Goal: Task Accomplishment & Management: Manage account settings

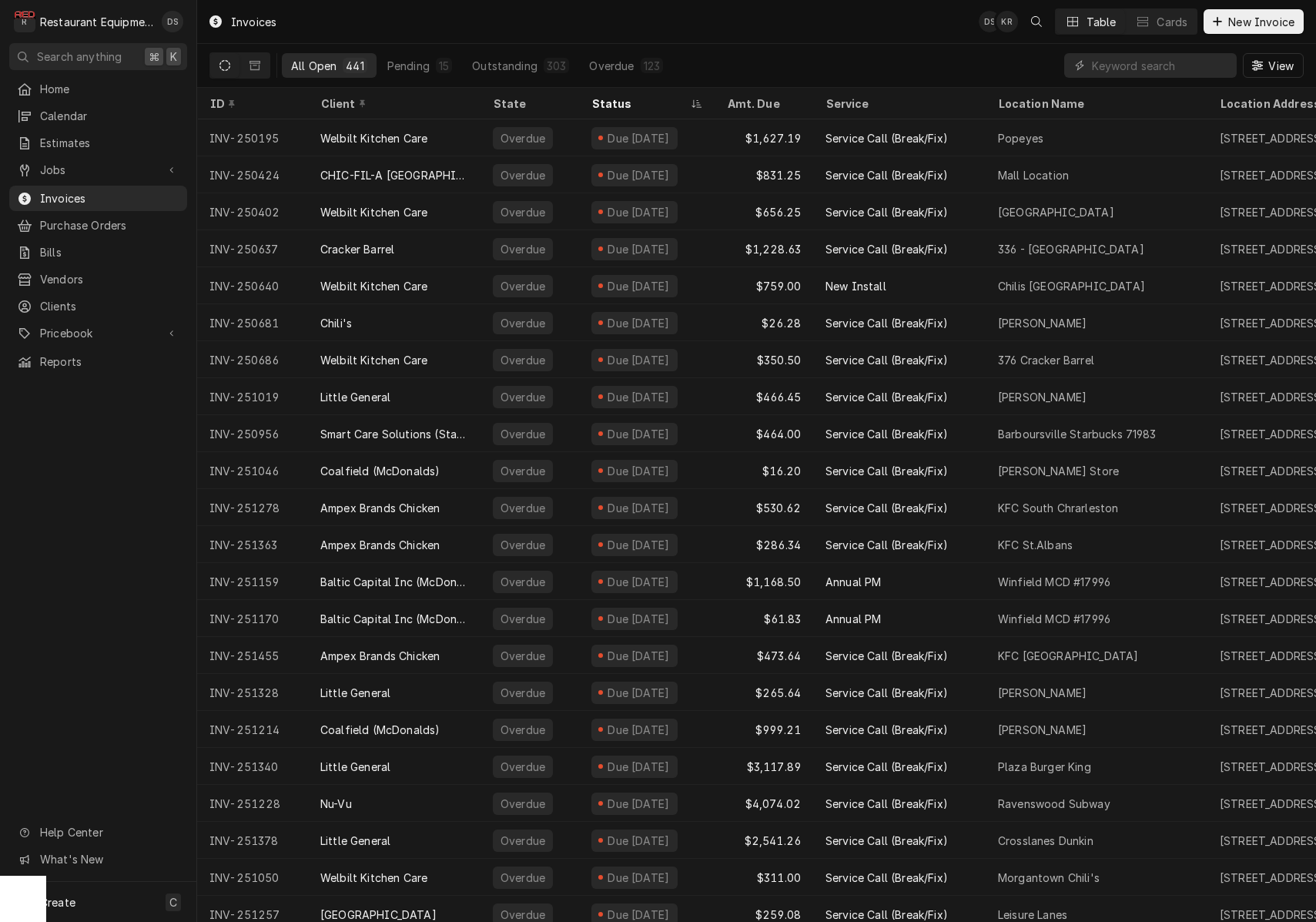
click at [224, 63] on icon "Dynamic Content Wrapper" at bounding box center [224, 65] width 11 height 11
click at [402, 70] on div "Pending" at bounding box center [408, 66] width 43 height 16
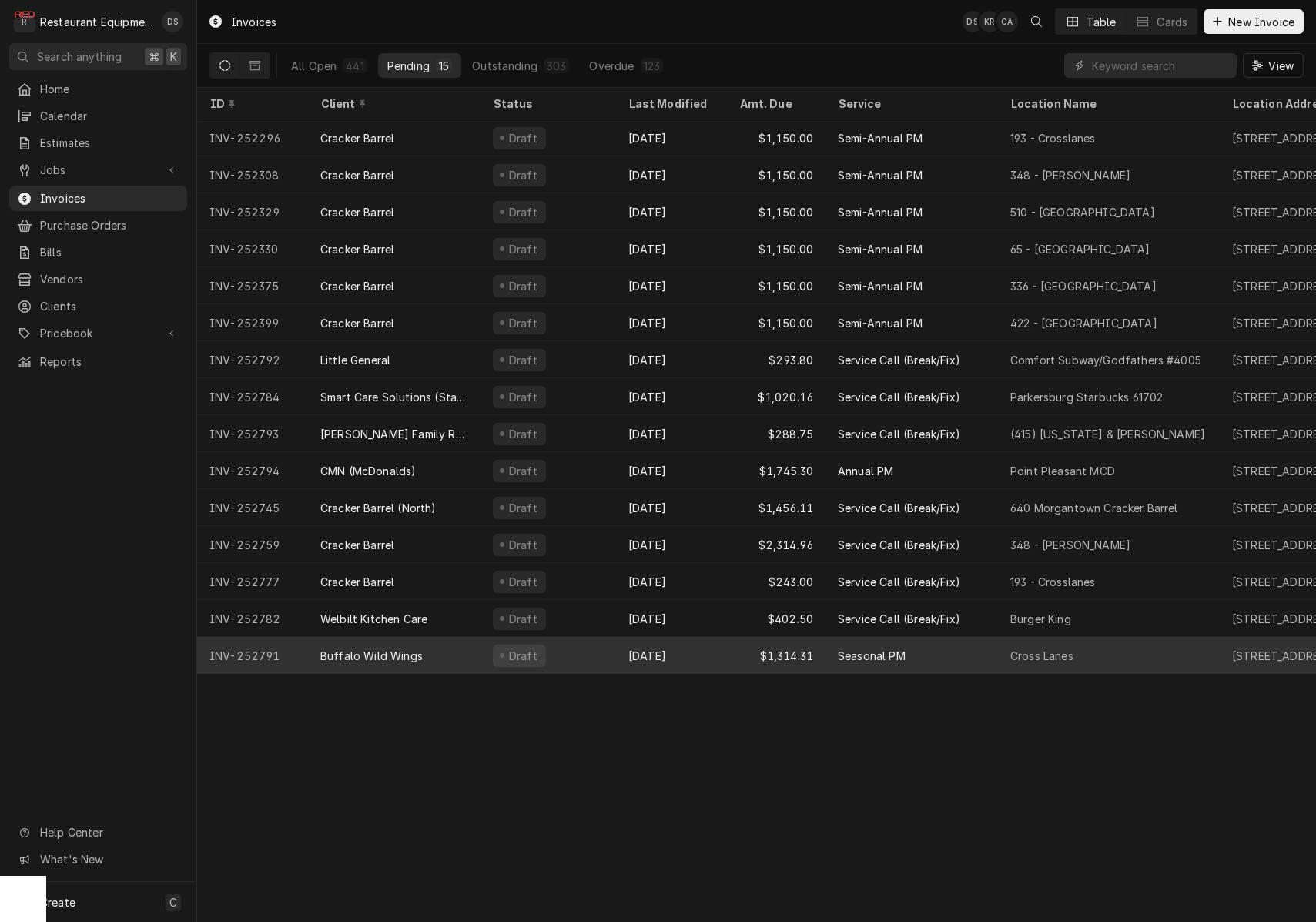
click at [594, 645] on div "Draft" at bounding box center [548, 655] width 136 height 37
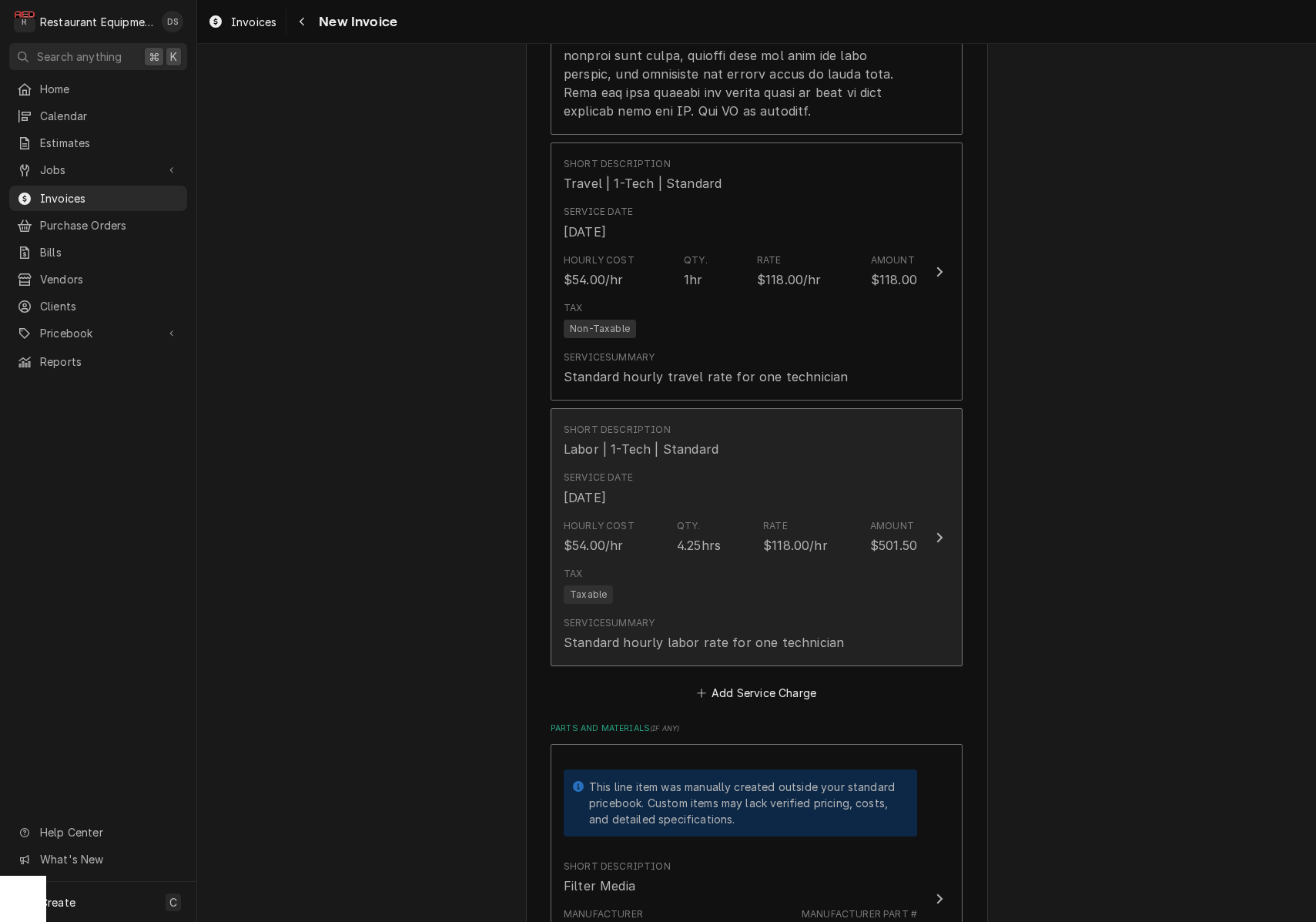
scroll to position [1854, 0]
click at [801, 463] on div "Service Date Sep 15, 2025" at bounding box center [741, 486] width 354 height 47
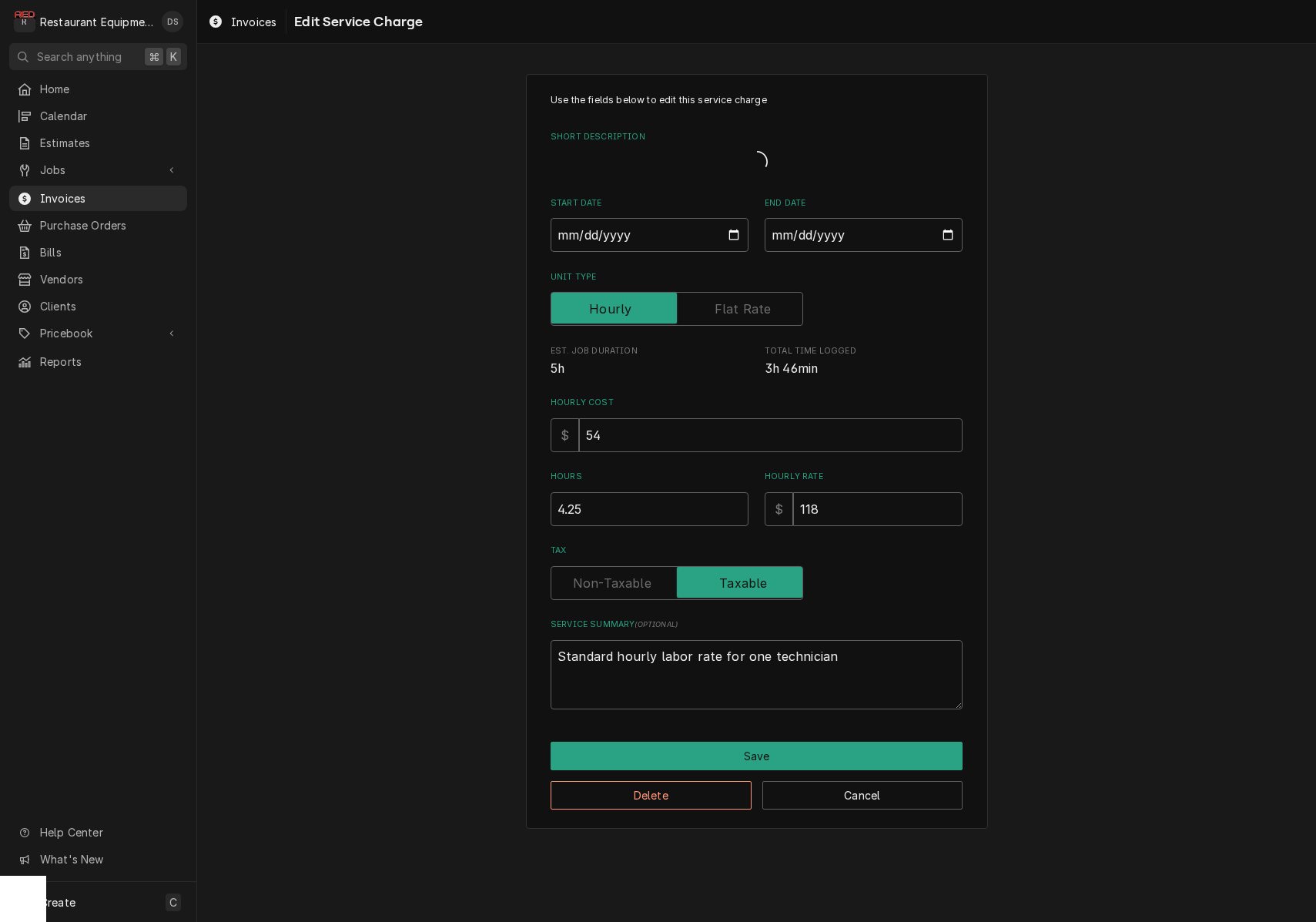
type textarea "x"
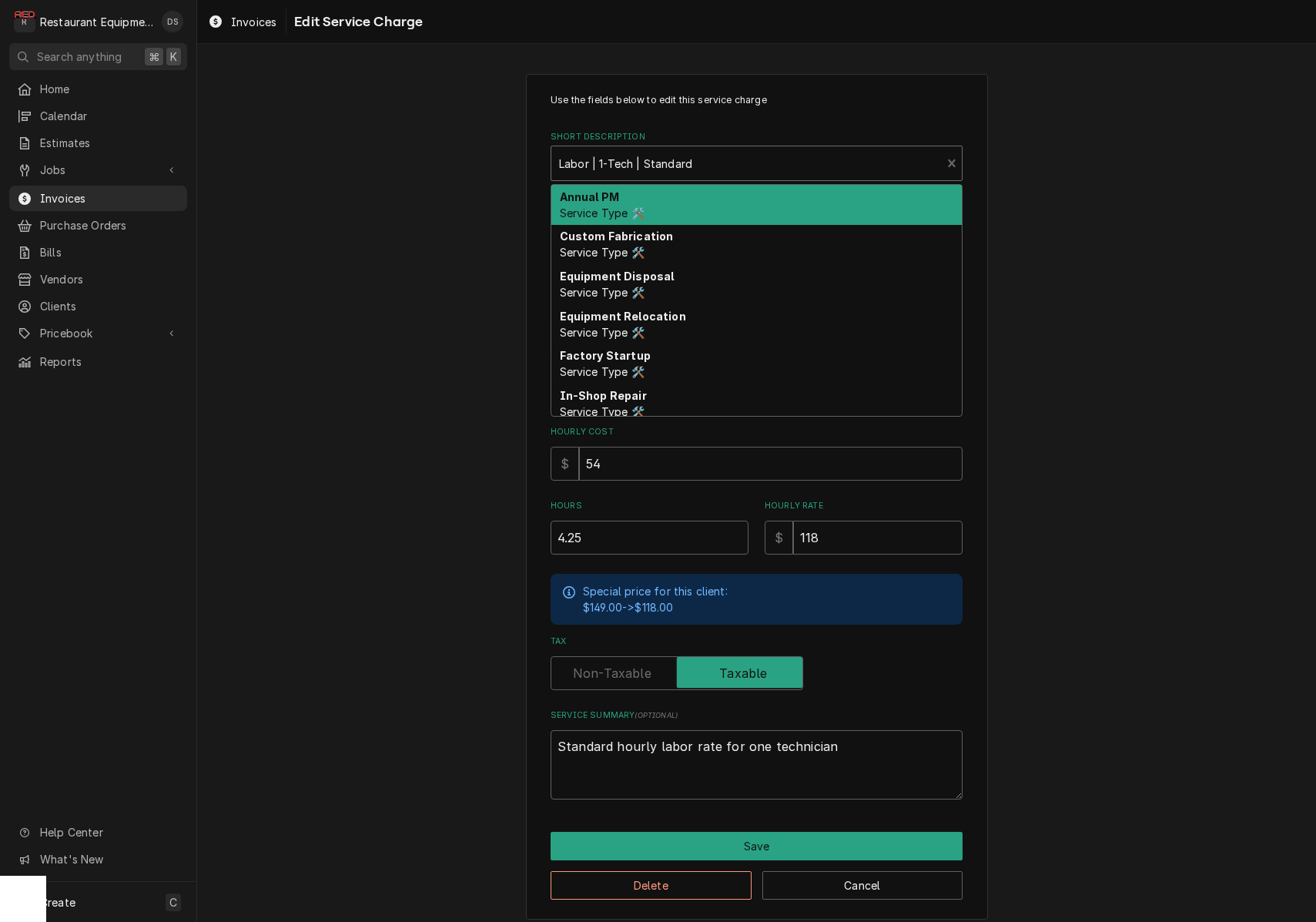
click at [675, 161] on strong "Labor | 1-Tech | Standard" at bounding box center [625, 164] width 133 height 13
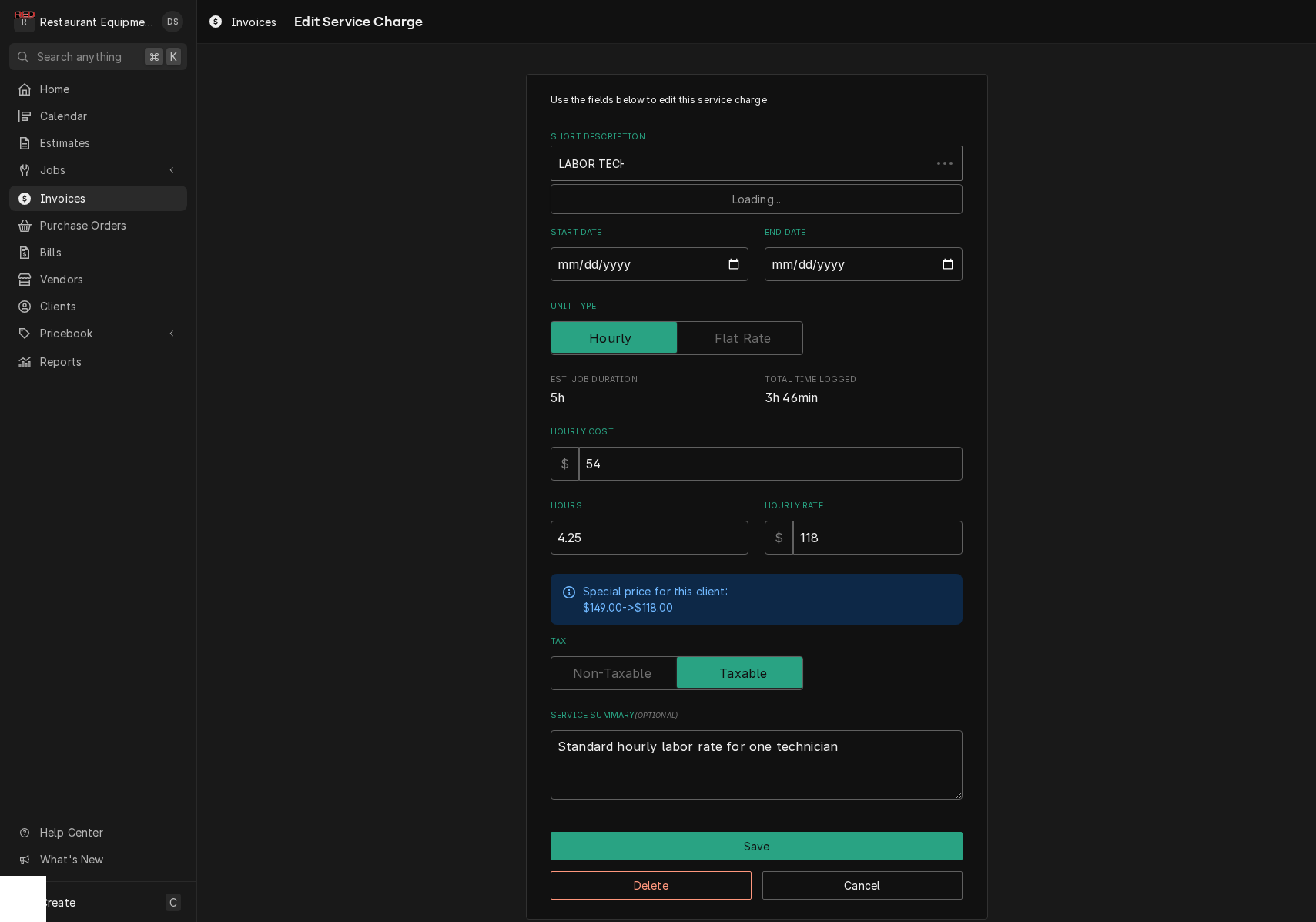
type input "LABOR TECH"
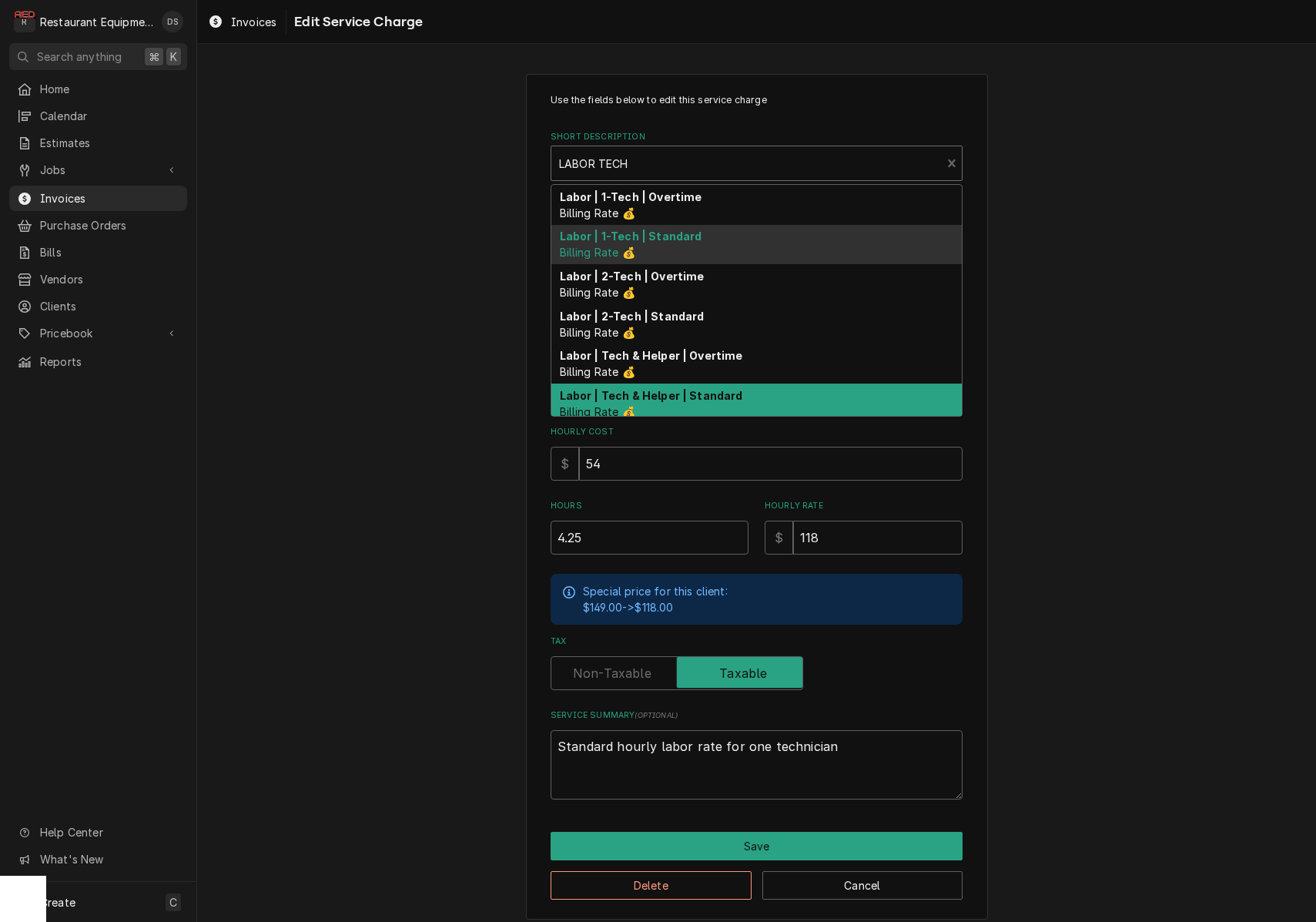
click at [686, 389] on strong "Labor | Tech & Helper | Standard" at bounding box center [651, 395] width 183 height 13
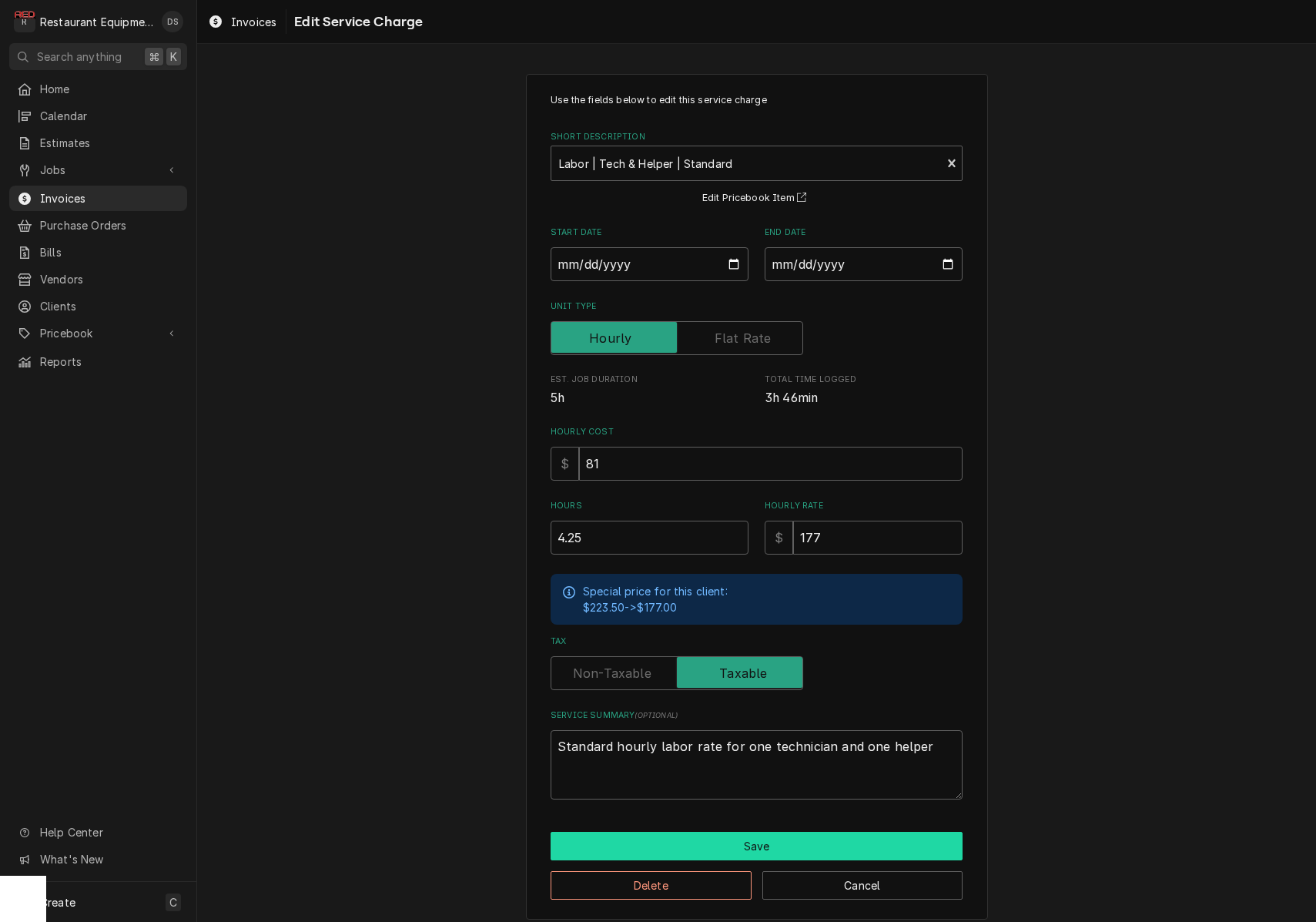
click at [739, 839] on button "Save" at bounding box center [756, 846] width 412 height 29
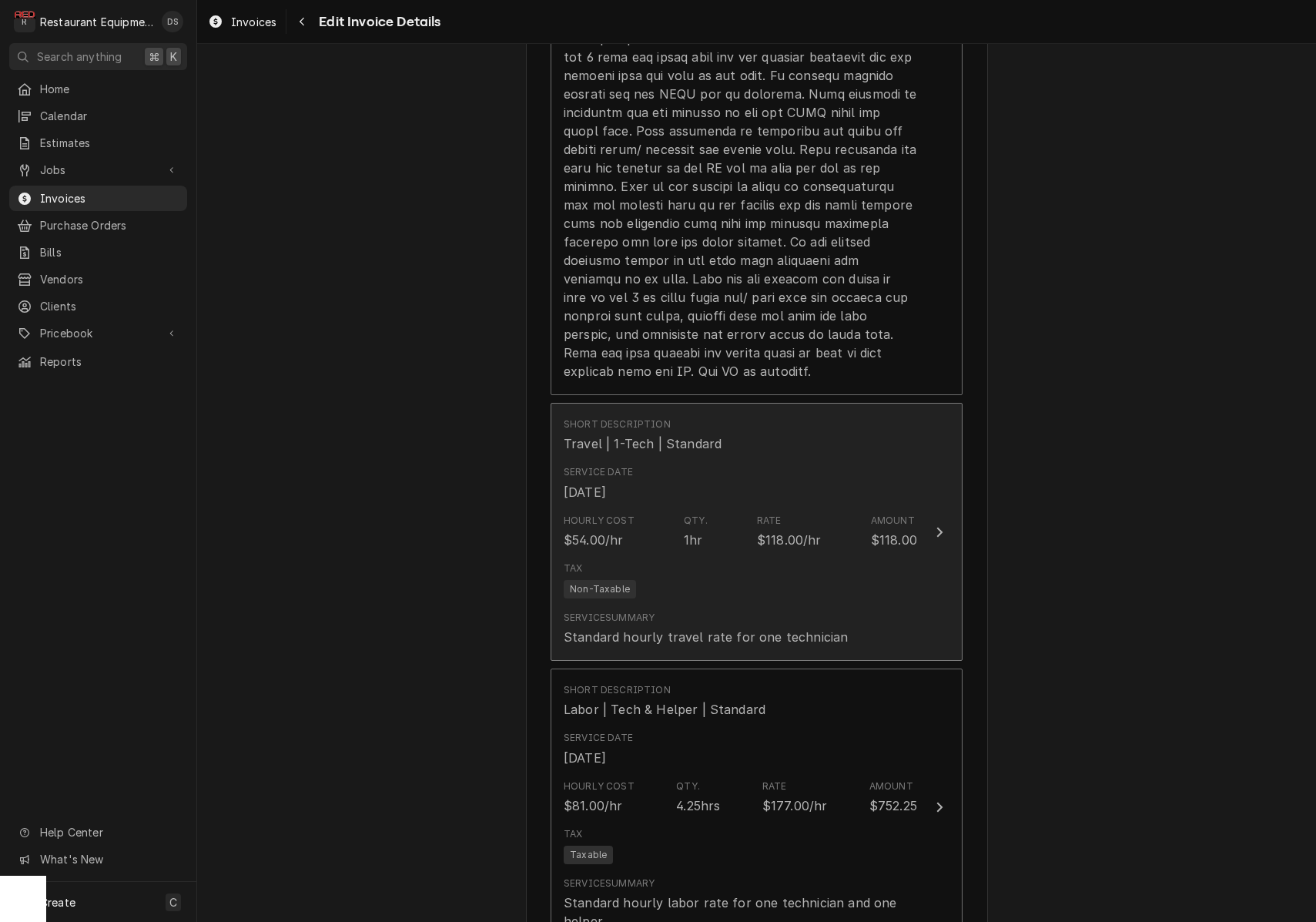
scroll to position [1625, 0]
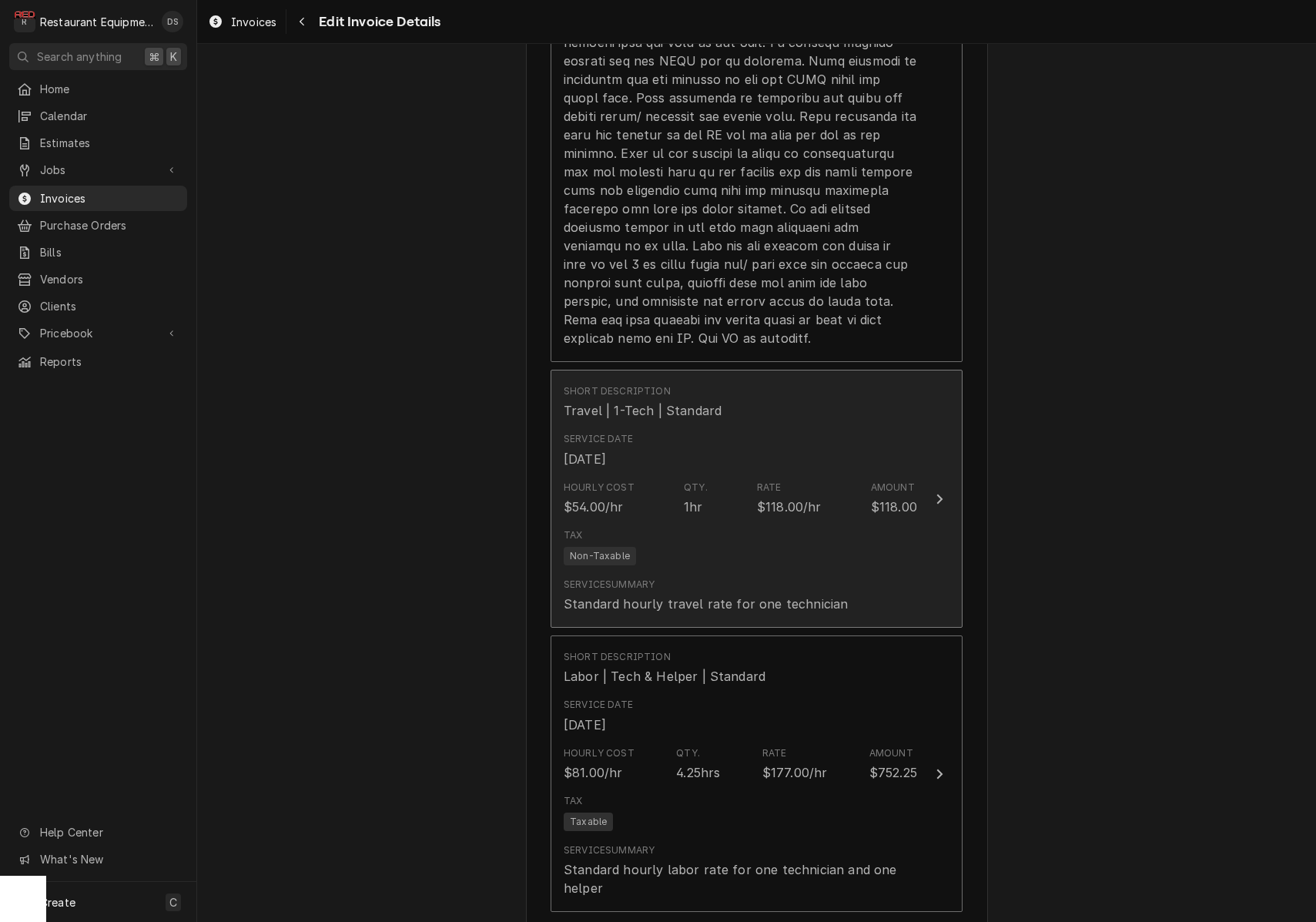
click at [801, 442] on div "Service Date Sep 15, 2025" at bounding box center [741, 450] width 354 height 47
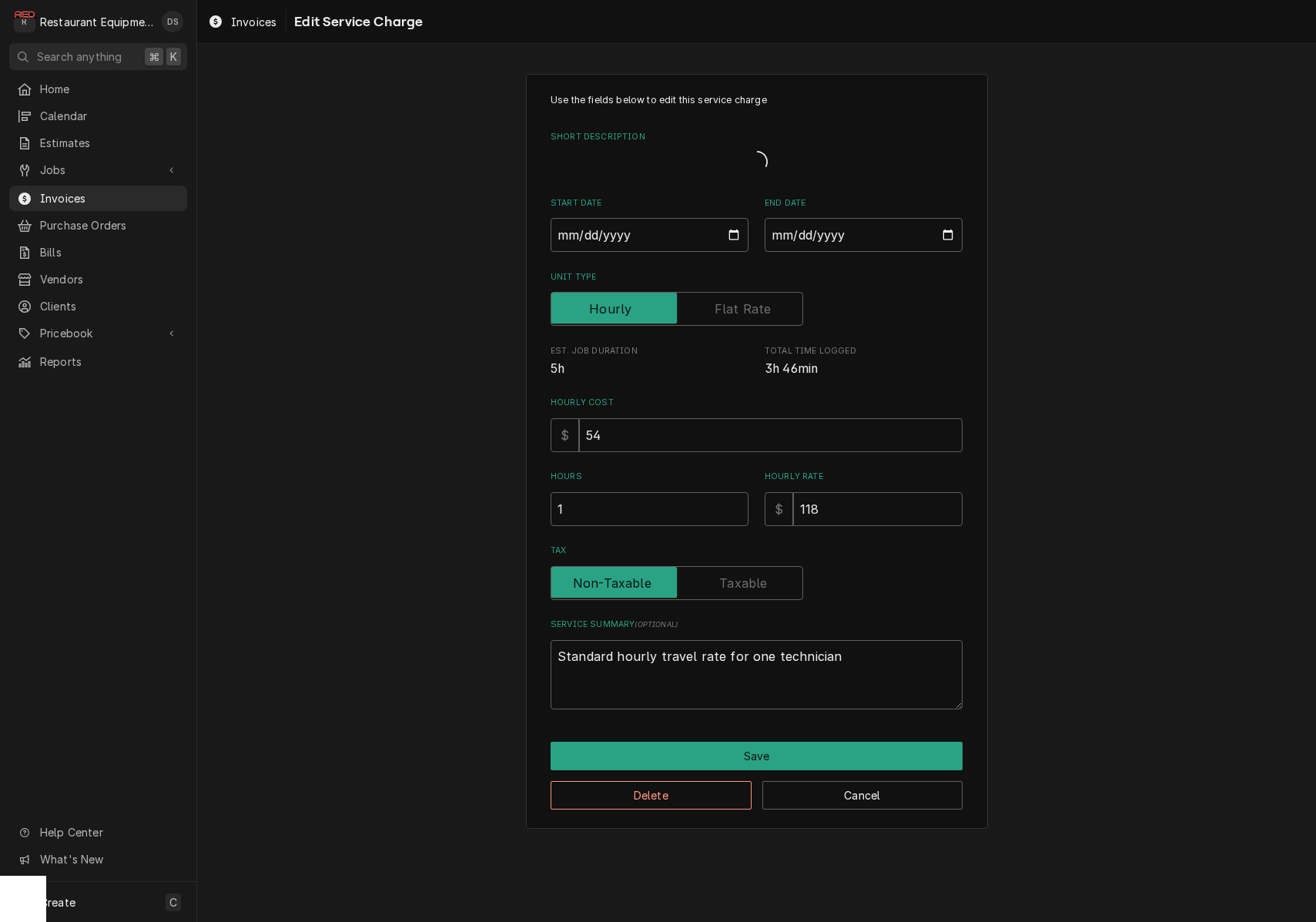
type textarea "x"
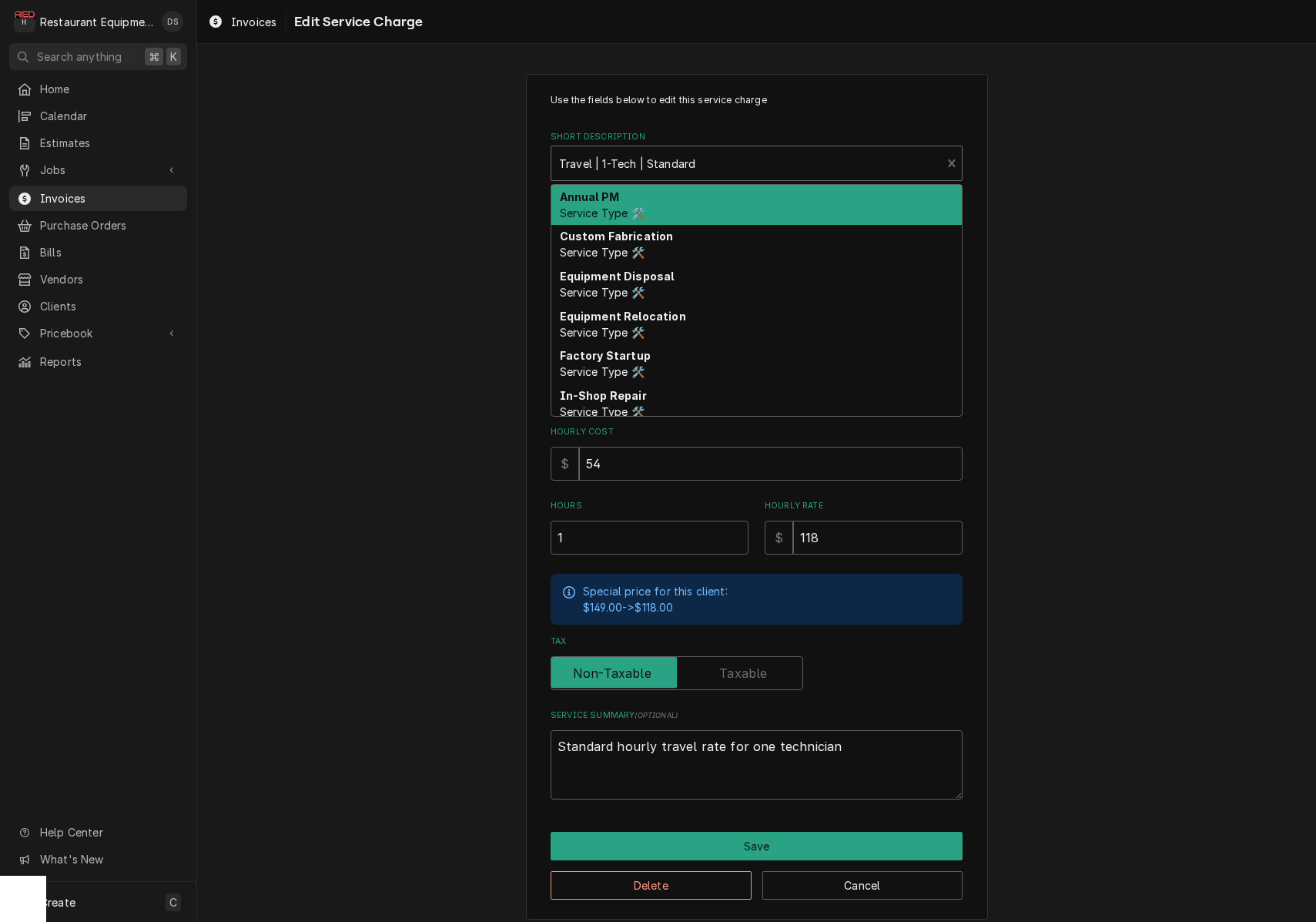
click at [642, 169] on strong "Travel | 1-Tech | Standard" at bounding box center [627, 164] width 136 height 13
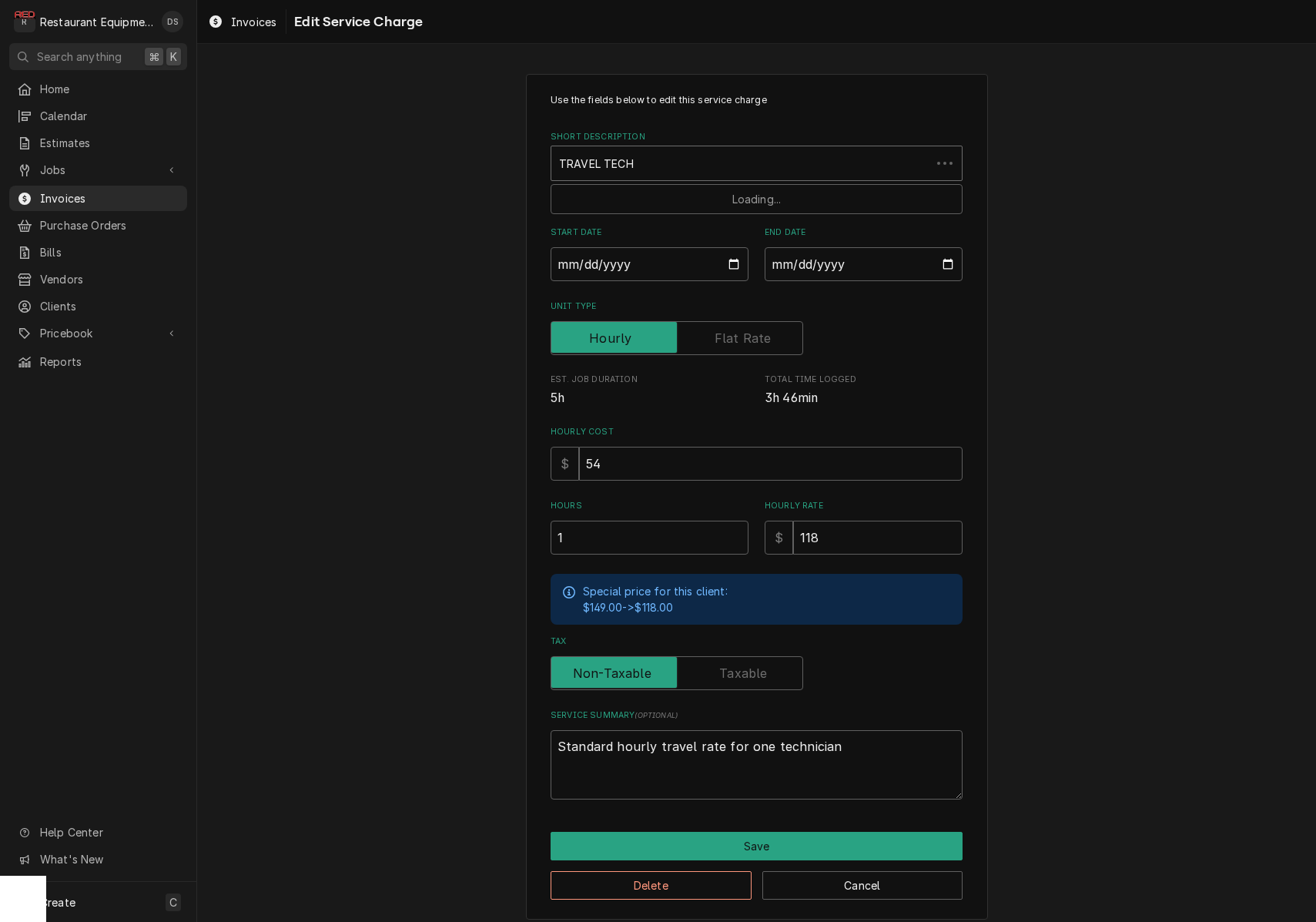
type input "TRAVEL TECH"
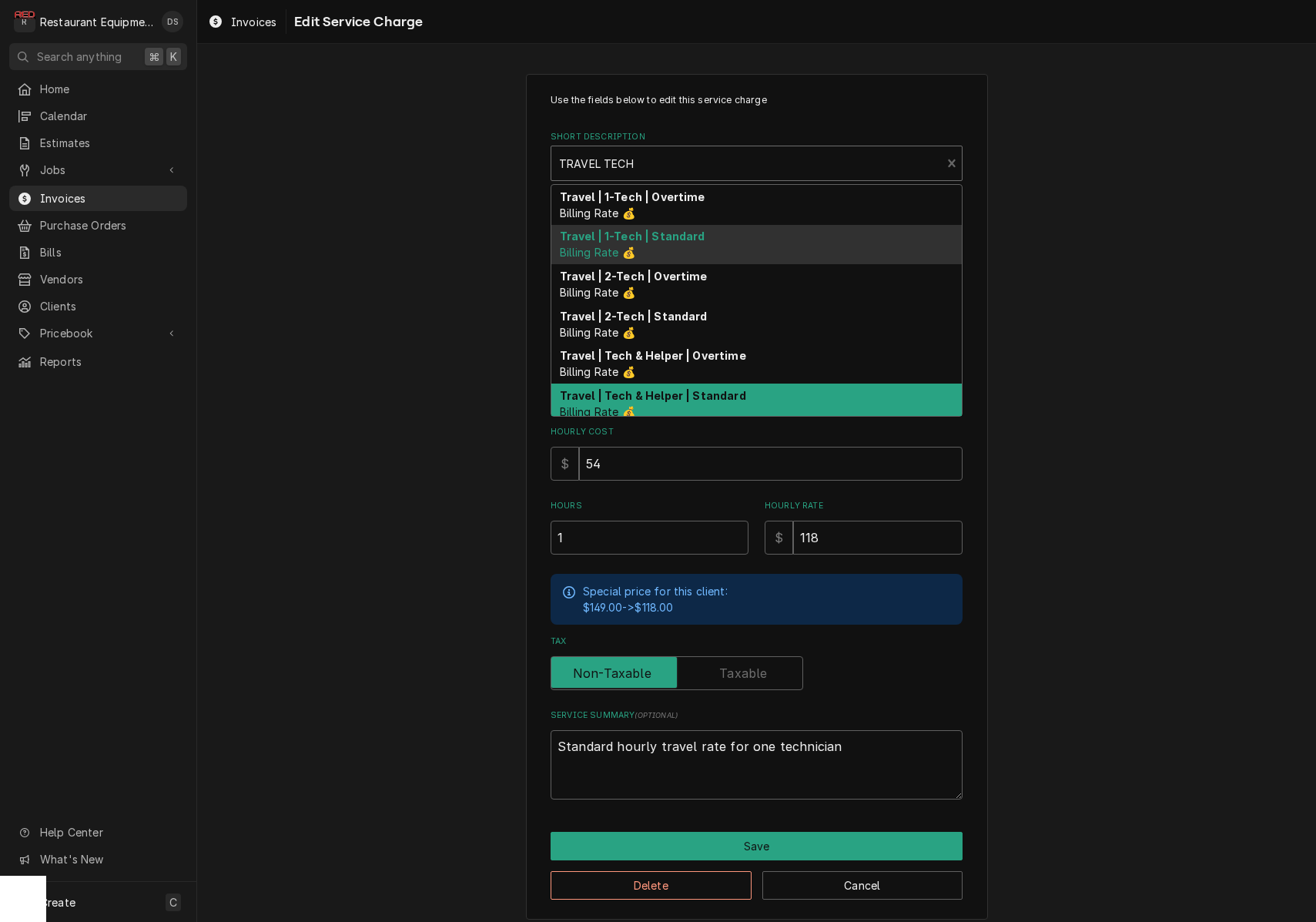
scroll to position [1, 0]
click at [672, 401] on div "Travel | Tech & Helper | Standard Billing Rate 💰" at bounding box center [756, 403] width 410 height 40
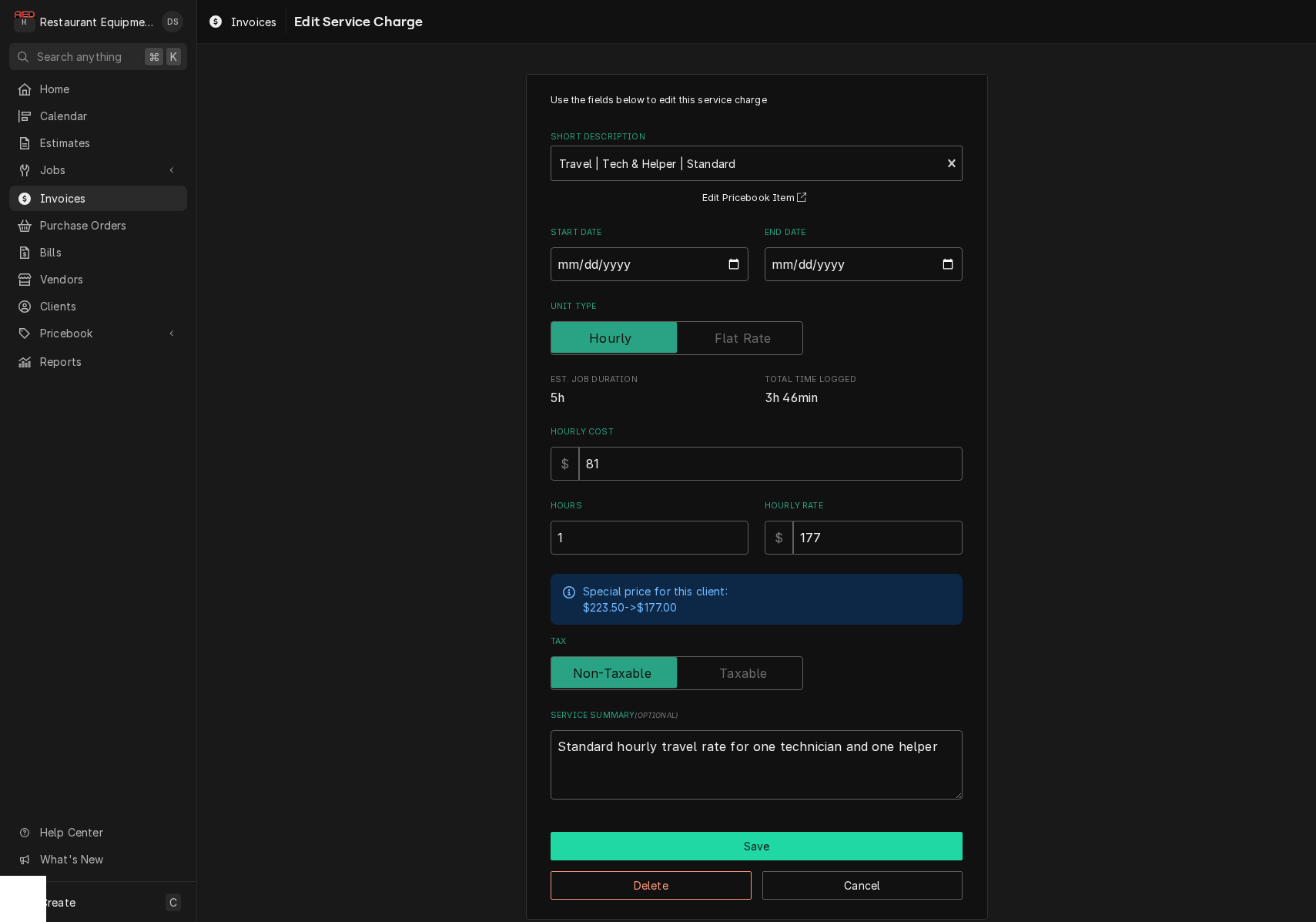
click at [775, 848] on button "Save" at bounding box center [756, 846] width 412 height 29
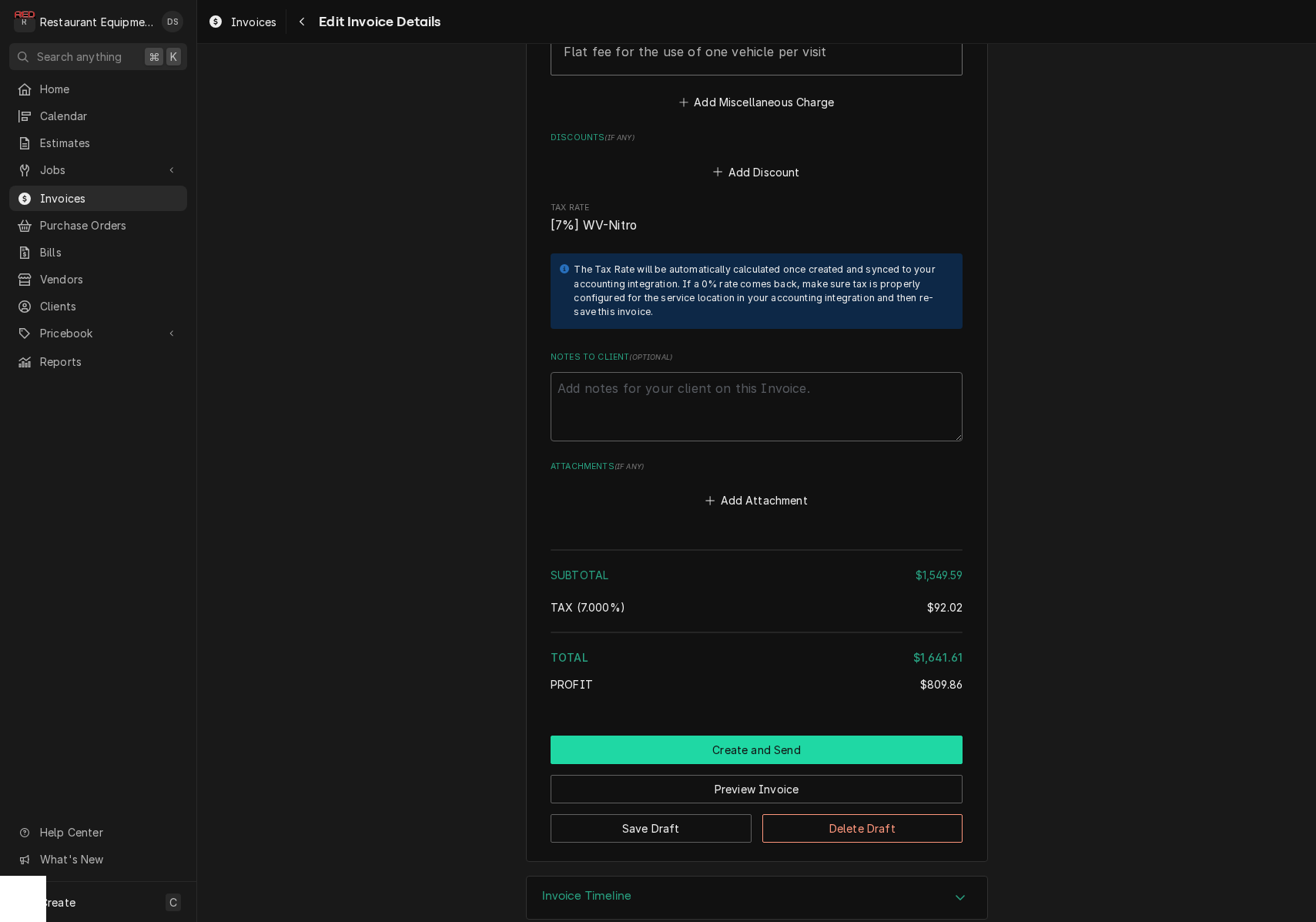
click at [748, 735] on button "Create and Send" at bounding box center [756, 749] width 412 height 29
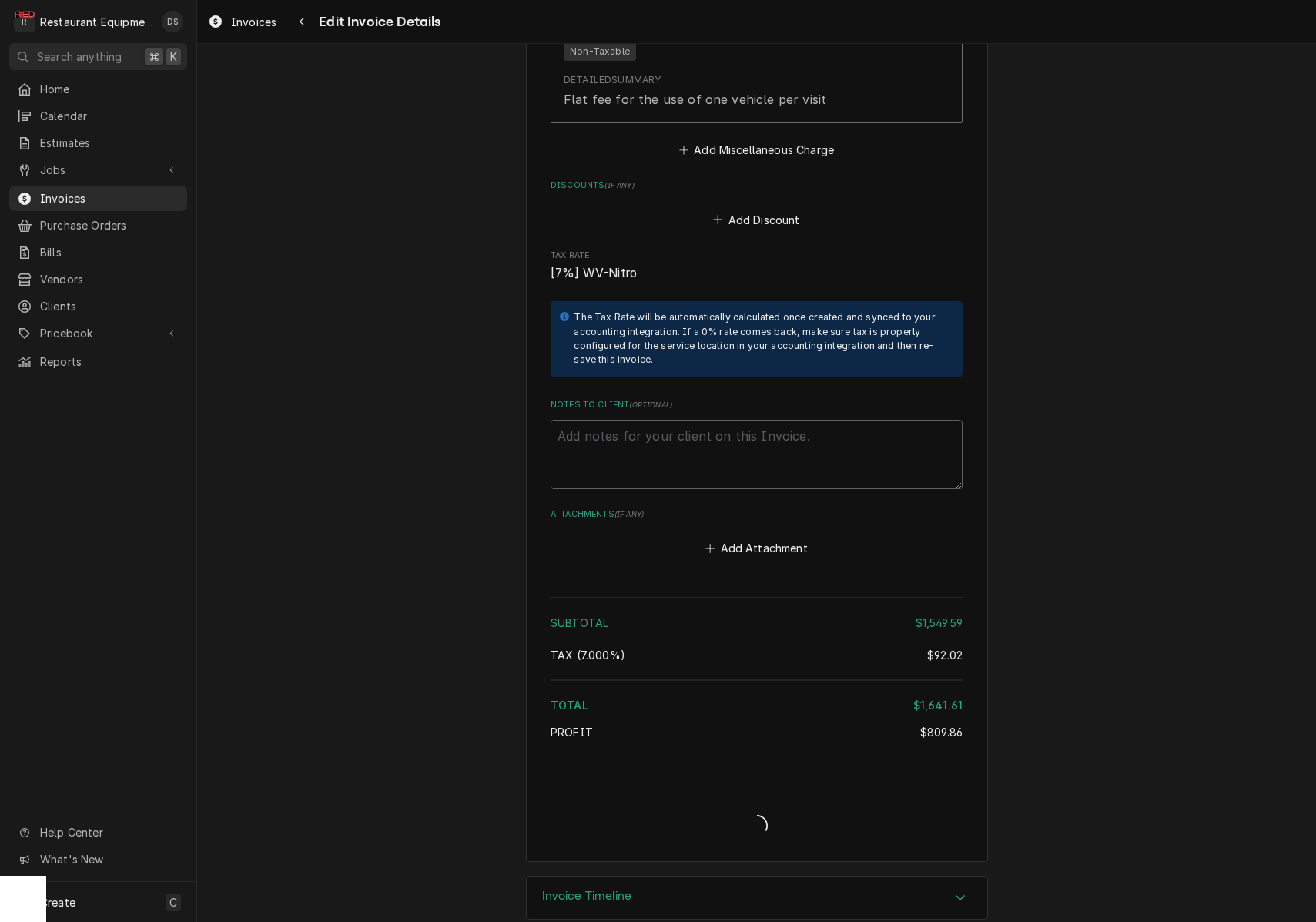
type textarea "x"
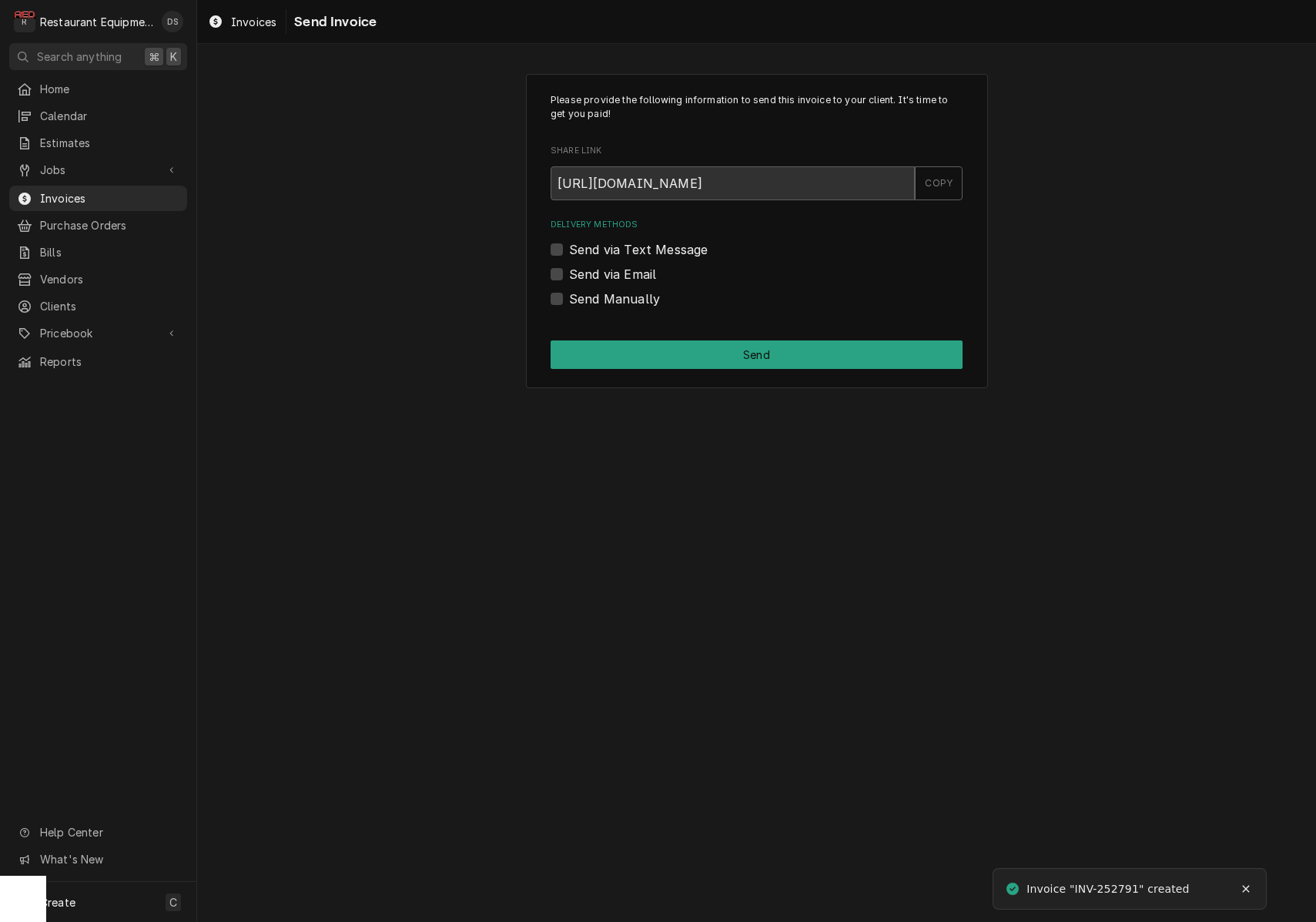
click at [569, 272] on label "Send via Email" at bounding box center [612, 274] width 87 height 19
click at [569, 272] on input "Send via Email" at bounding box center [774, 282] width 412 height 34
checkbox input "true"
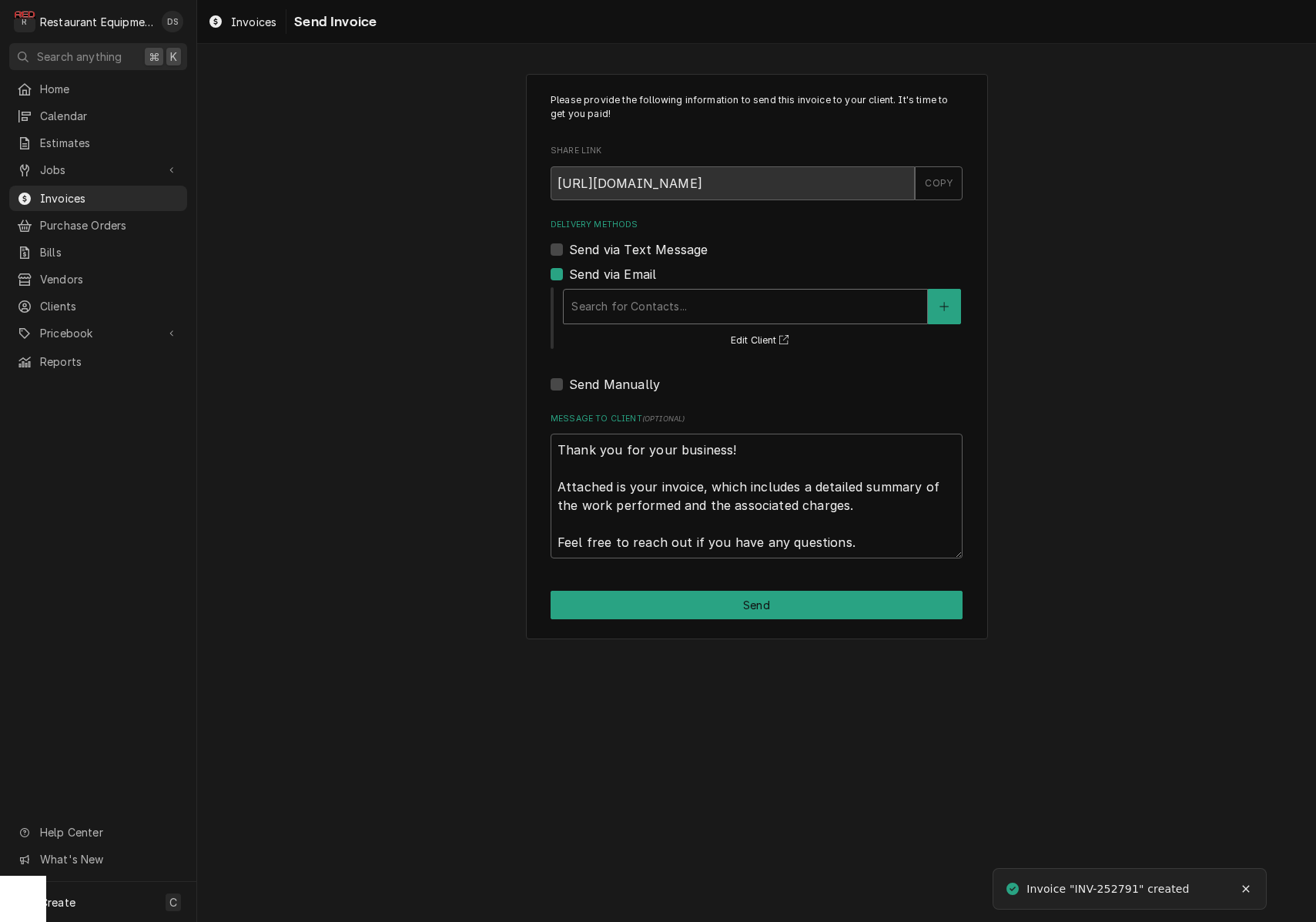
click at [755, 318] on div "Delivery Methods" at bounding box center [745, 306] width 348 height 28
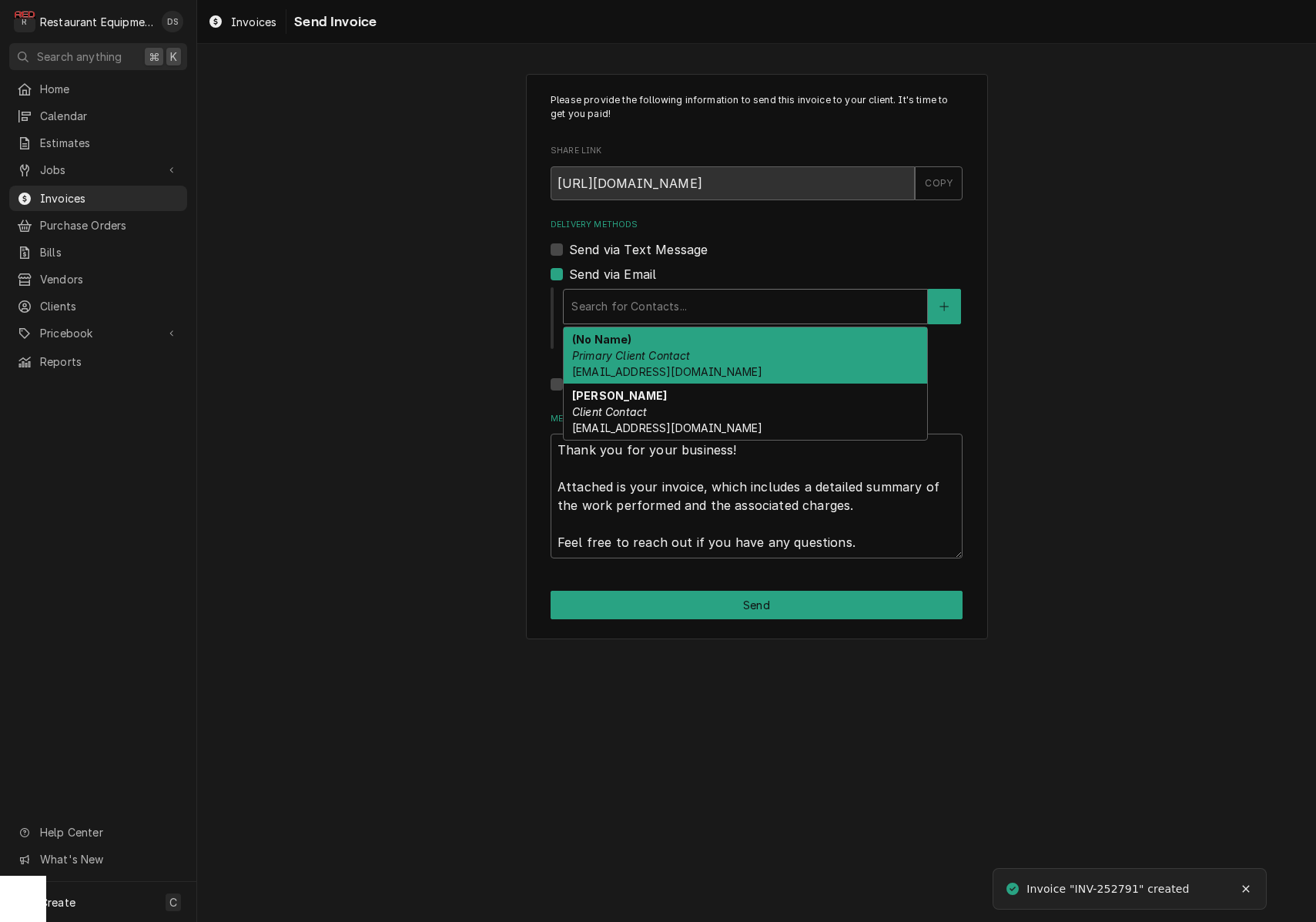
click at [720, 352] on div "(No Name) Primary Client Contact bww.billing@gmail.com" at bounding box center [746, 355] width 363 height 56
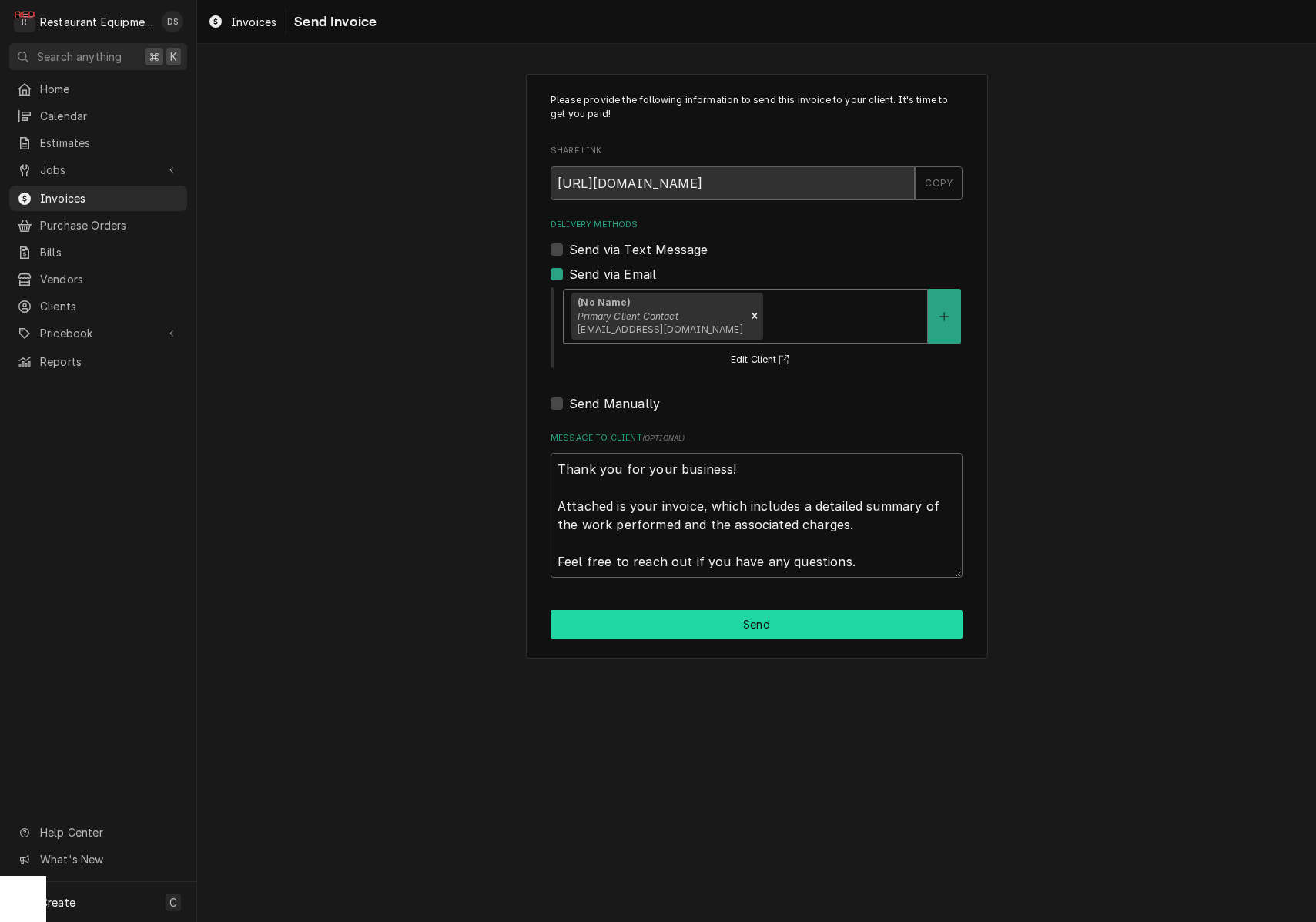
click at [845, 629] on button "Send" at bounding box center [756, 624] width 412 height 29
type textarea "x"
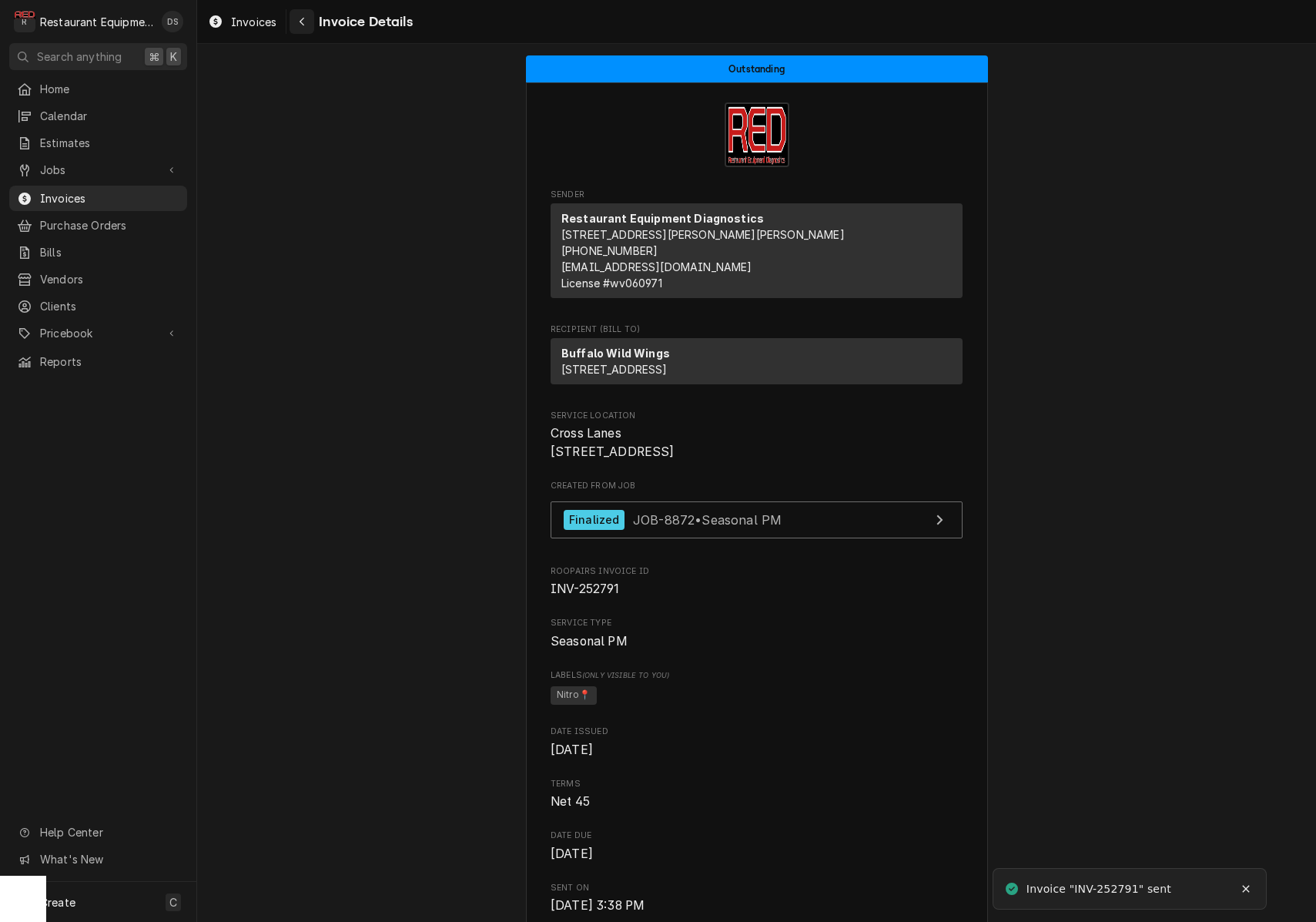
click at [308, 21] on div "Navigate back" at bounding box center [301, 21] width 16 height 16
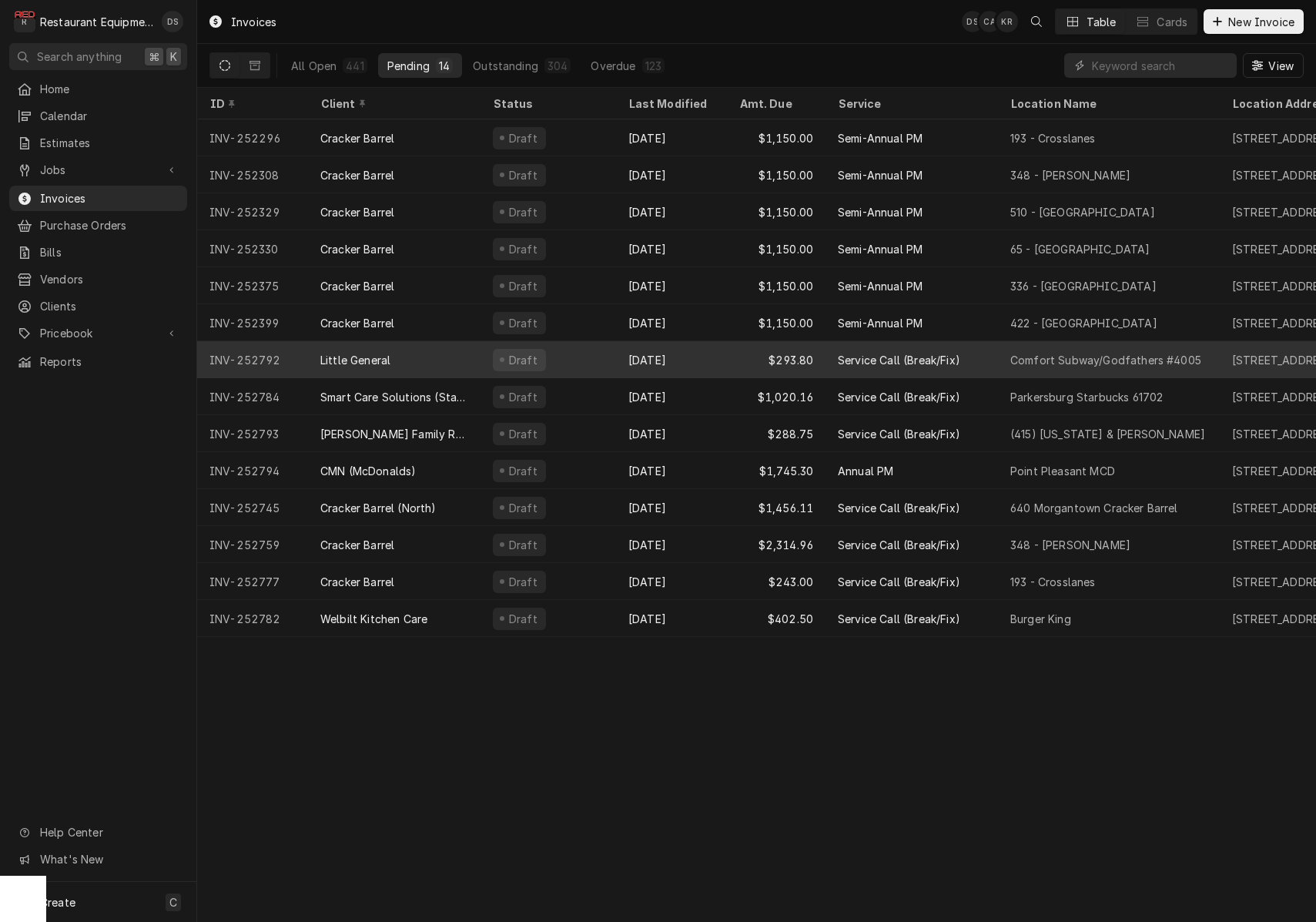
click at [578, 357] on div "Draft" at bounding box center [548, 359] width 136 height 37
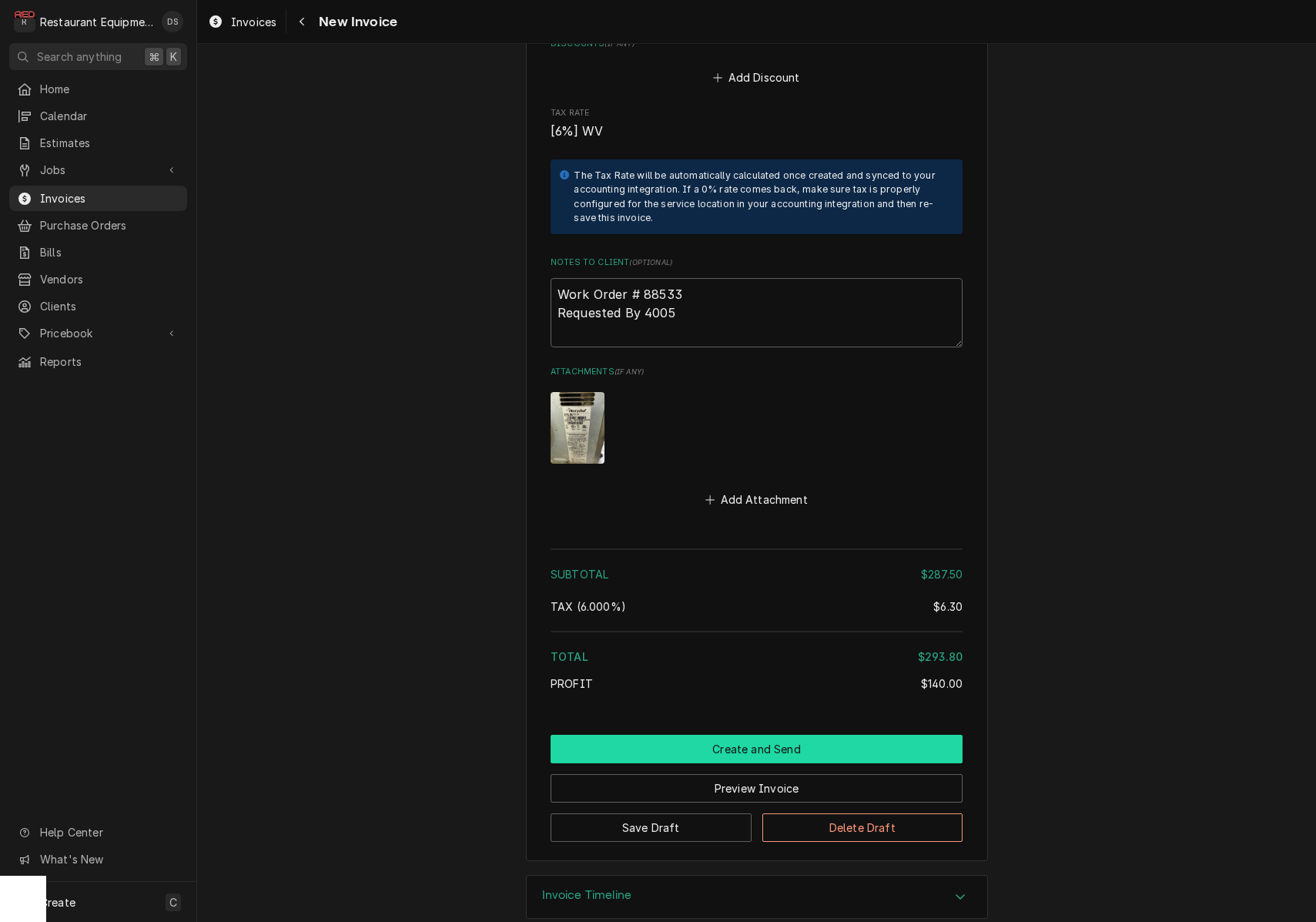
click at [768, 734] on button "Create and Send" at bounding box center [756, 748] width 412 height 29
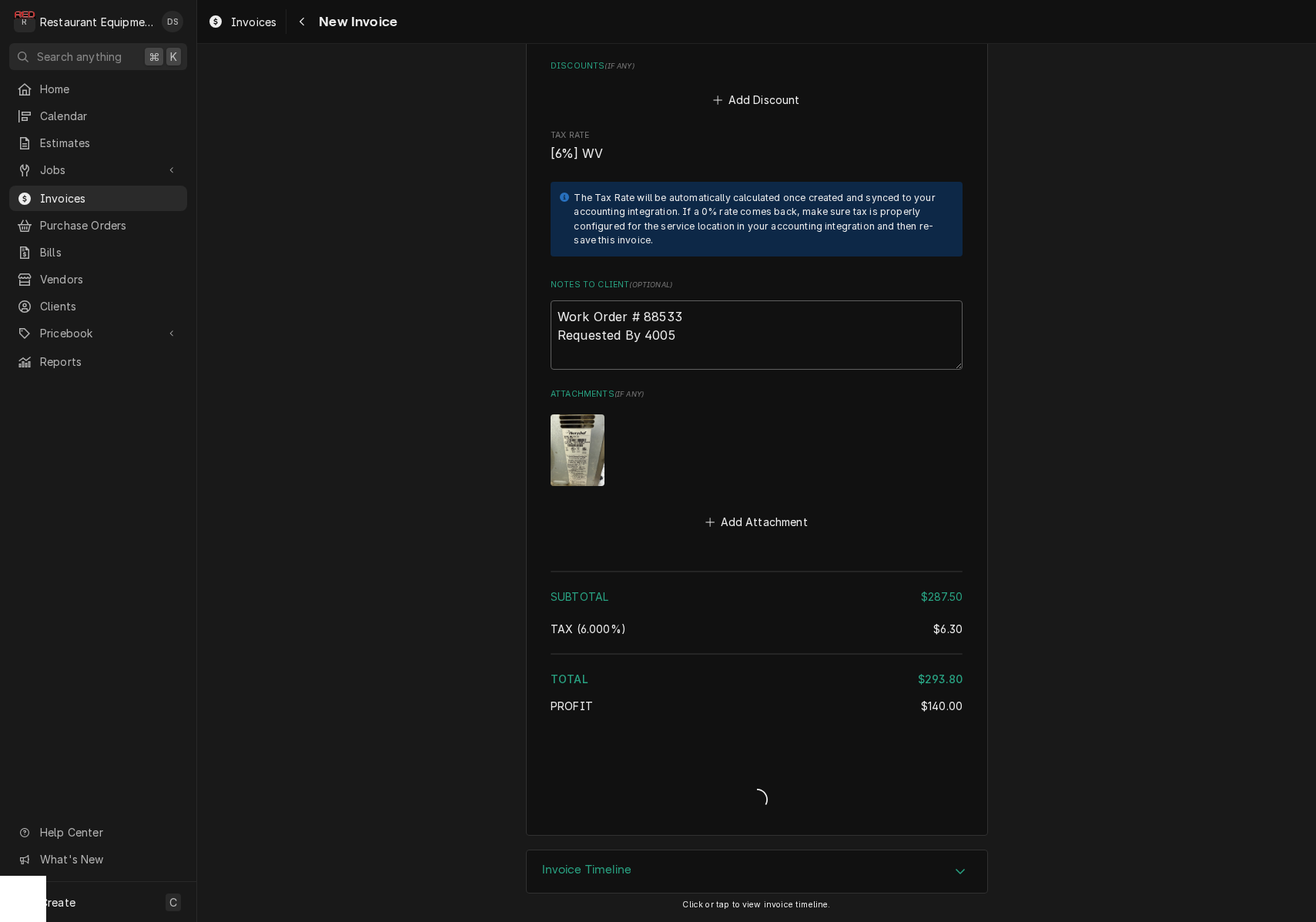
type textarea "x"
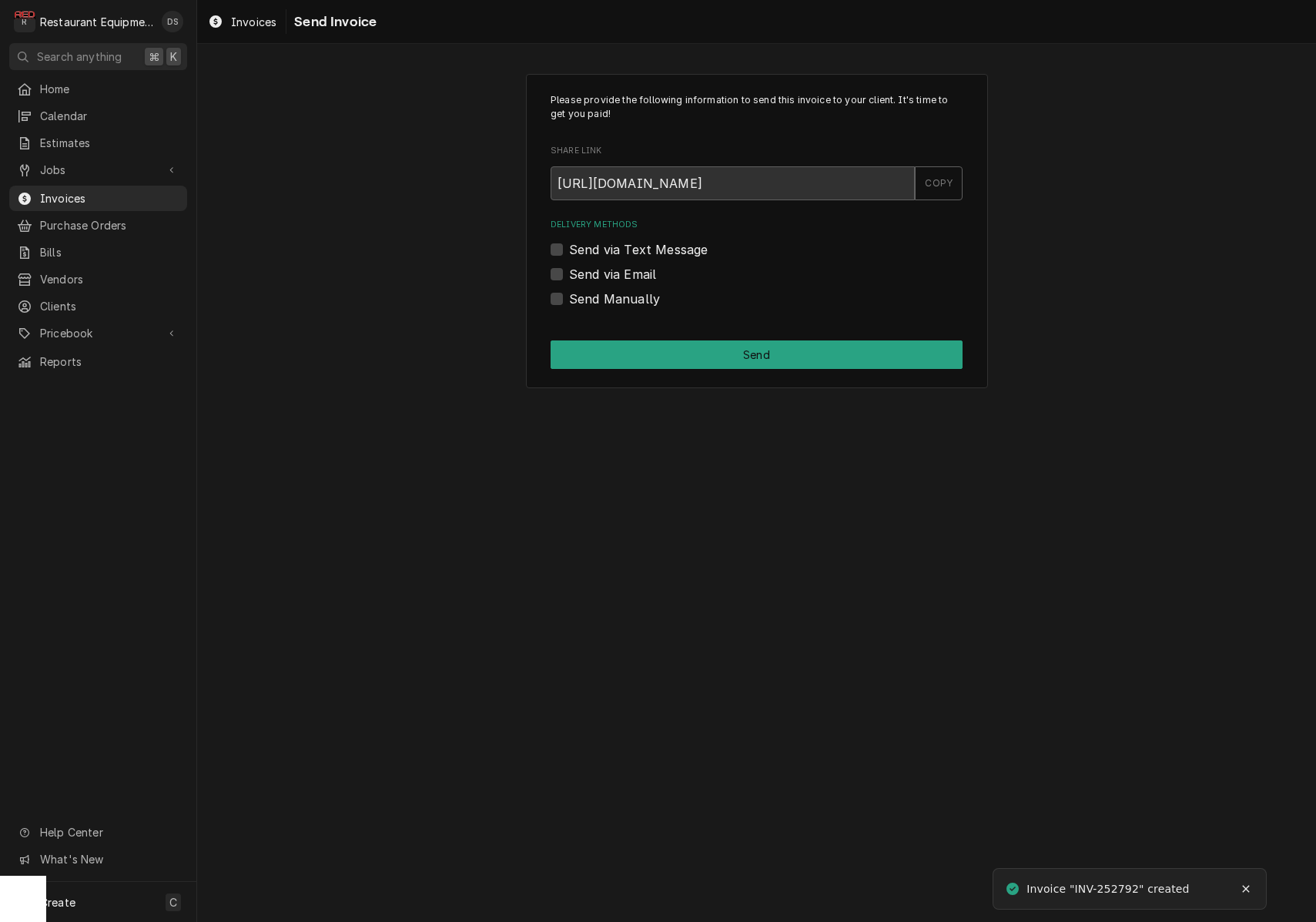
click at [569, 271] on label "Send via Email" at bounding box center [612, 274] width 87 height 19
click at [569, 271] on input "Send via Email" at bounding box center [774, 282] width 412 height 34
checkbox input "true"
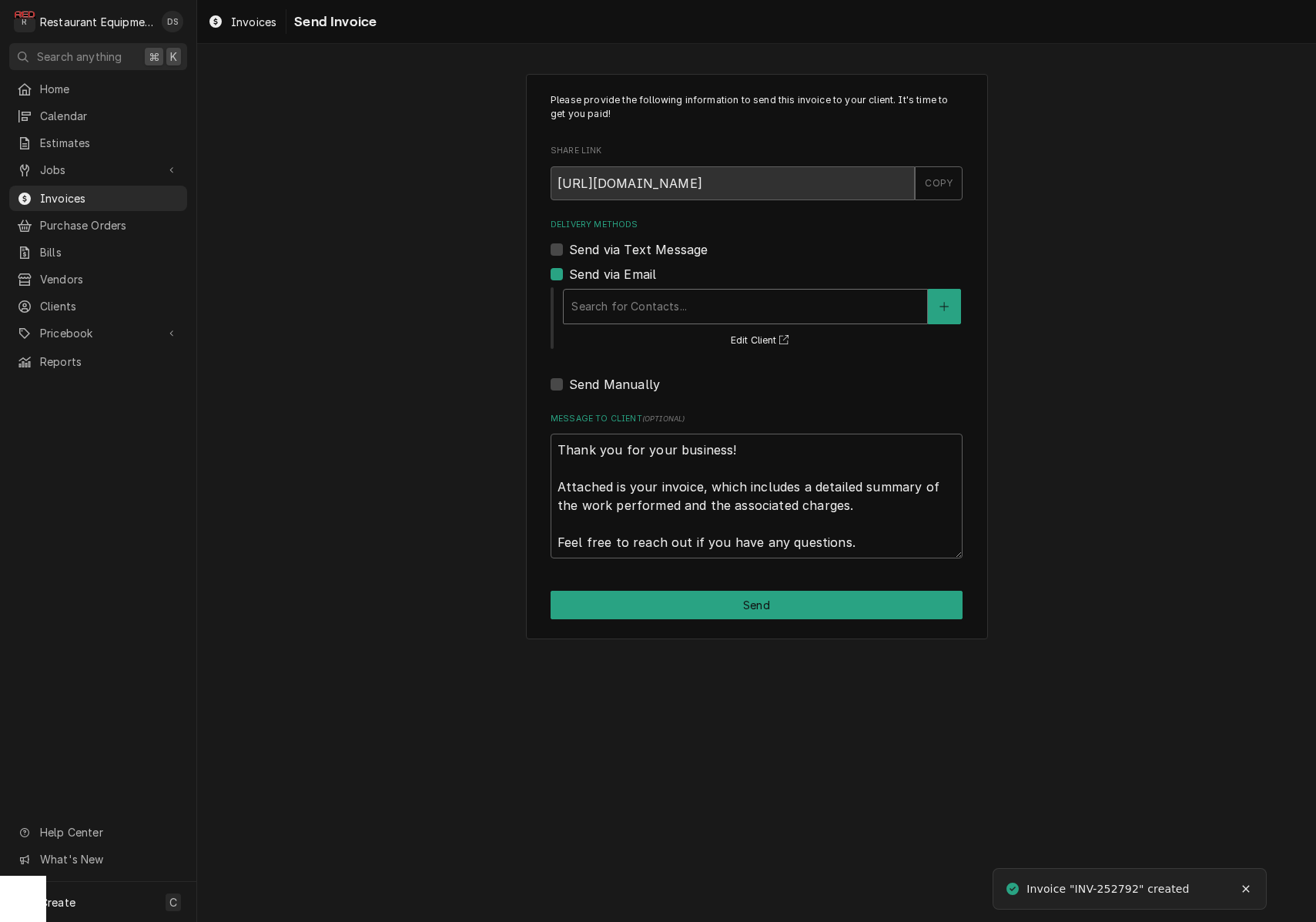
click at [671, 305] on div "Search for Contacts..." at bounding box center [745, 306] width 348 height 16
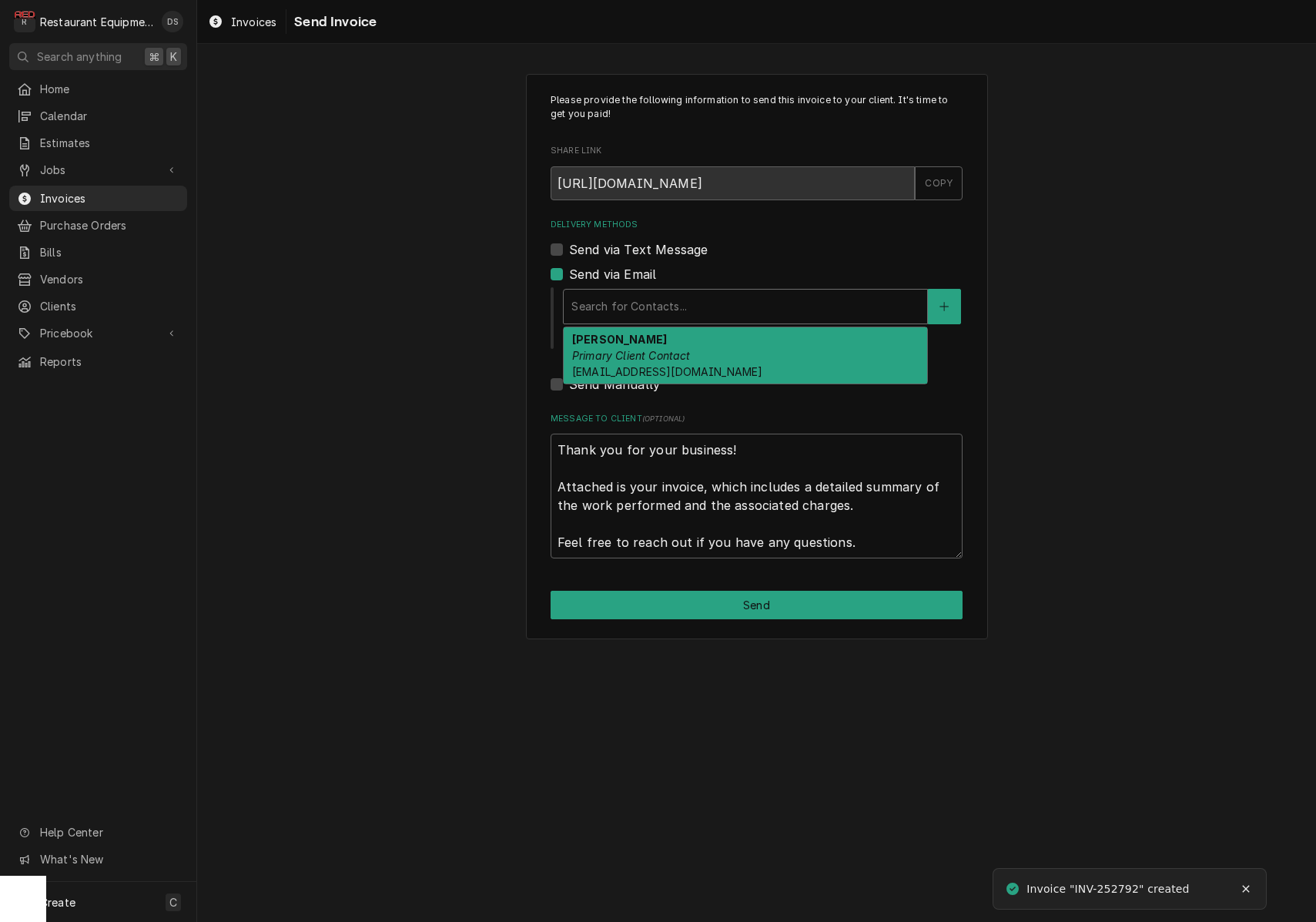
click at [670, 339] on div "ROBIN HATCHER Primary Client Contact rhatcher@lgstores.com" at bounding box center [746, 355] width 363 height 56
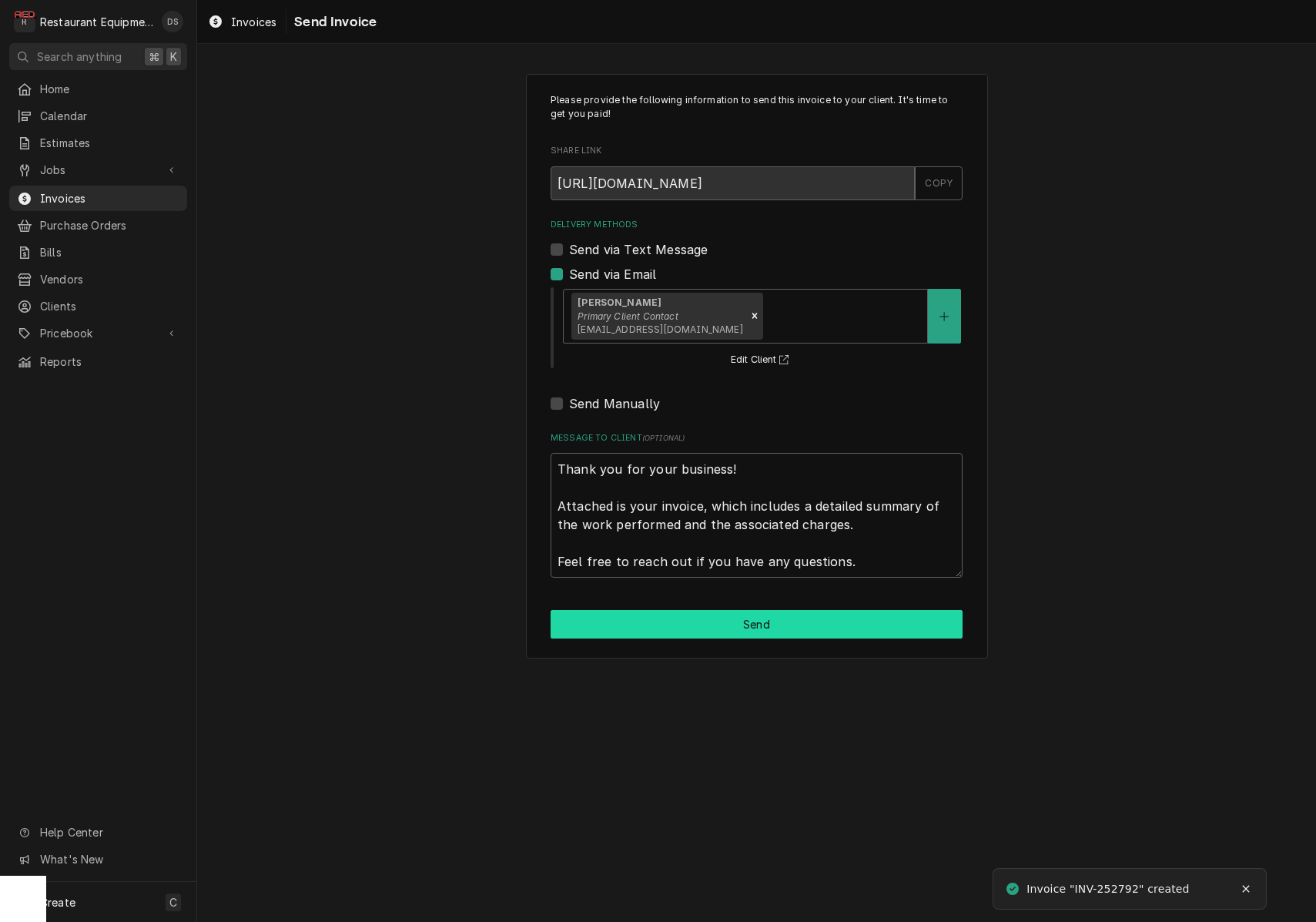
click at [789, 619] on button "Send" at bounding box center [756, 624] width 412 height 29
type textarea "x"
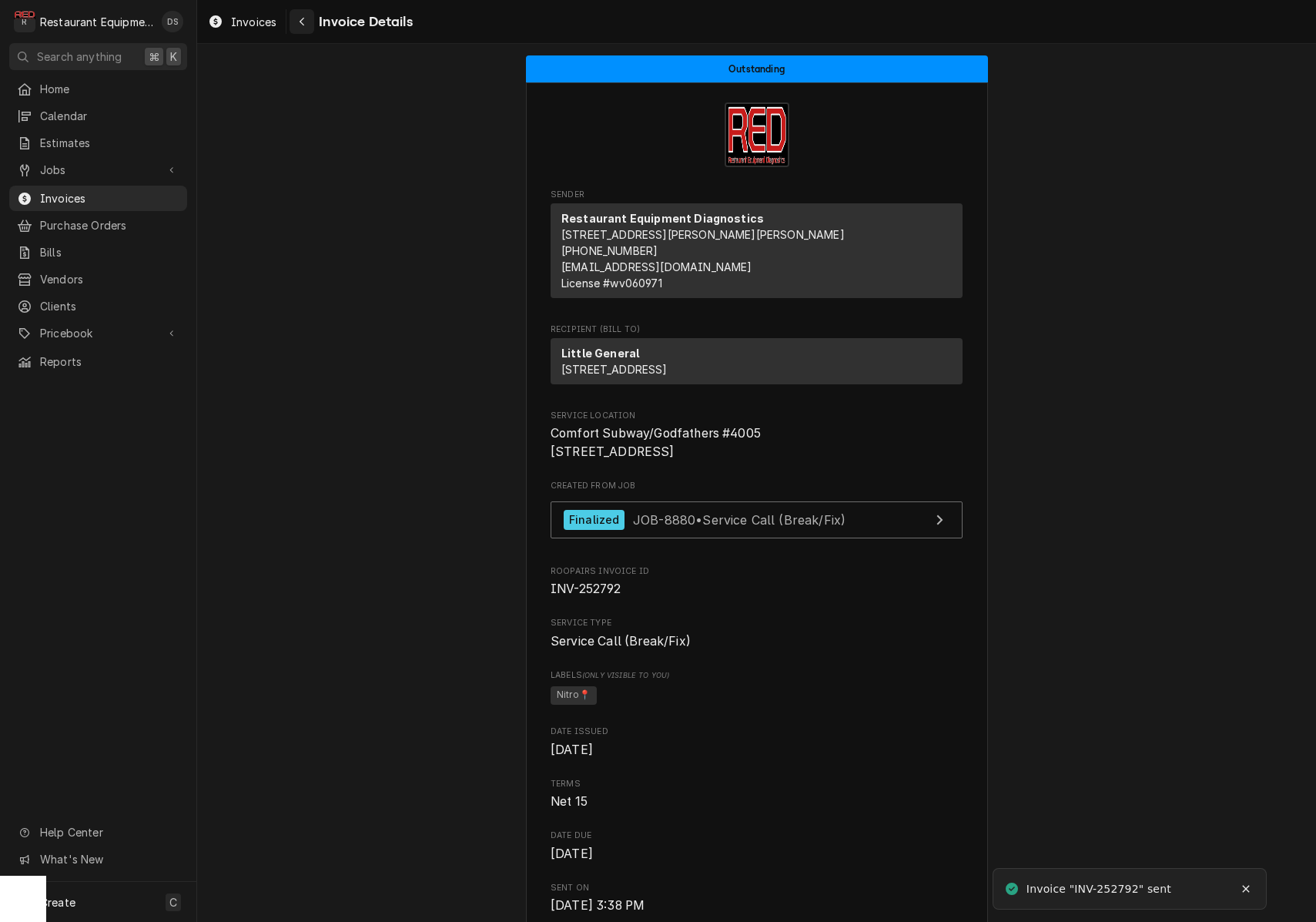
click at [304, 22] on icon "Navigate back" at bounding box center [302, 21] width 7 height 11
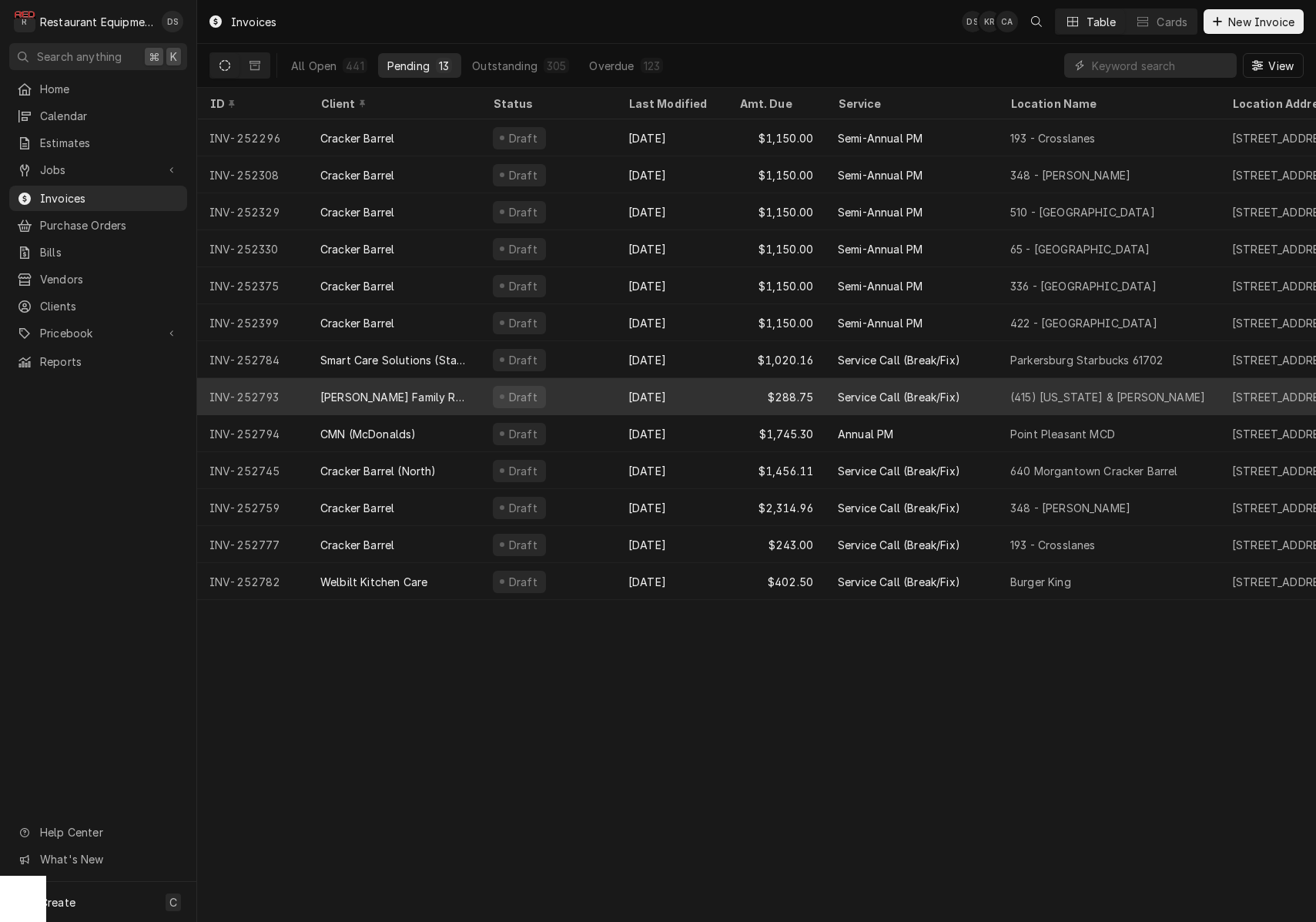
click at [585, 394] on div "Draft" at bounding box center [548, 396] width 136 height 37
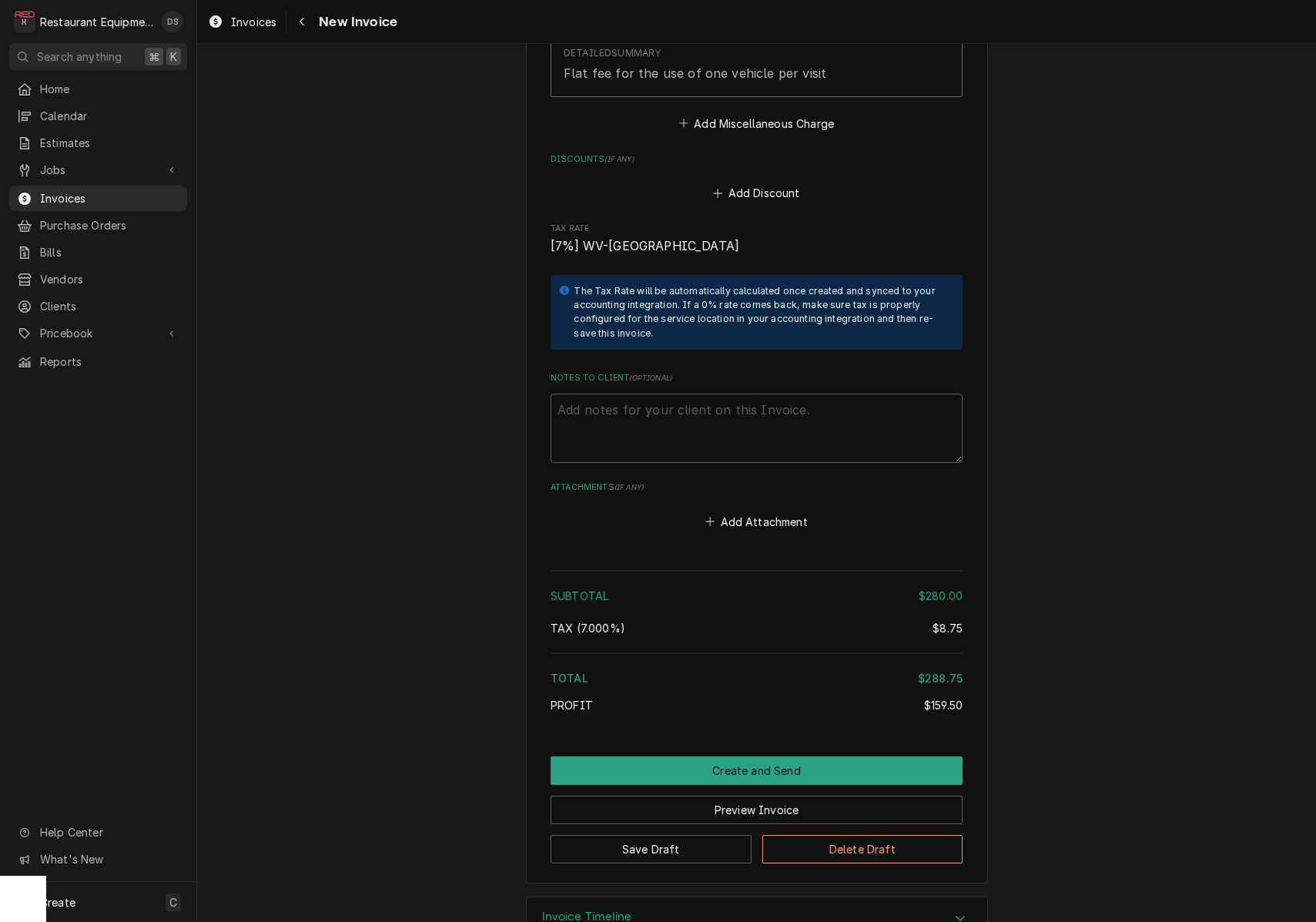
click at [756, 757] on button "Create and Send" at bounding box center [756, 771] width 412 height 29
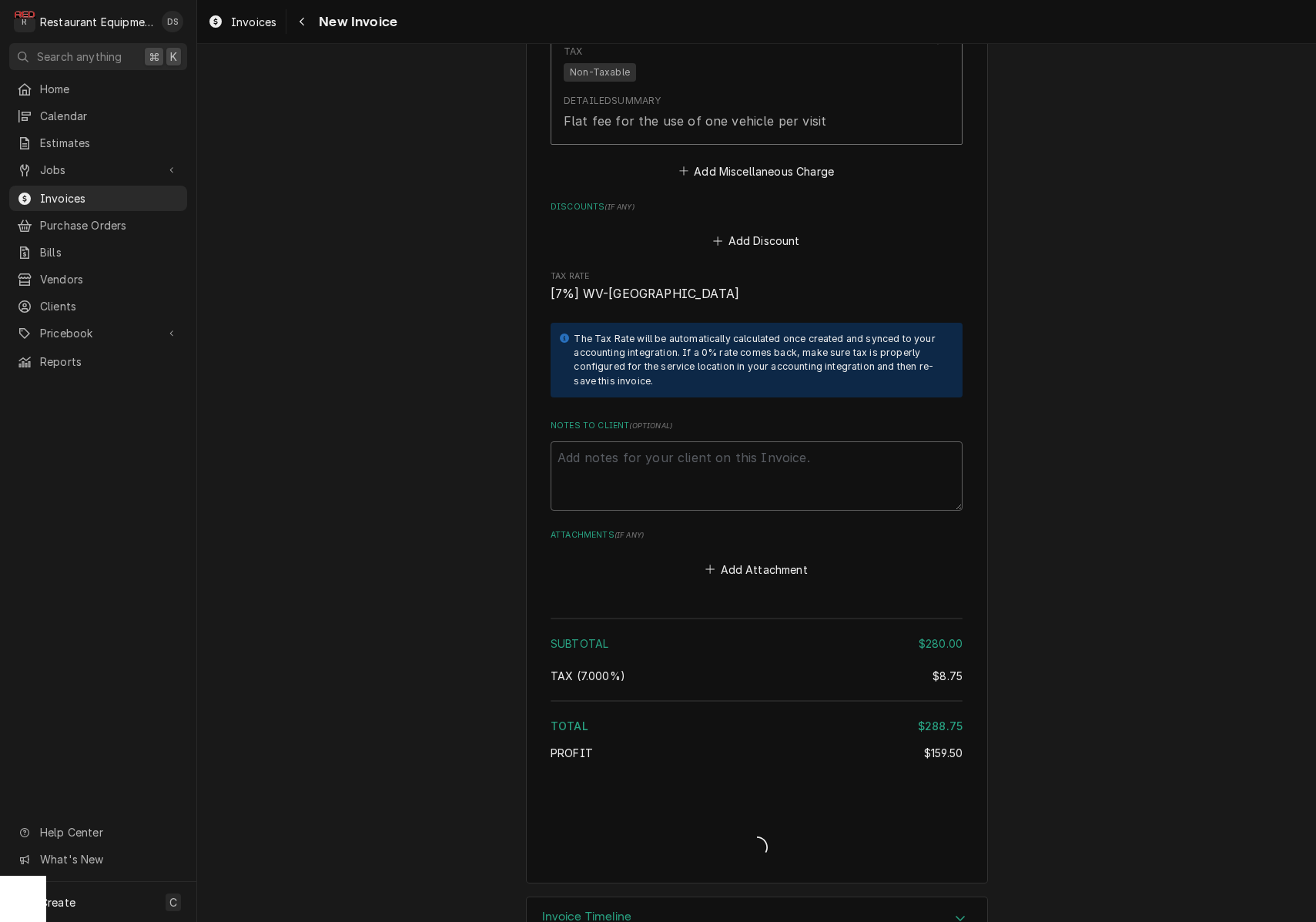
type textarea "x"
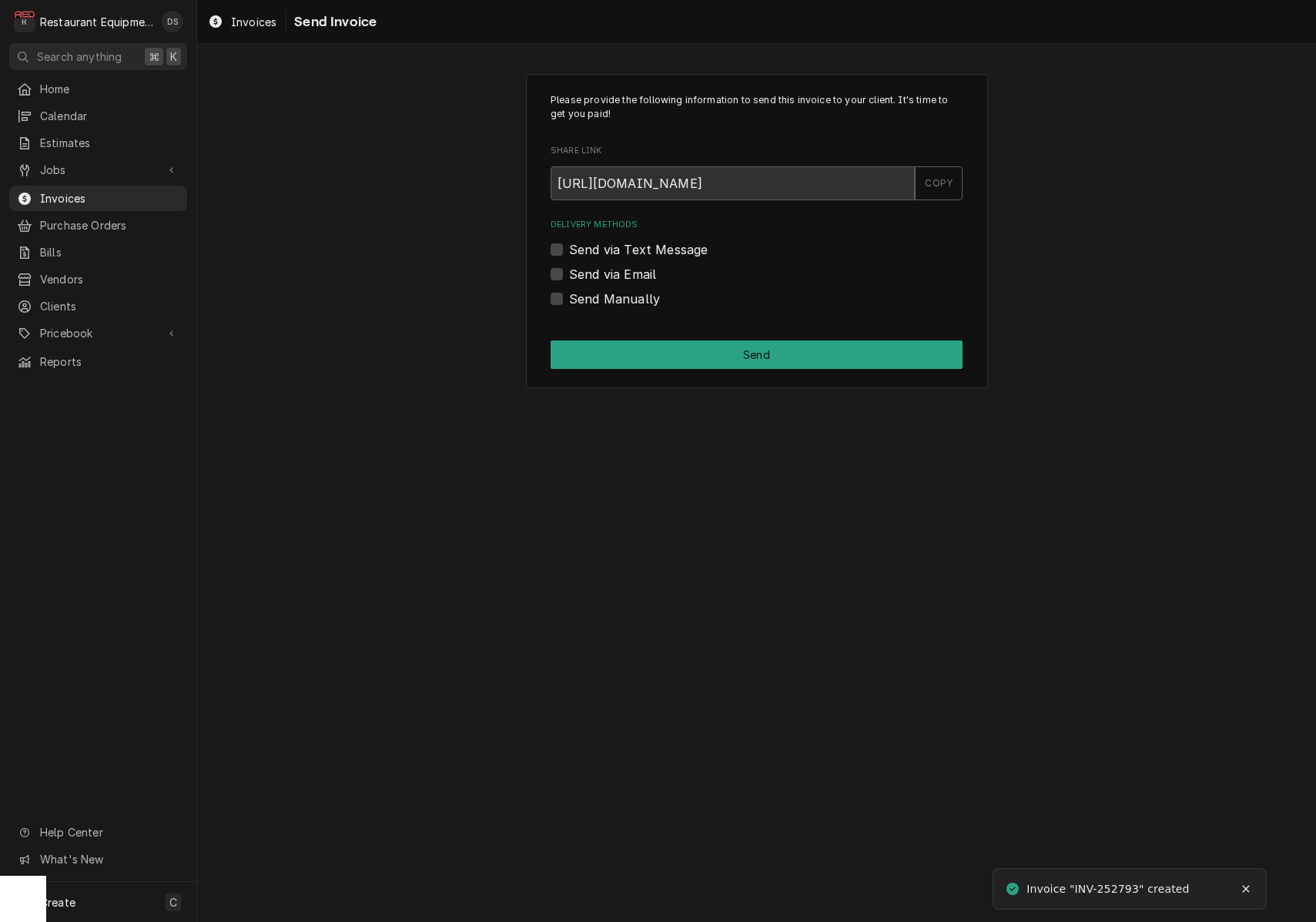
click at [569, 270] on label "Send via Email" at bounding box center [612, 274] width 87 height 19
click at [569, 270] on input "Send via Email" at bounding box center [774, 282] width 412 height 34
checkbox input "true"
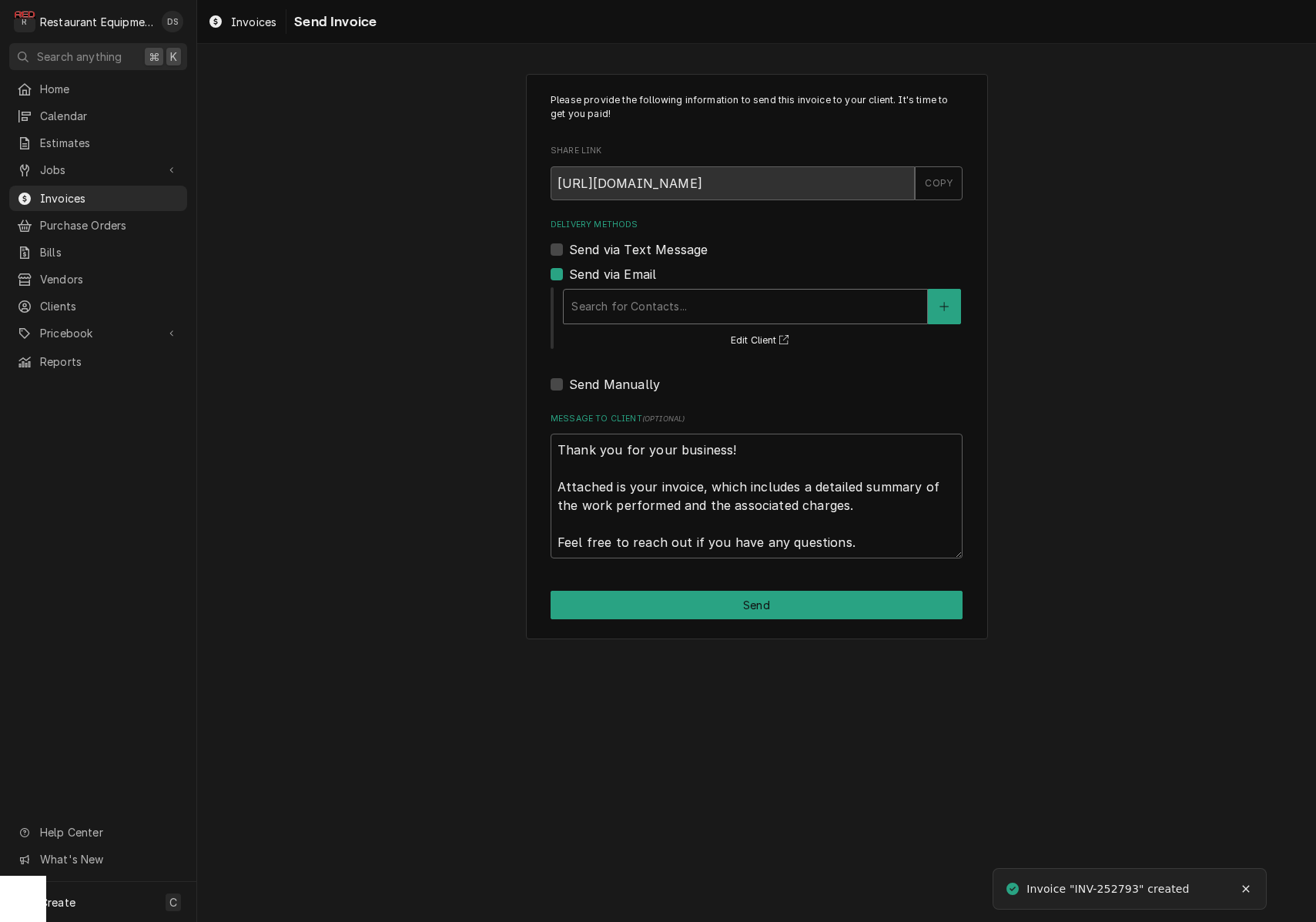
click at [656, 301] on div "Search for Contacts..." at bounding box center [745, 306] width 348 height 16
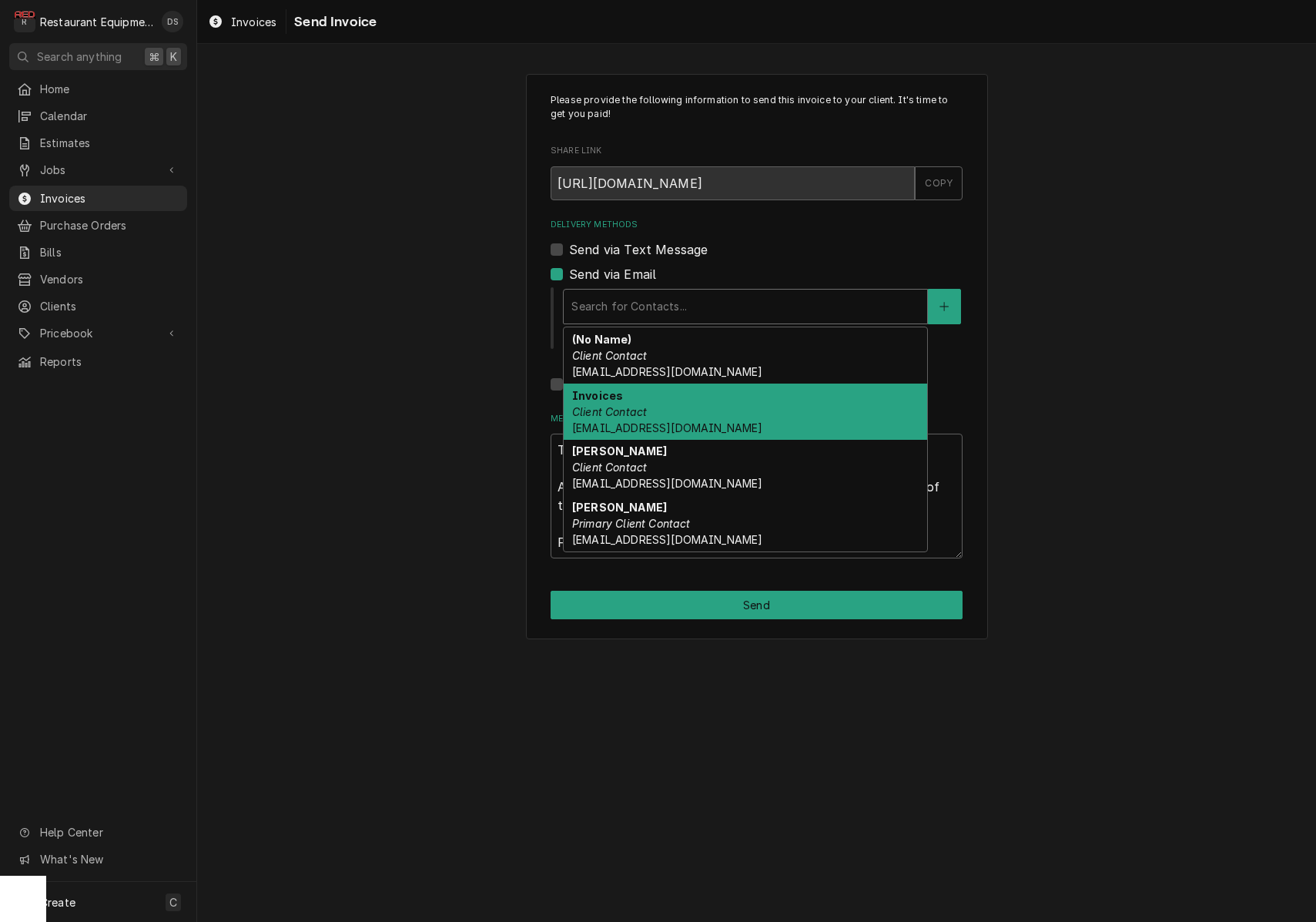
click at [655, 415] on div "Invoices Client Contact ap@schmidtgroup.us" at bounding box center [746, 411] width 363 height 56
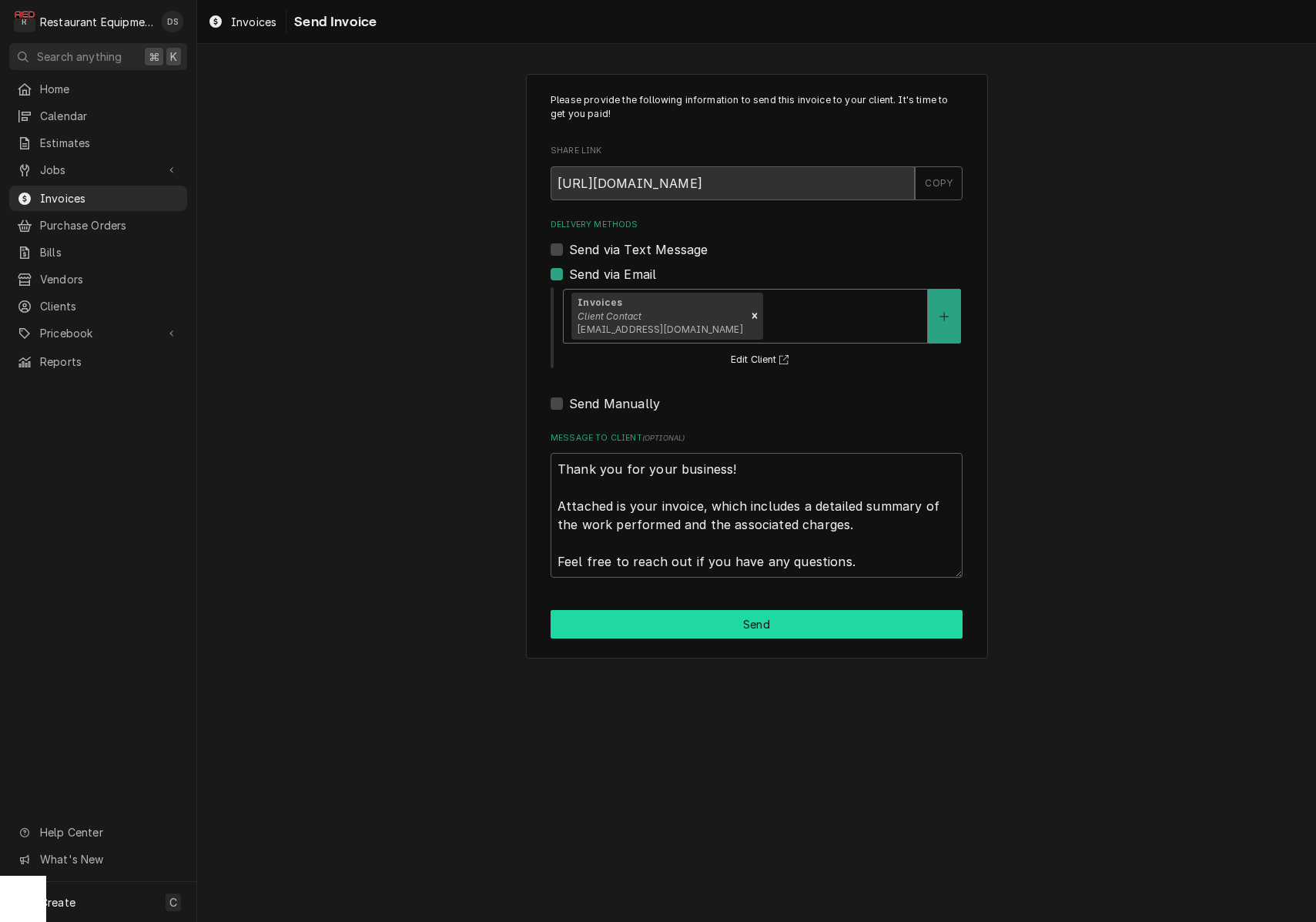
click at [760, 617] on button "Send" at bounding box center [756, 624] width 412 height 29
type textarea "x"
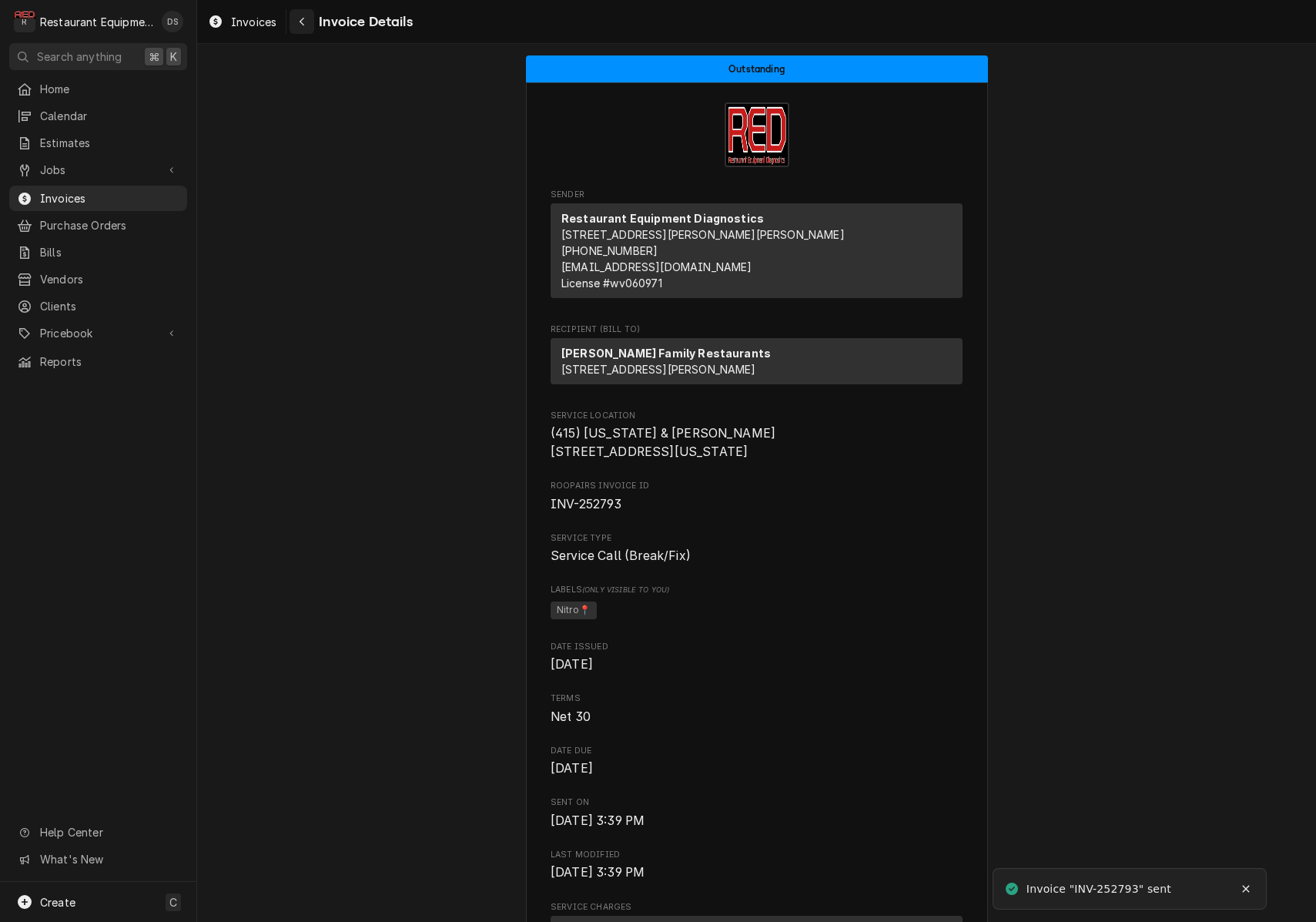
click at [311, 15] on button "Navigate back" at bounding box center [302, 21] width 25 height 25
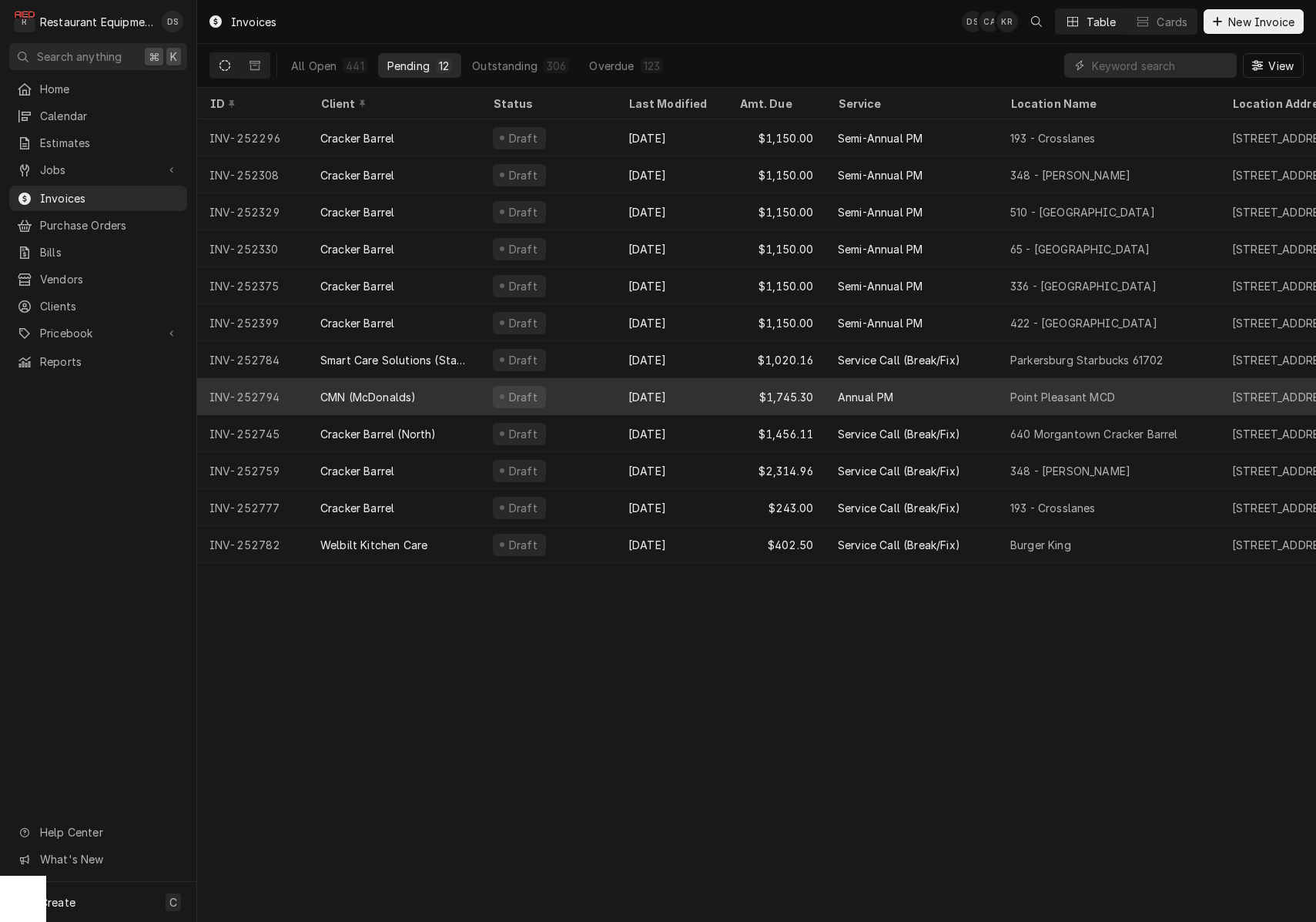
click at [720, 386] on div "[DATE]" at bounding box center [671, 396] width 110 height 37
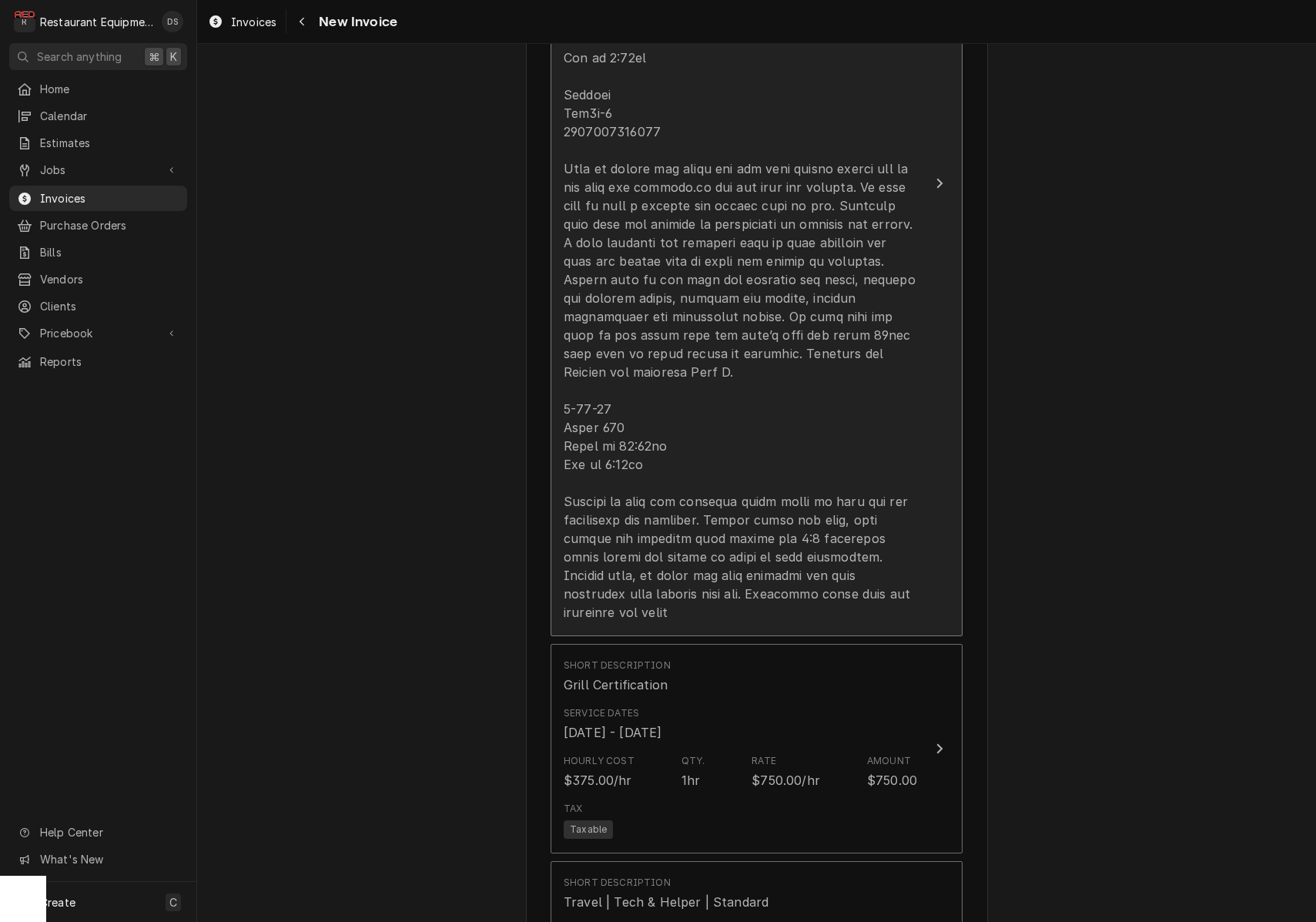
scroll to position [1701, 0]
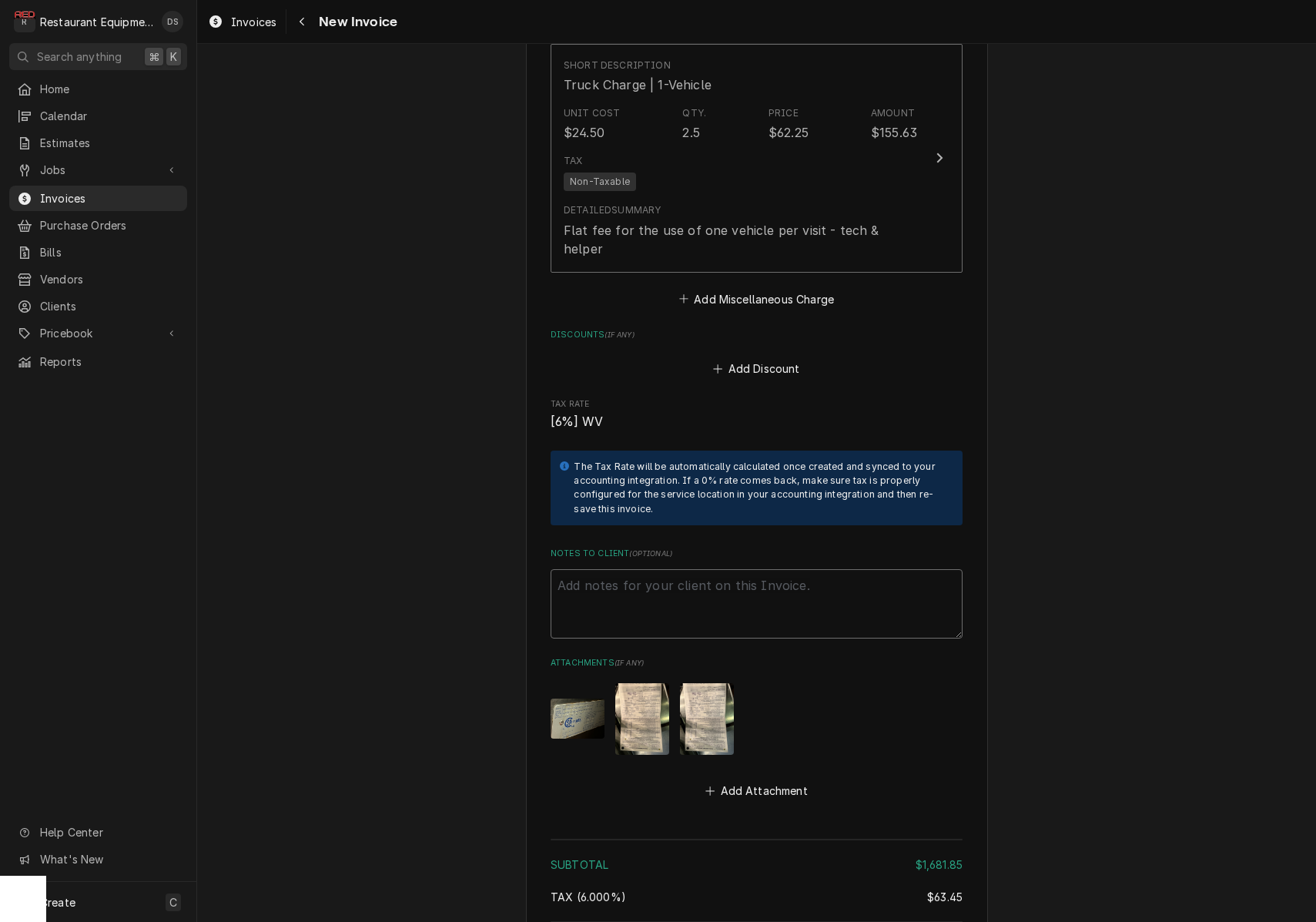
click at [834, 569] on textarea "Notes to Client ( optional )" at bounding box center [756, 603] width 412 height 70
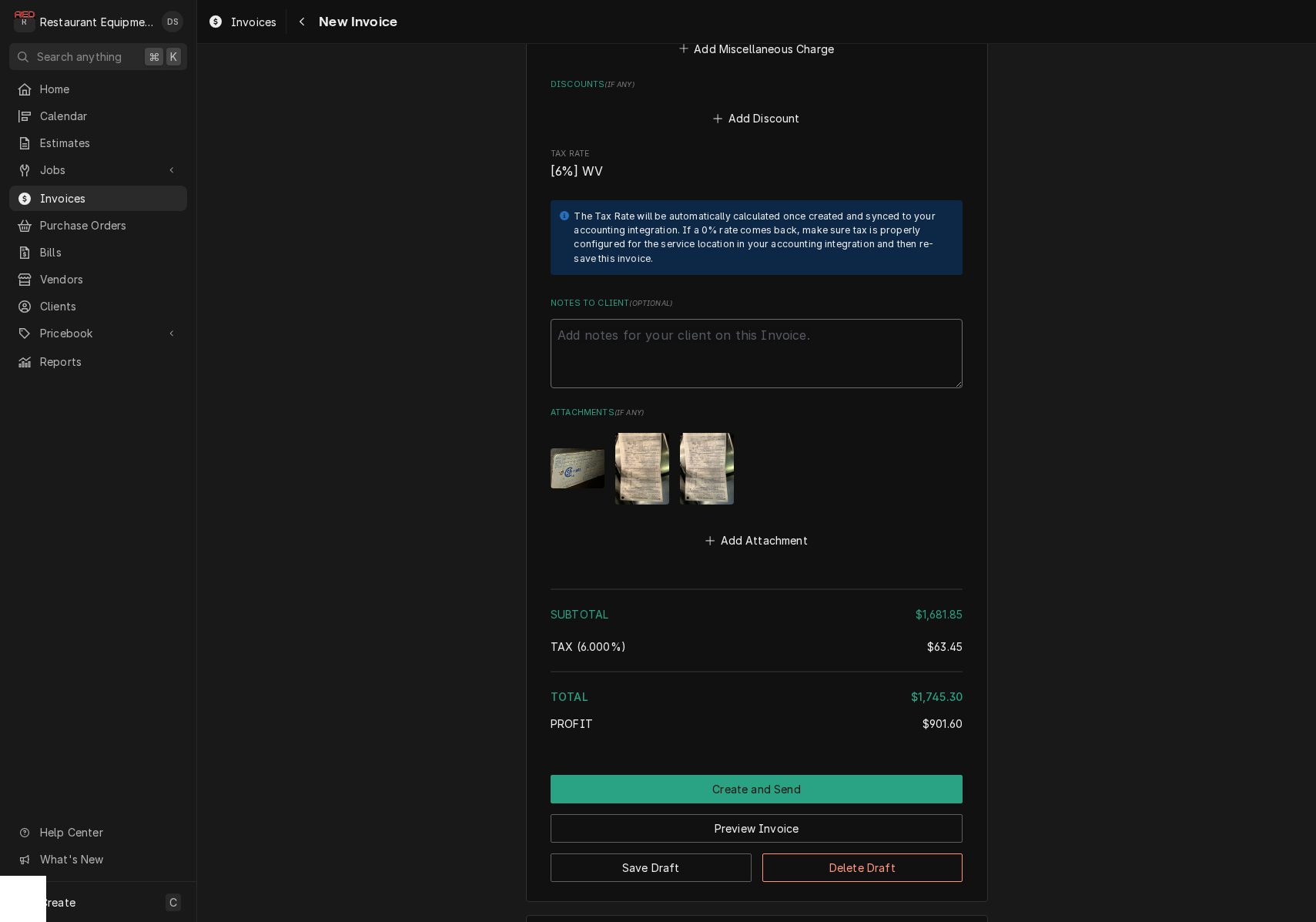
scroll to position [0, 0]
click at [752, 775] on button "Create and Send" at bounding box center [756, 789] width 412 height 29
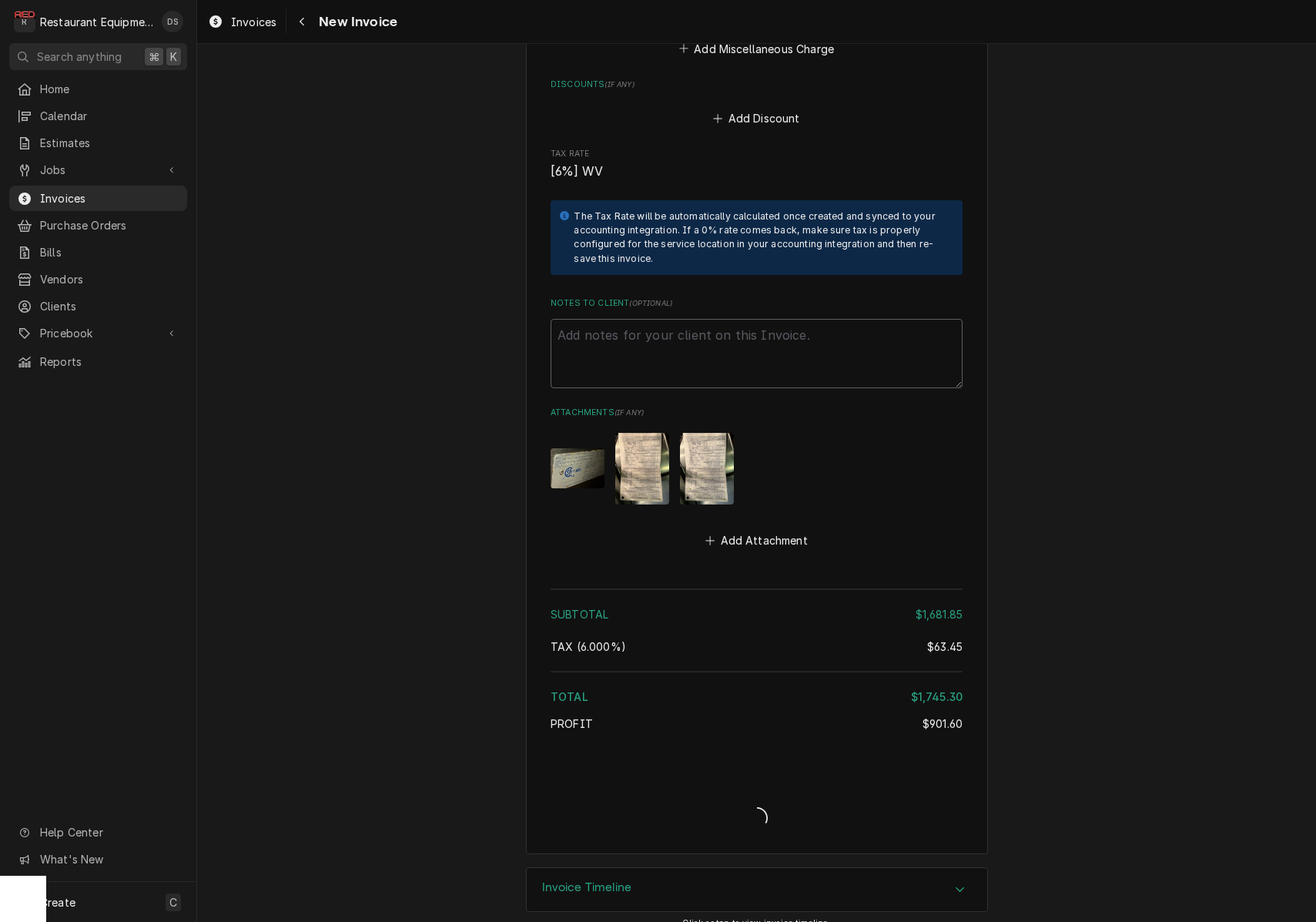
type textarea "x"
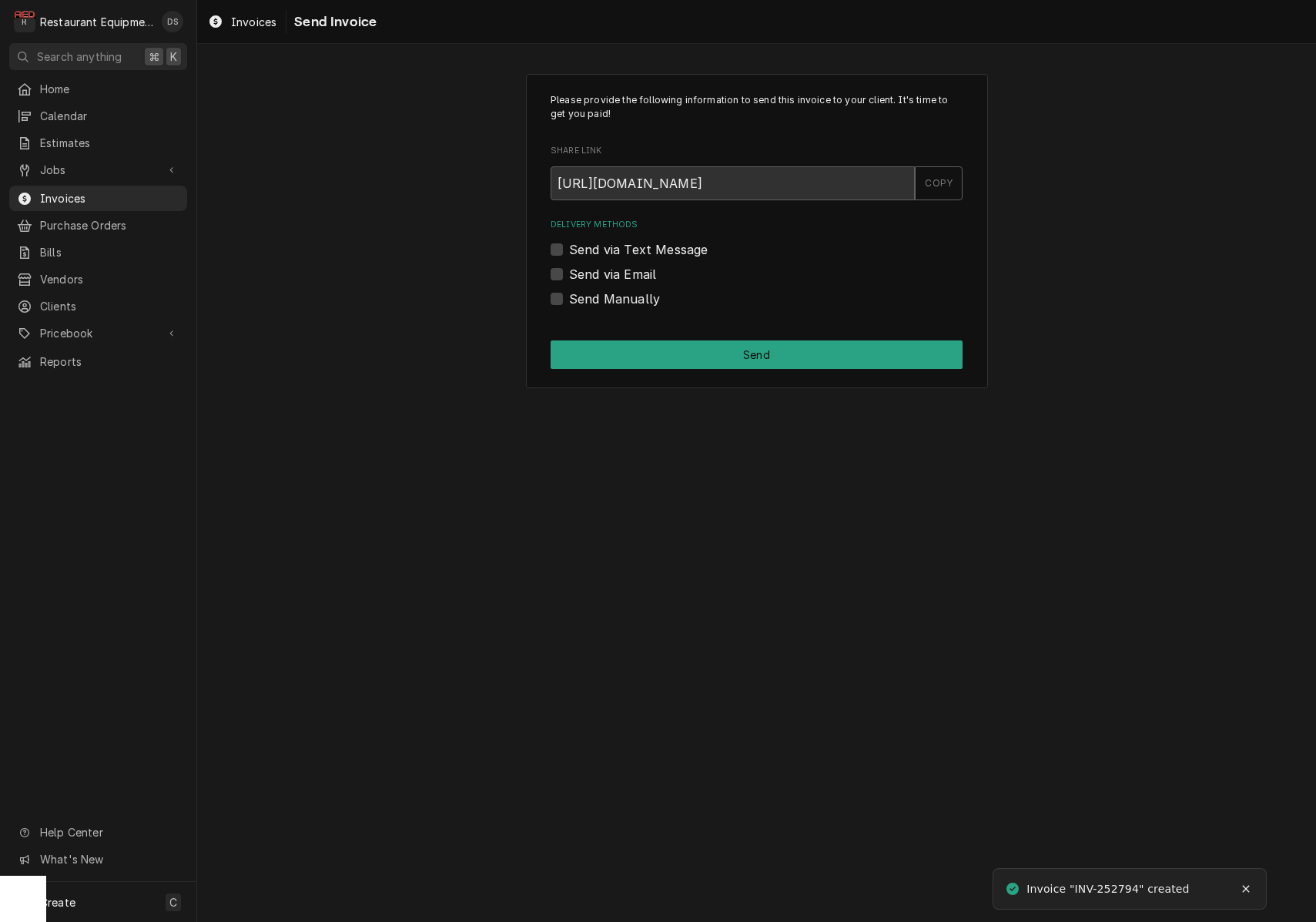
click at [569, 271] on label "Send via Email" at bounding box center [612, 274] width 87 height 19
click at [569, 271] on input "Send via Email" at bounding box center [774, 282] width 412 height 34
checkbox input "true"
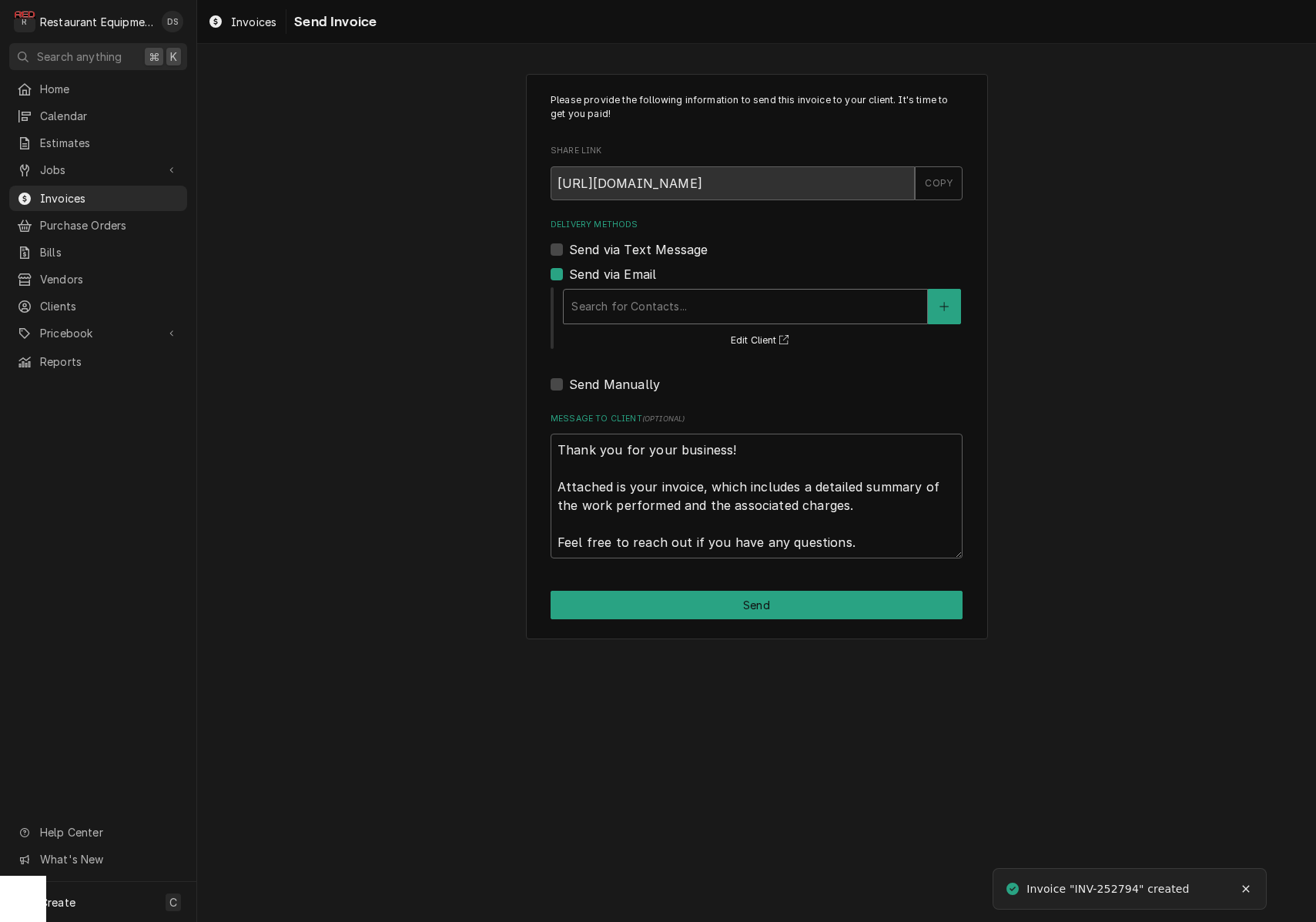
click at [720, 305] on div "Delivery Methods" at bounding box center [745, 306] width 348 height 28
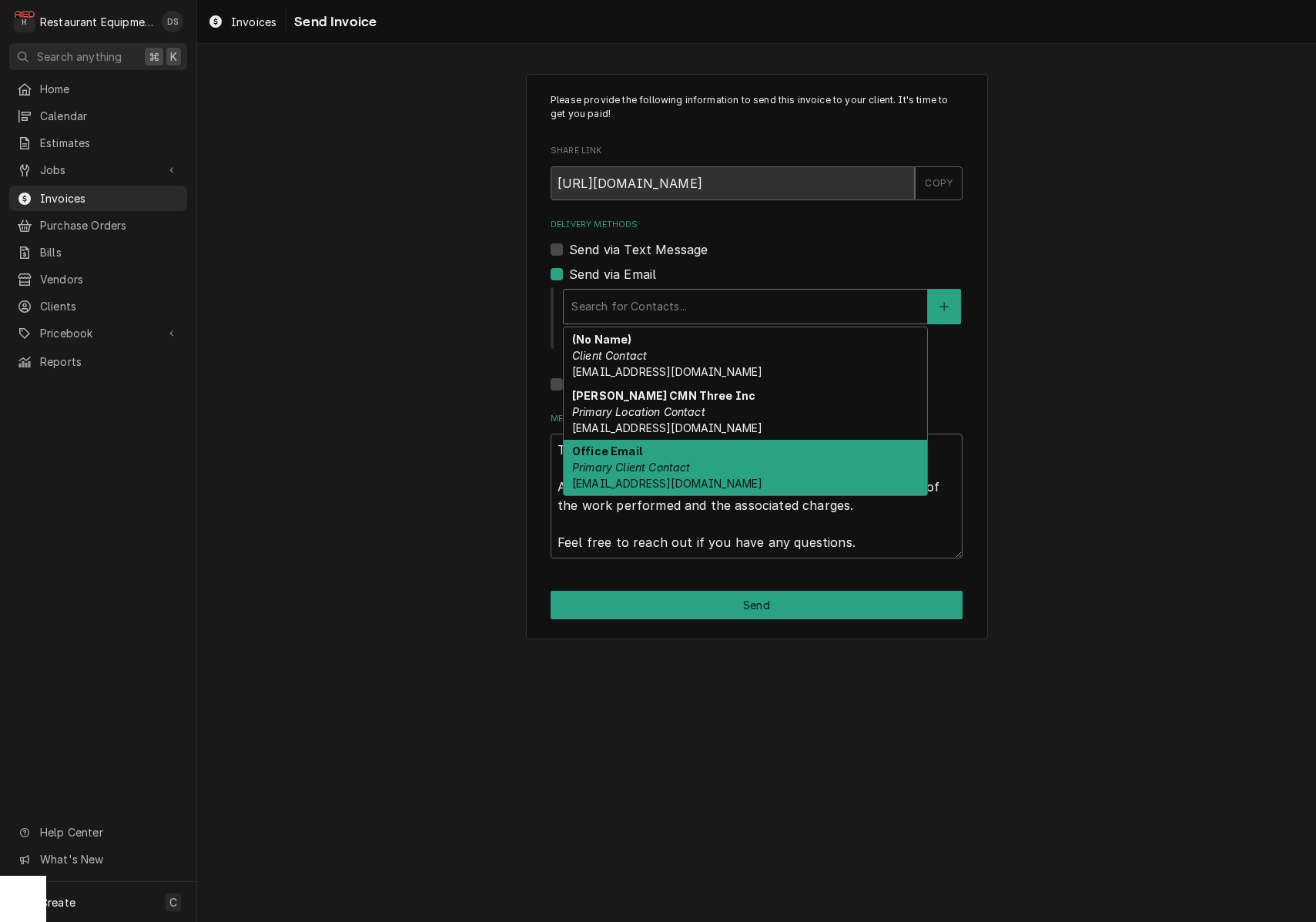
click at [674, 451] on div "Office Email Primary Client Contact tln@suddenlinkmail.com" at bounding box center [746, 468] width 363 height 56
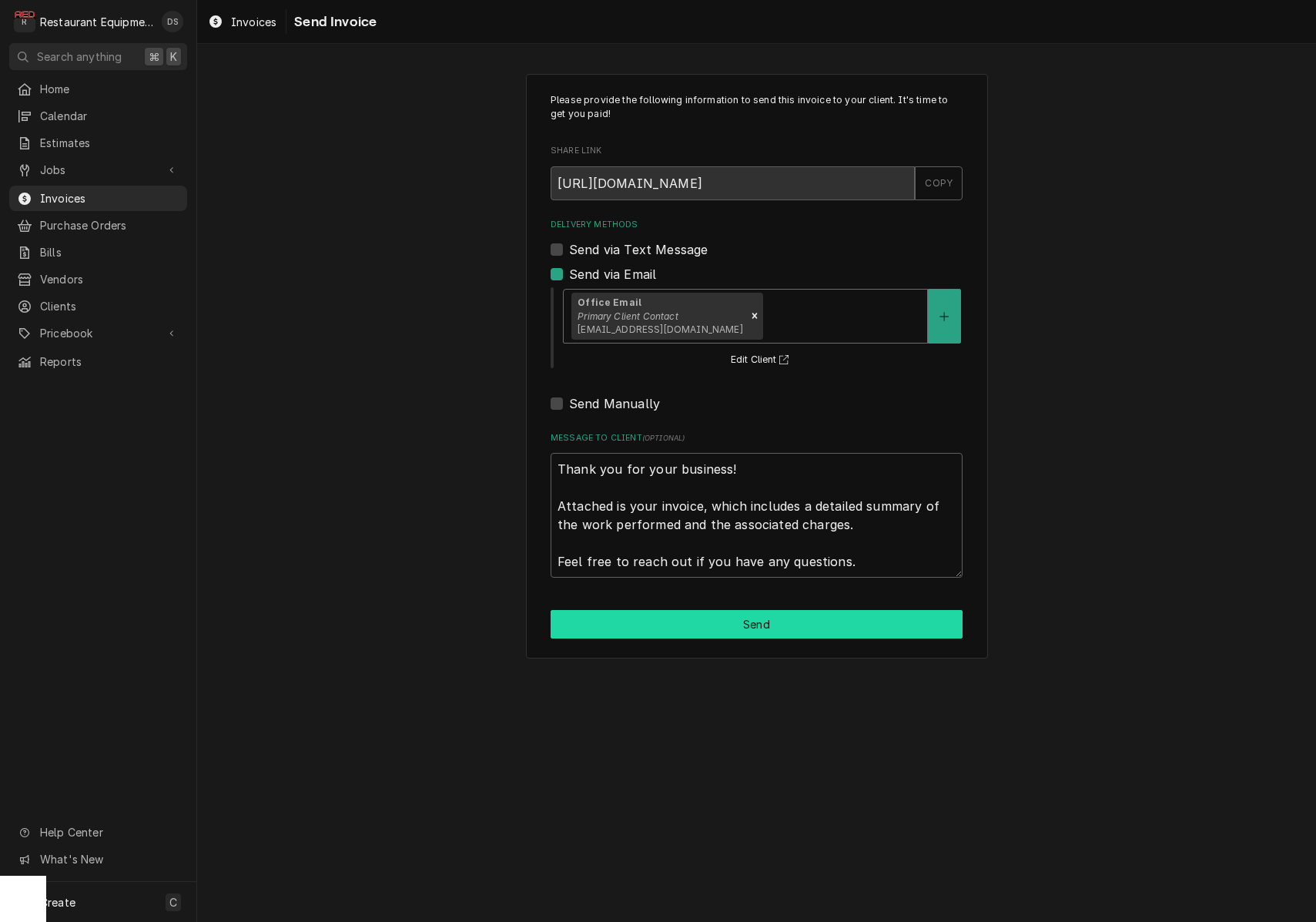
click at [746, 621] on button "Send" at bounding box center [756, 624] width 412 height 29
type textarea "x"
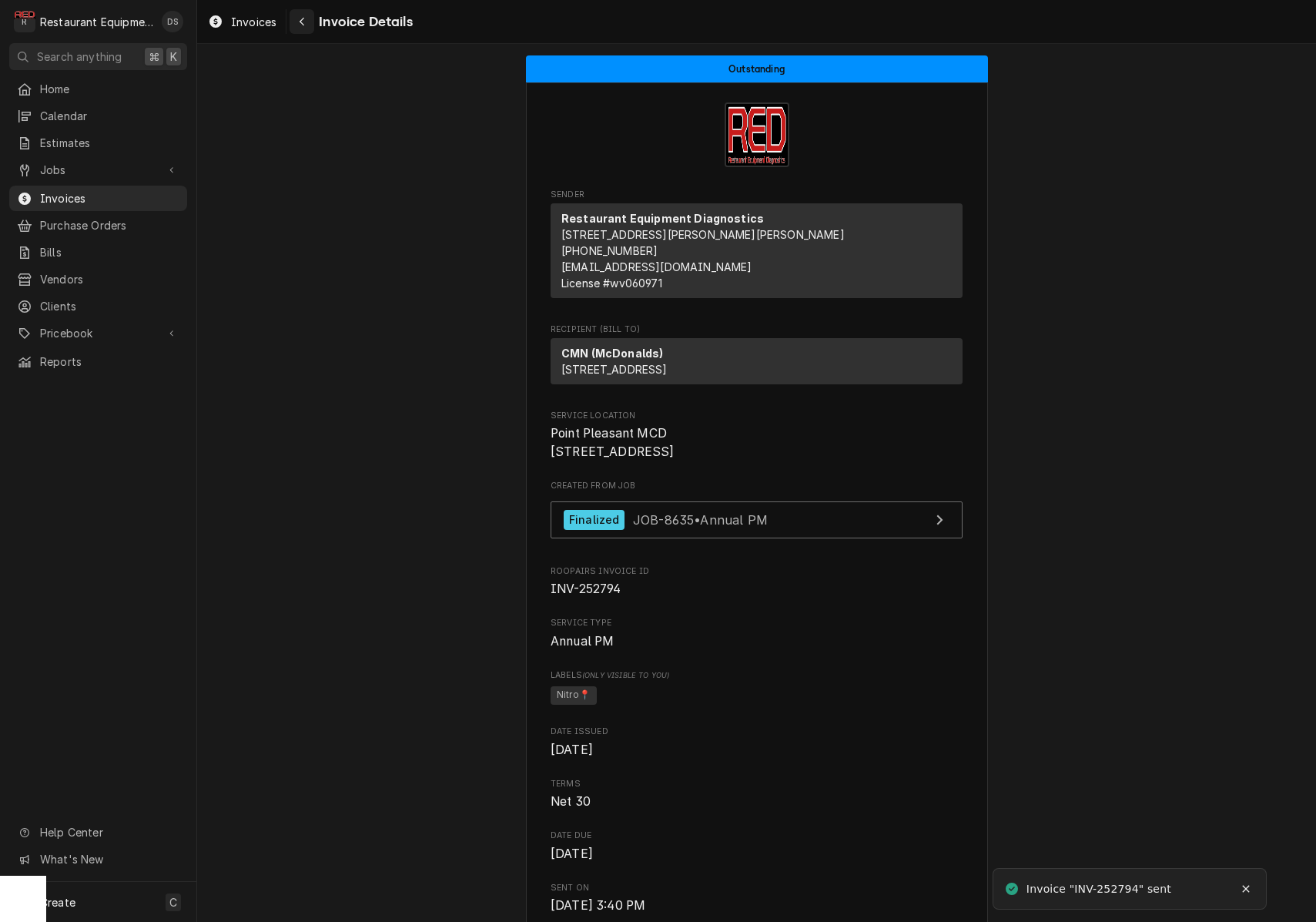
click at [302, 19] on icon "Navigate back" at bounding box center [302, 21] width 7 height 11
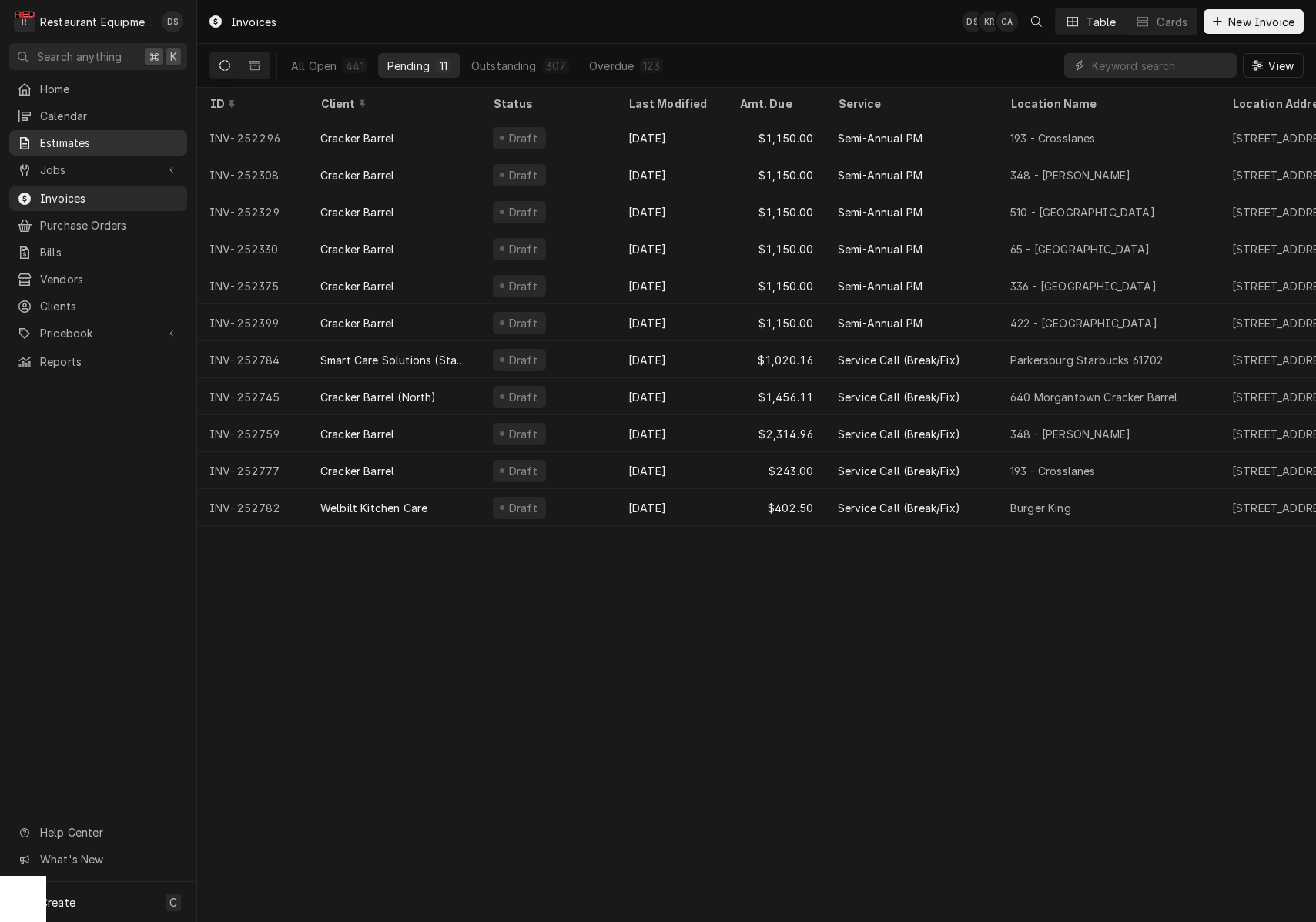
click at [79, 142] on span "Estimates" at bounding box center [110, 143] width 139 height 16
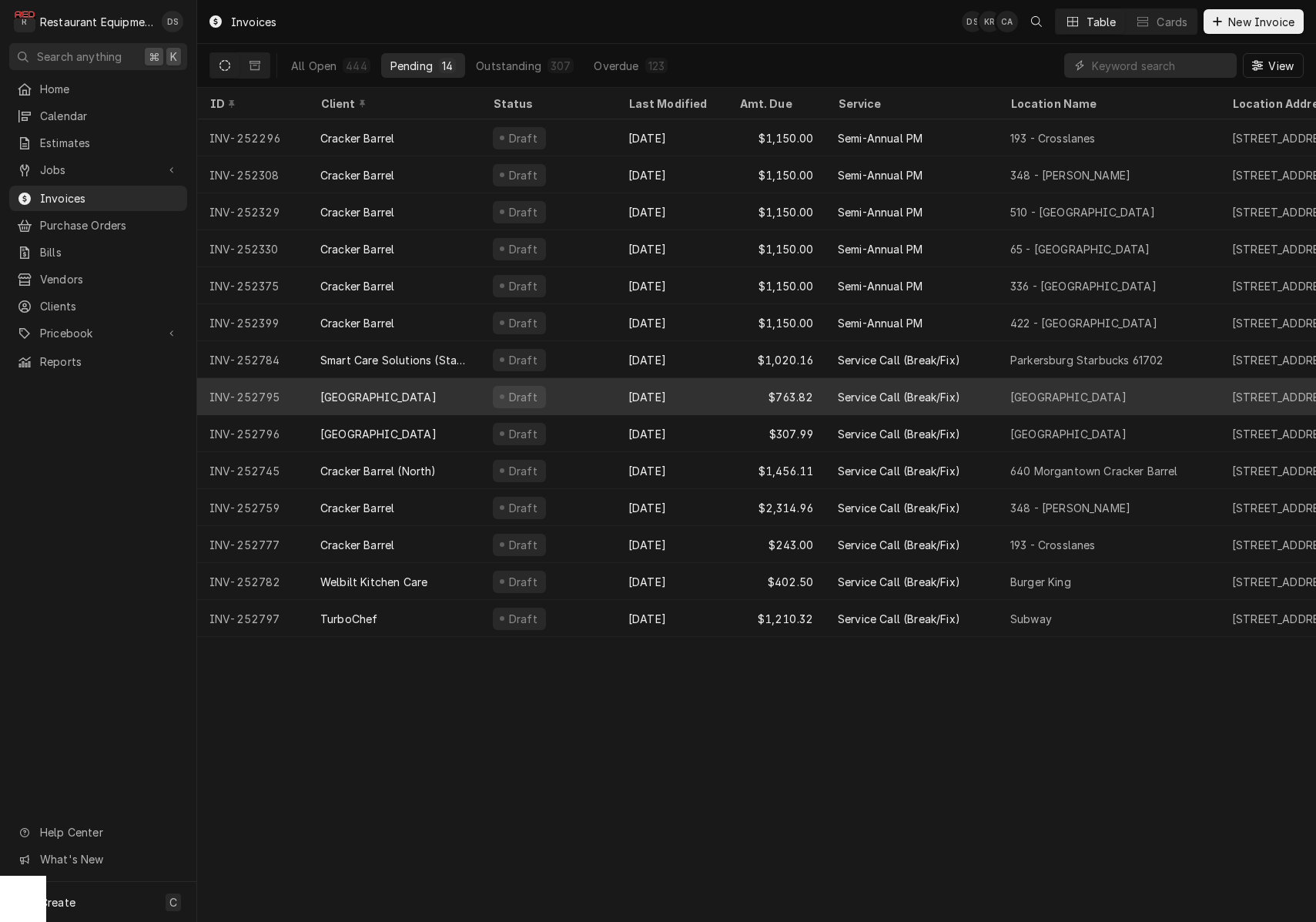
click at [587, 391] on div "Draft" at bounding box center [548, 396] width 136 height 37
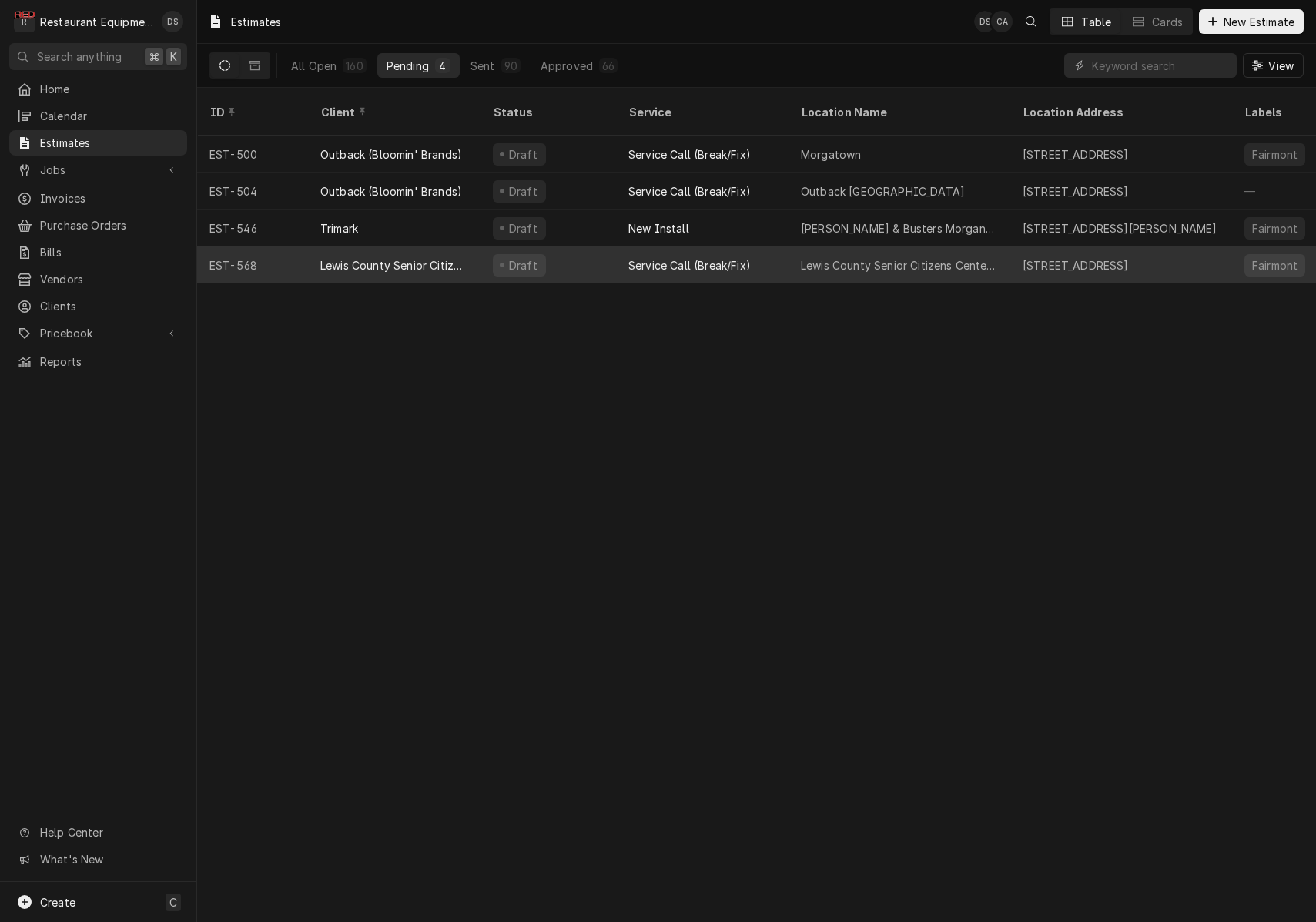
click at [585, 246] on div "Draft" at bounding box center [548, 264] width 136 height 37
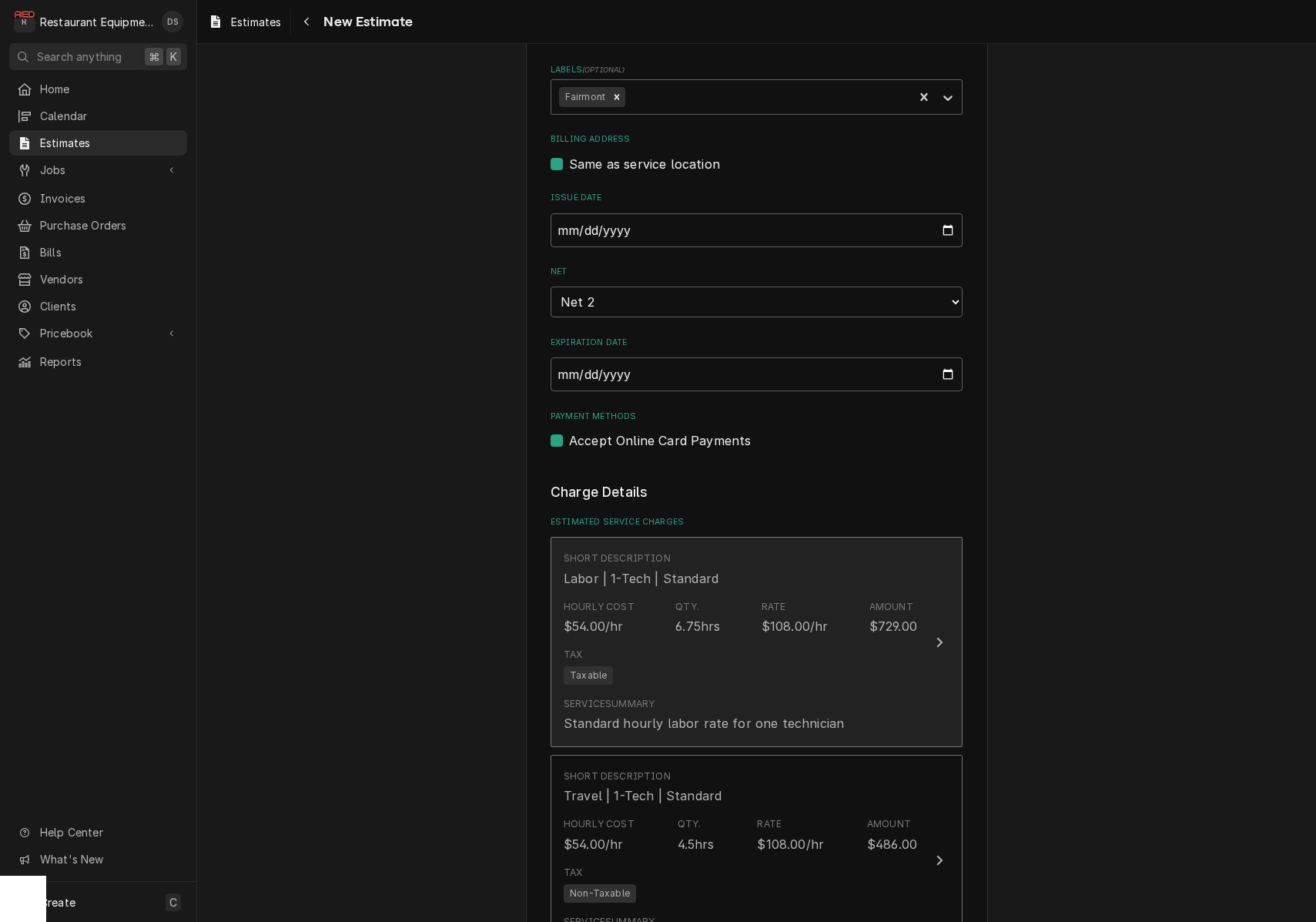
scroll to position [1668, 0]
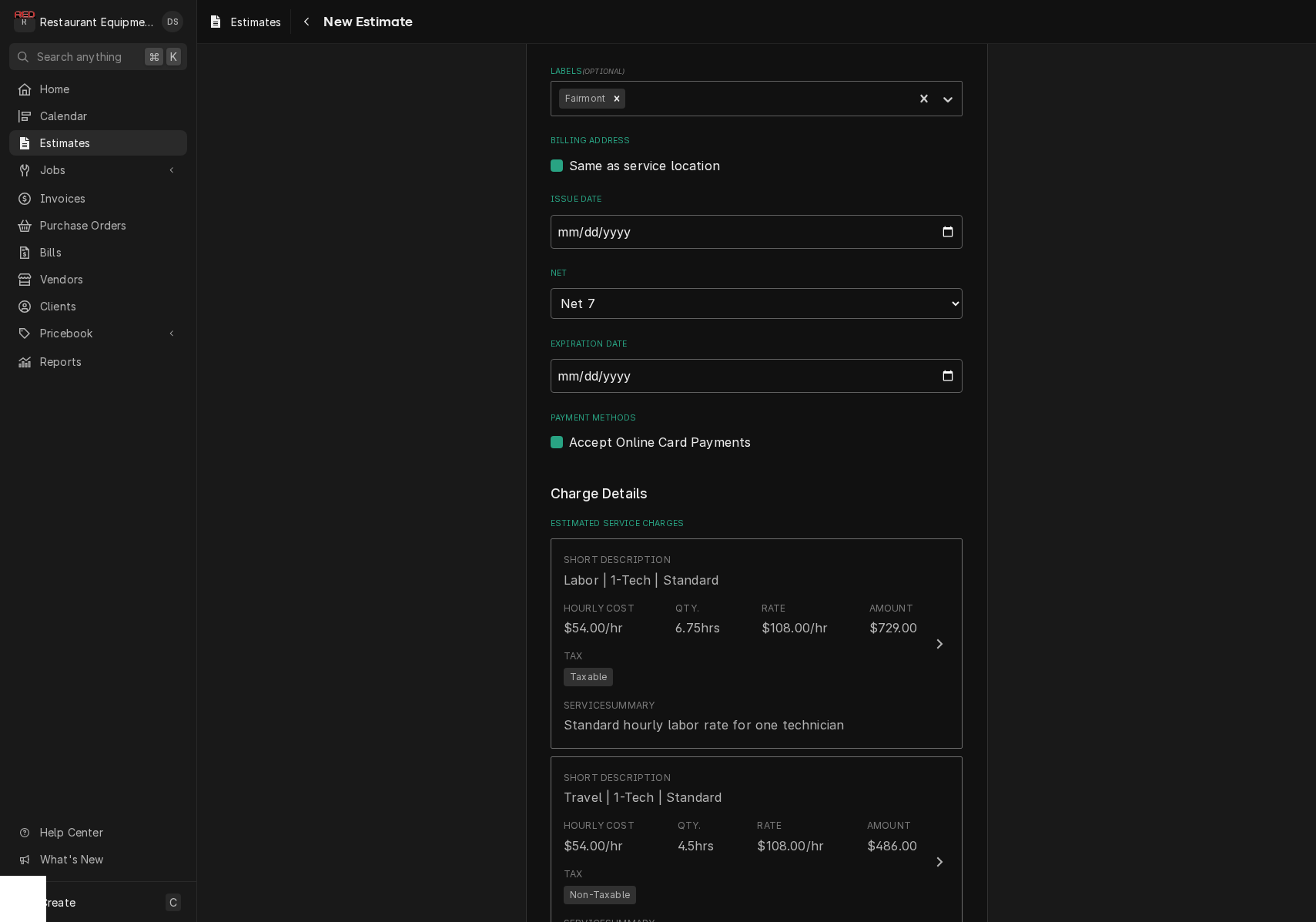
click at [1078, 328] on div "Please provide the following information to create your estimate: Client Detail…" at bounding box center [756, 808] width 1119 height 4834
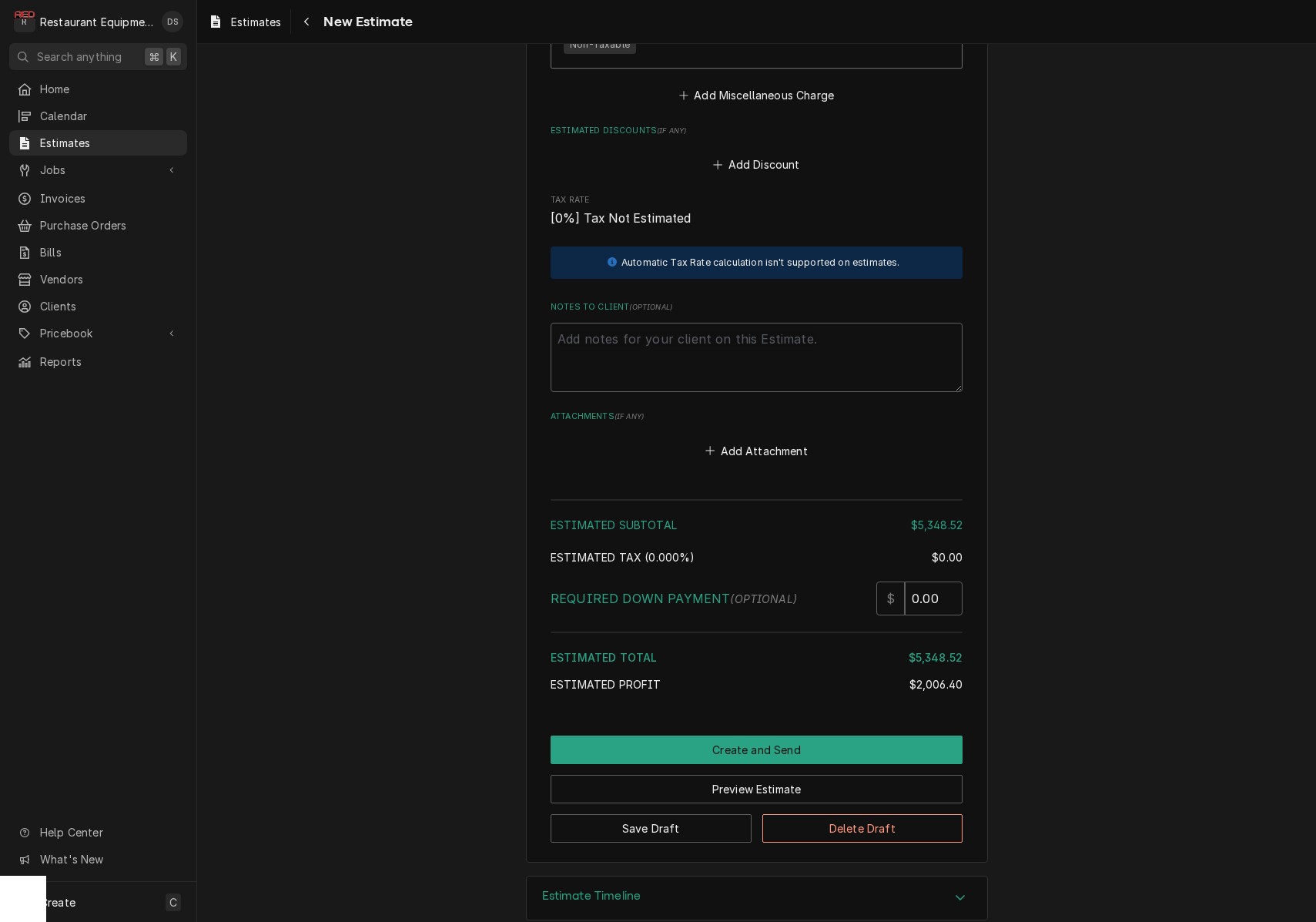
scroll to position [0, 0]
click at [771, 735] on button "Create and Send" at bounding box center [756, 749] width 412 height 29
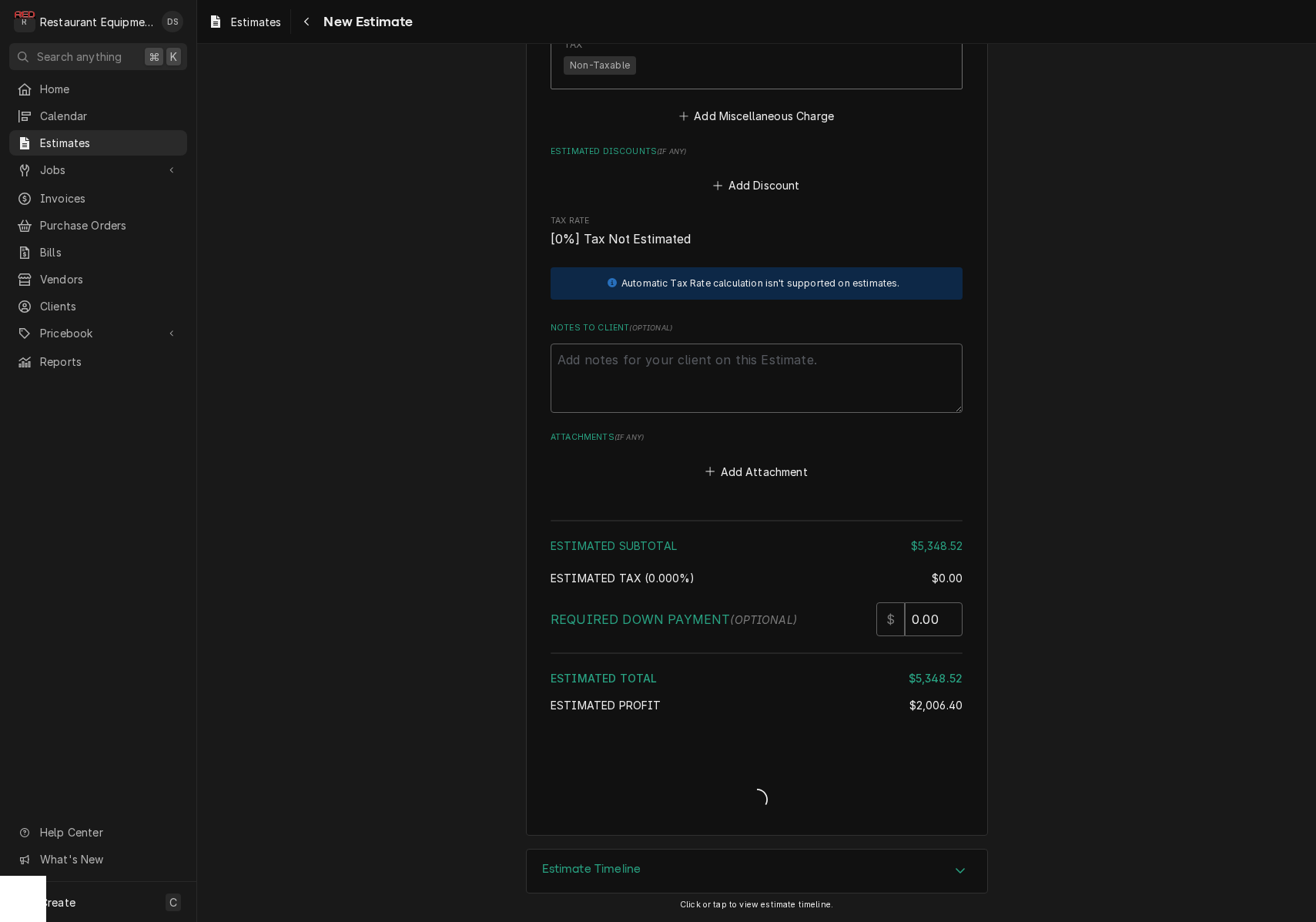
type textarea "x"
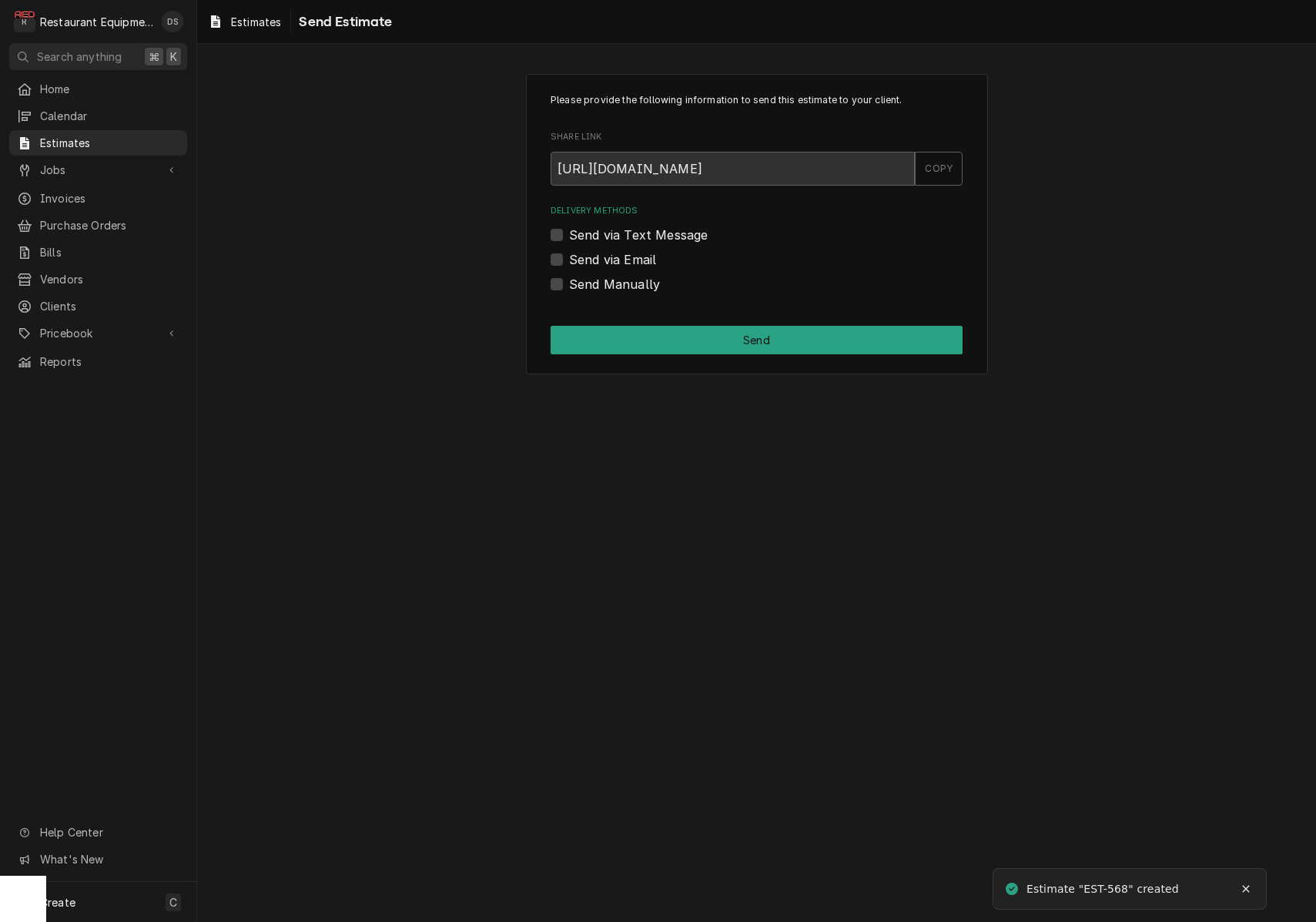
click at [569, 260] on label "Send via Email" at bounding box center [612, 260] width 87 height 19
click at [569, 260] on input "Send via Email" at bounding box center [774, 267] width 412 height 34
checkbox input "true"
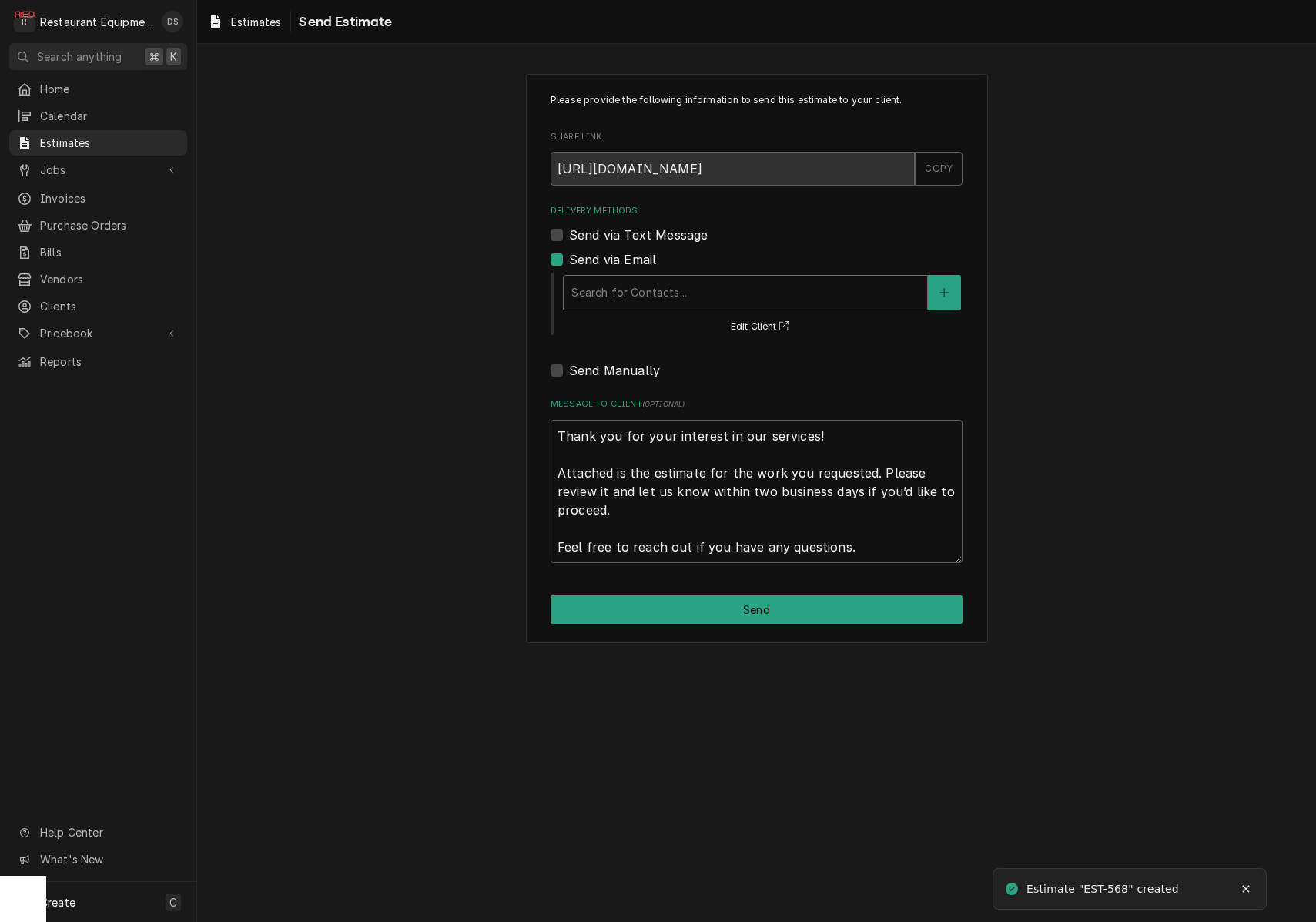
click at [673, 287] on div "Search for Contacts..." at bounding box center [745, 292] width 348 height 16
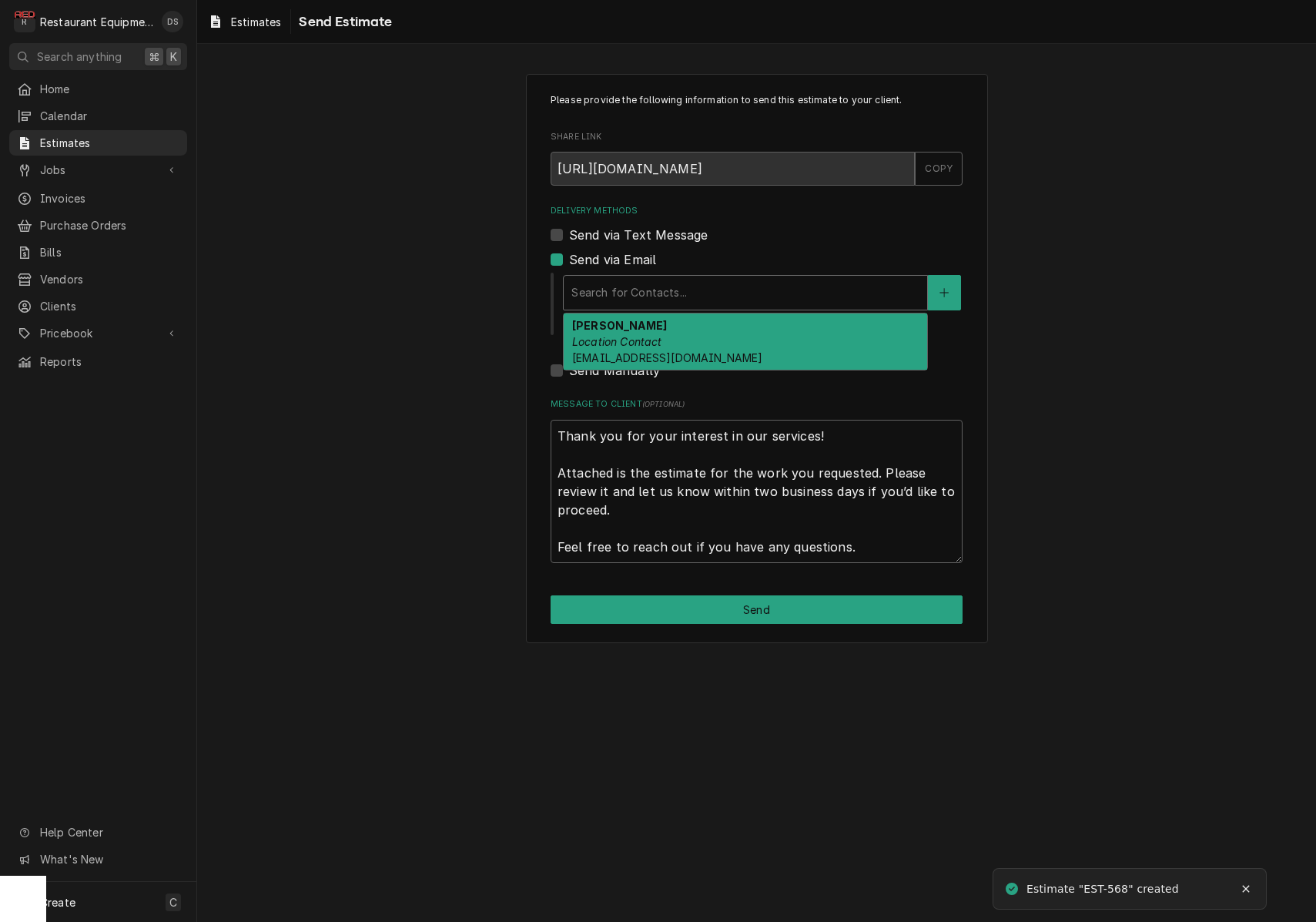
click at [674, 322] on div "[PERSON_NAME] Location Contact [EMAIL_ADDRESS][DOMAIN_NAME]" at bounding box center [746, 341] width 363 height 56
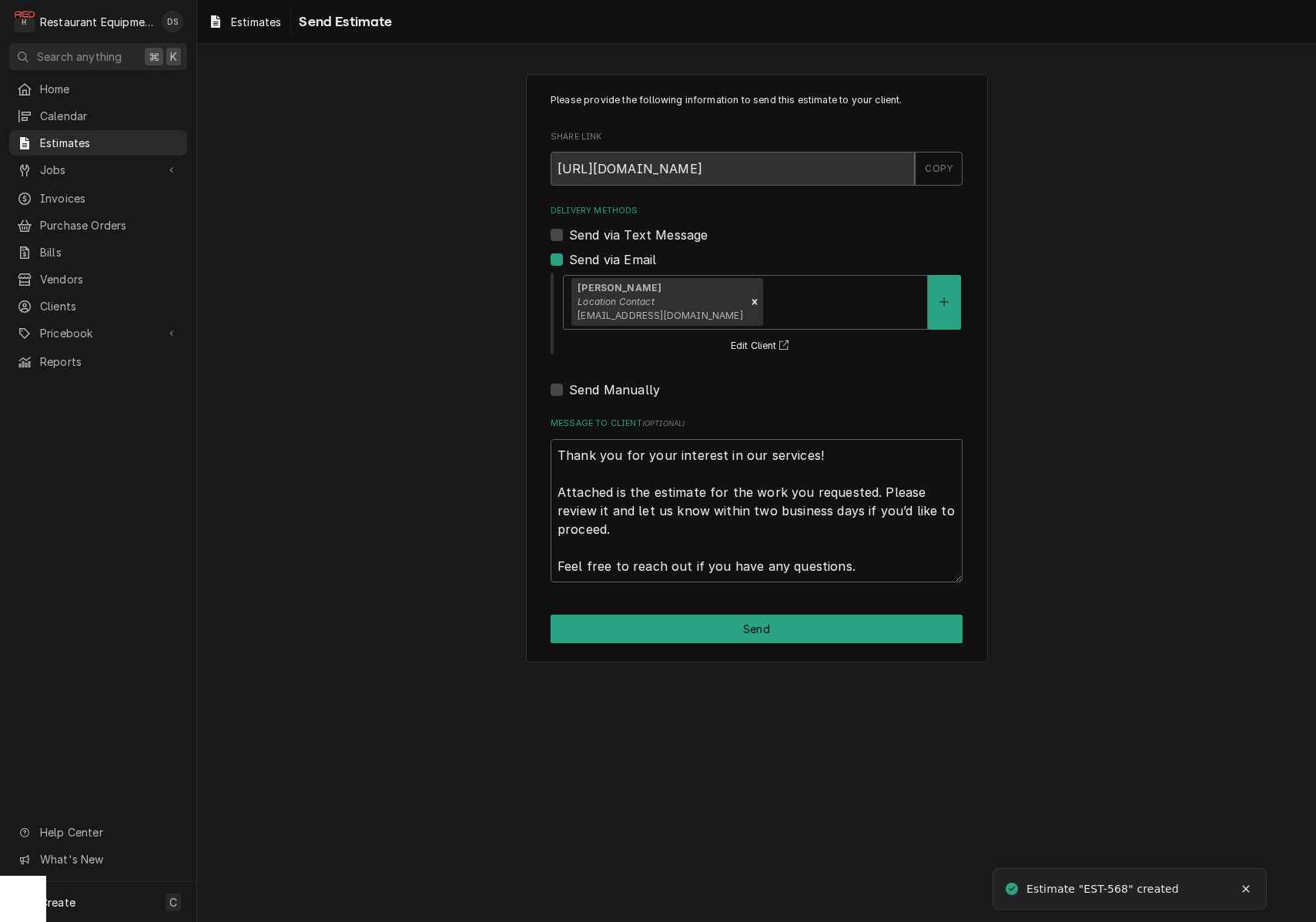
click at [766, 624] on button "Send" at bounding box center [756, 629] width 412 height 29
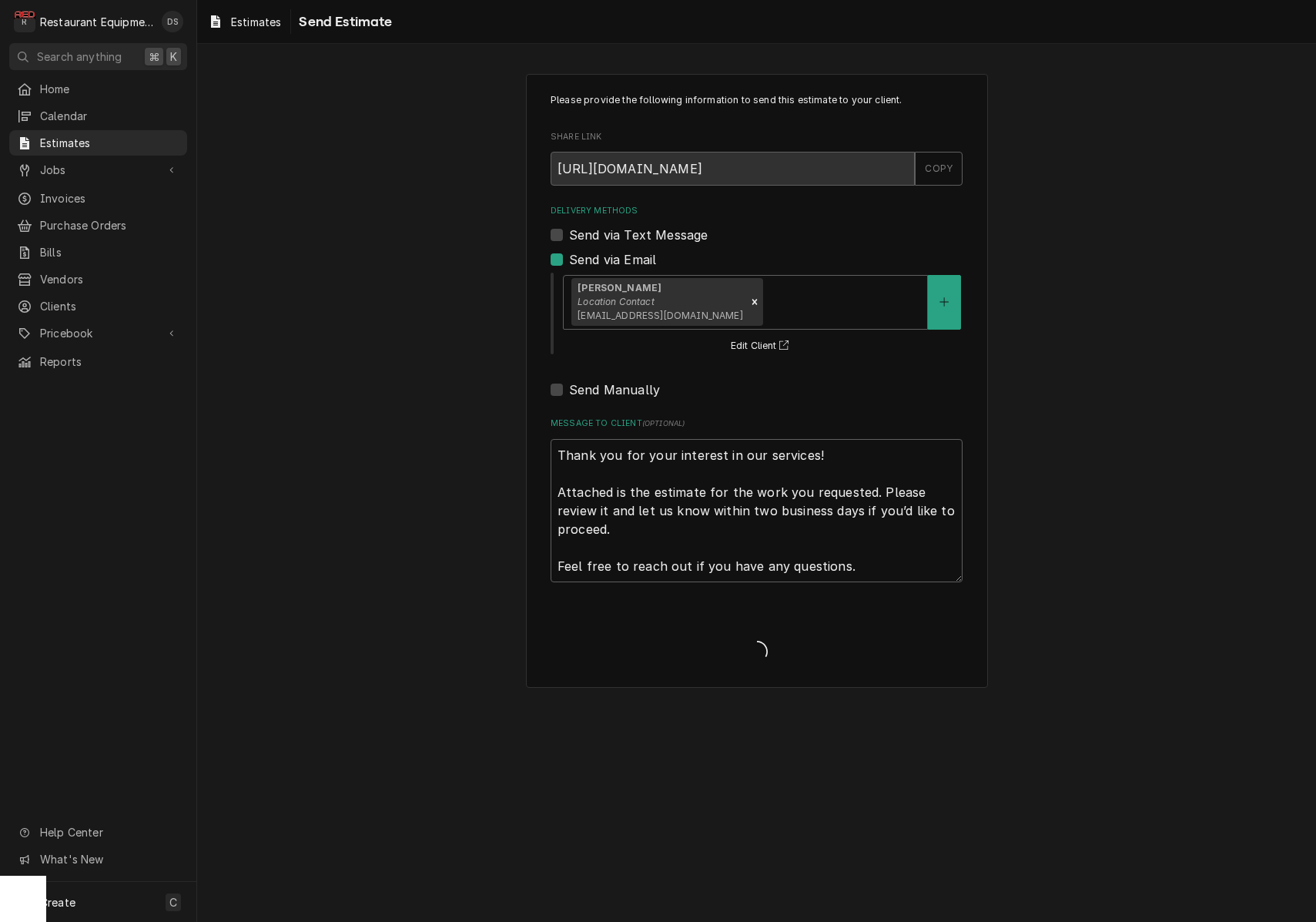
type textarea "x"
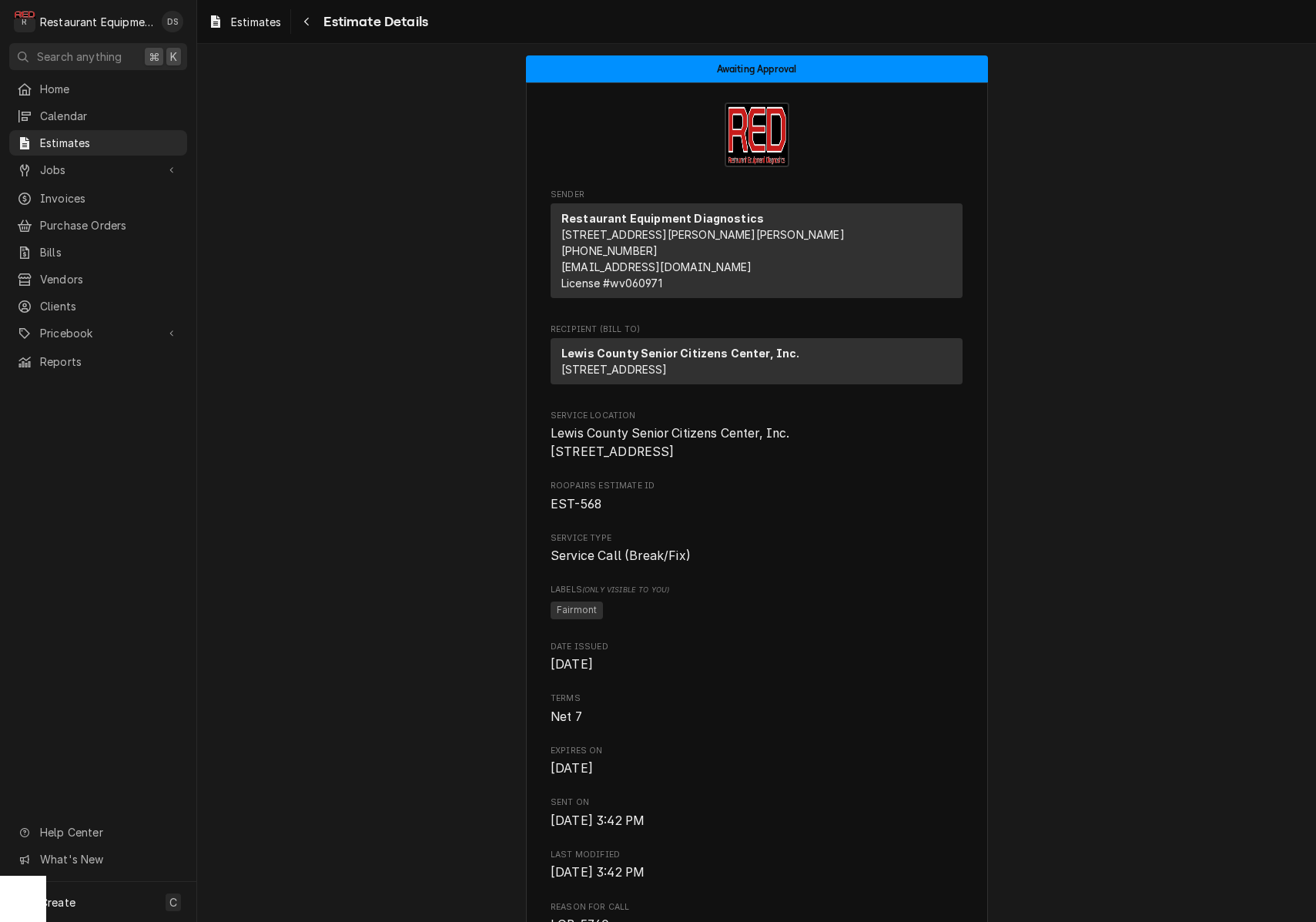
scroll to position [1, 0]
click at [305, 26] on div "Navigate back" at bounding box center [306, 21] width 16 height 16
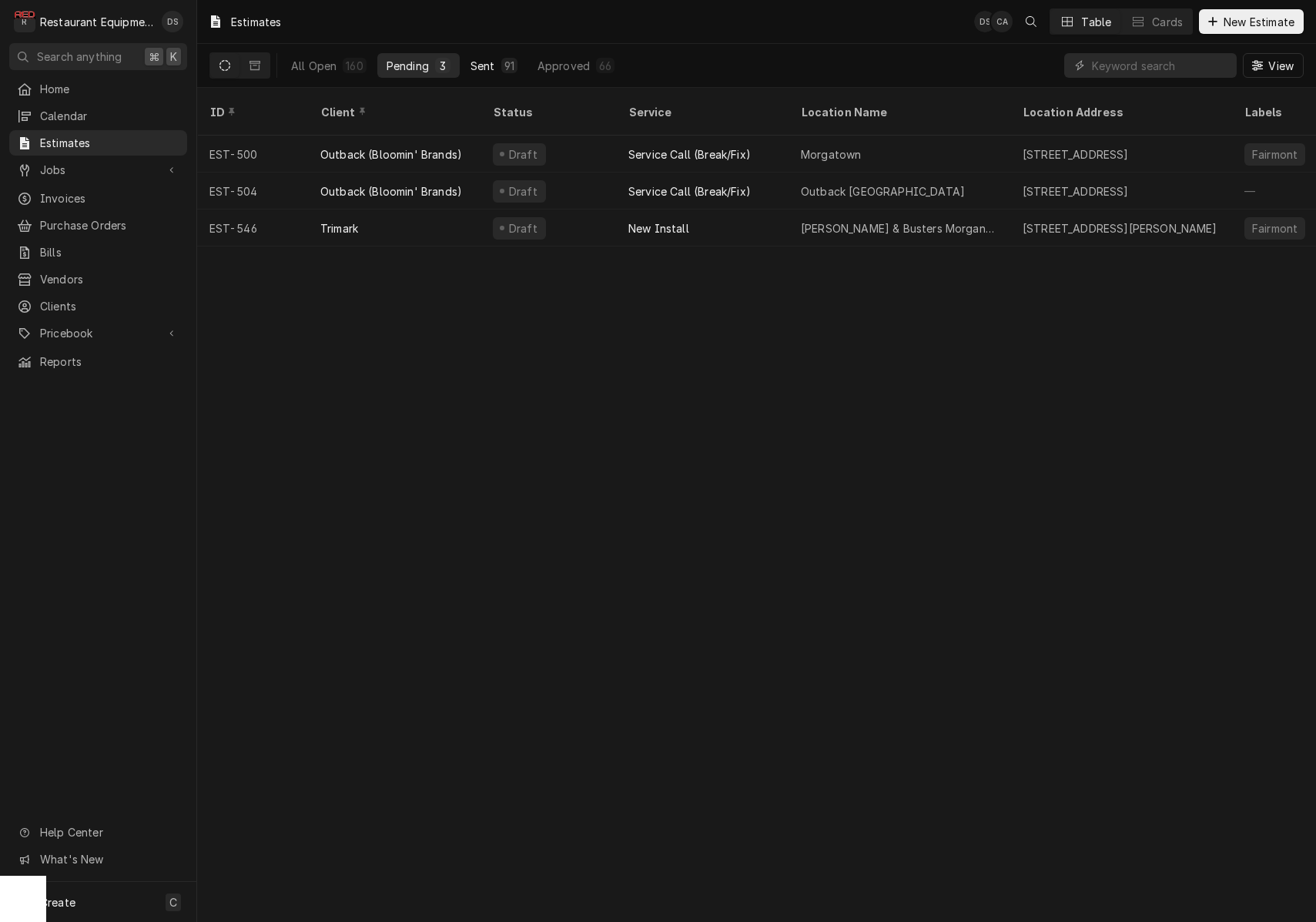
click at [493, 69] on div "Sent" at bounding box center [483, 66] width 25 height 16
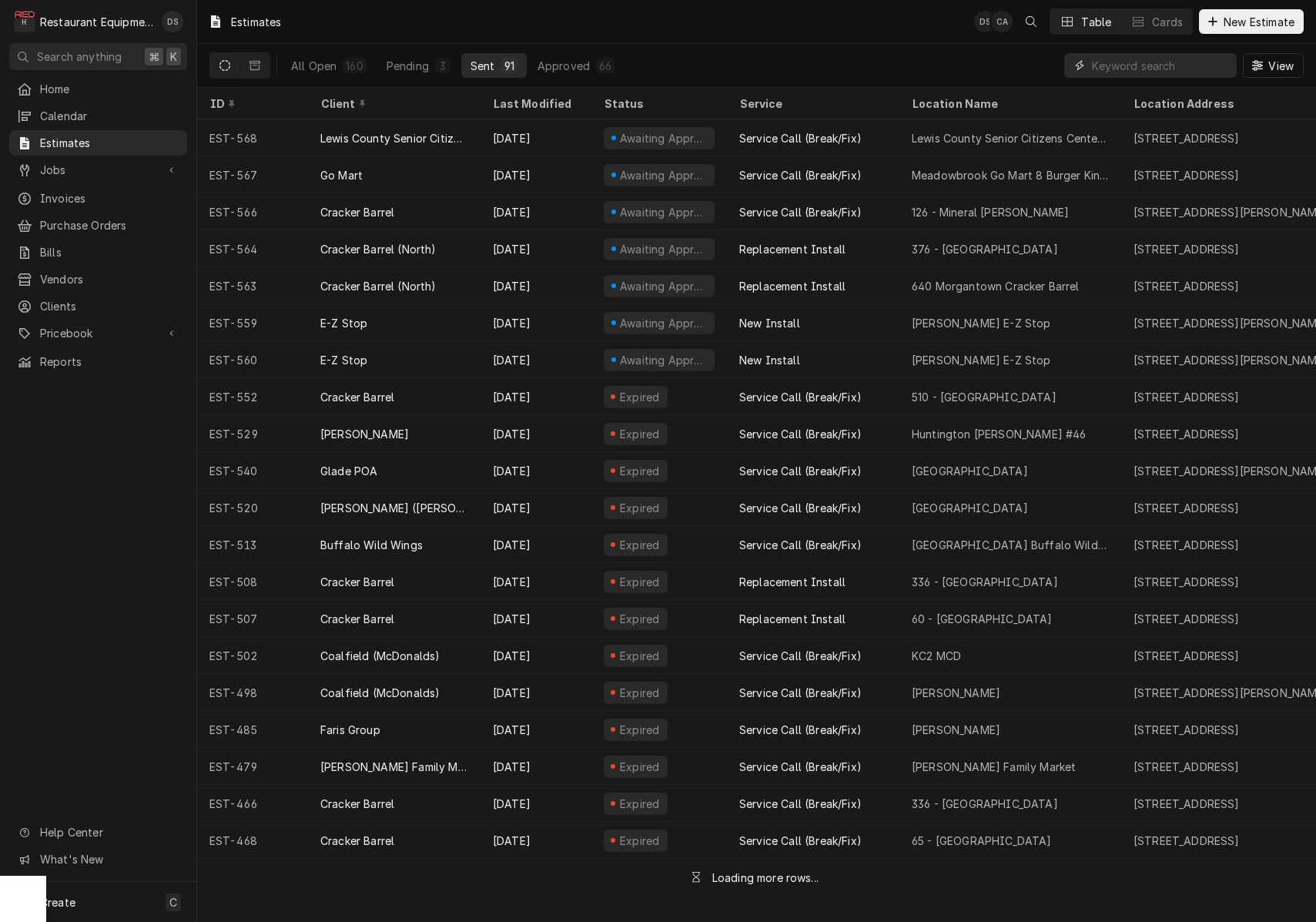
click at [1145, 66] on input "Dynamic Content Wrapper" at bounding box center [1160, 66] width 137 height 25
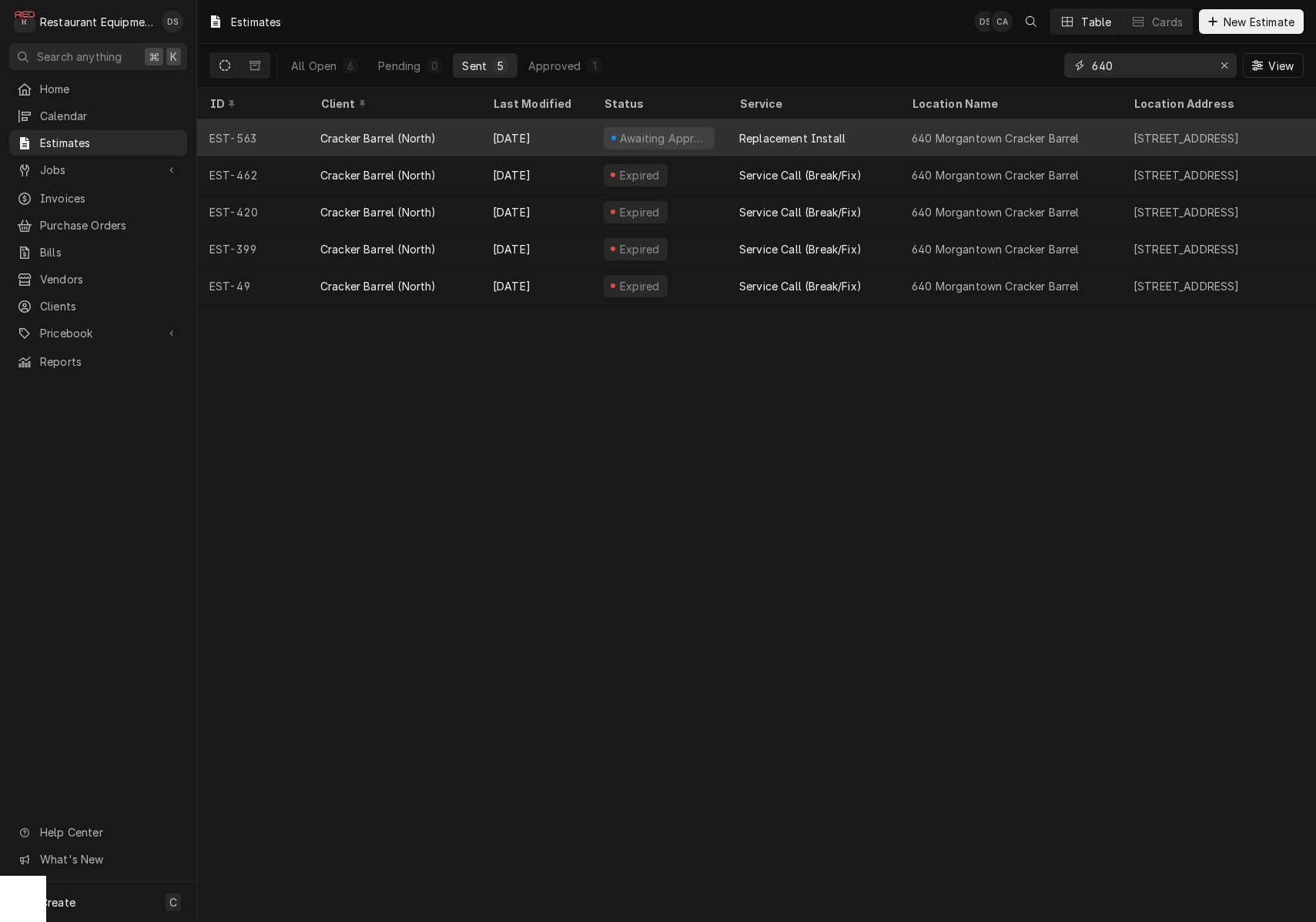
type input "640"
click at [868, 128] on div "Replacement Install" at bounding box center [813, 138] width 173 height 37
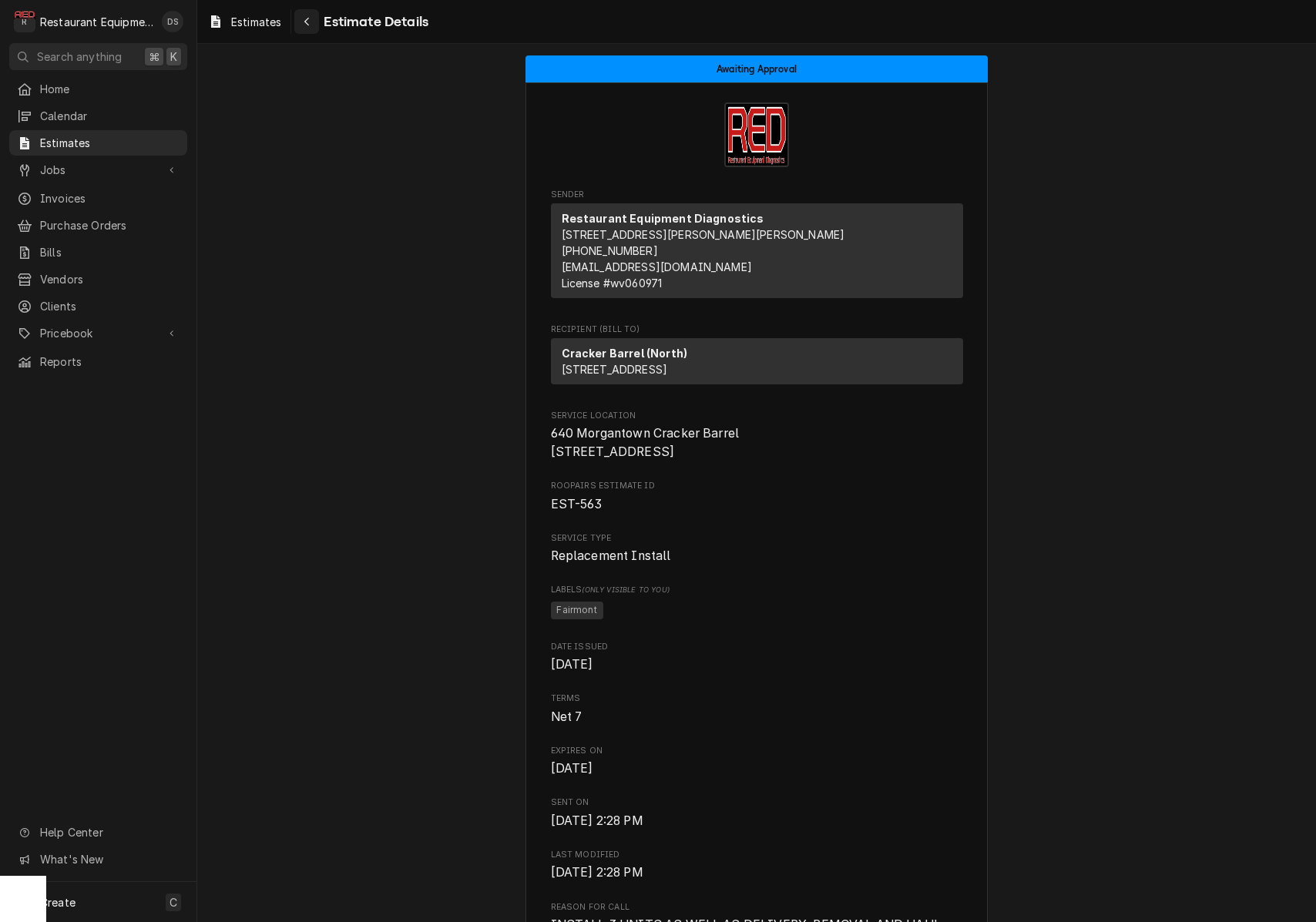
click at [309, 29] on div "Navigate back" at bounding box center [306, 21] width 16 height 16
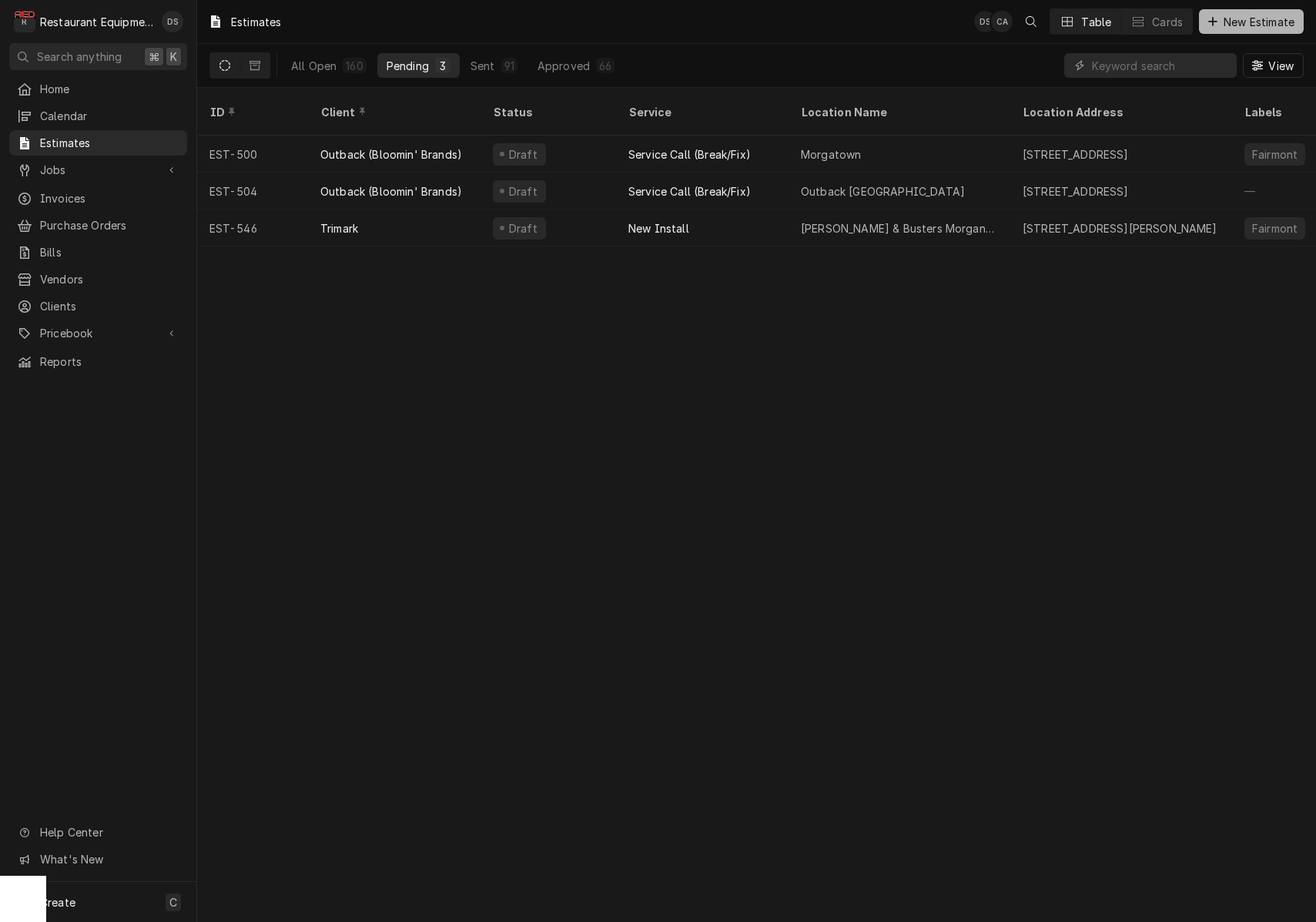
click at [1215, 20] on div "Dynamic Content Wrapper" at bounding box center [1212, 21] width 16 height 16
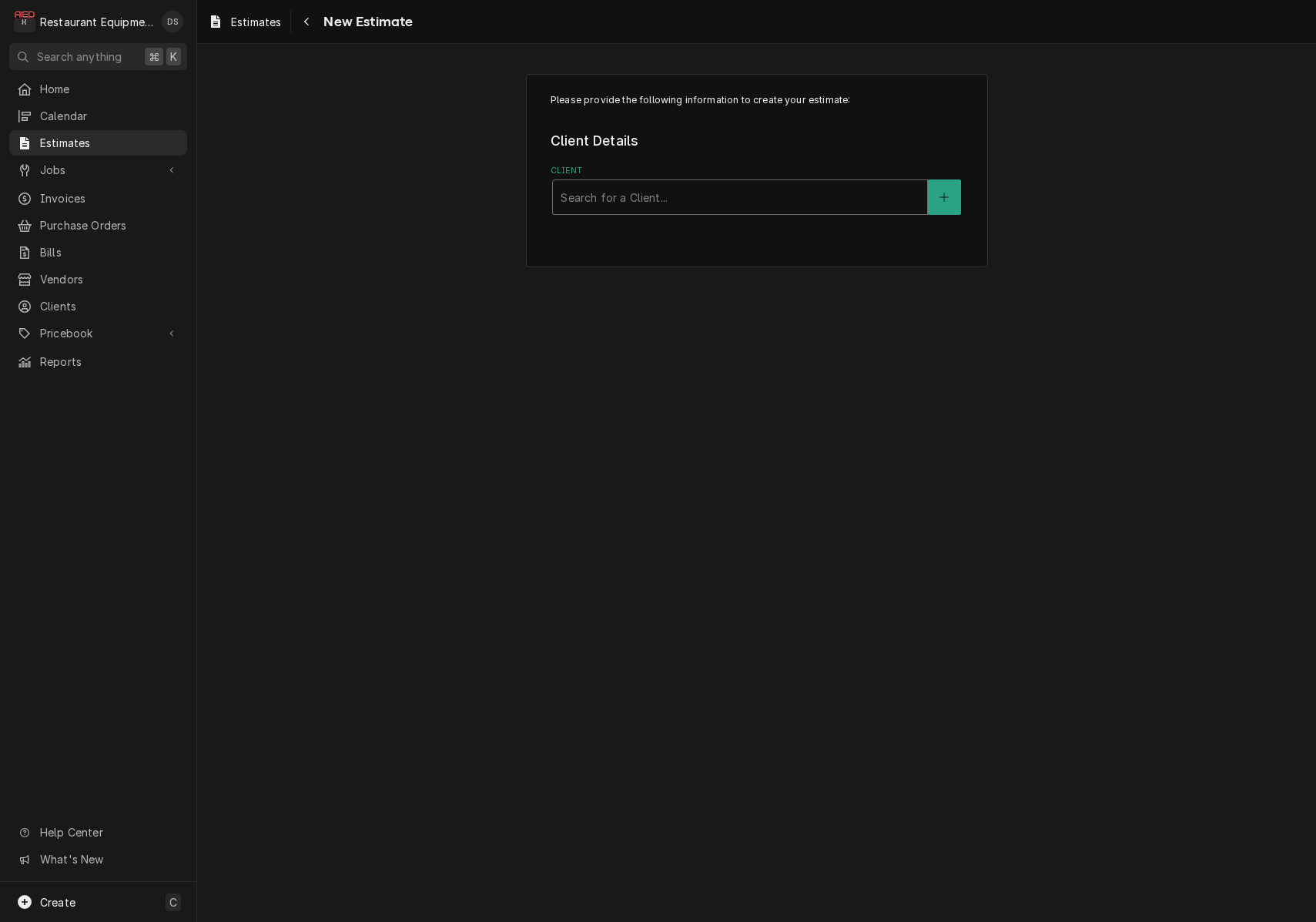
click at [712, 192] on div "Client" at bounding box center [740, 197] width 358 height 28
type input "cracker barrel"
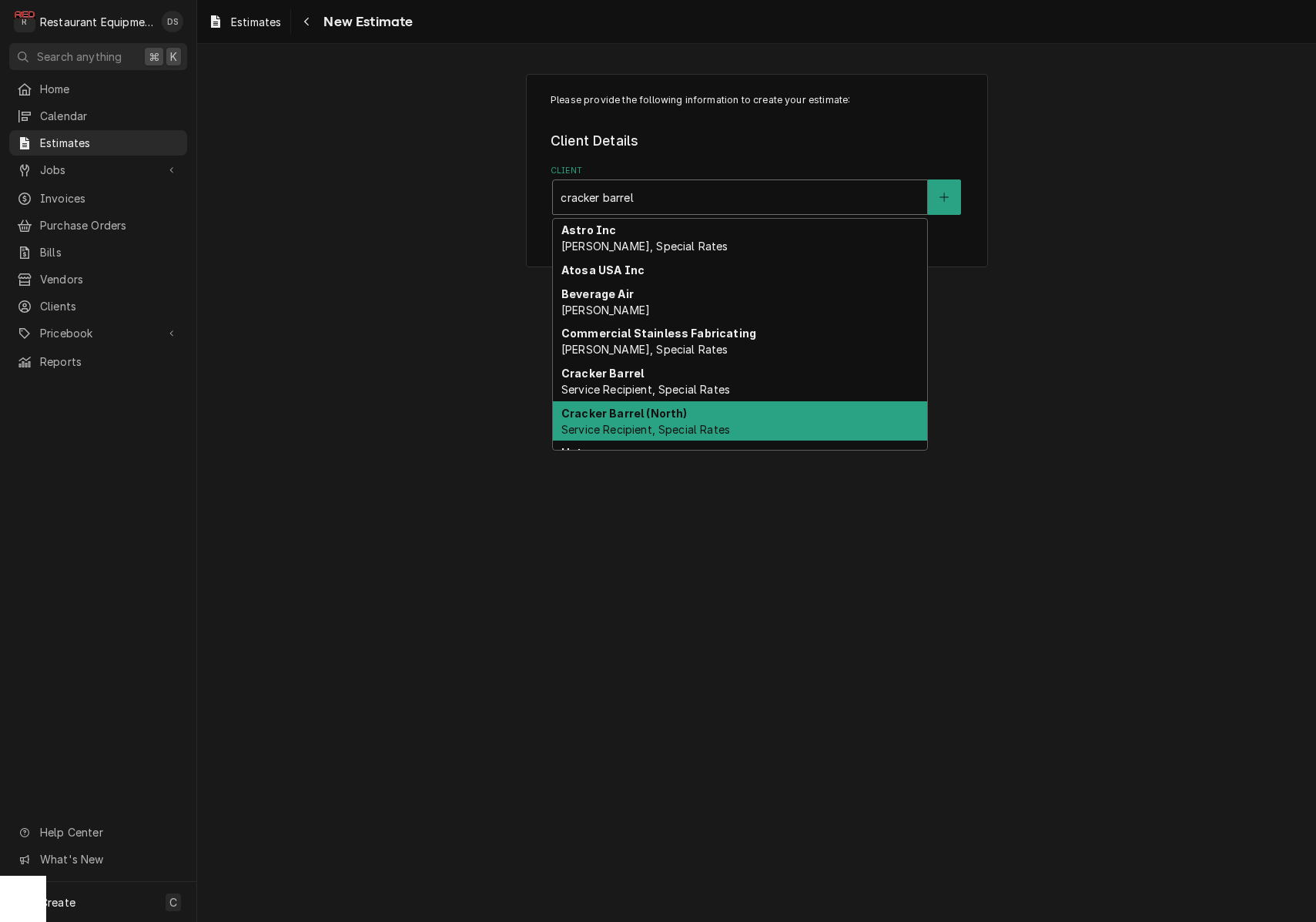
click at [720, 409] on div "Cracker Barrel (North) Service Recipient, Special Rates" at bounding box center [739, 421] width 374 height 40
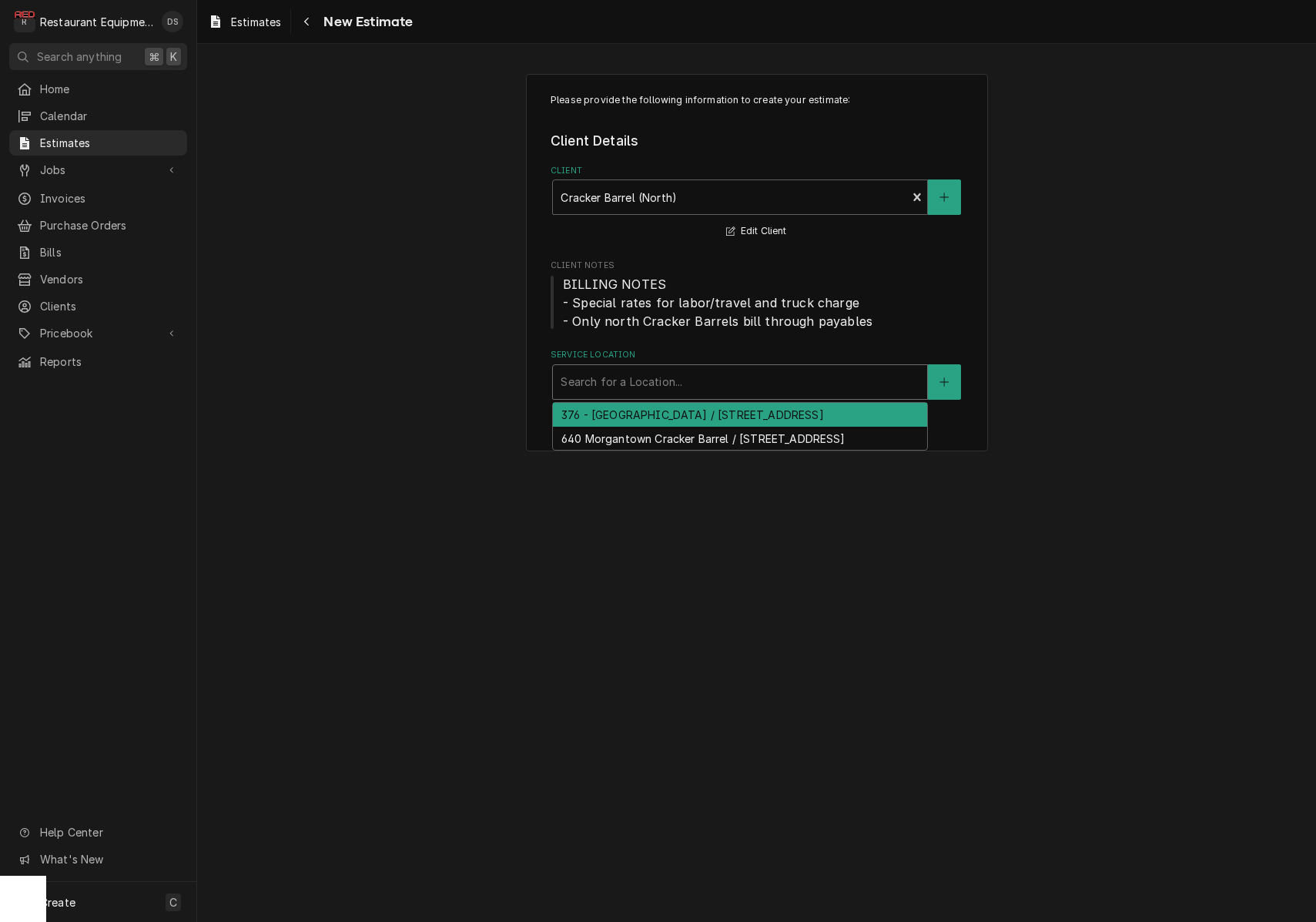
click at [684, 383] on div "Service Location" at bounding box center [740, 382] width 358 height 28
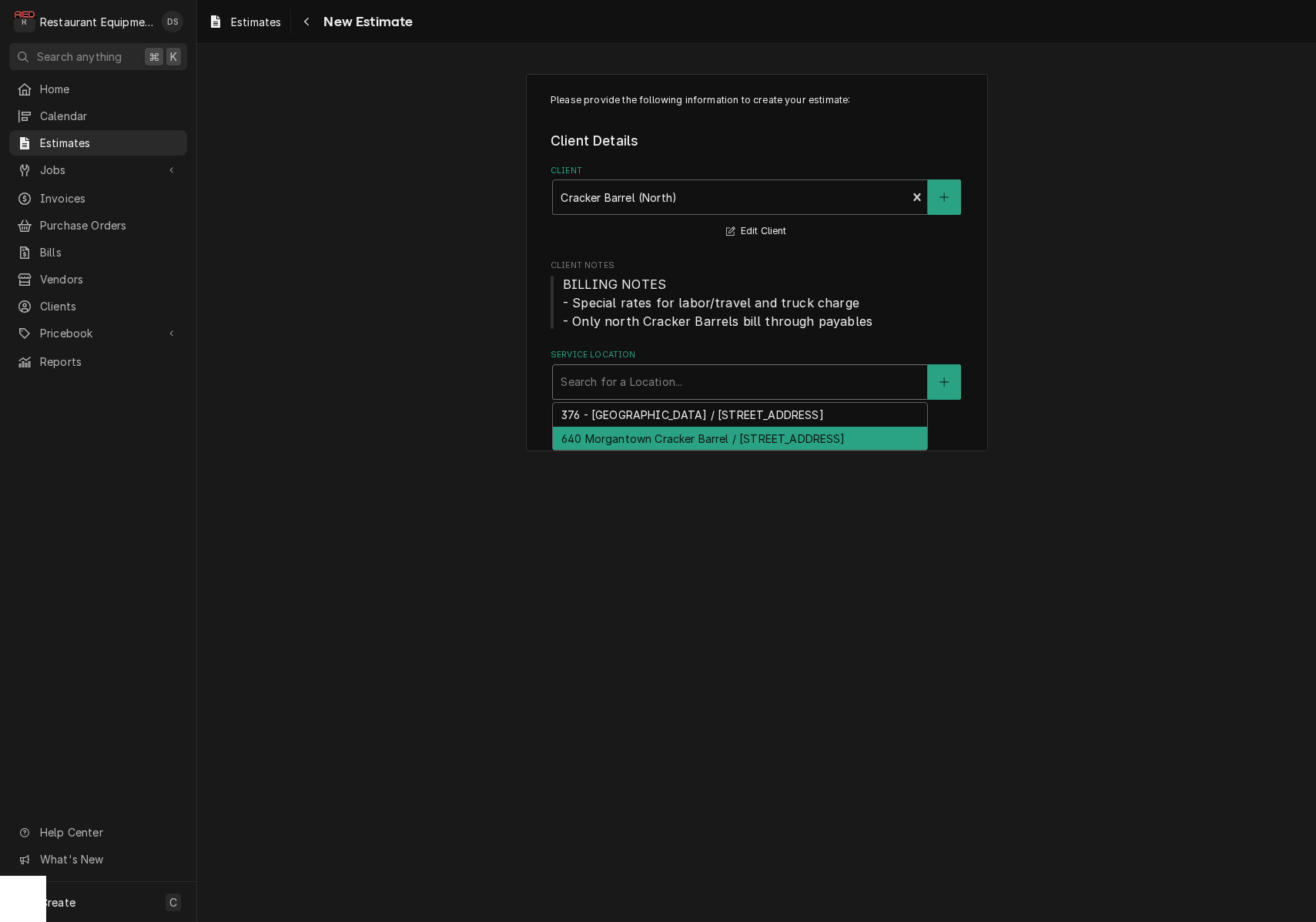
click at [681, 443] on div "640 Morgantown Cracker Barrel / 2000 University Town Centre Dr, Morgantown, WV …" at bounding box center [739, 438] width 374 height 24
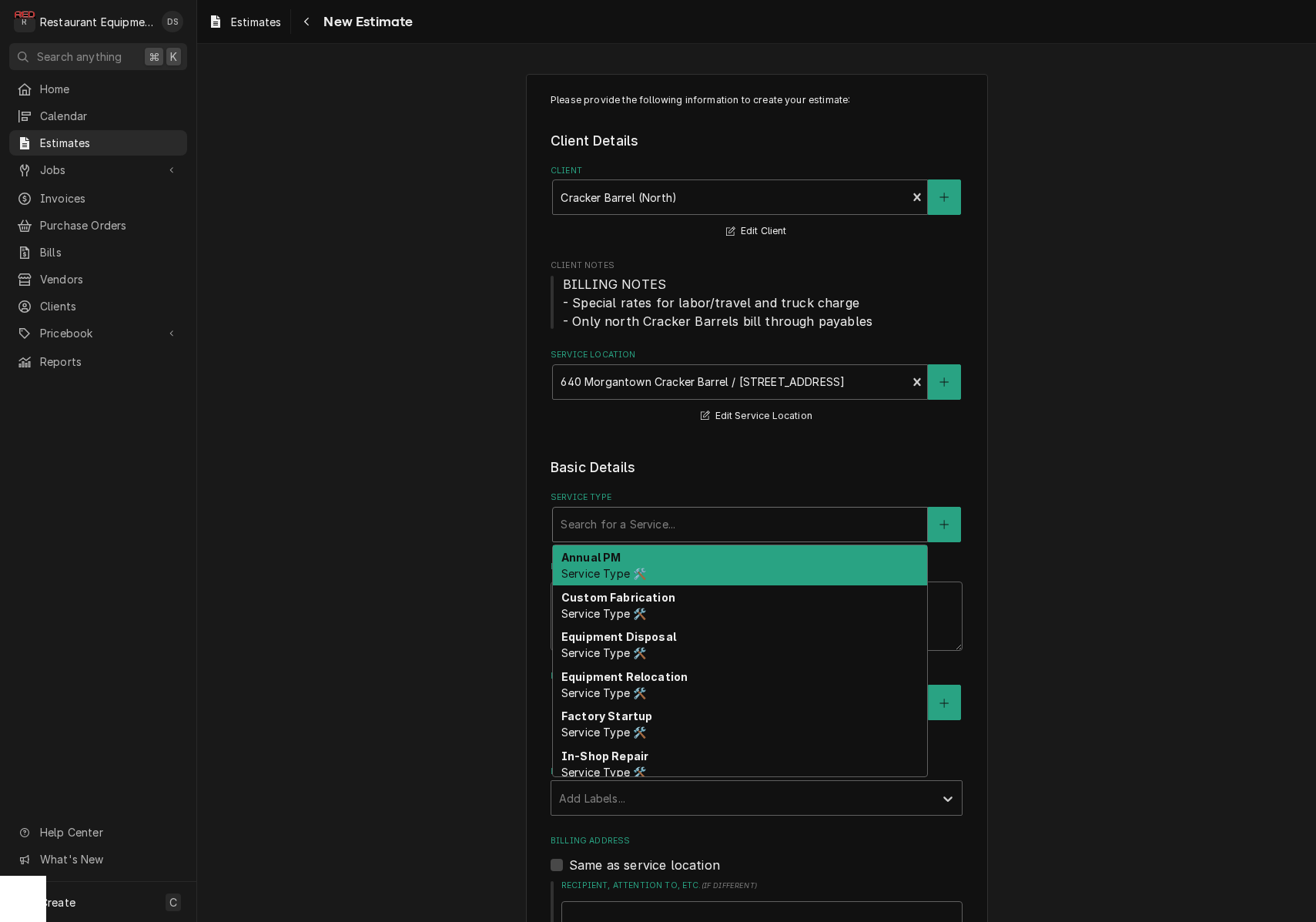
click at [687, 521] on div "Service Type" at bounding box center [740, 525] width 358 height 28
type textarea "x"
type input "i"
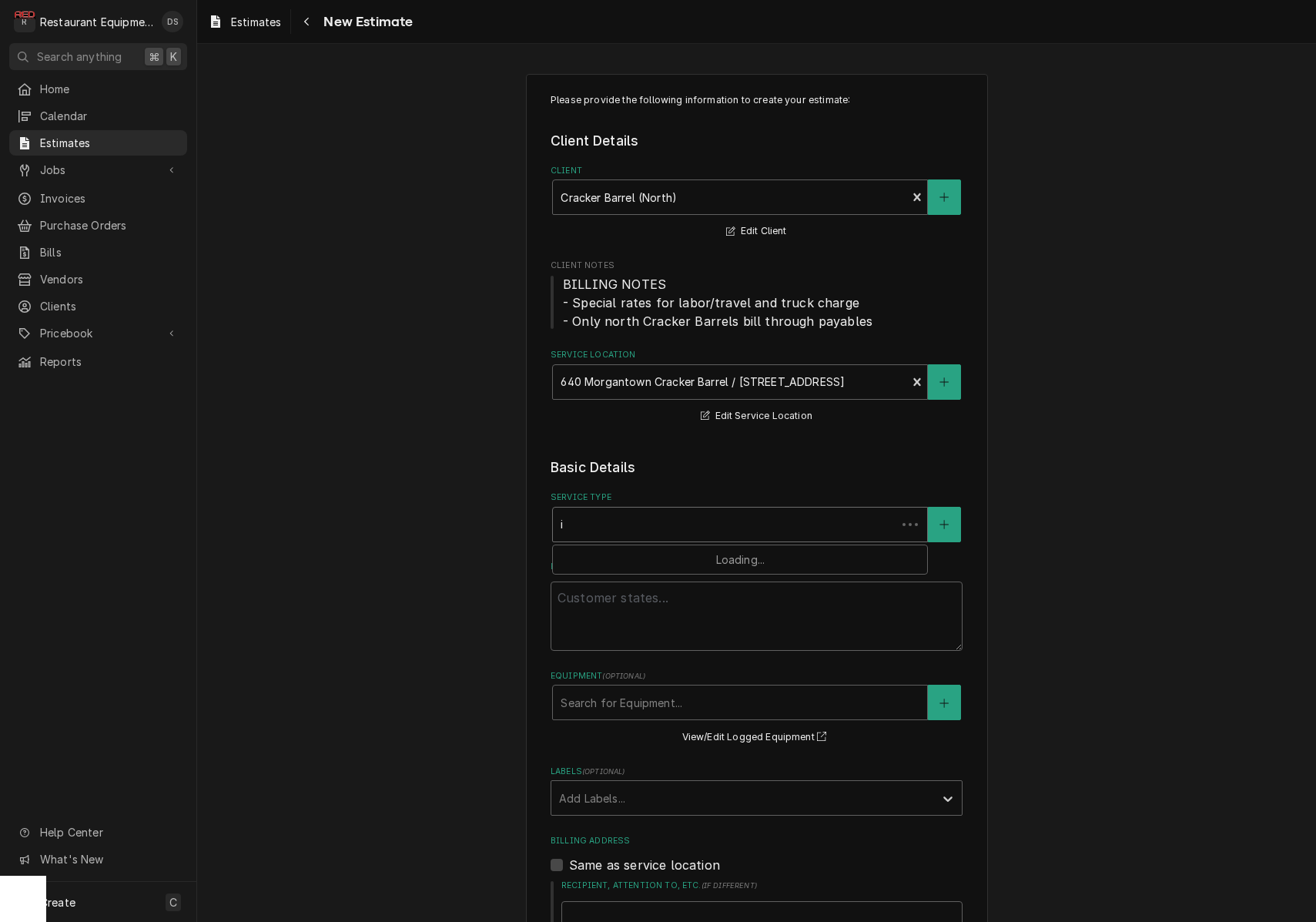
type textarea "x"
type input "in"
type textarea "x"
type input "ins"
type textarea "x"
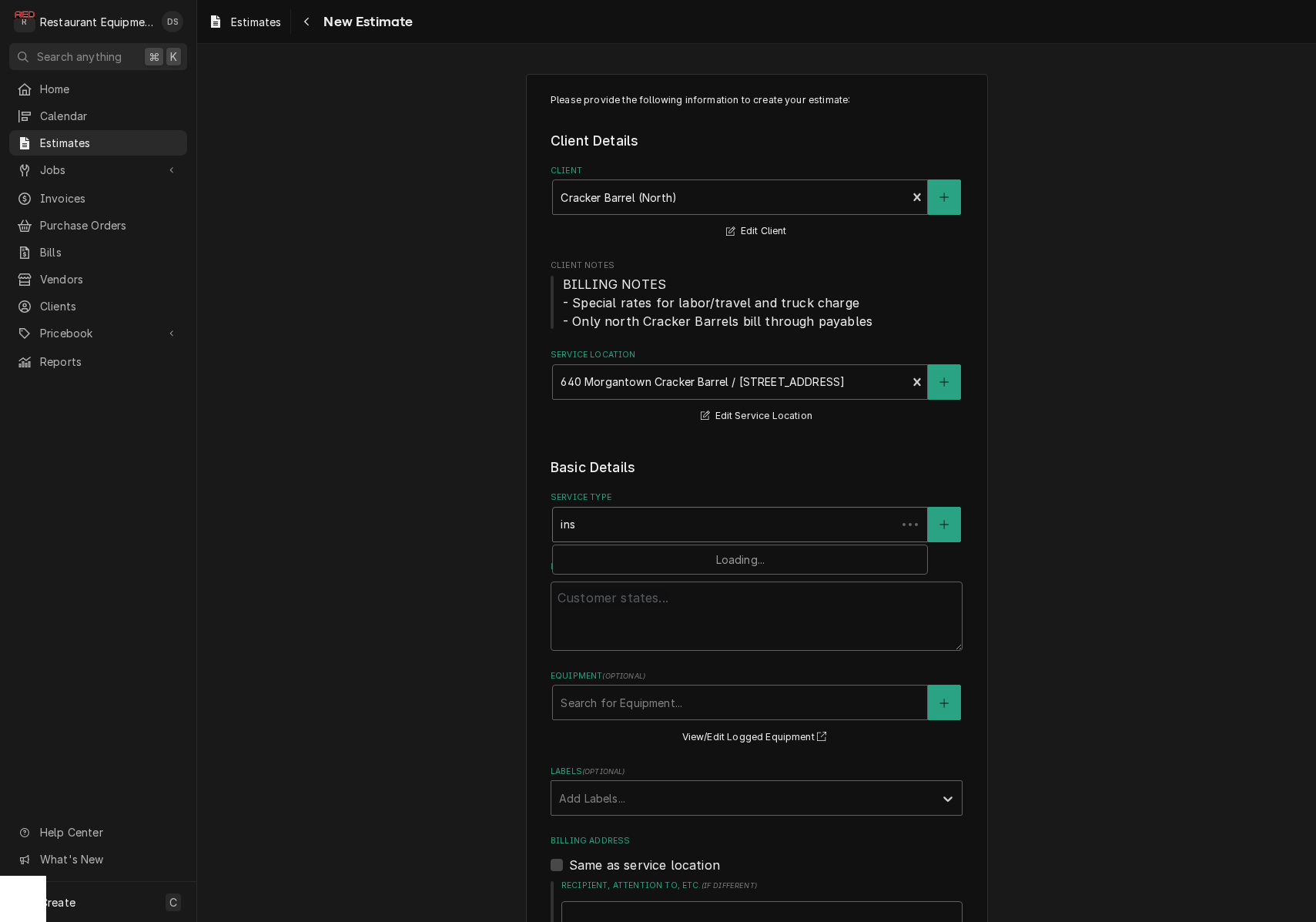
type input "inst"
type textarea "x"
type input "insta"
type textarea "x"
type input "instal"
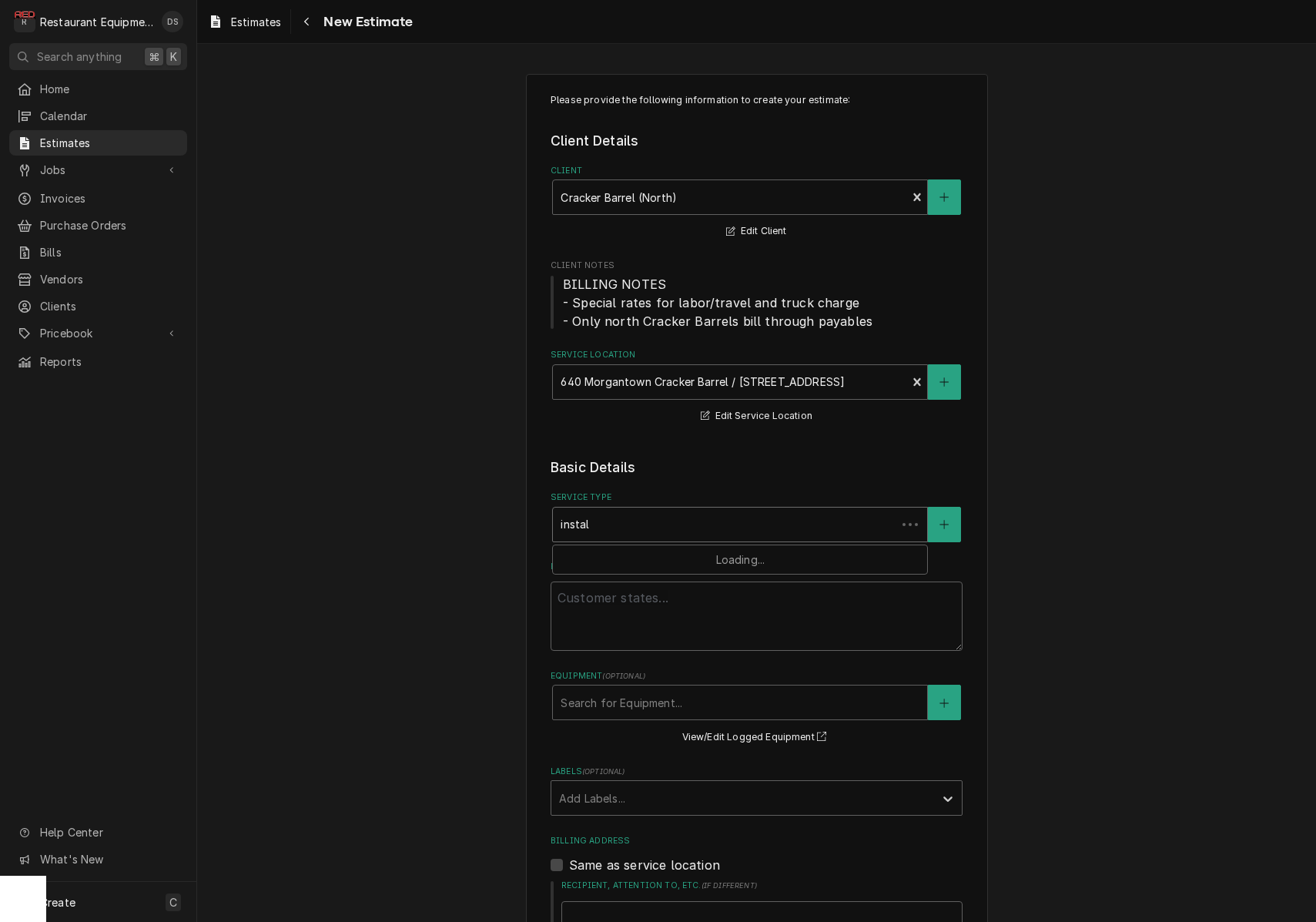
type textarea "x"
type input "install"
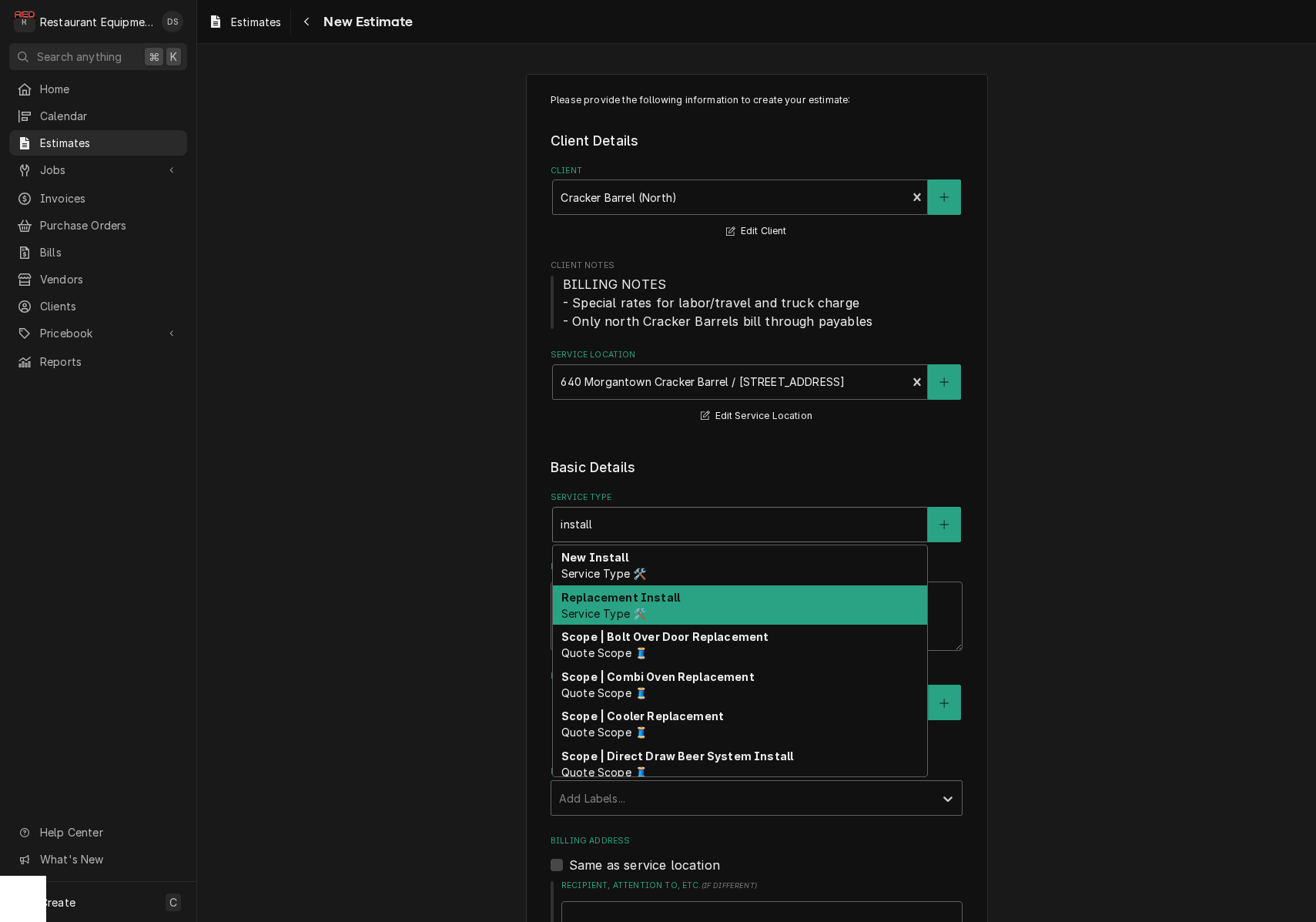
click at [681, 598] on div "Replacement Install Service Type 🛠️" at bounding box center [739, 605] width 374 height 40
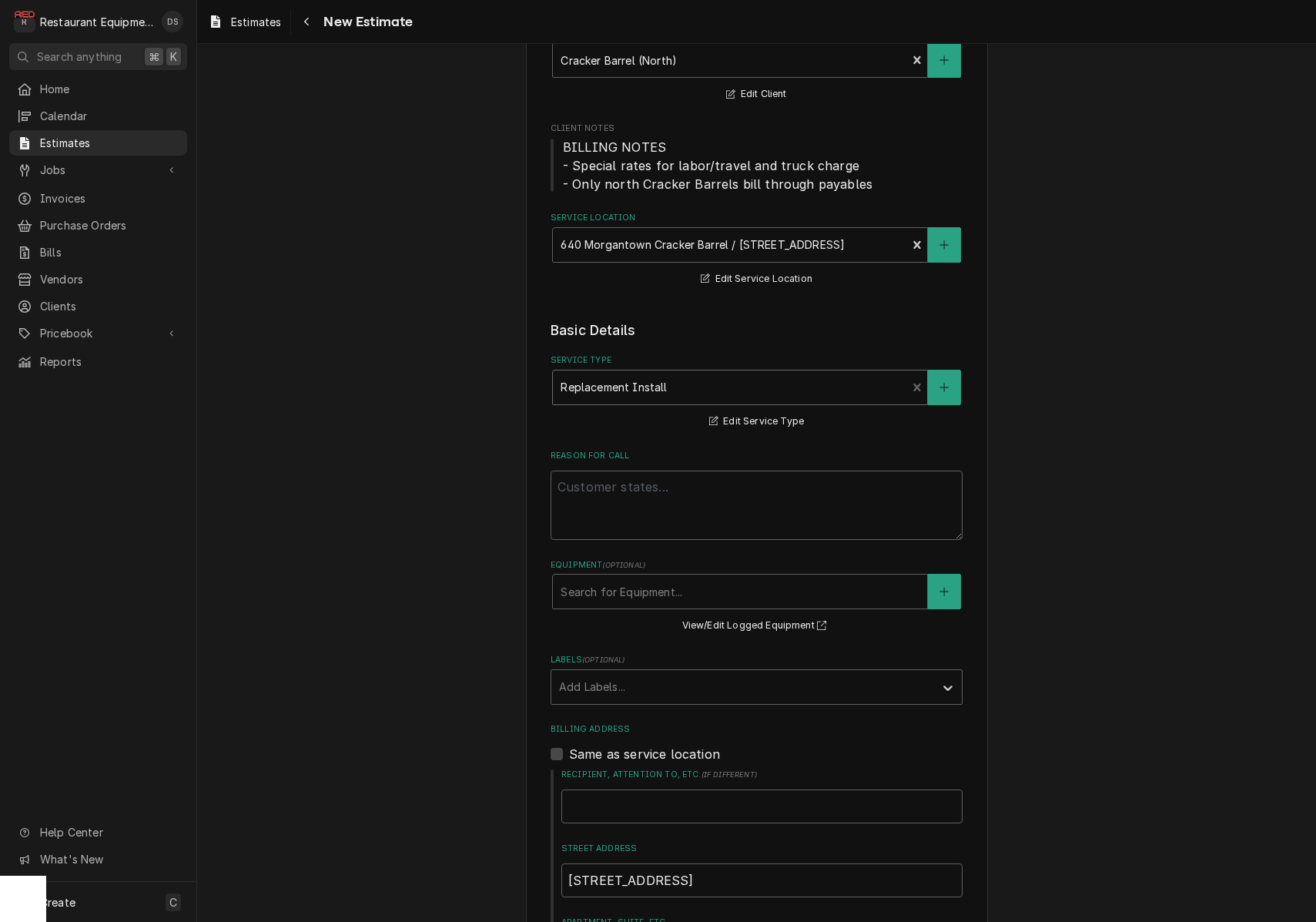
scroll to position [138, 0]
click at [616, 492] on textarea "Reason For Call" at bounding box center [756, 504] width 412 height 70
paste textarea "Summersville Bob Evans 110 Merchant Walk"
type textarea "x"
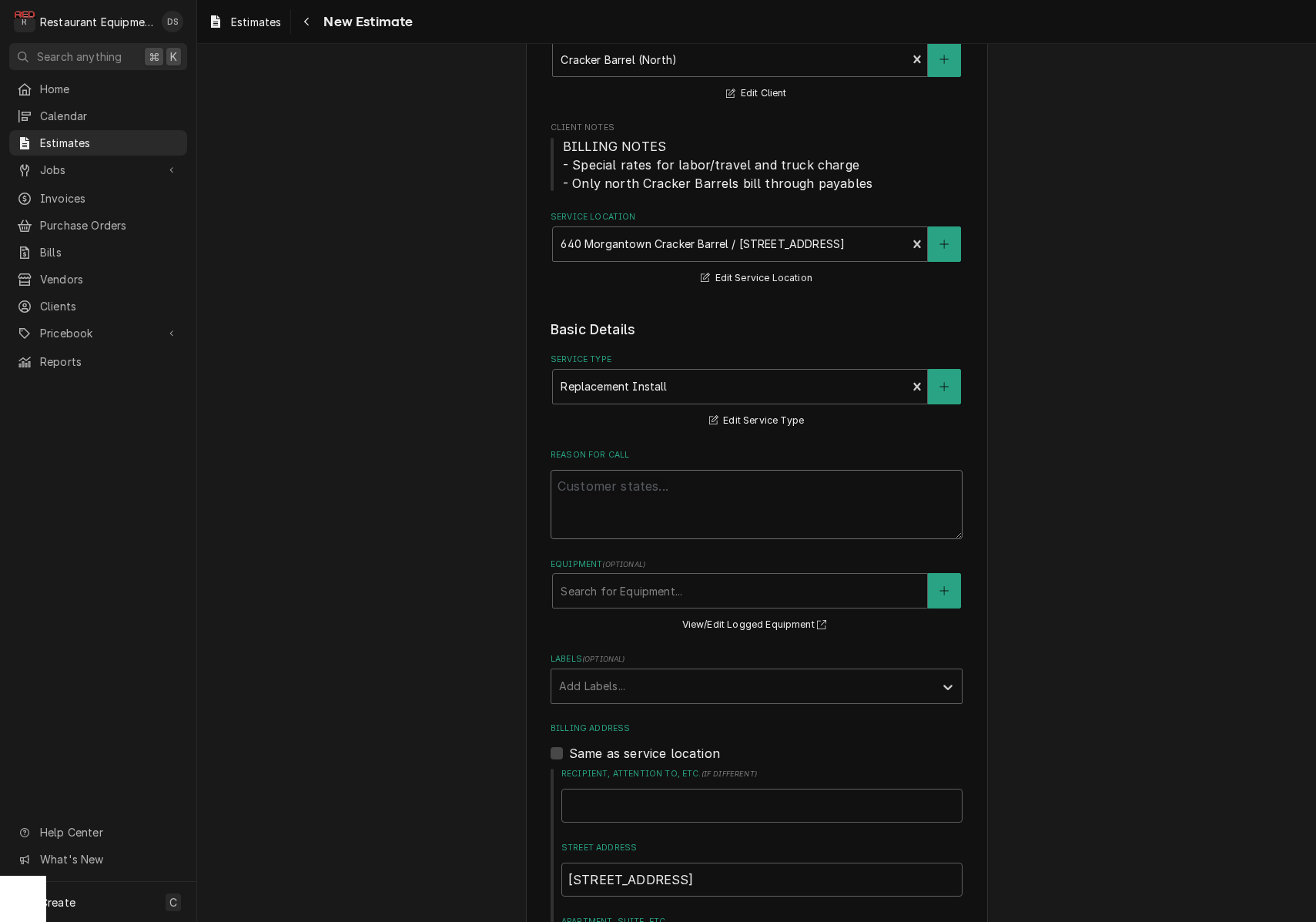
type textarea "Summersville Bob Evans 110 Merchant Walk"
drag, startPoint x: 702, startPoint y: 494, endPoint x: 508, endPoint y: 461, distance: 196.8
type textarea "x"
paste textarea "FACILITIES CAPITAL REQUESTS / HVAC / HVAC UNIT RTU #1 - FRONT DINING ROOM / INS…"
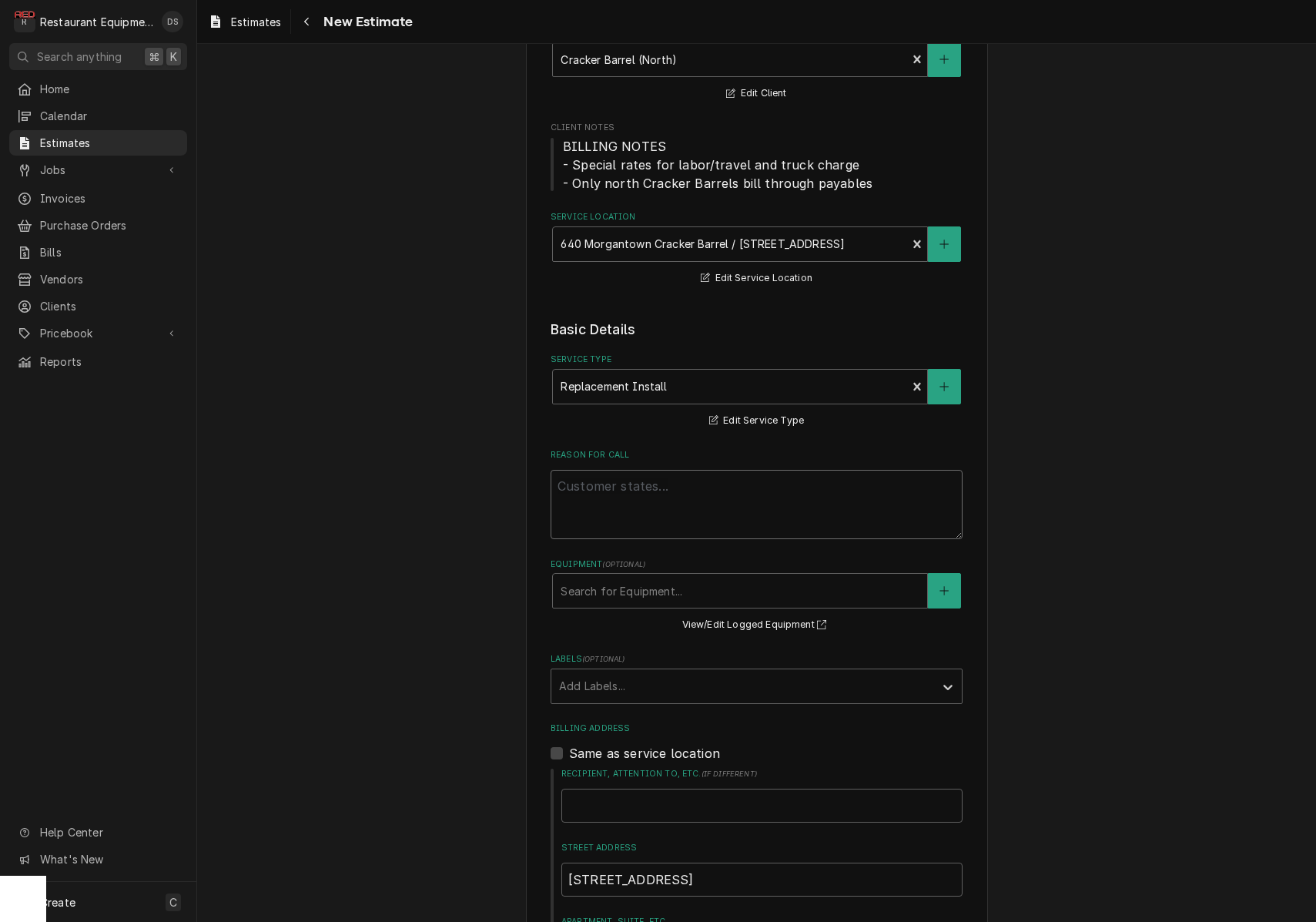
type textarea "x"
type textarea "FACILITIES CAPITAL REQUESTS / HVAC / HVAC UNIT RTU #1 - FRONT DINING ROOM / INS…"
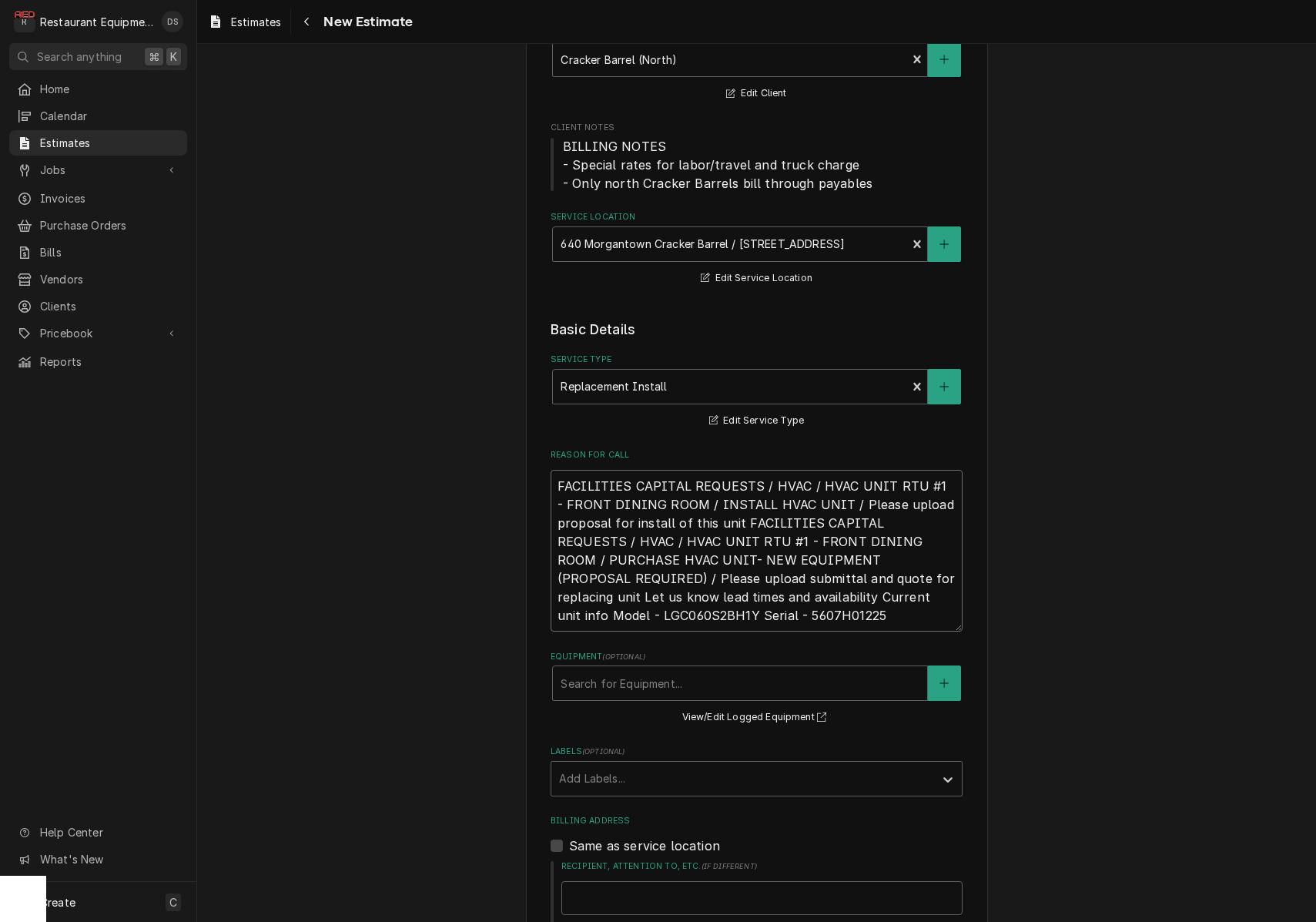
type textarea "x"
type textarea "FACILITIES CAPITAL REQUESTS / HVAC / HVAC UNIT RTU #1 - FRONT DINING ROOM / INS…"
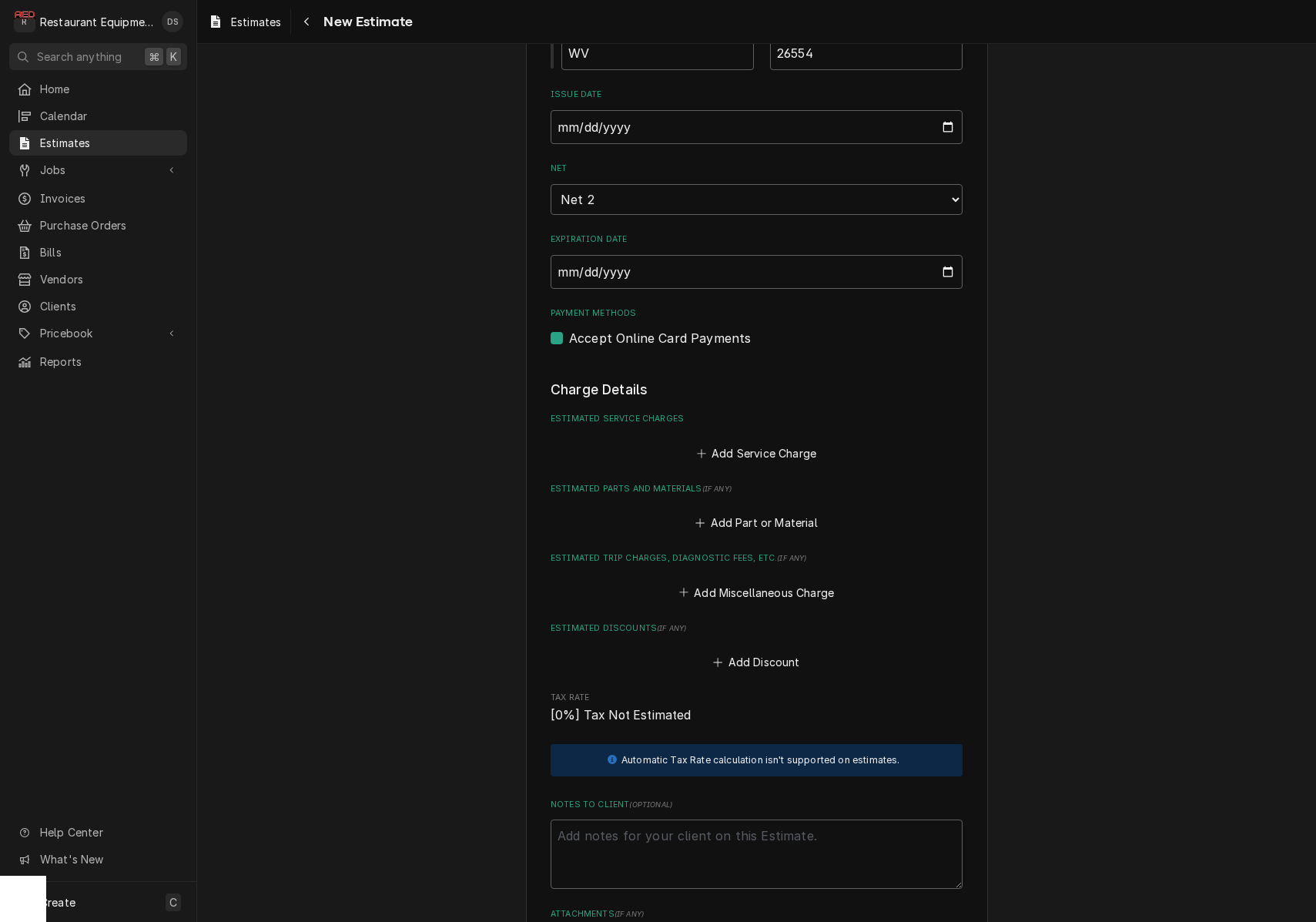
scroll to position [1291, 0]
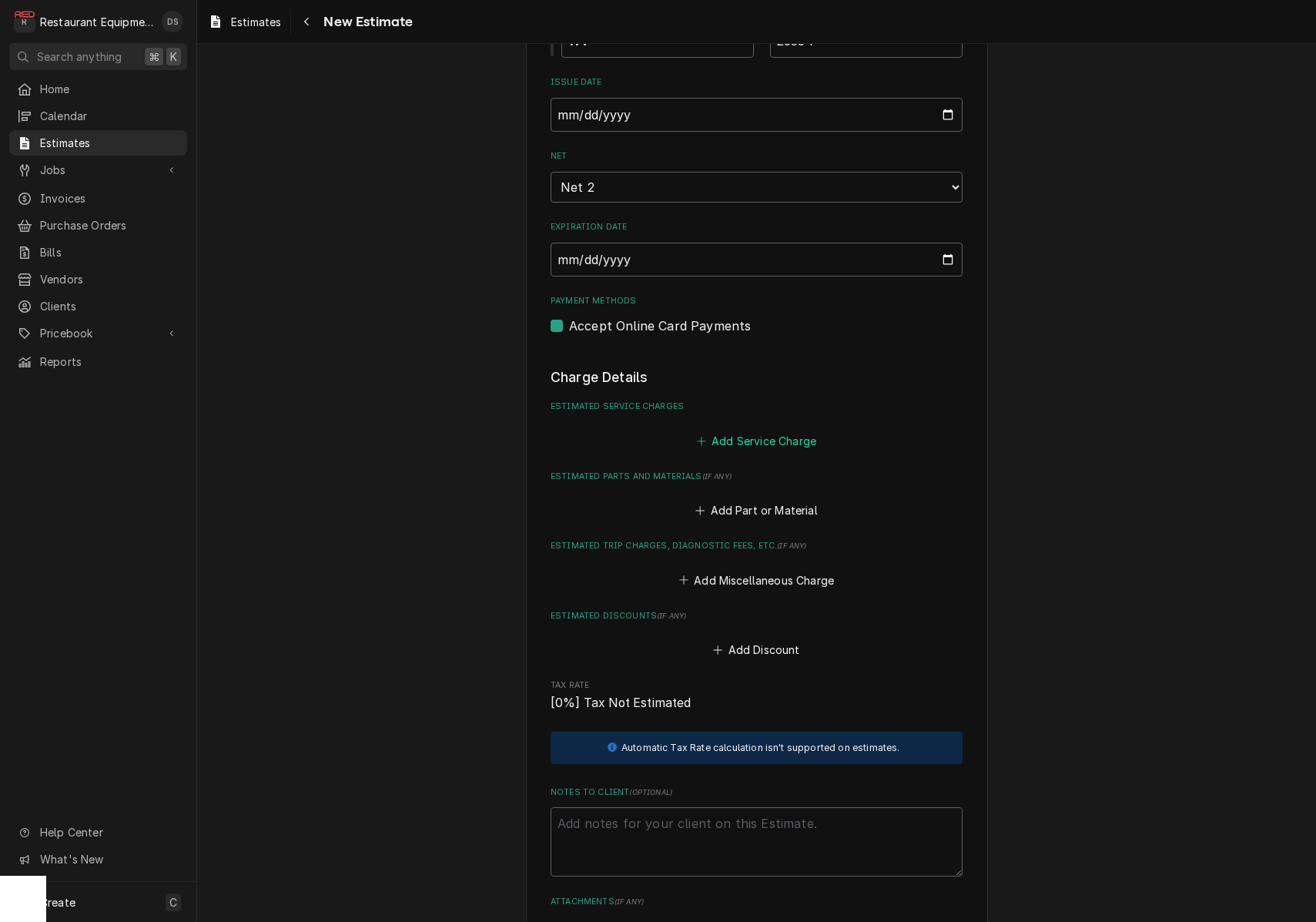
click at [747, 430] on button "Add Service Charge" at bounding box center [756, 441] width 124 height 21
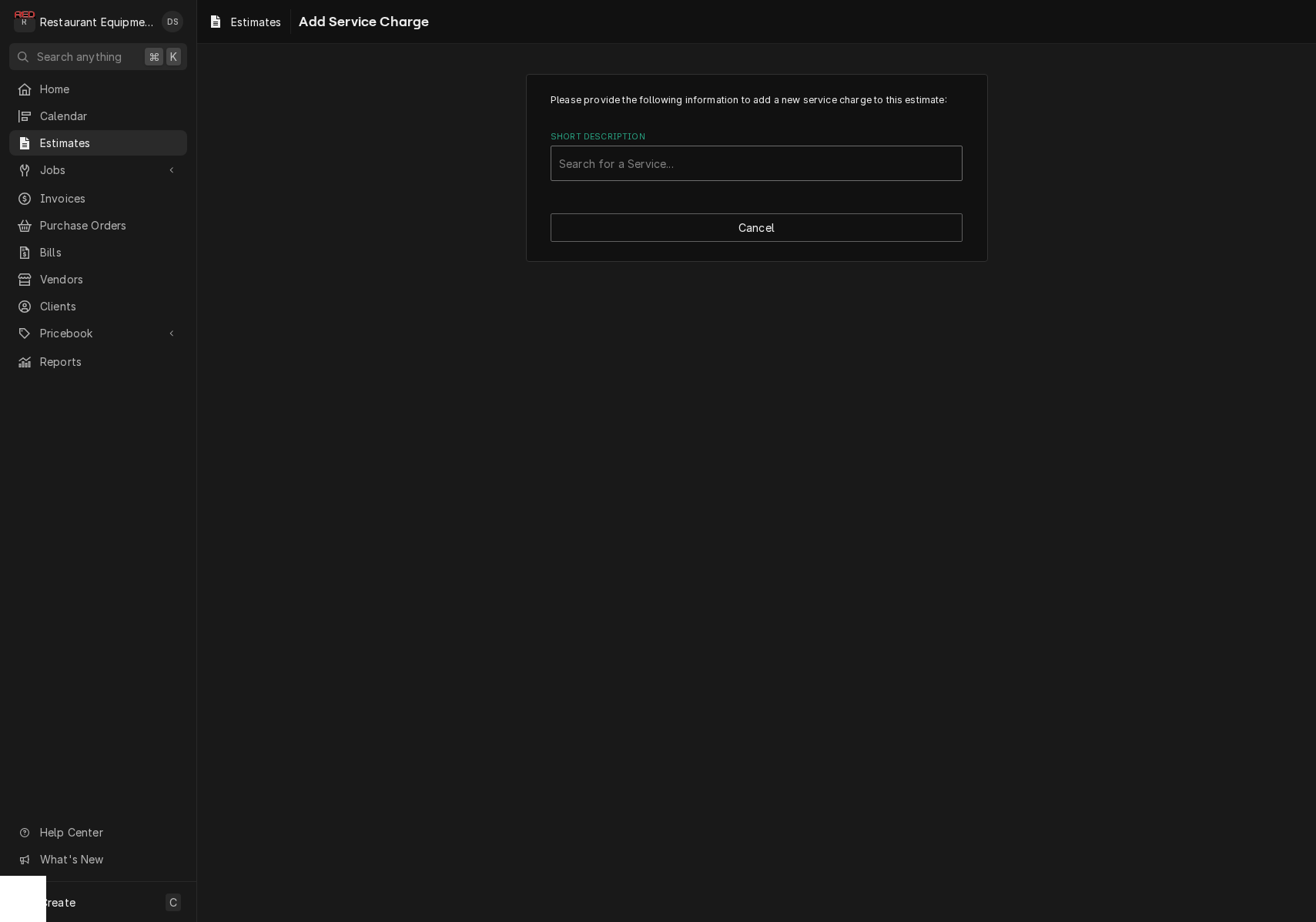
click at [669, 160] on div "Search for a Service..." at bounding box center [756, 164] width 395 height 16
type input "scope"
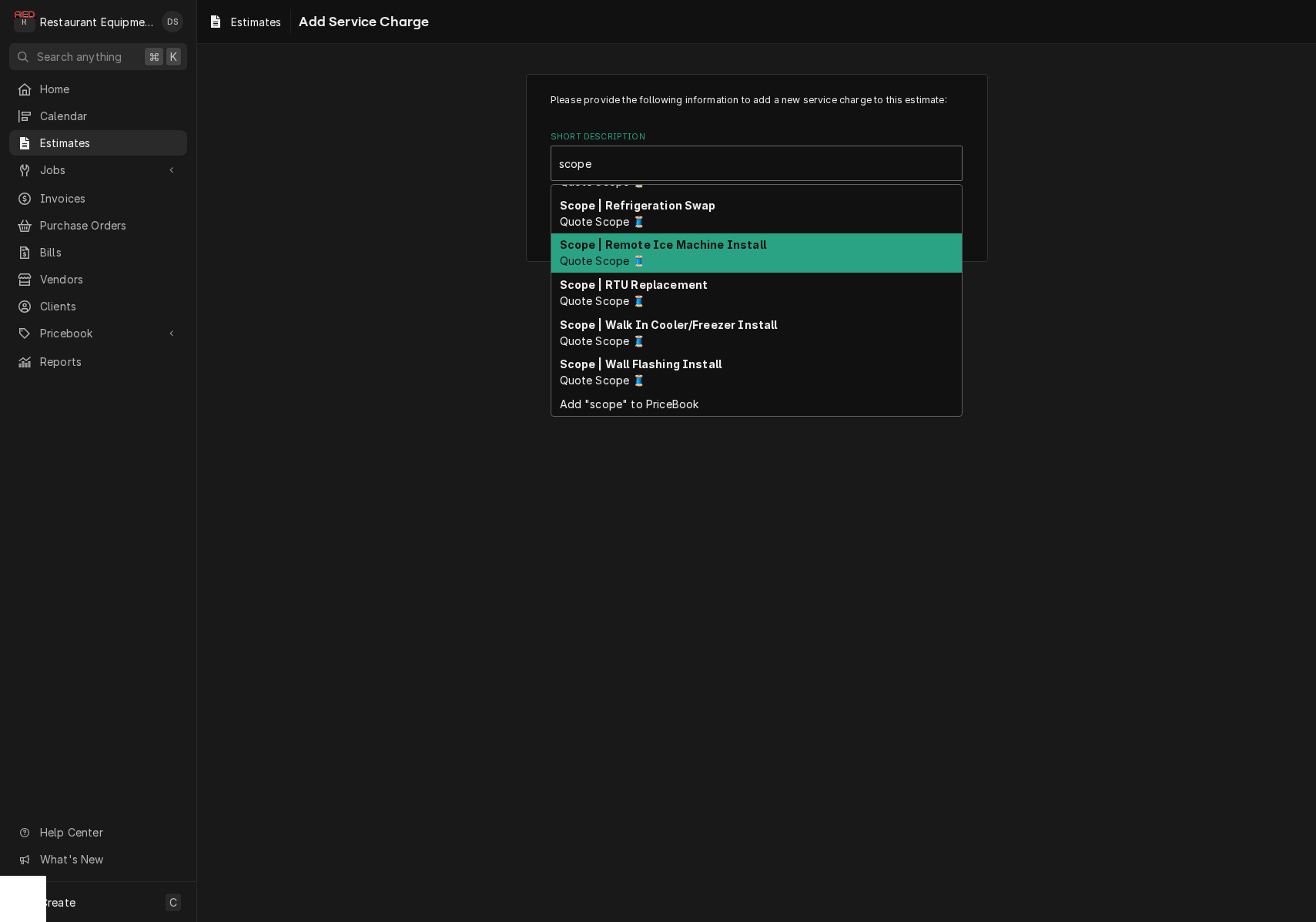
scroll to position [508, 0]
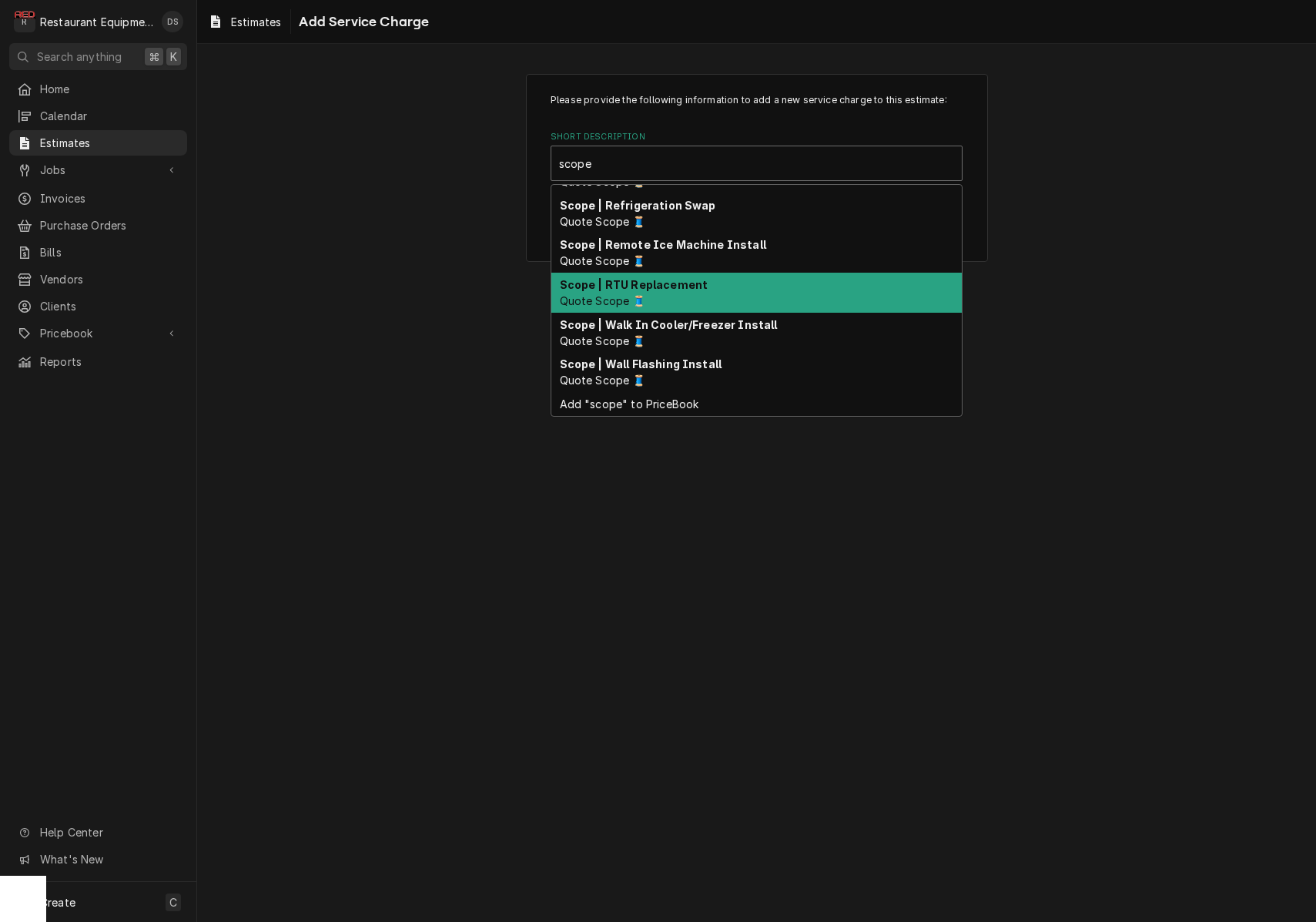
click at [688, 282] on strong "Scope | RTU Replacement" at bounding box center [634, 285] width 149 height 13
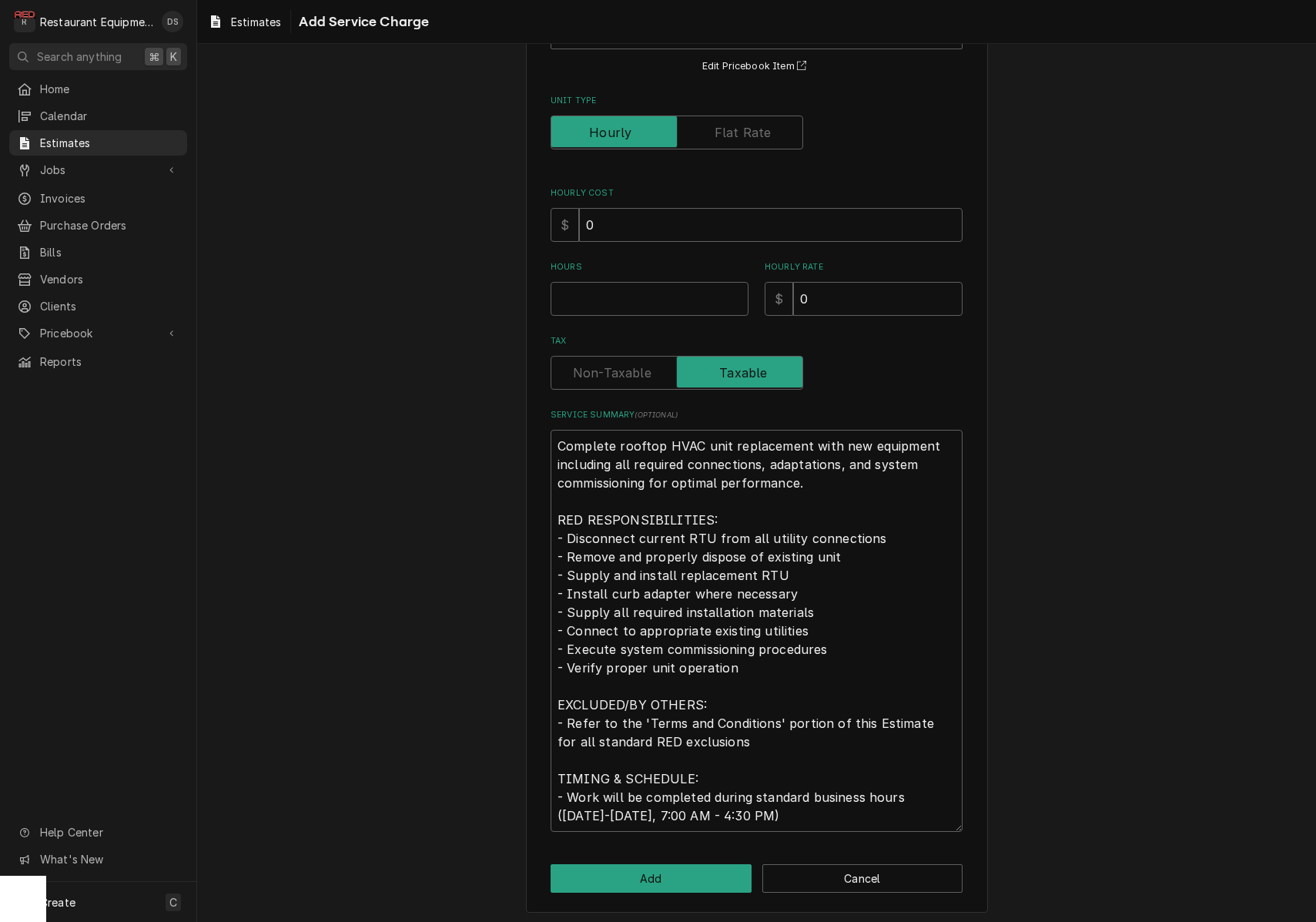
scroll to position [0, 0]
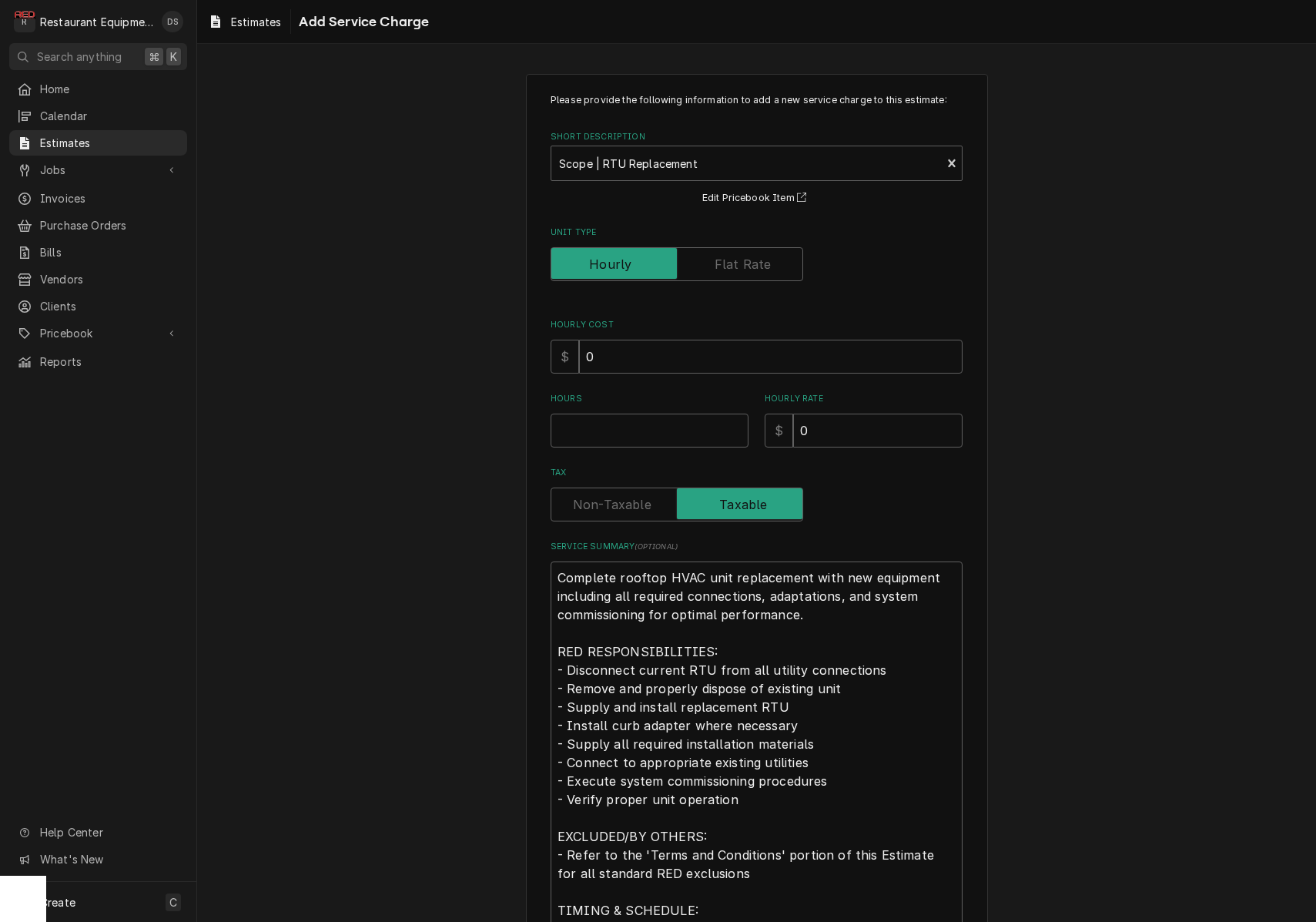
click at [850, 294] on div "Please provide the following information to add a new service charge to this es…" at bounding box center [756, 528] width 412 height 870
click at [852, 436] on input "0" at bounding box center [877, 430] width 169 height 34
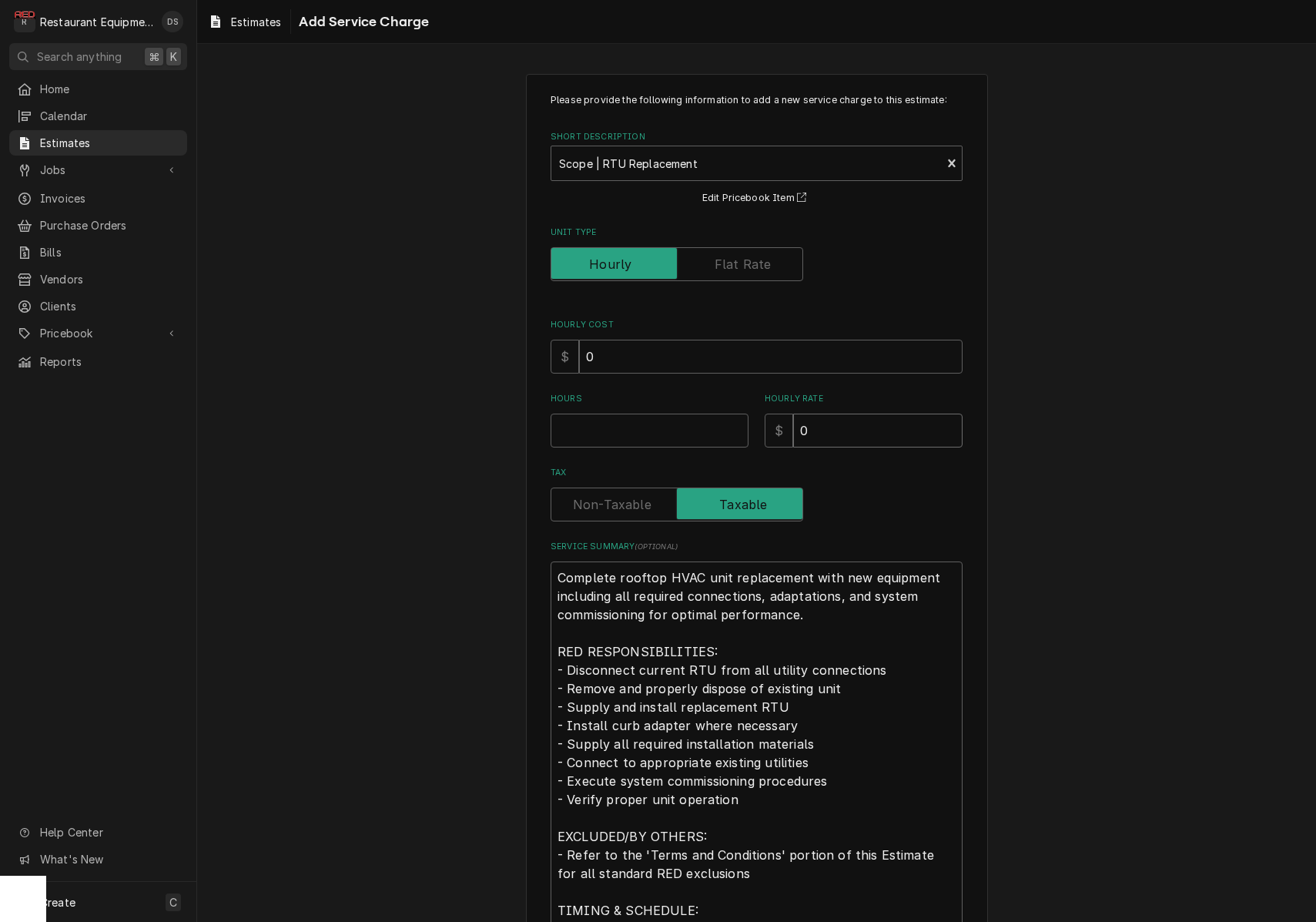
type textarea "x"
type input "1"
type textarea "x"
type input "13"
type textarea "x"
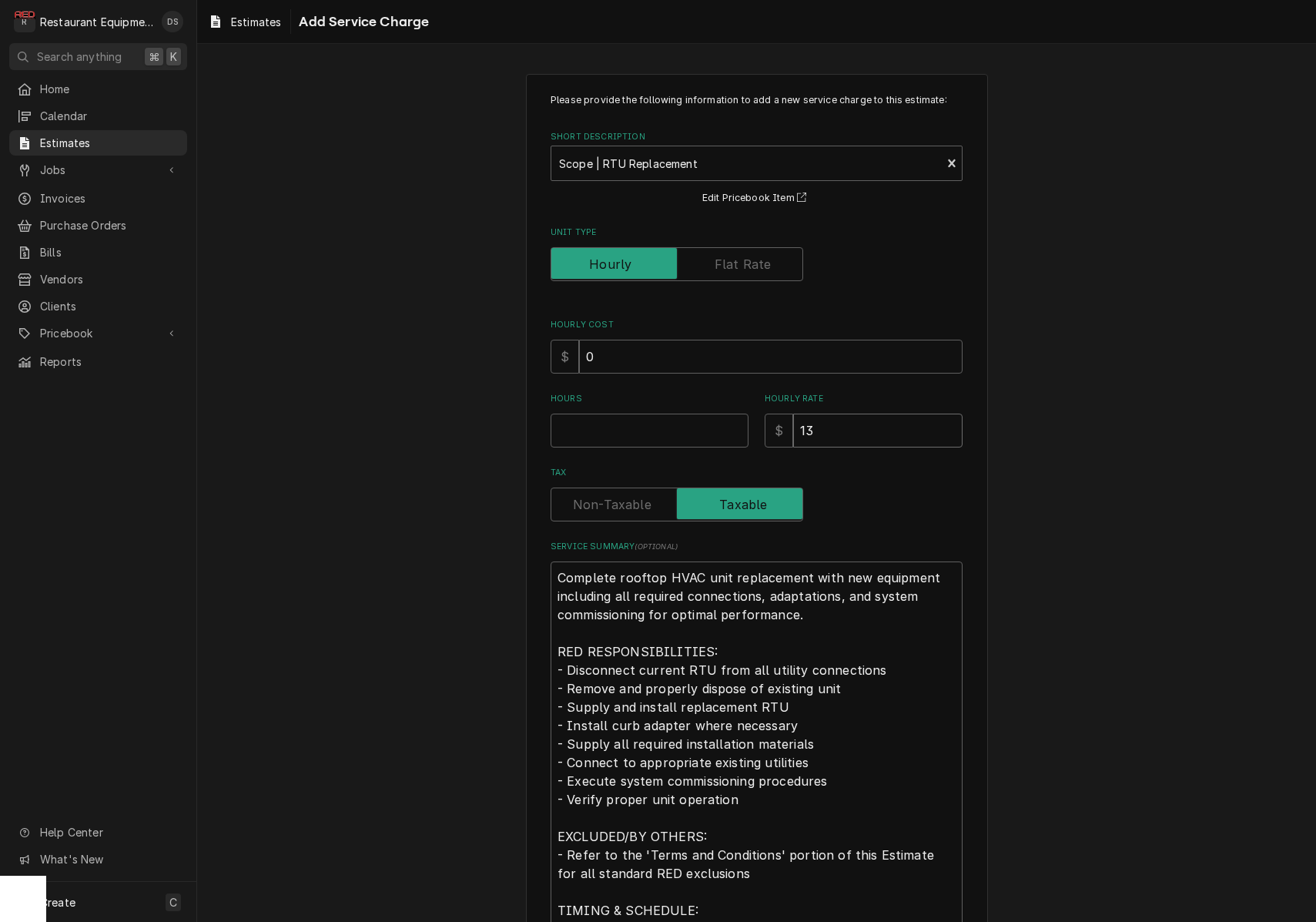
type input "133"
type textarea "x"
type input "1333"
type textarea "x"
type input "1333.3"
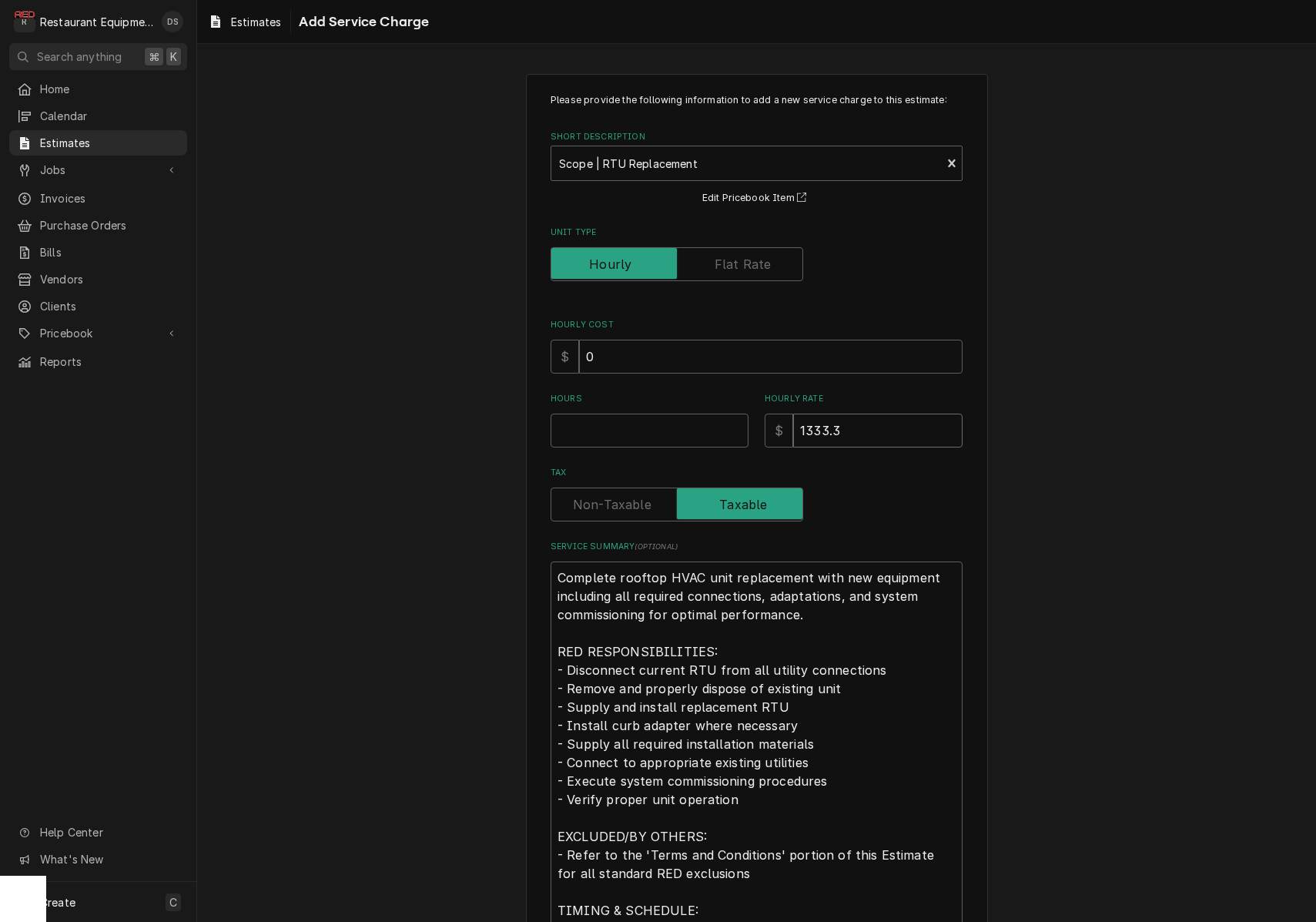
type textarea "x"
type input "1333.33"
type textarea "x"
type input "1333.33"
type textarea "x"
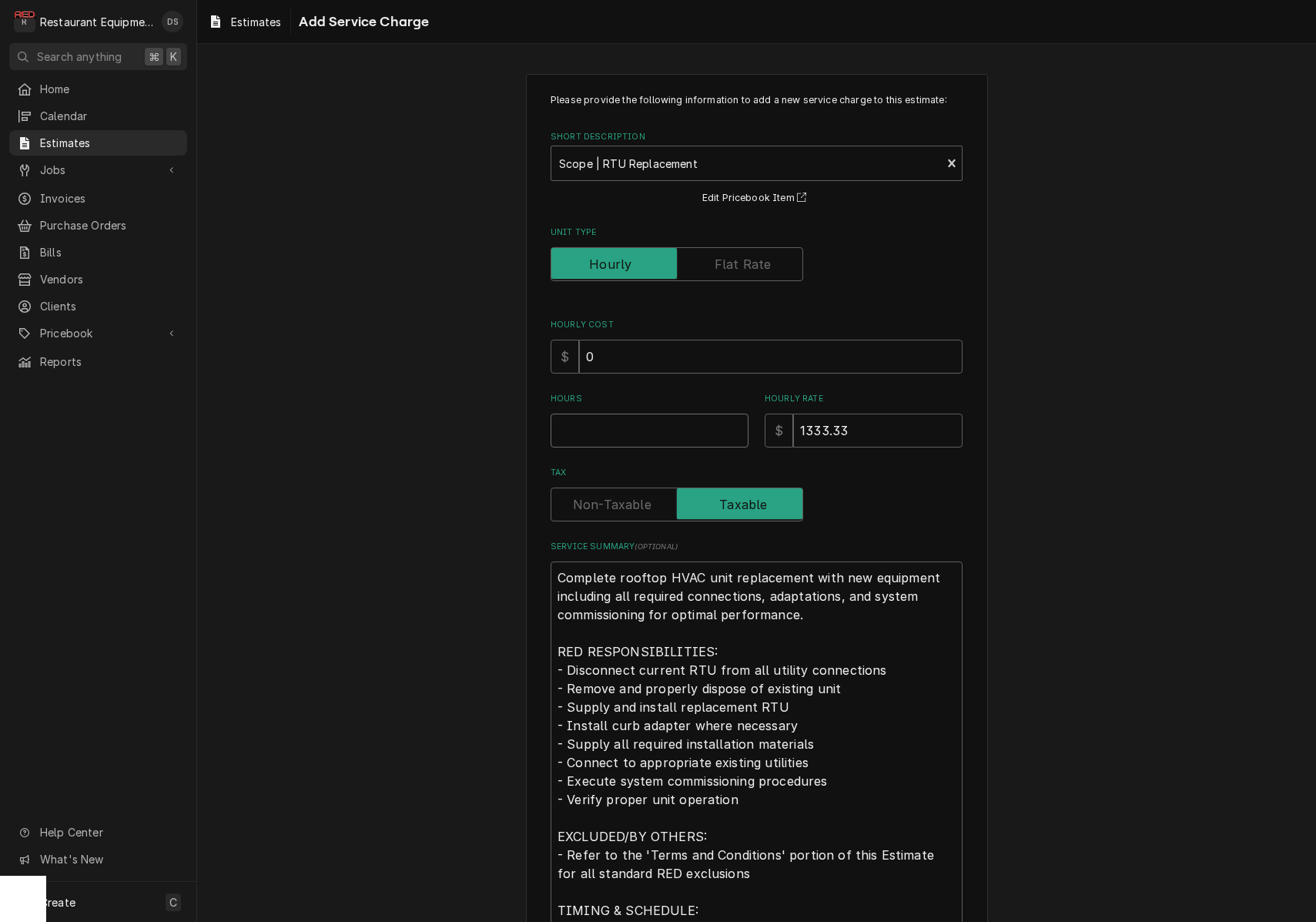
type input "1"
type textarea "x"
type input "1"
drag, startPoint x: 593, startPoint y: 477, endPoint x: 589, endPoint y: 486, distance: 9.8
click at [593, 477] on div "Tax" at bounding box center [756, 494] width 412 height 55
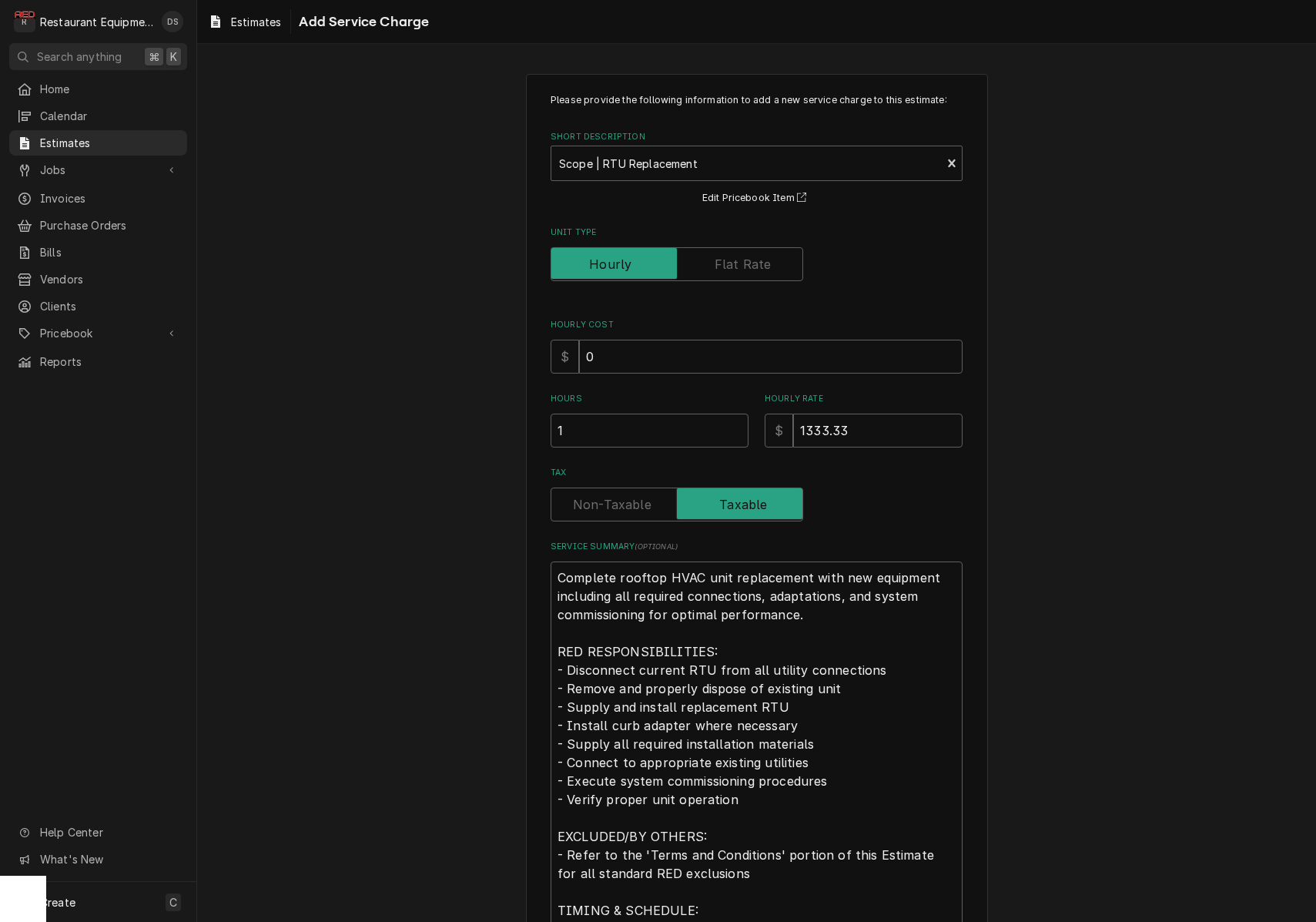
click at [585, 504] on label "Tax" at bounding box center [677, 504] width 253 height 34
click at [585, 504] on input "Tax" at bounding box center [677, 504] width 239 height 34
checkbox input "false"
type textarea "x"
click at [749, 255] on label "Unit Type" at bounding box center [677, 264] width 253 height 34
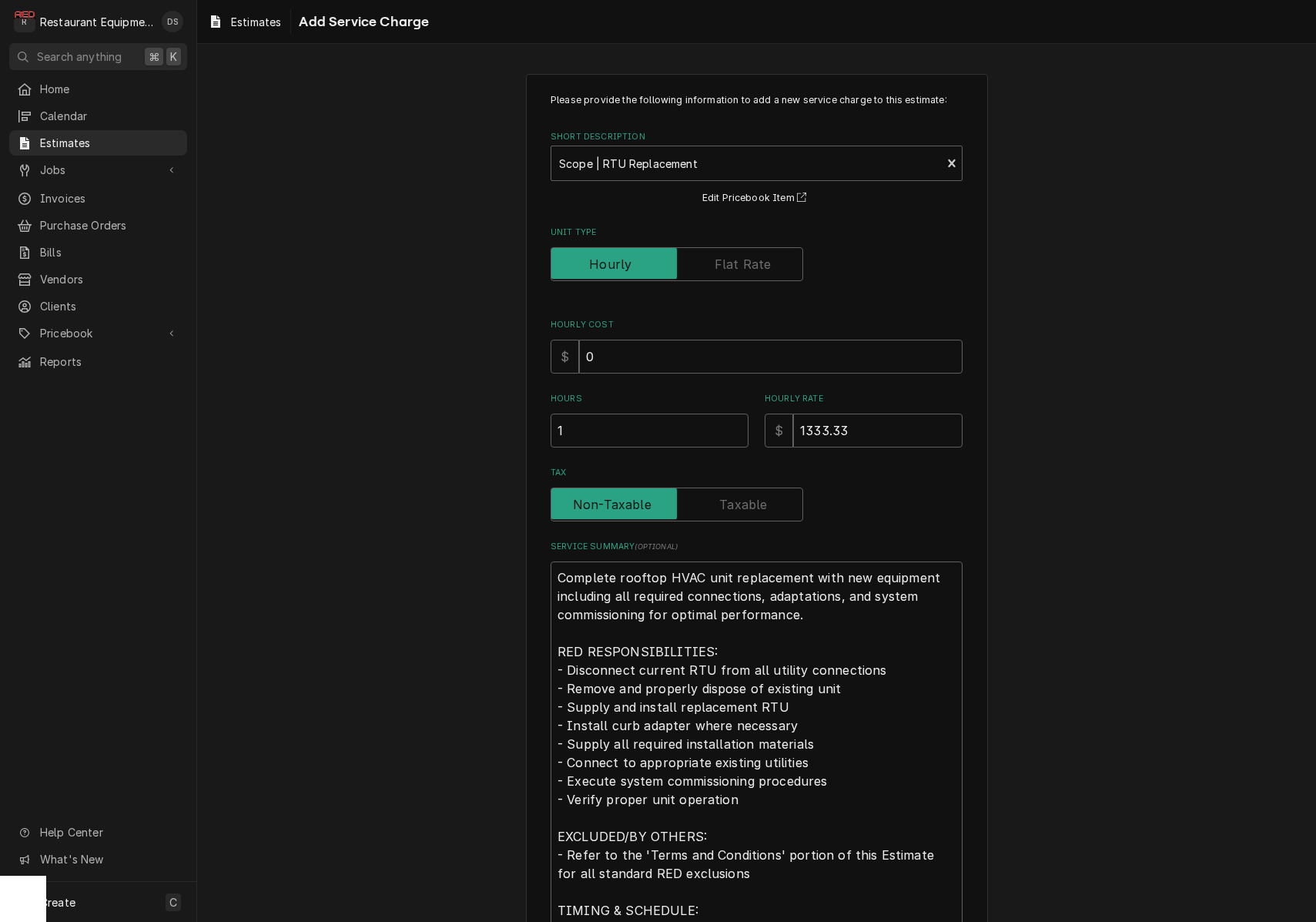
click at [749, 255] on input "Unit Type" at bounding box center [677, 264] width 239 height 34
checkbox input "true"
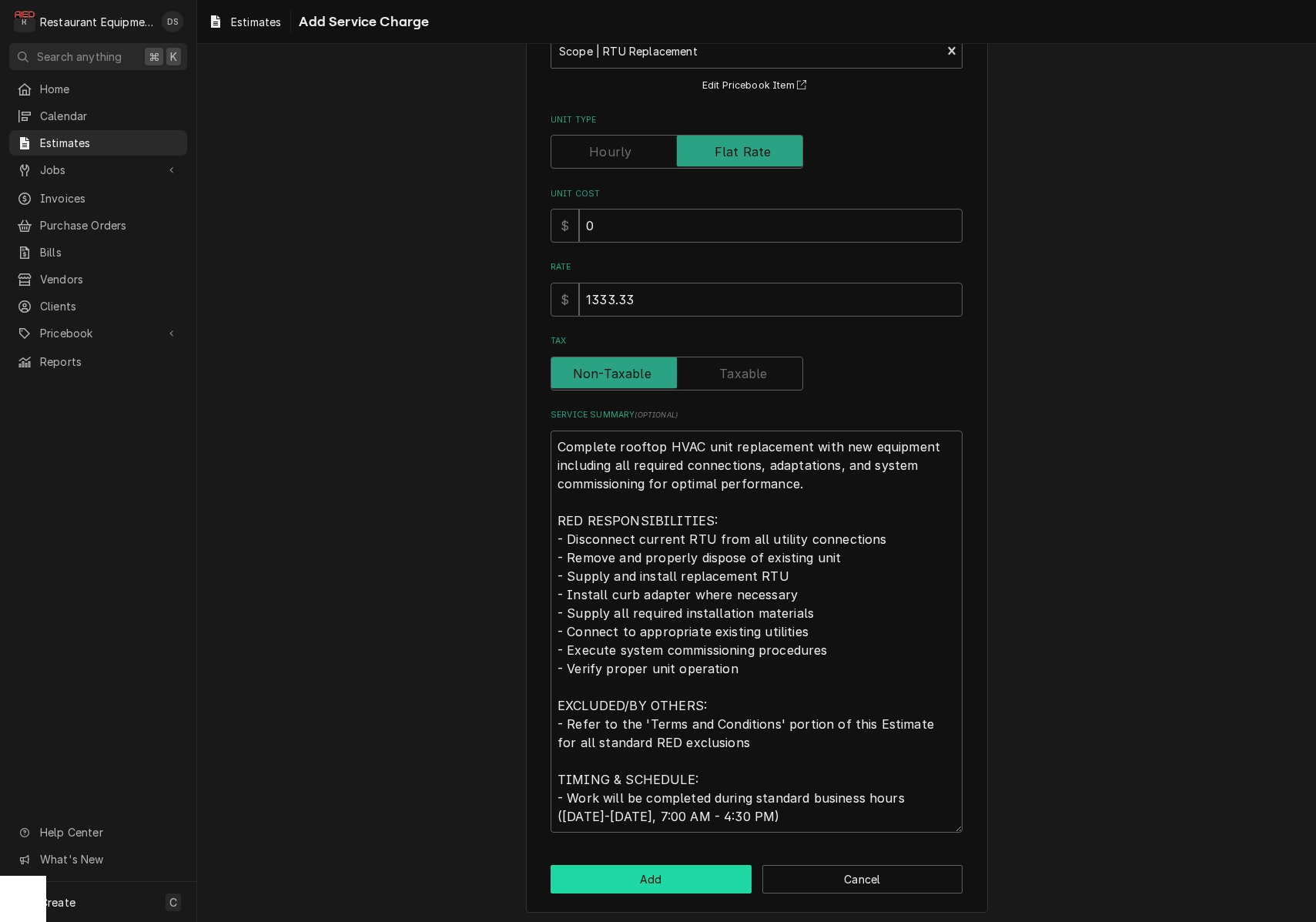
click at [675, 870] on button "Add" at bounding box center [651, 879] width 201 height 29
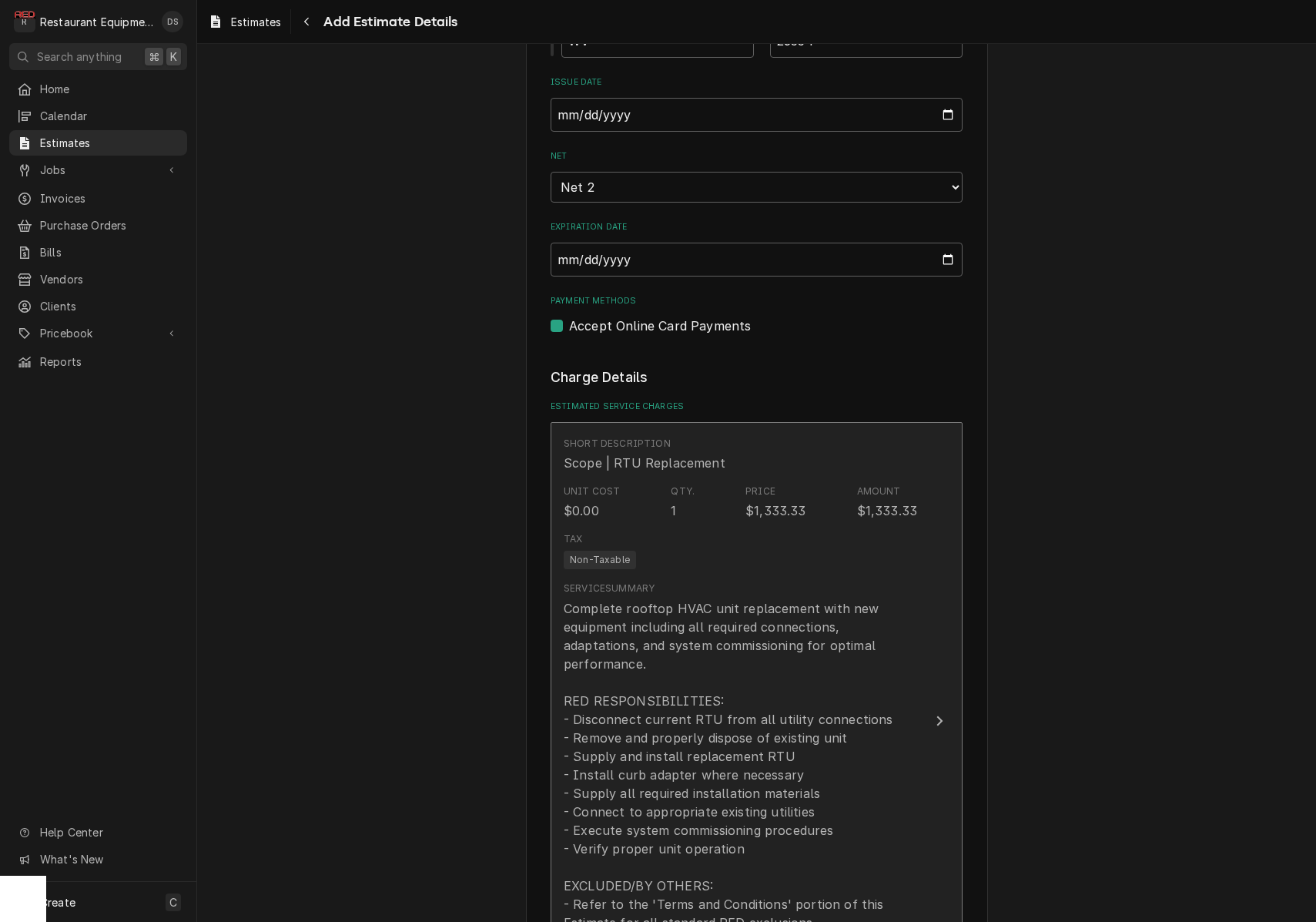
type textarea "x"
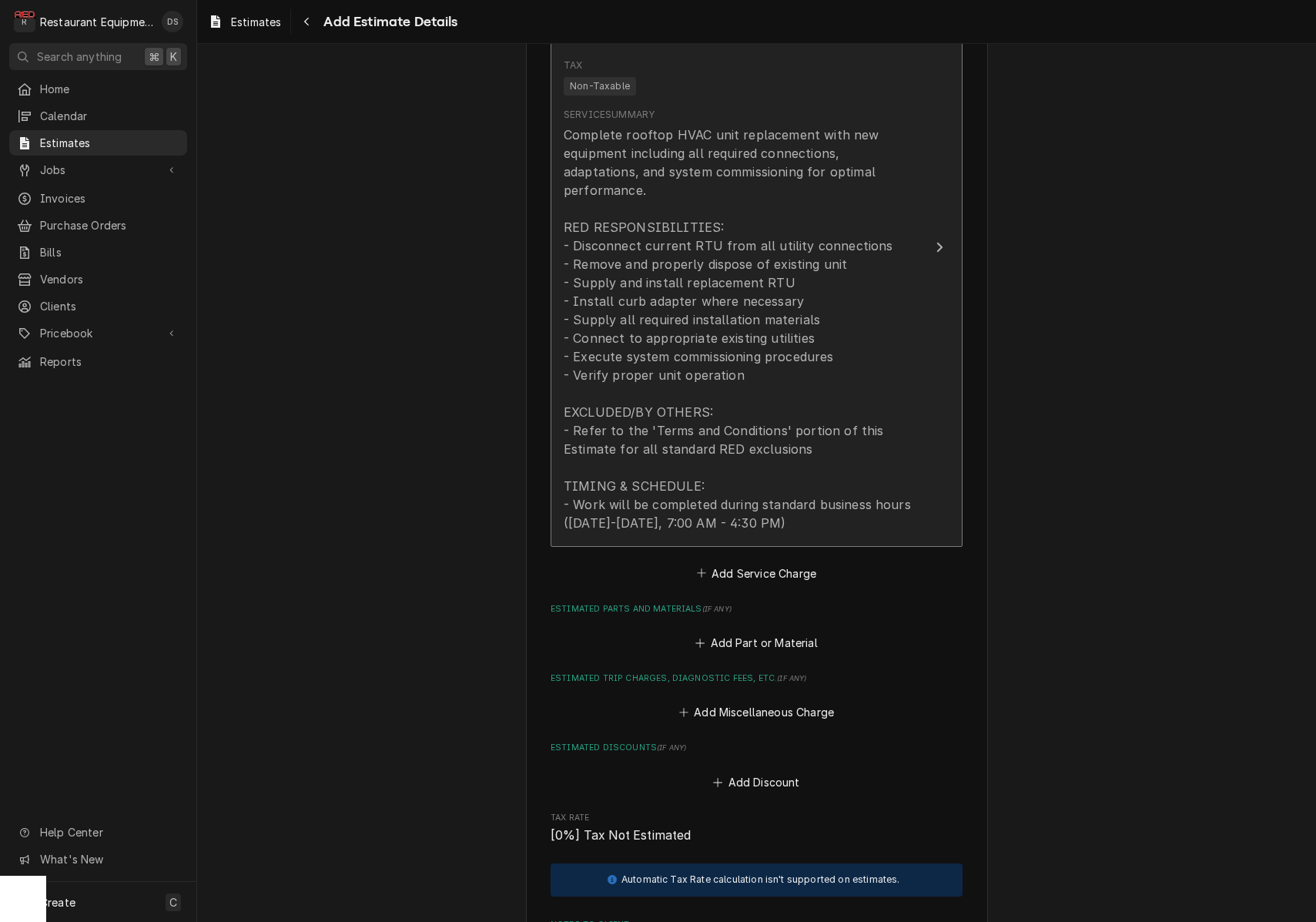
scroll to position [1875, 0]
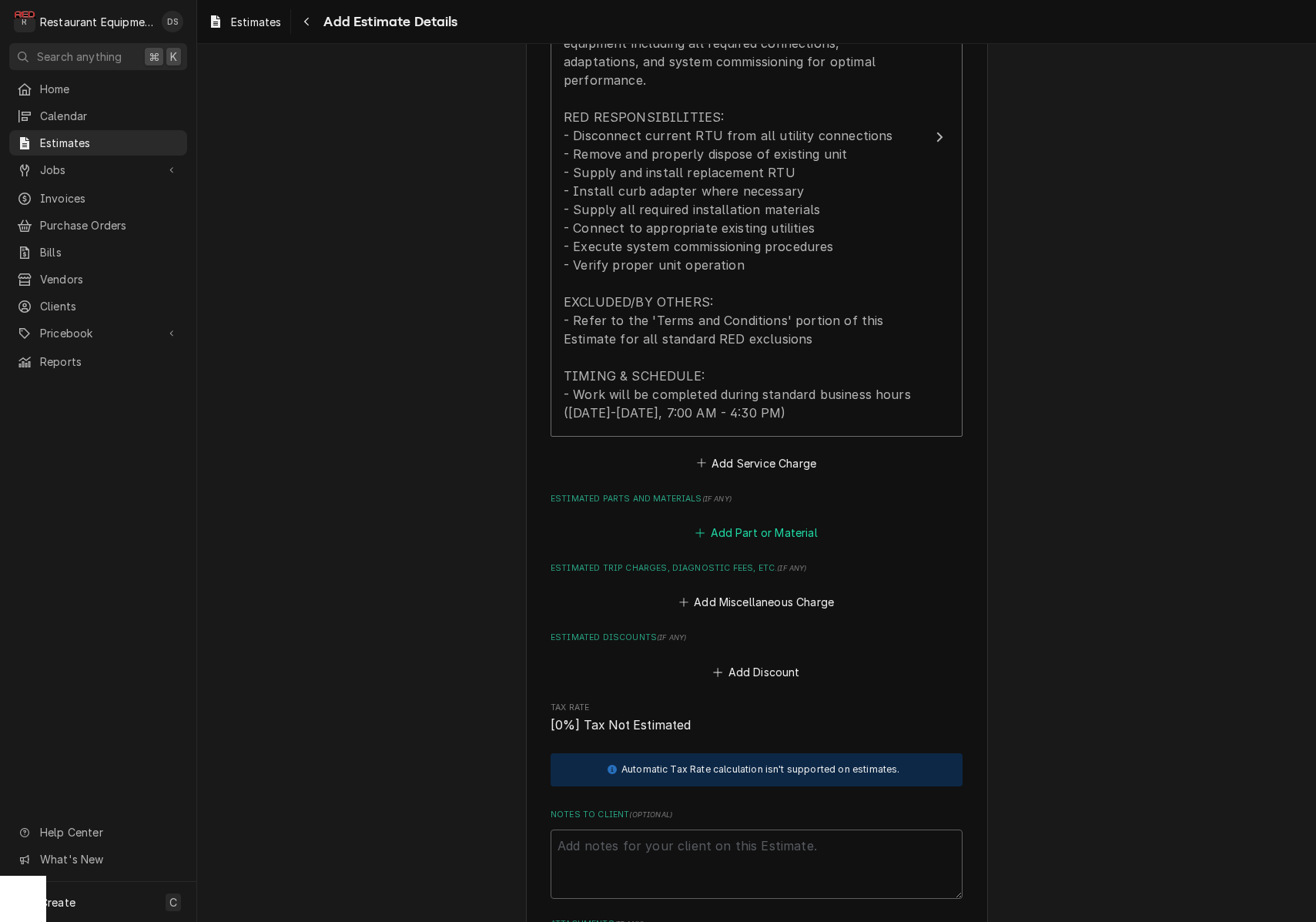
click at [772, 522] on button "Add Part or Material" at bounding box center [756, 532] width 127 height 21
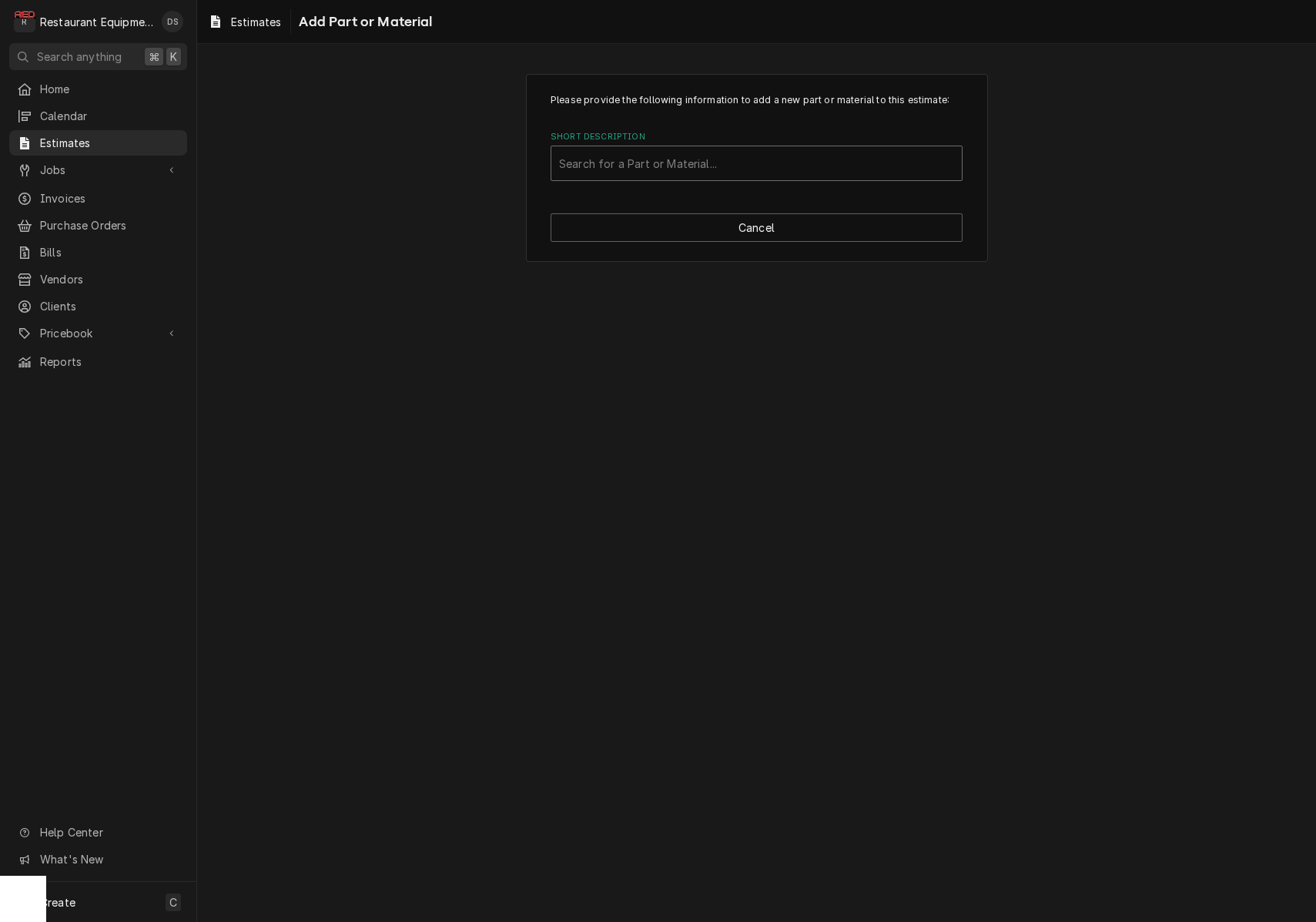
click at [697, 150] on div "Short Description" at bounding box center [756, 163] width 395 height 28
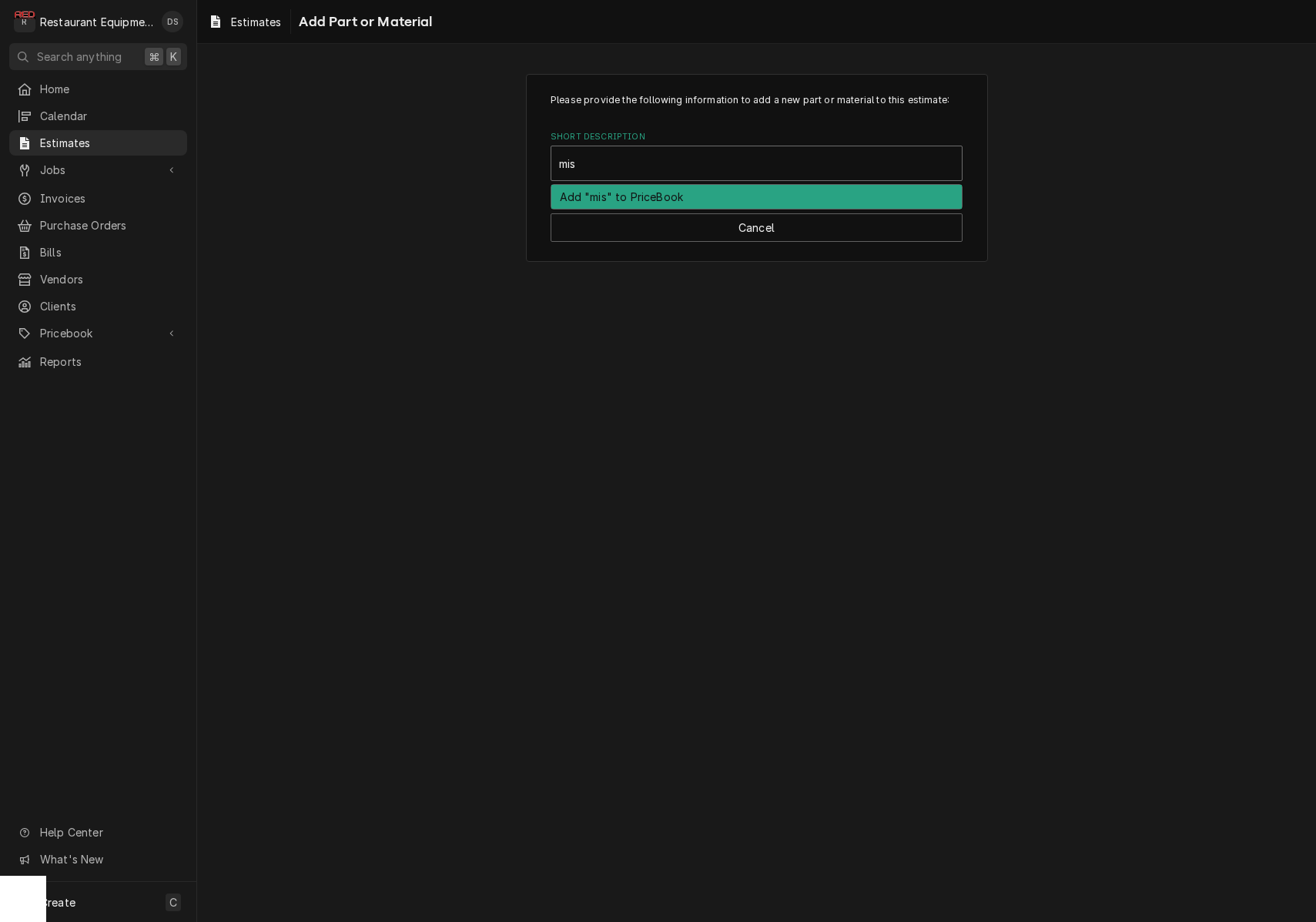
type input "misc"
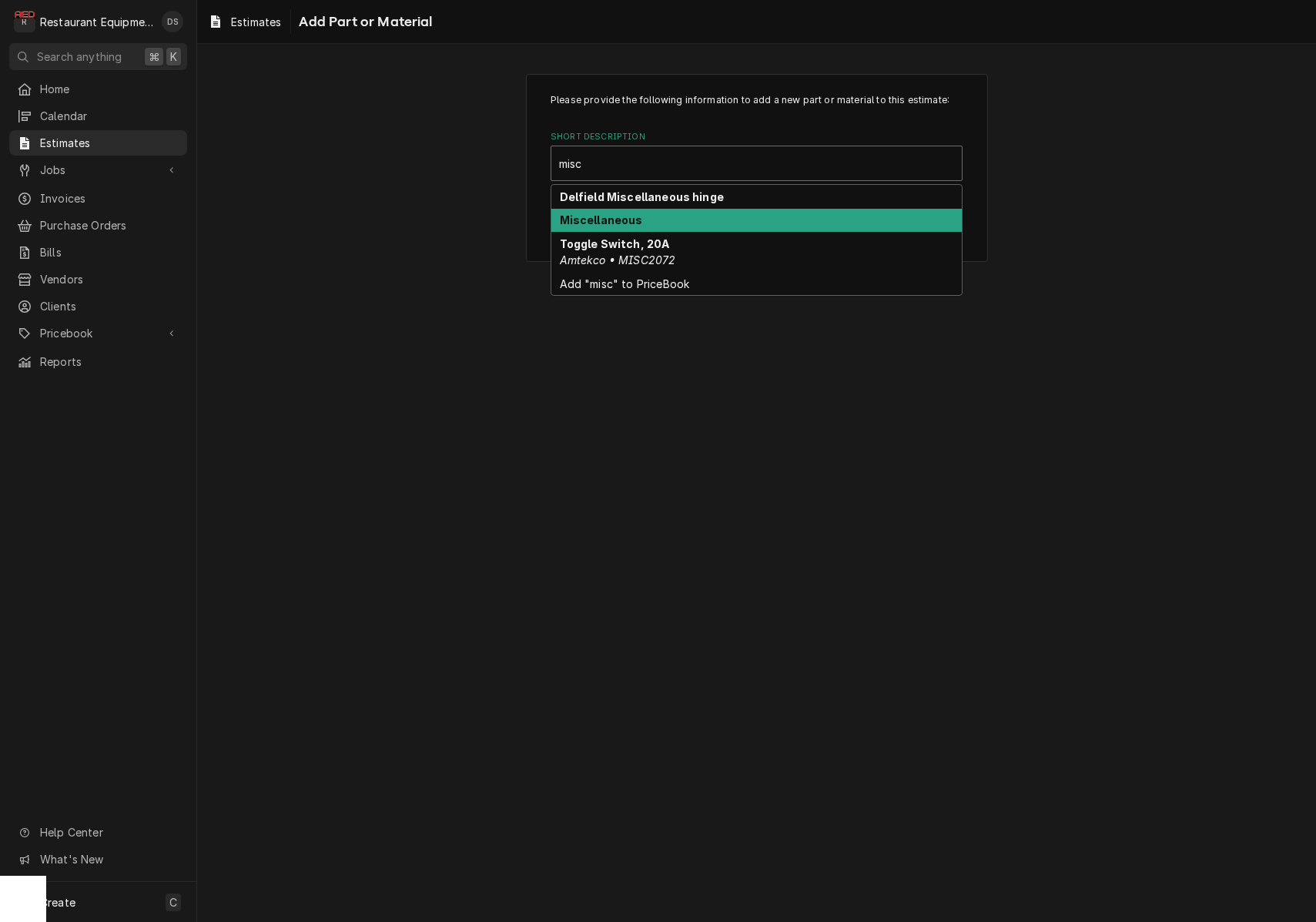
click at [656, 214] on div "Miscellaneous" at bounding box center [756, 220] width 410 height 24
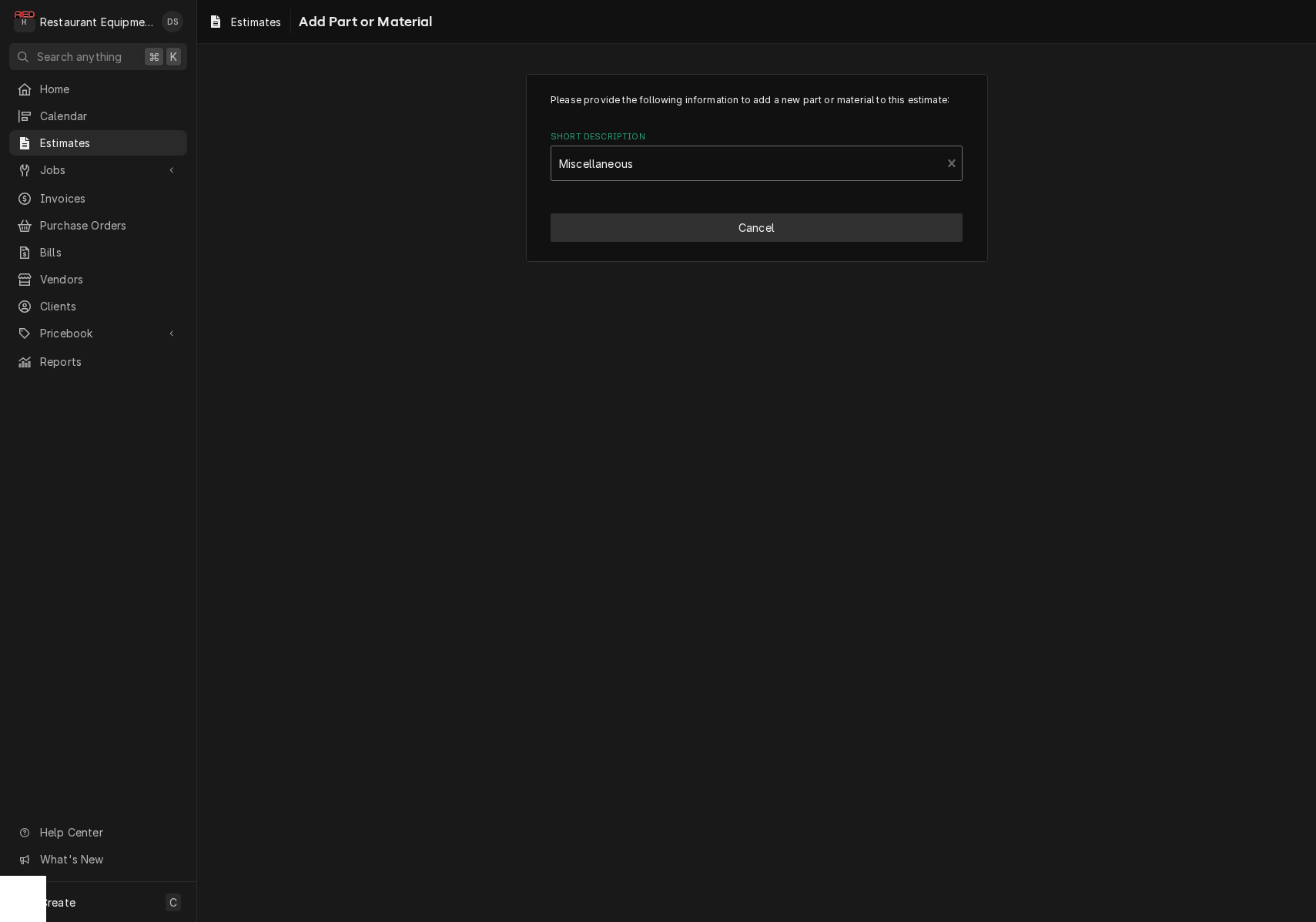
scroll to position [0, 0]
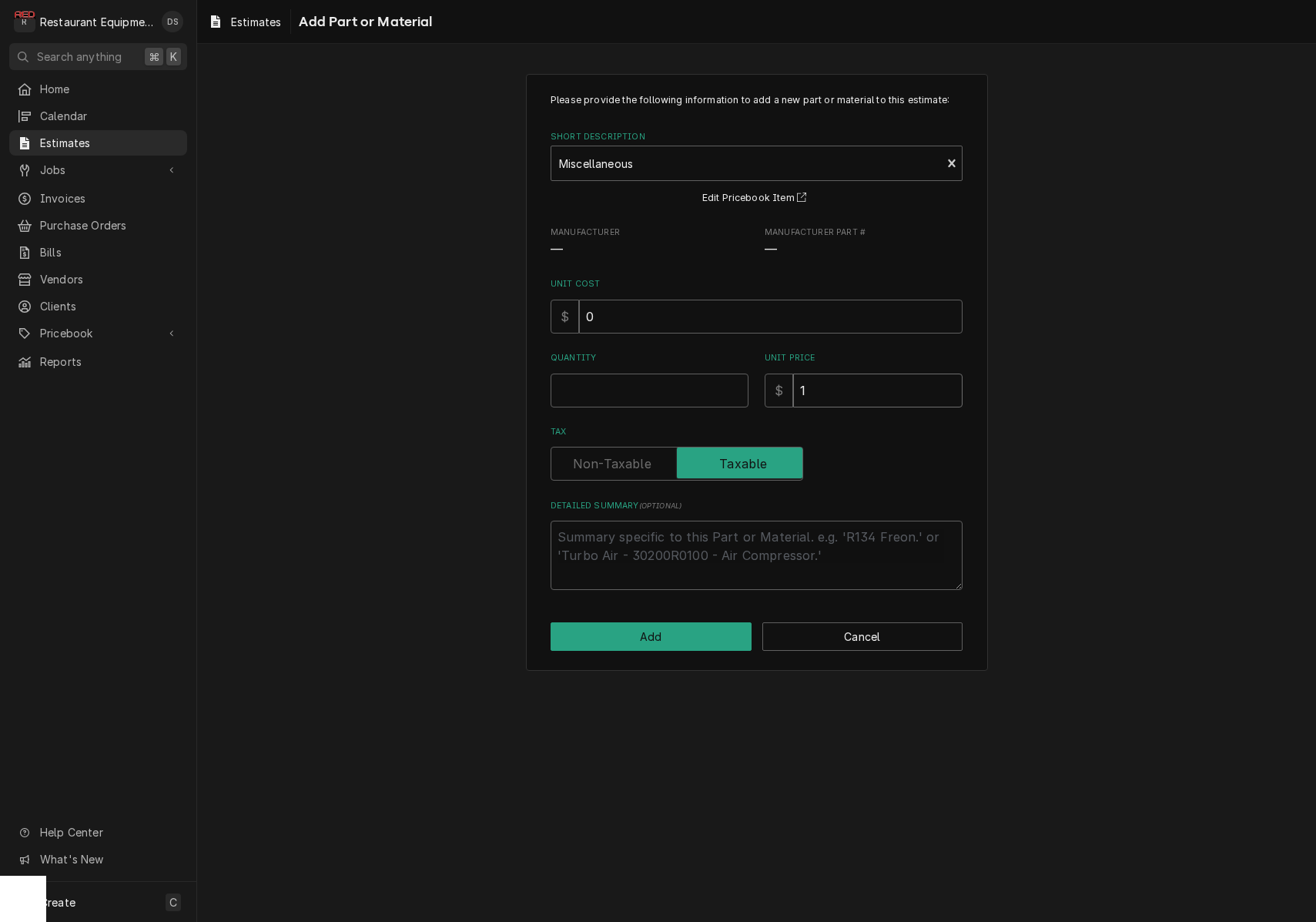
click at [844, 383] on input "1" at bounding box center [877, 390] width 169 height 34
type textarea "x"
type input "4"
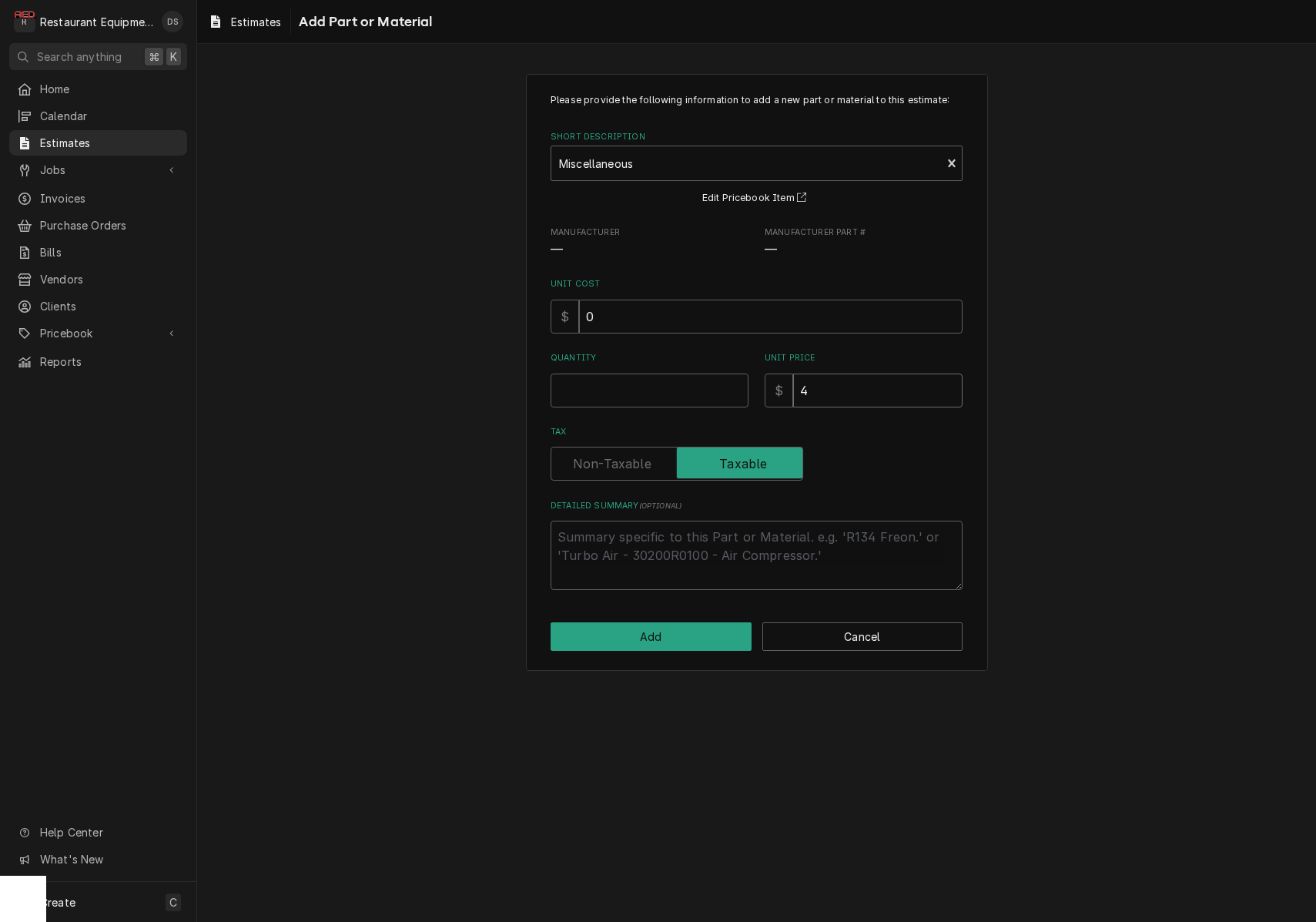
type textarea "x"
type input "40"
type textarea "x"
type input "400"
type textarea "x"
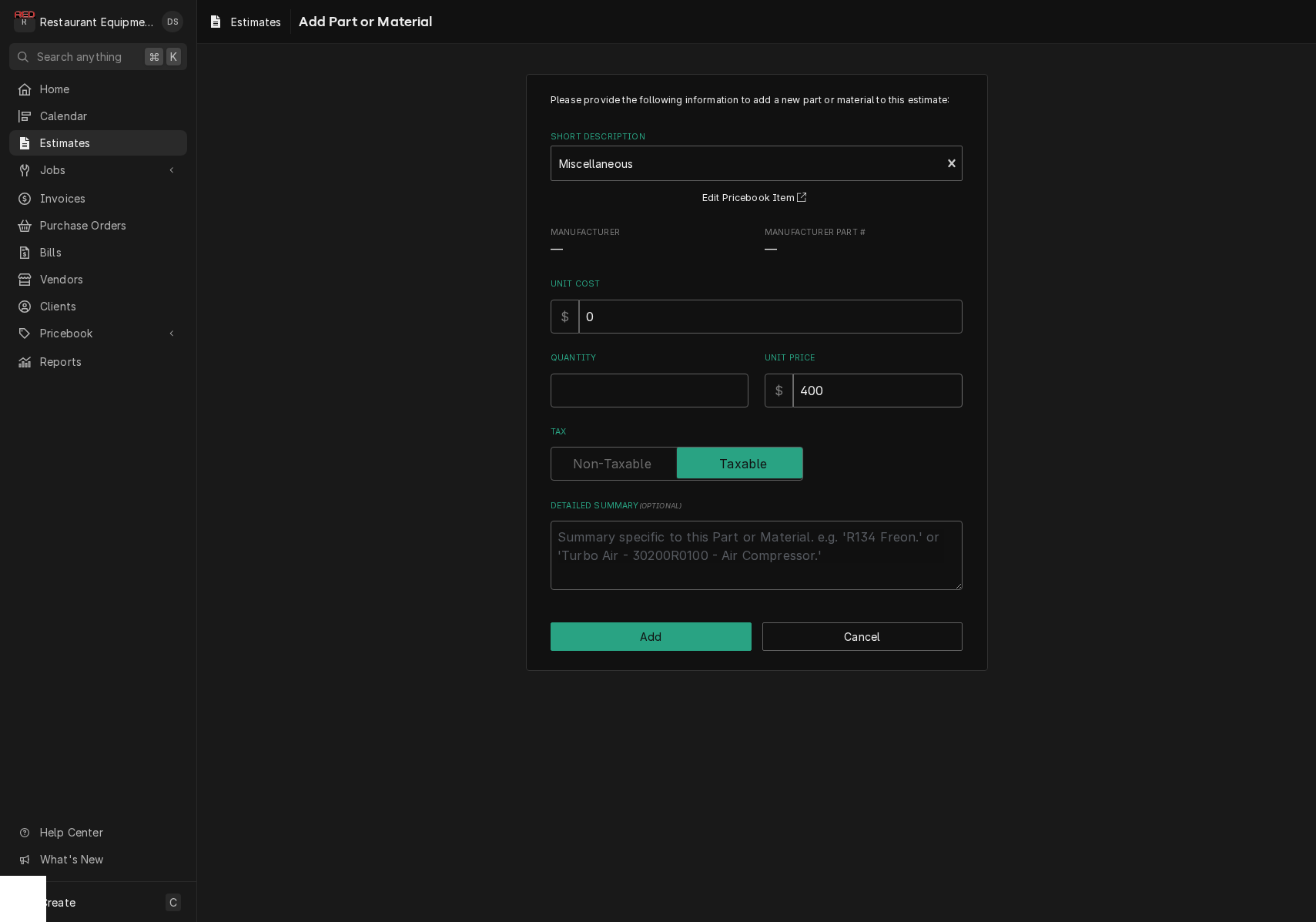
type input "400.0"
type textarea "x"
type input "400.00"
click at [644, 378] on input "Quantity" at bounding box center [650, 390] width 198 height 34
type textarea "x"
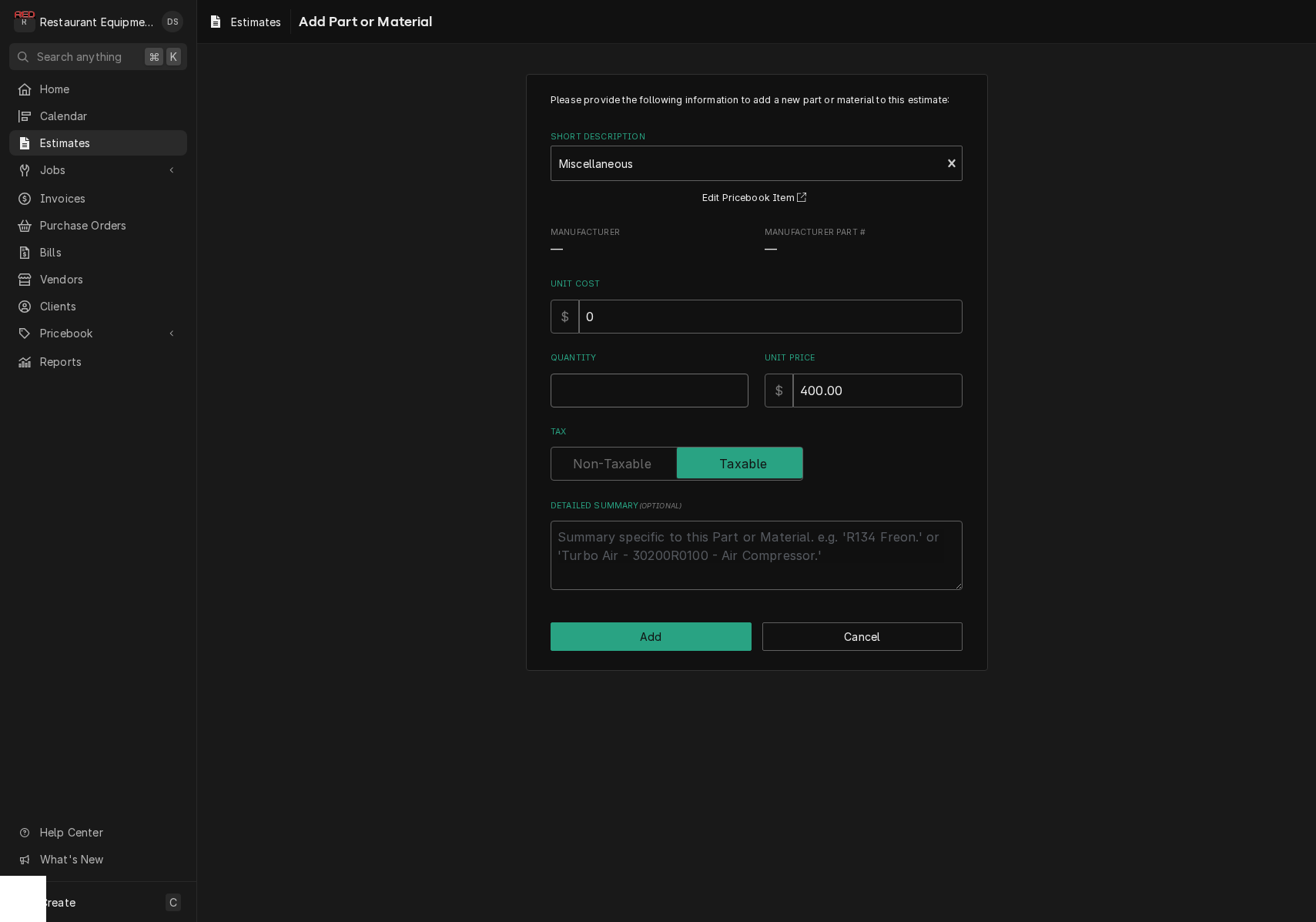
type input "1"
type textarea "x"
type input "1"
drag, startPoint x: 613, startPoint y: 461, endPoint x: 656, endPoint y: 549, distance: 97.9
click at [614, 461] on label "Tax" at bounding box center [677, 463] width 253 height 34
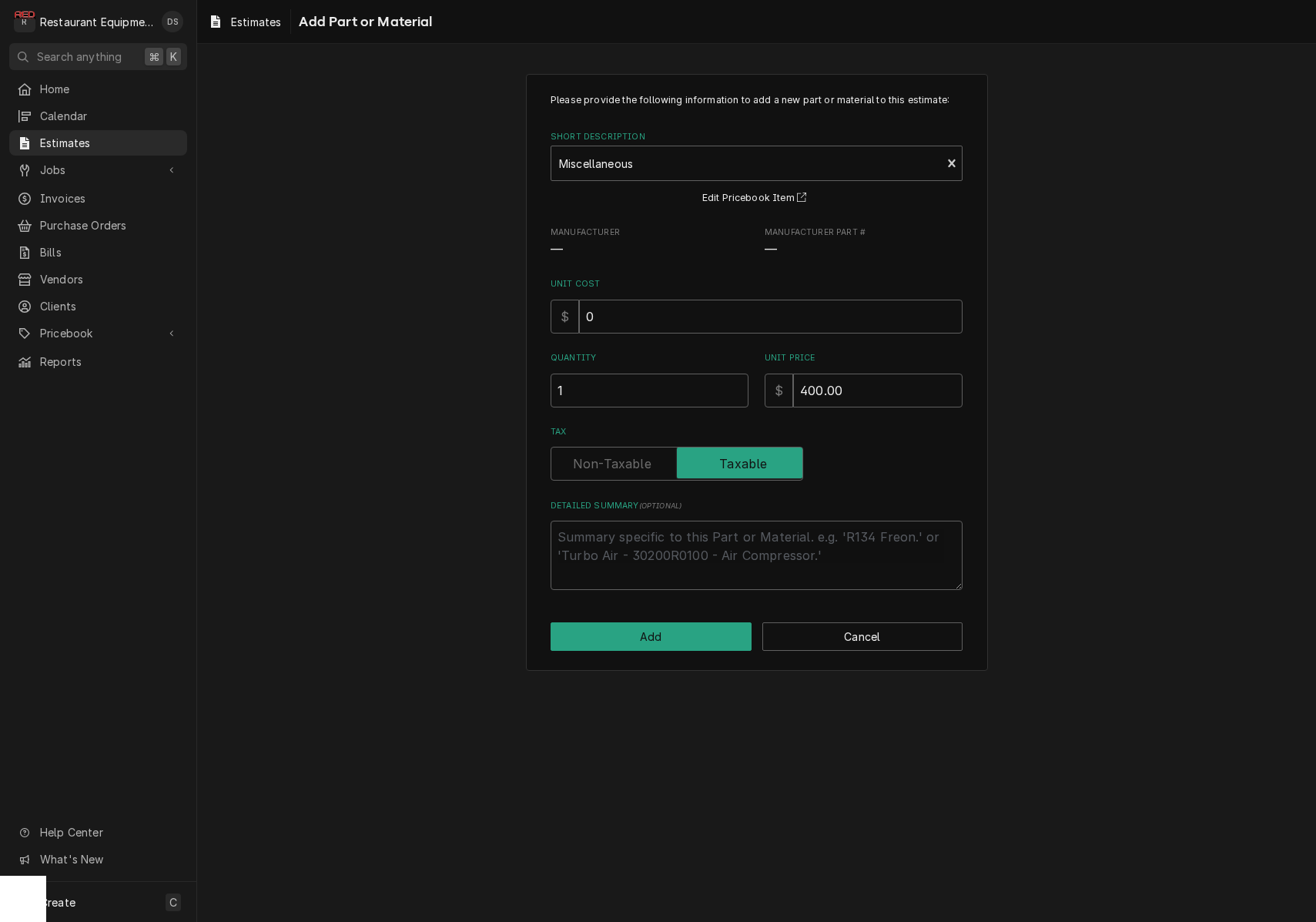
click at [614, 461] on input "Tax" at bounding box center [677, 463] width 239 height 34
checkbox input "false"
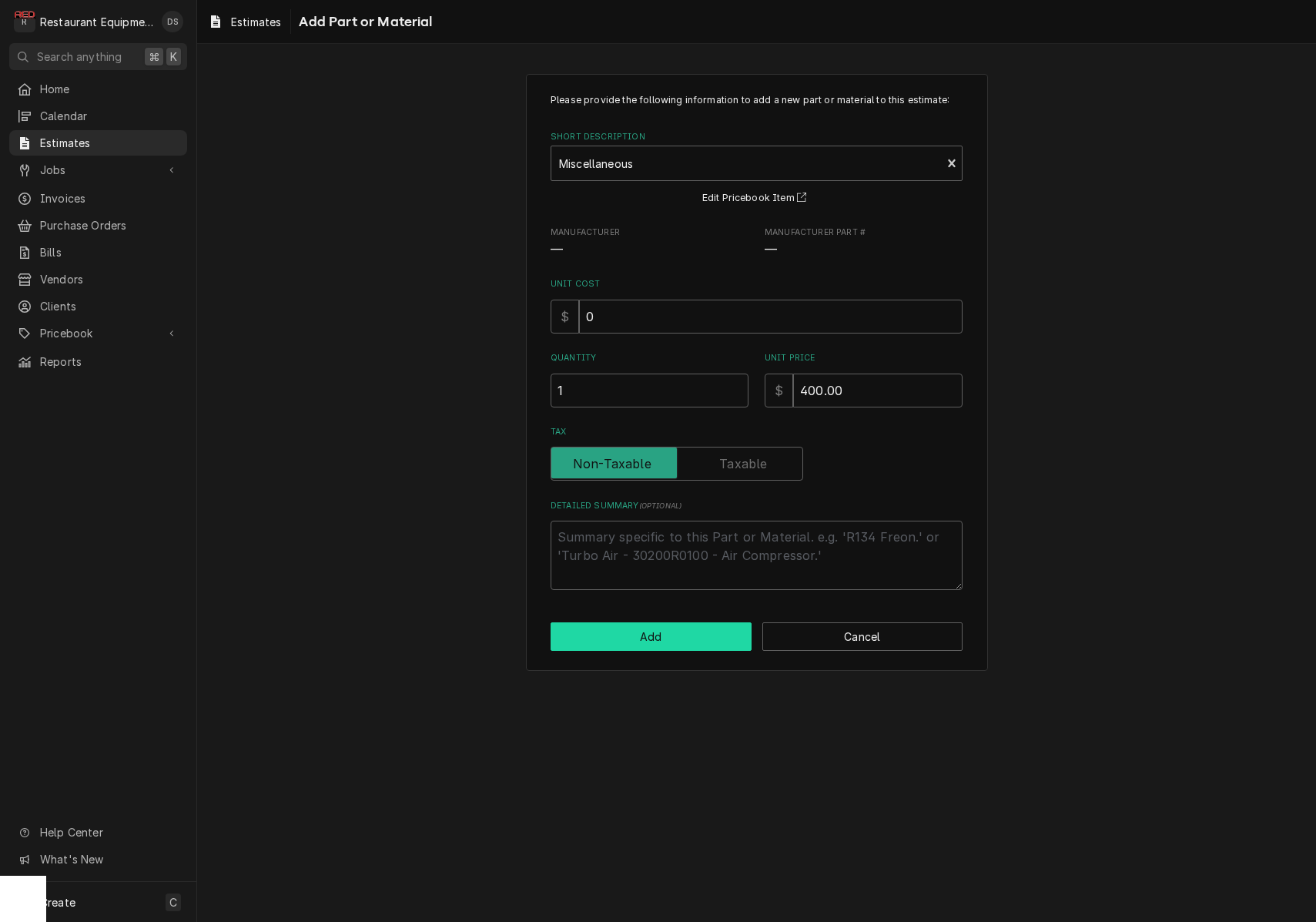
click at [687, 630] on button "Add" at bounding box center [651, 636] width 201 height 29
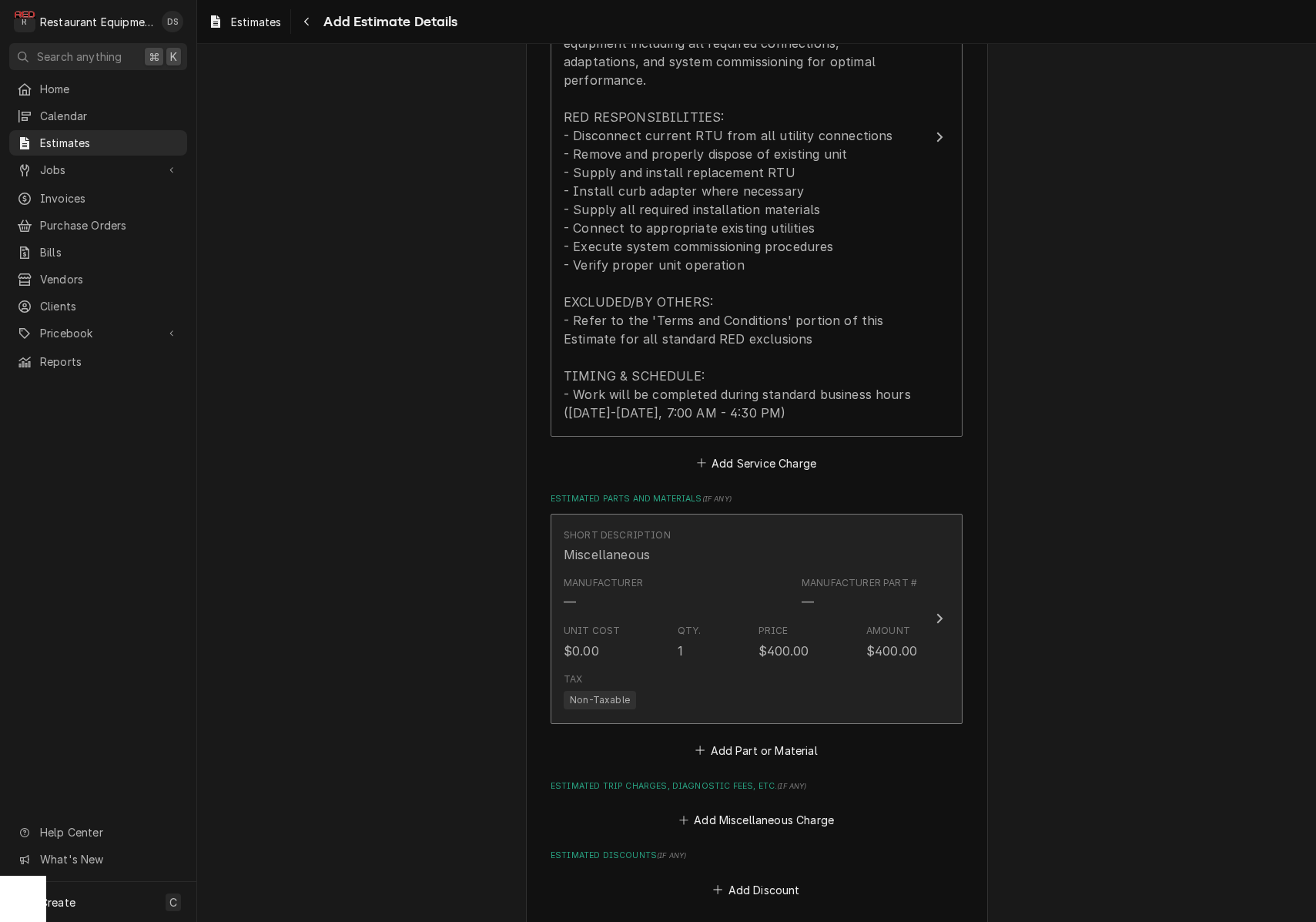
type textarea "x"
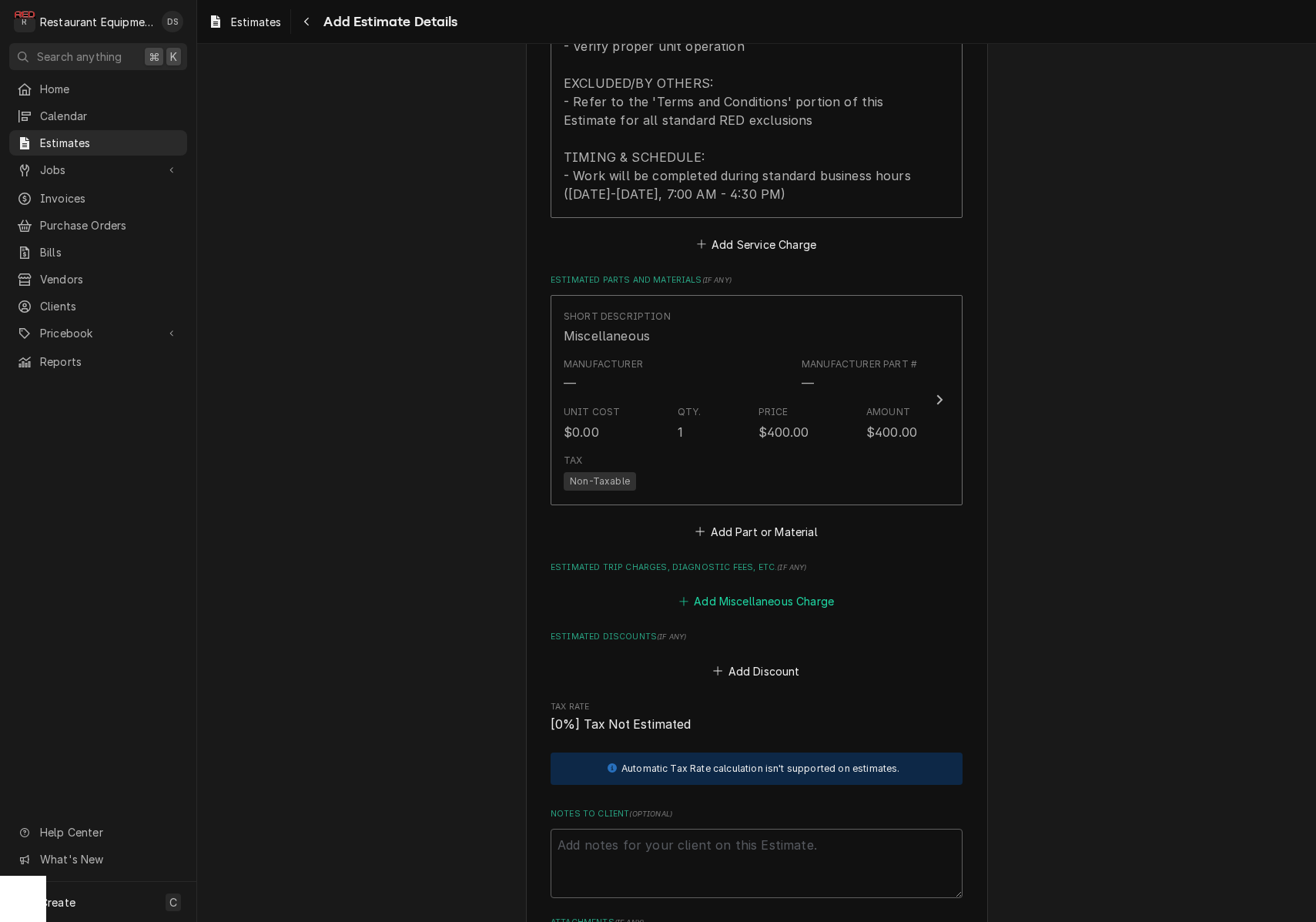
scroll to position [2098, 0]
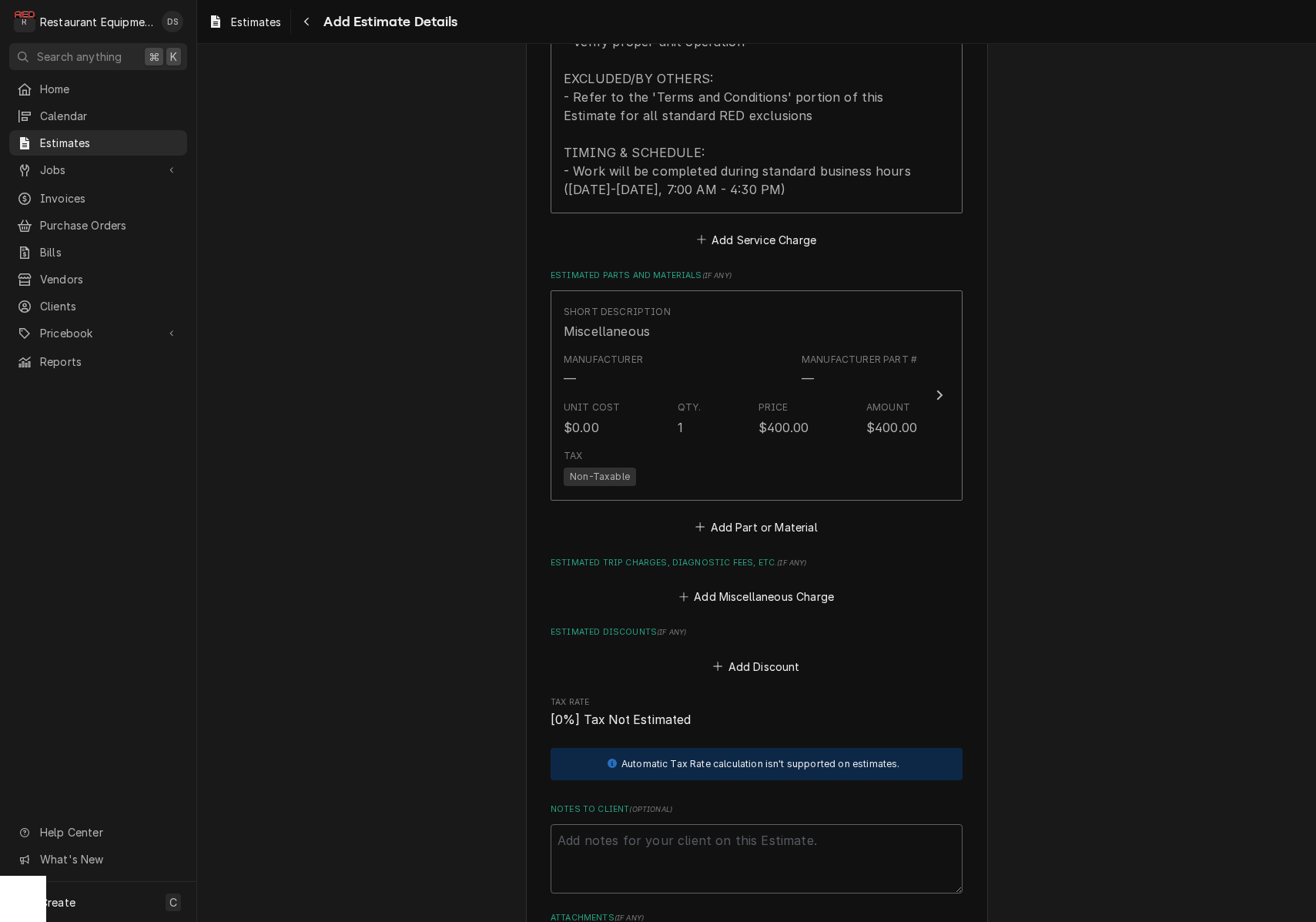
click at [749, 586] on button "Add Miscellaneous Charge" at bounding box center [756, 597] width 160 height 21
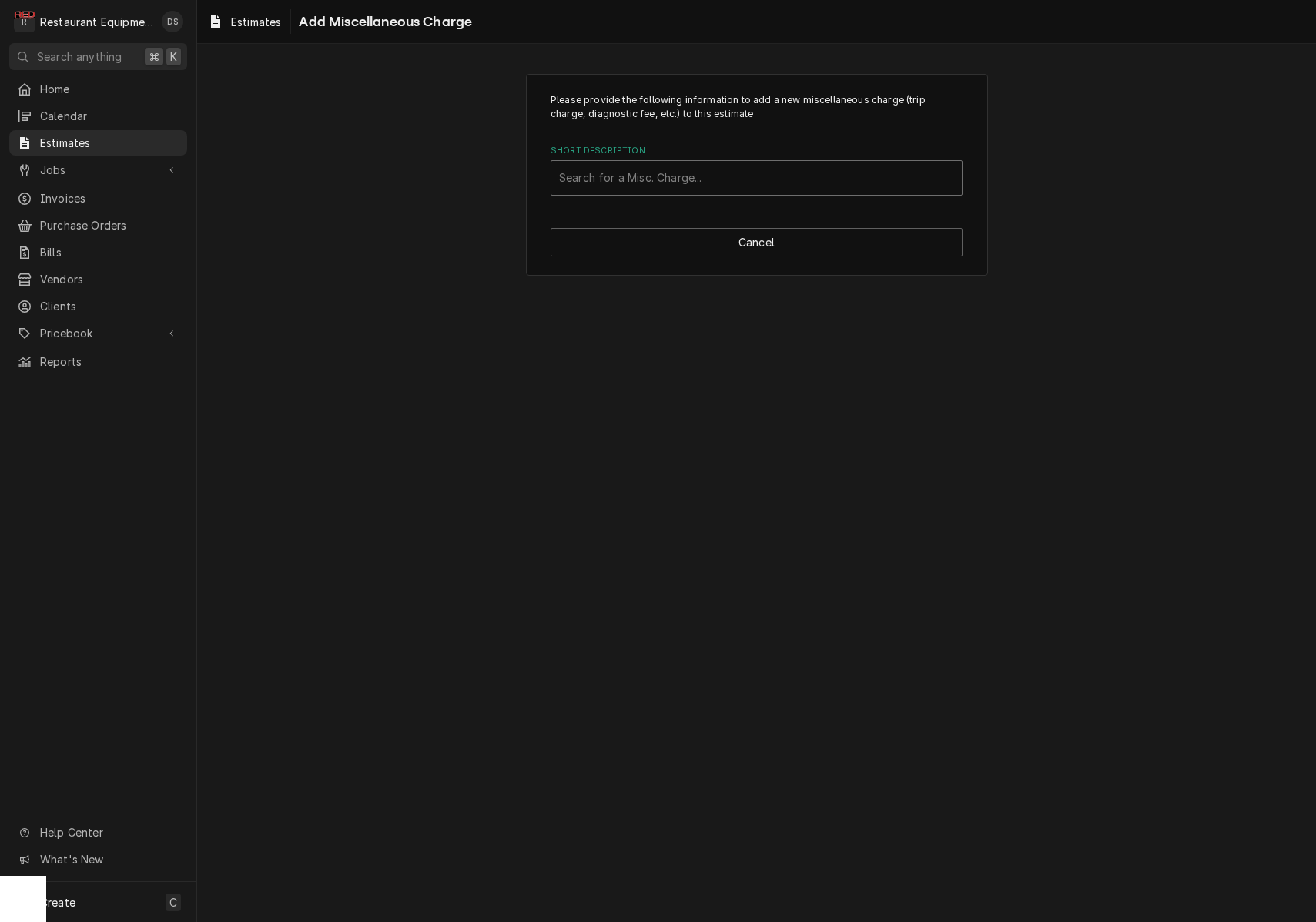
click at [670, 174] on div "Search for a Misc. Charge..." at bounding box center [756, 178] width 395 height 16
type input "cra"
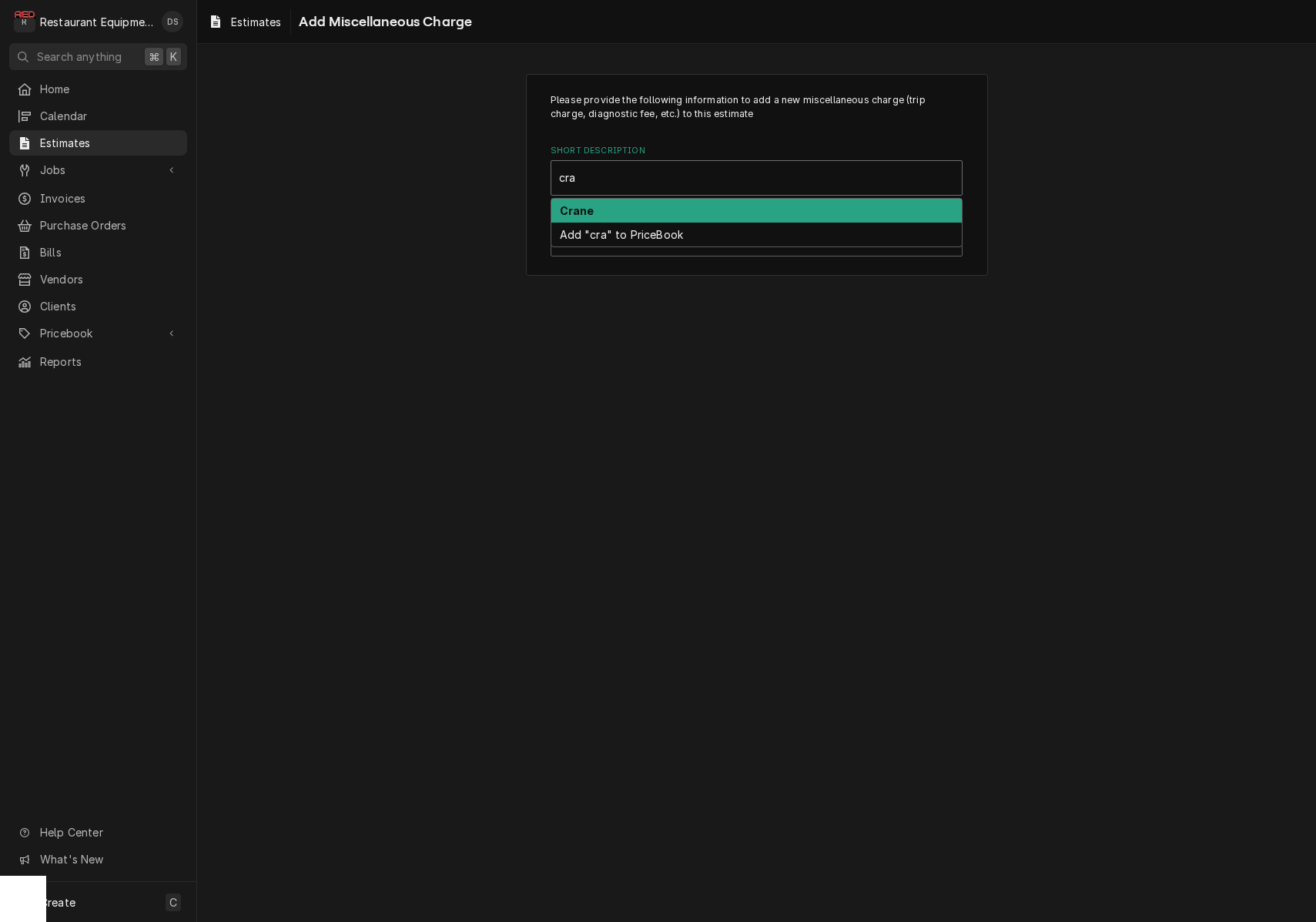
click at [652, 203] on div "Crane" at bounding box center [756, 210] width 410 height 24
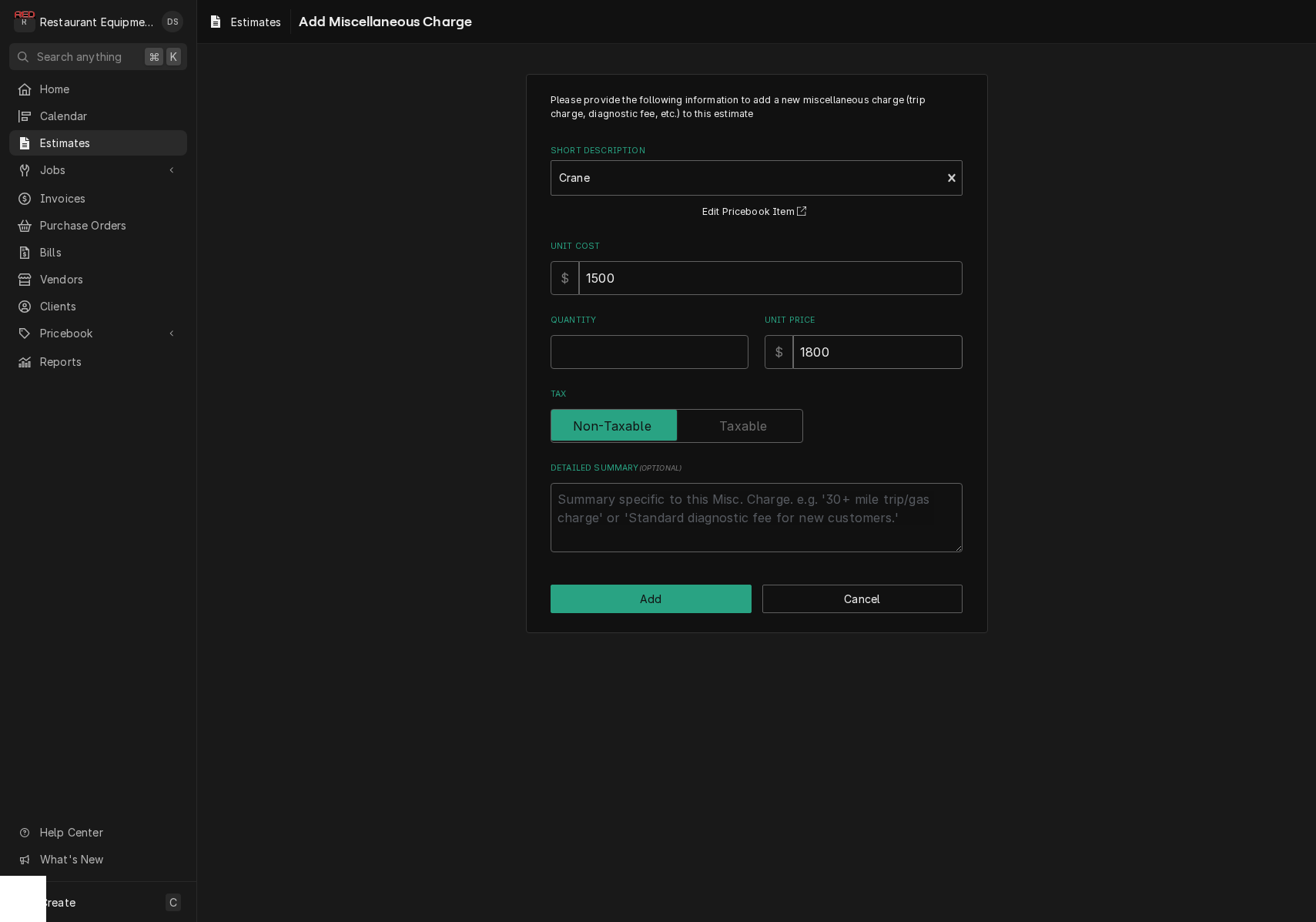
click at [863, 343] on input "1800" at bounding box center [877, 351] width 169 height 34
type textarea "x"
type input "1"
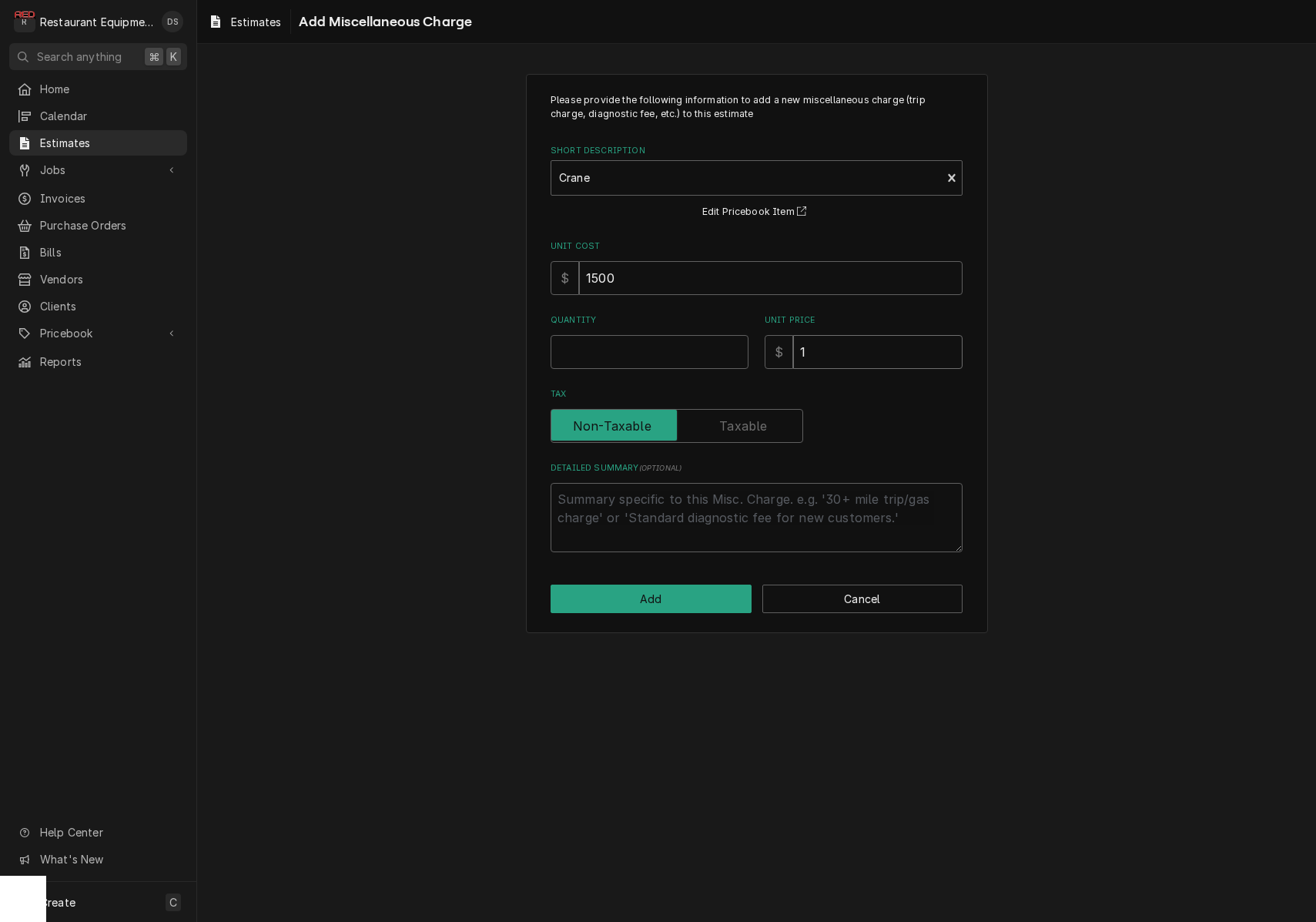
type textarea "x"
type input "15"
type textarea "x"
type input "152"
type textarea "x"
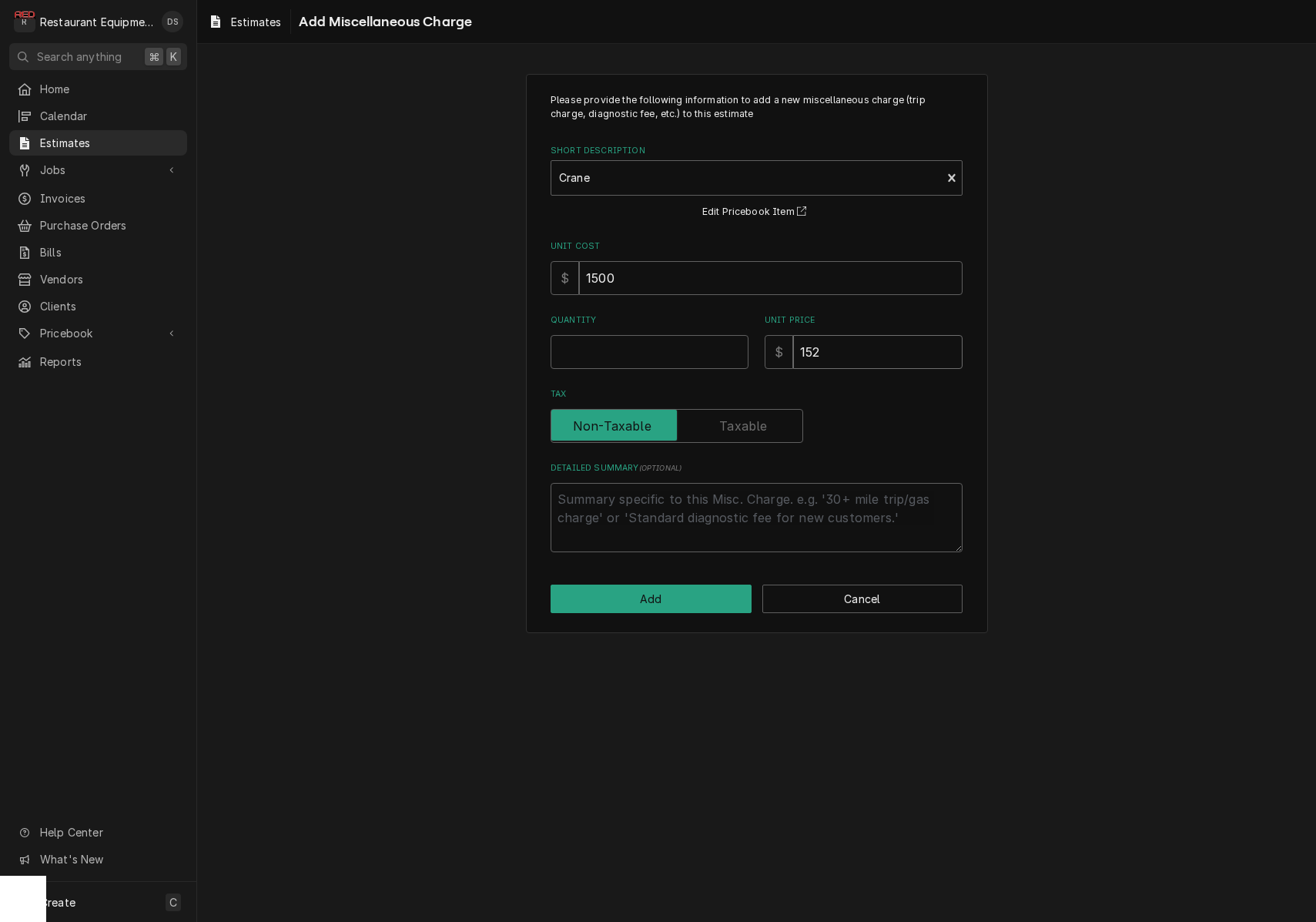
type input "1527"
type textarea "x"
type input "1527.6"
type textarea "x"
type input "1527.61"
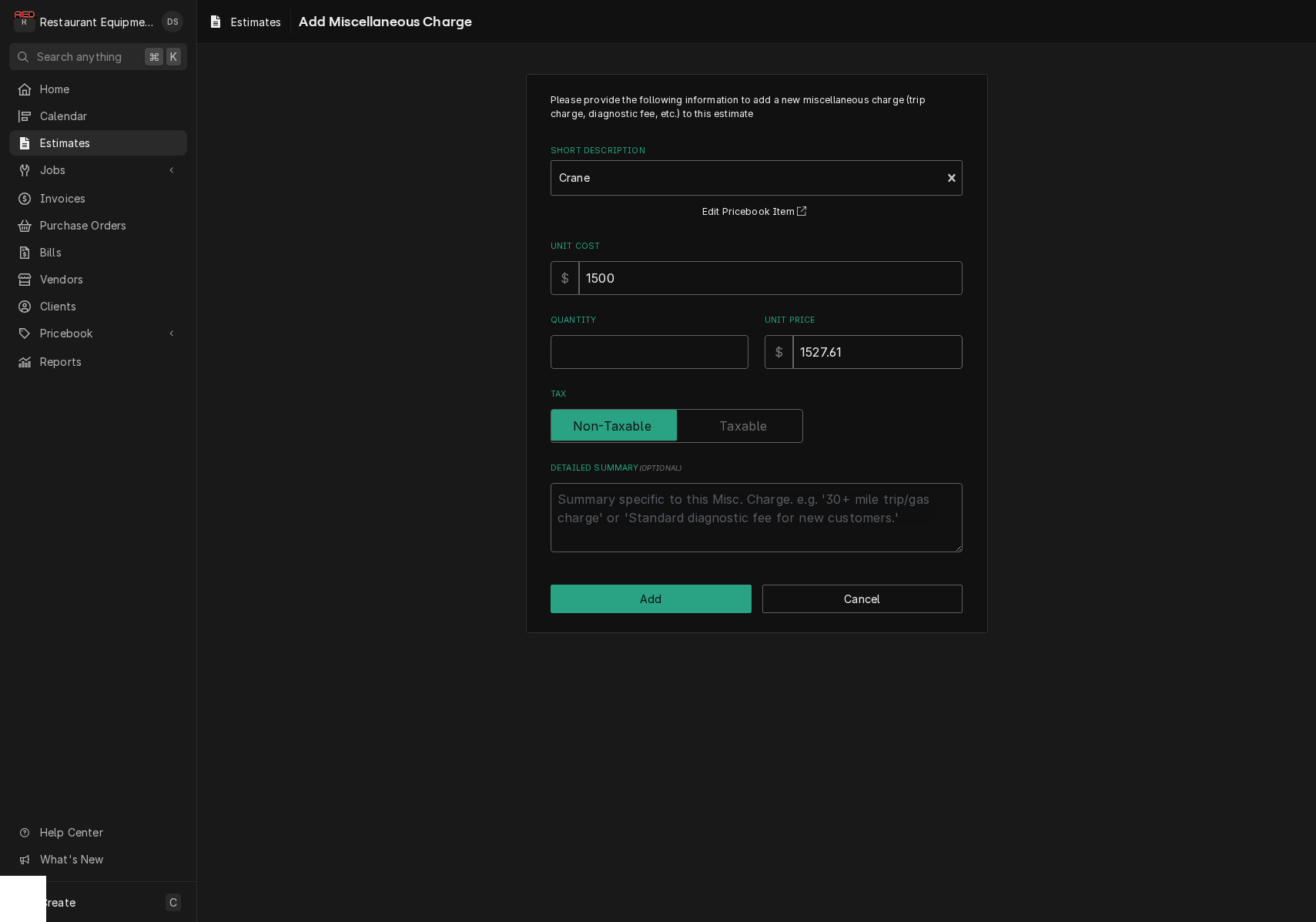
type textarea "x"
type input "1527.61"
type textarea "x"
type input "1"
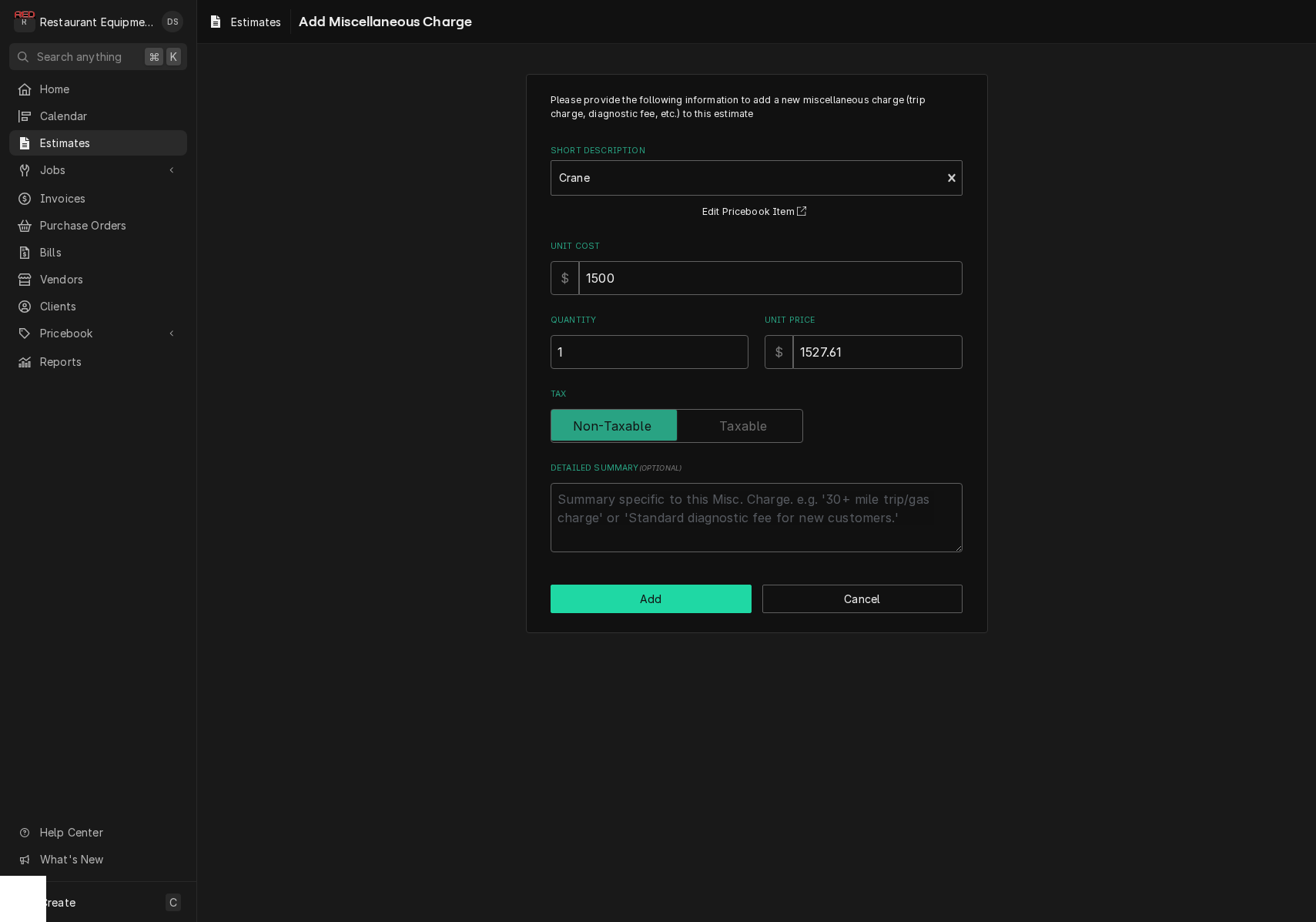
click at [655, 590] on button "Add" at bounding box center [651, 599] width 201 height 29
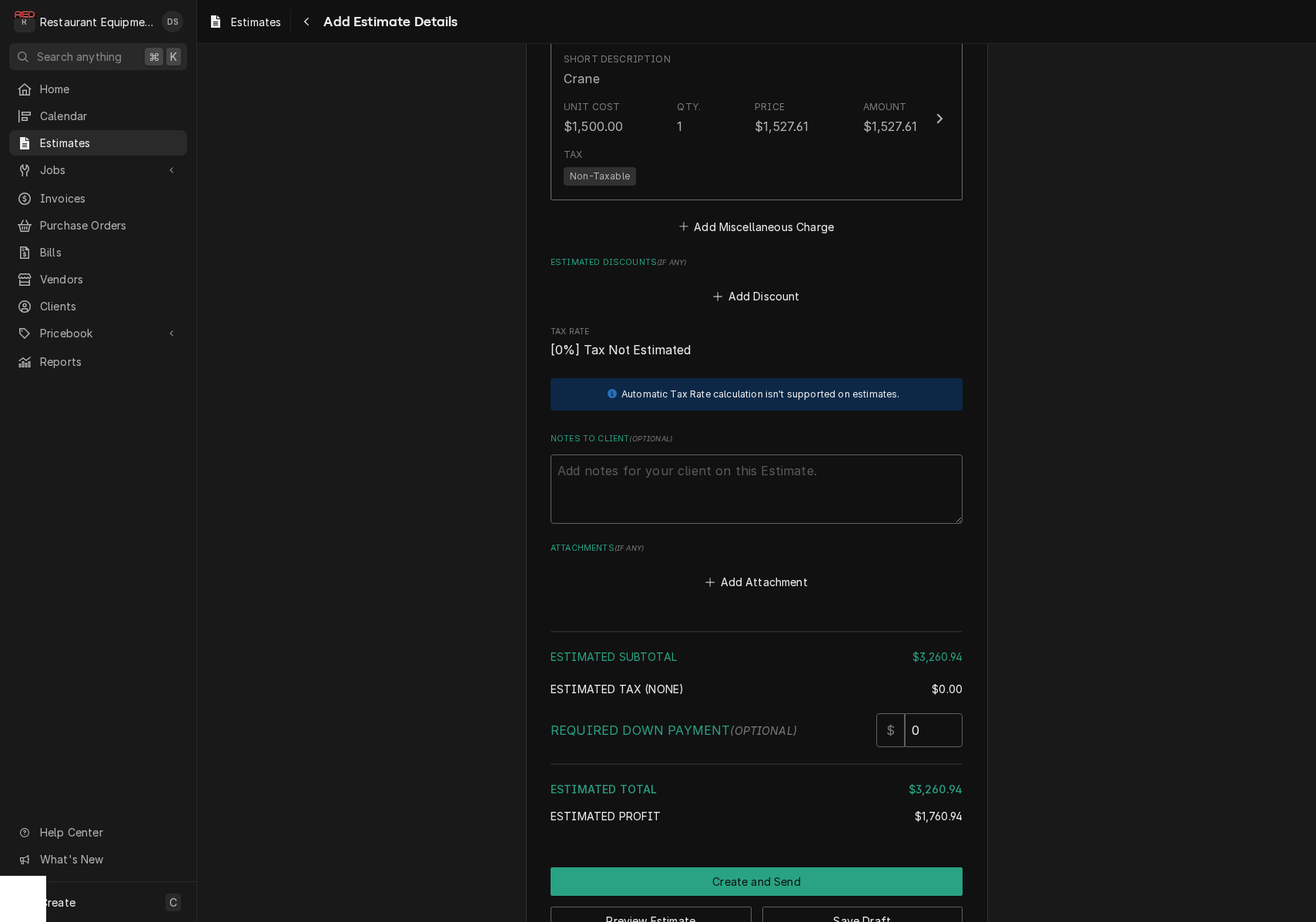
scroll to position [2637, 0]
click at [689, 907] on button "Preview Estimate" at bounding box center [651, 921] width 201 height 29
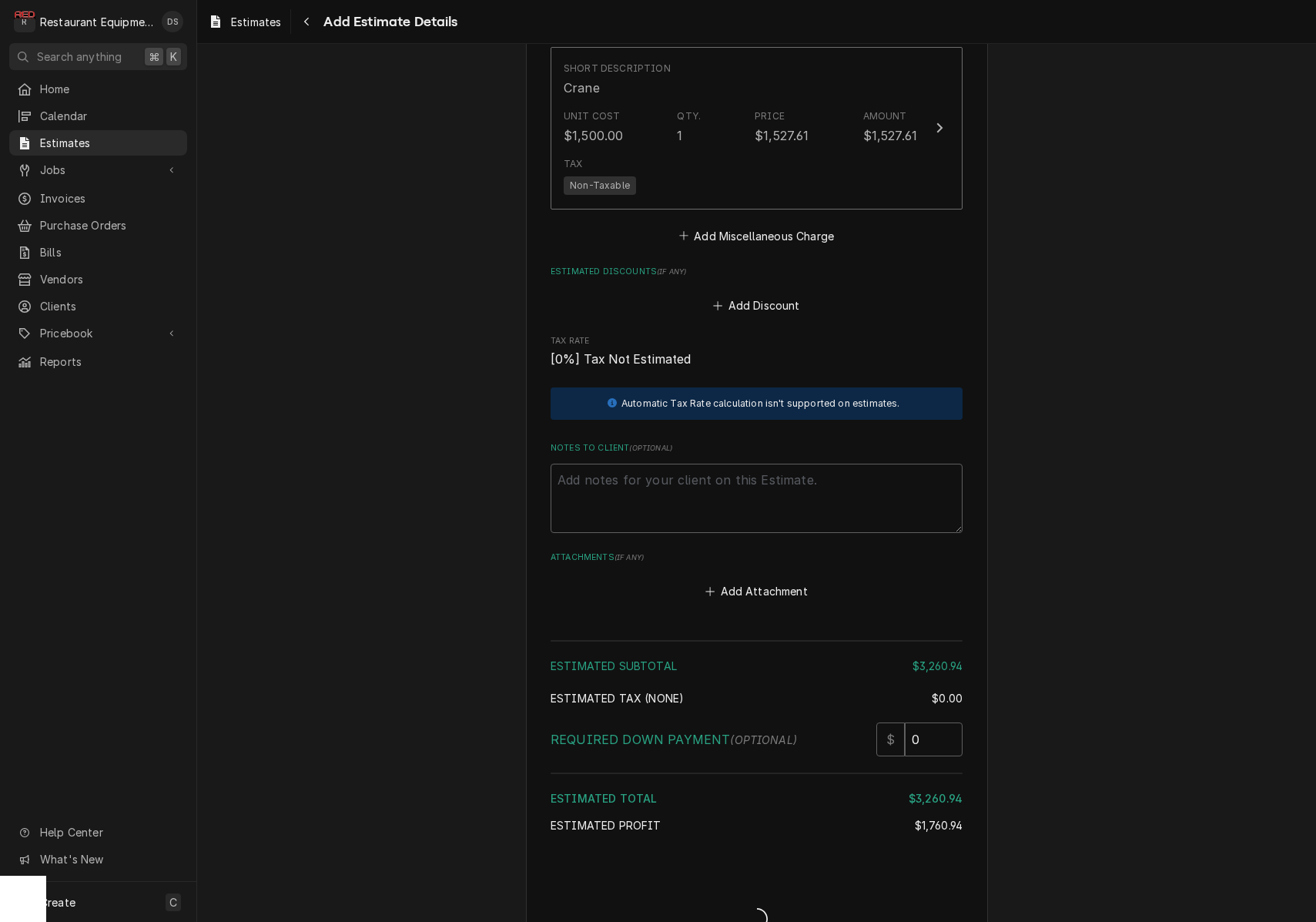
type textarea "x"
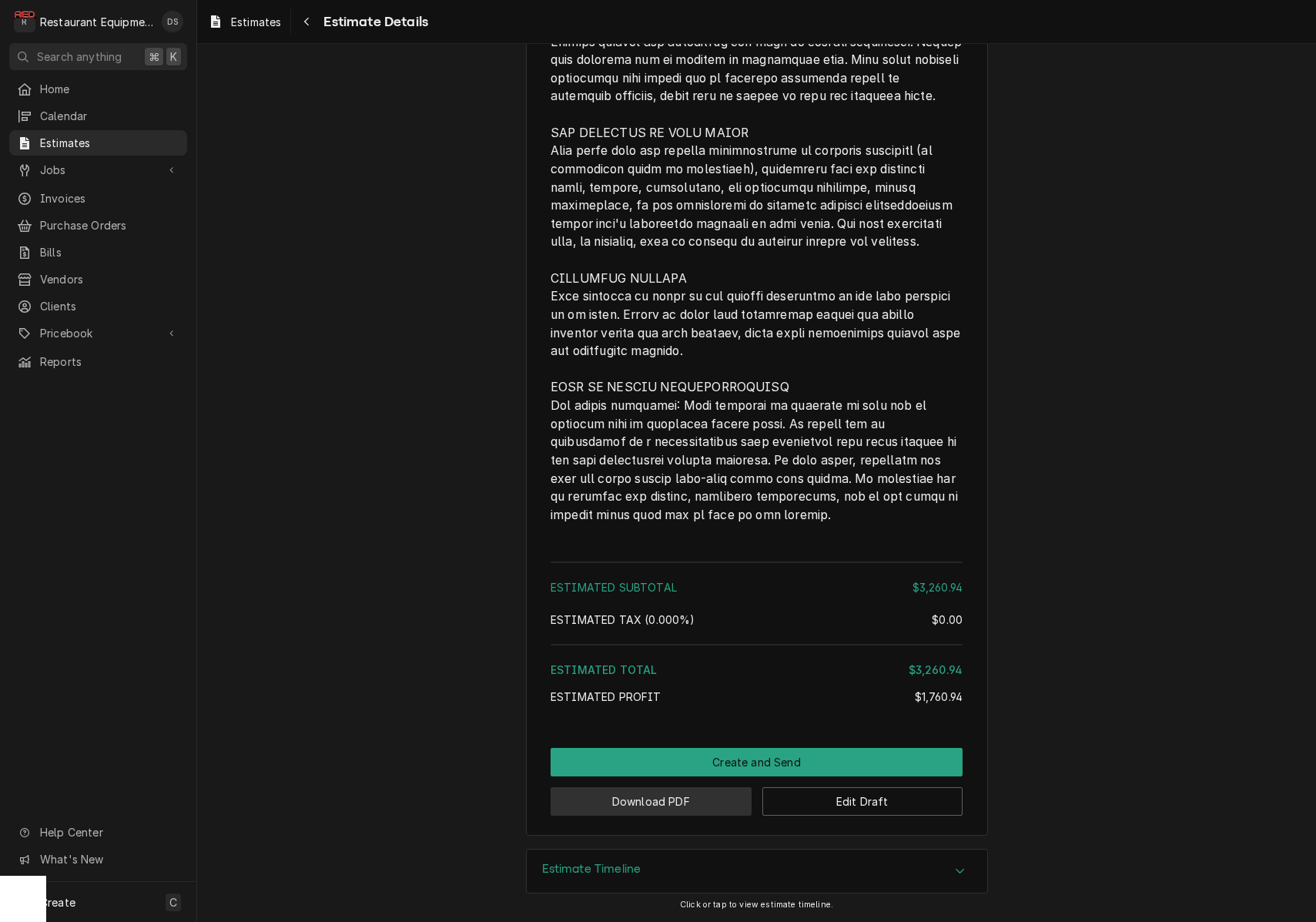
click at [656, 799] on button "Download PDF" at bounding box center [651, 801] width 201 height 29
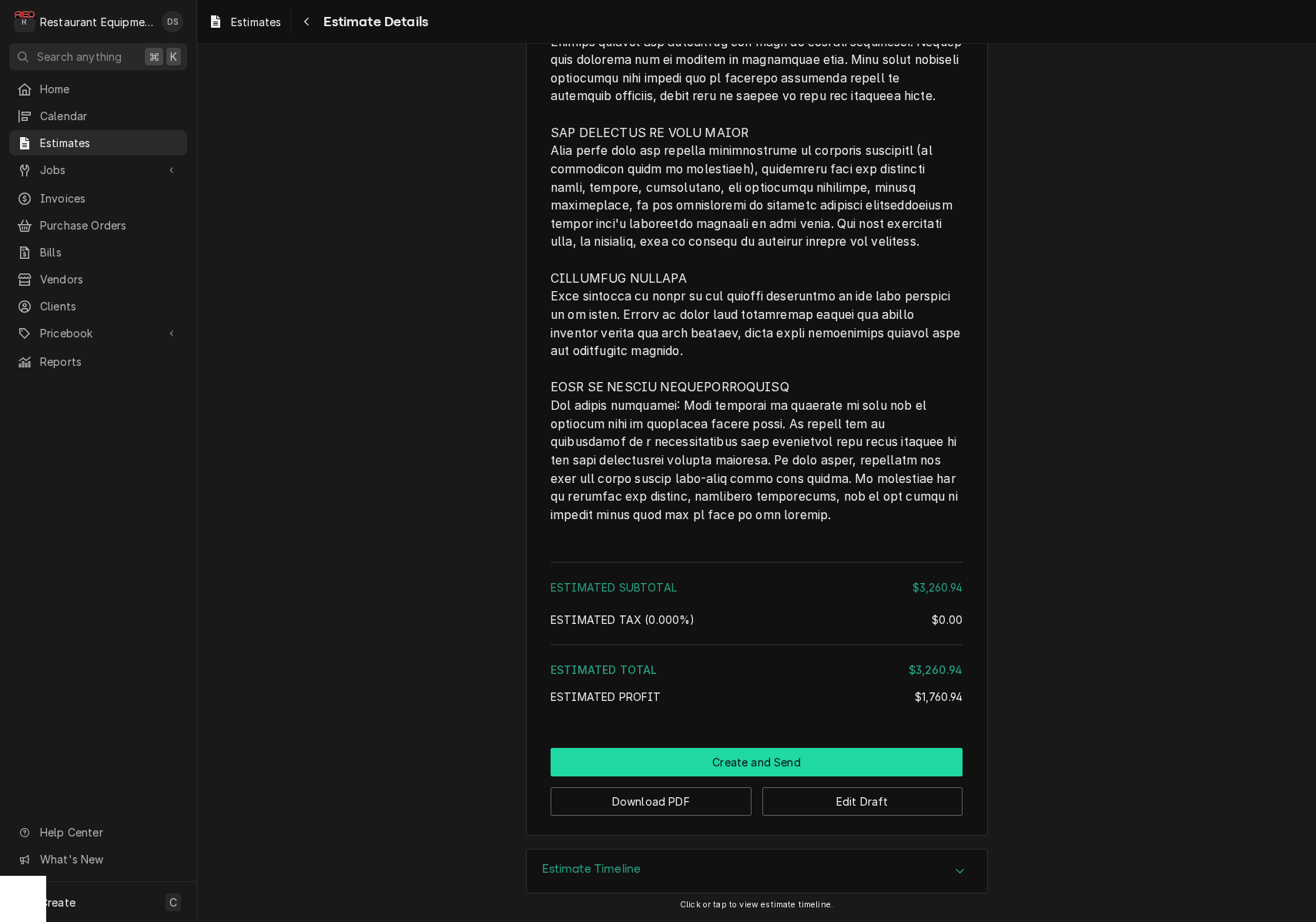
click at [744, 761] on button "Create and Send" at bounding box center [756, 762] width 412 height 29
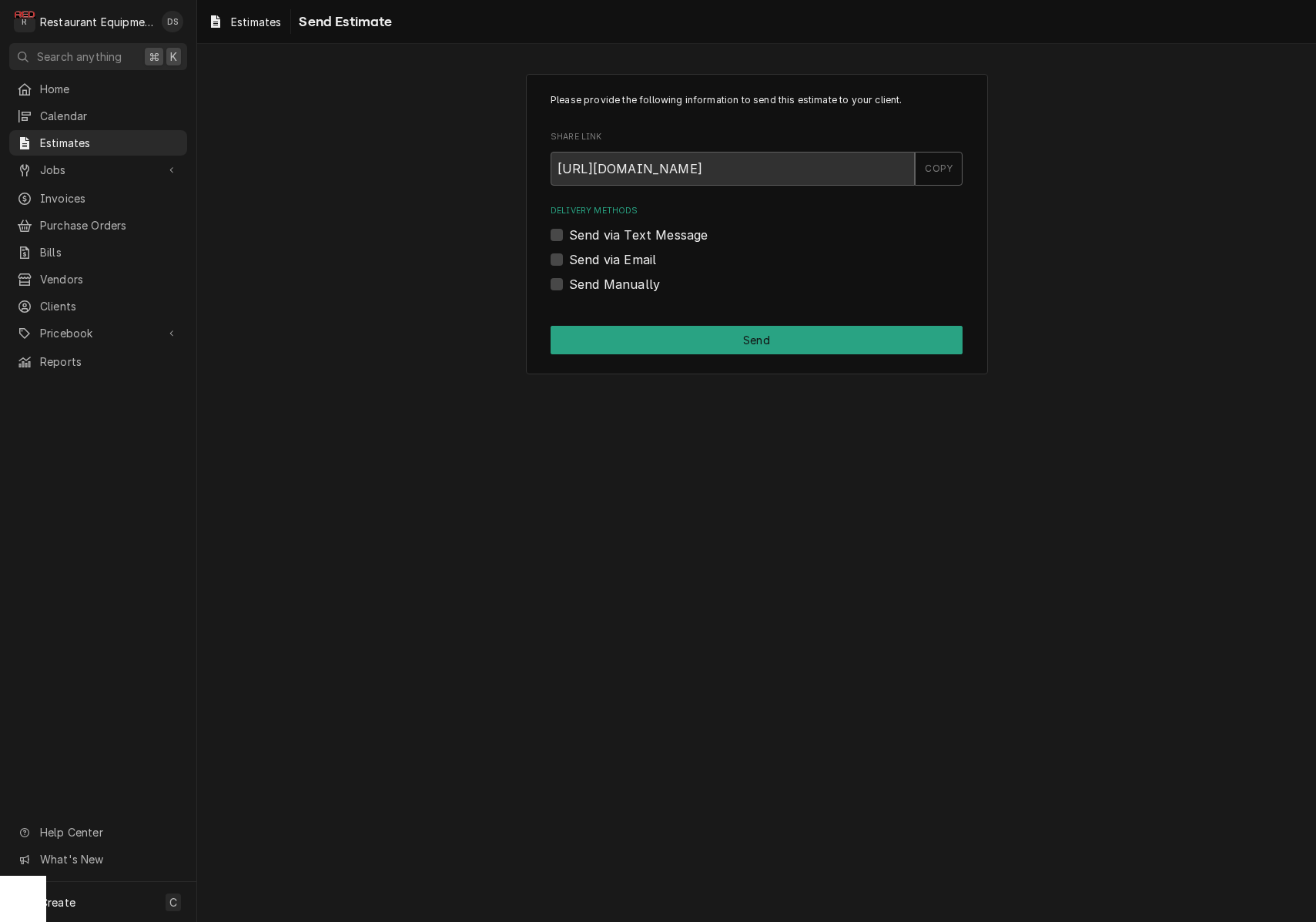
click at [569, 283] on label "Send Manually" at bounding box center [614, 284] width 91 height 19
click at [569, 283] on input "Send Manually" at bounding box center [774, 292] width 412 height 34
checkbox input "true"
click at [705, 339] on button "Send" at bounding box center [756, 340] width 412 height 29
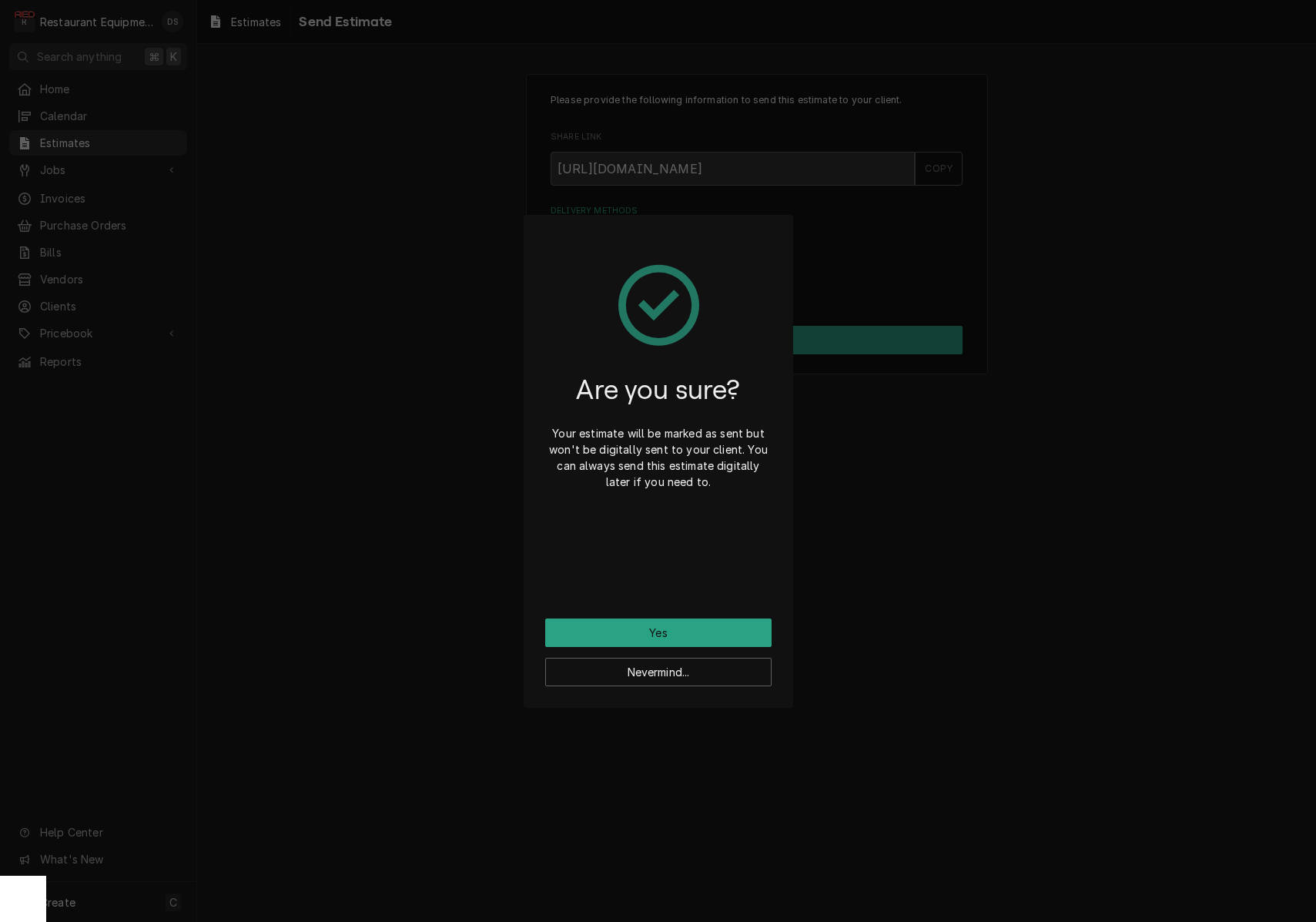
click at [674, 630] on button "Yes" at bounding box center [658, 632] width 227 height 29
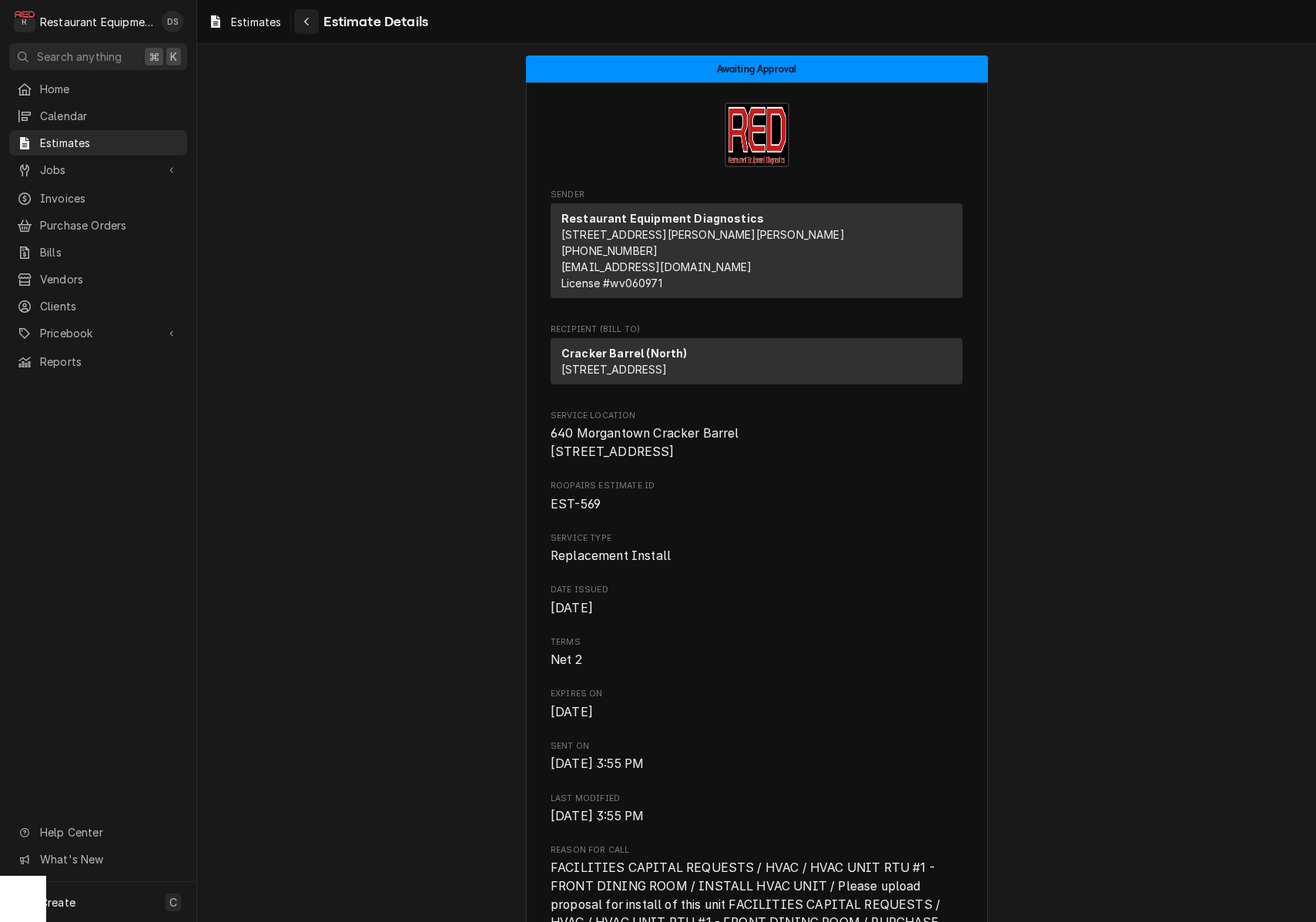
click at [310, 23] on icon "Navigate back" at bounding box center [307, 21] width 7 height 11
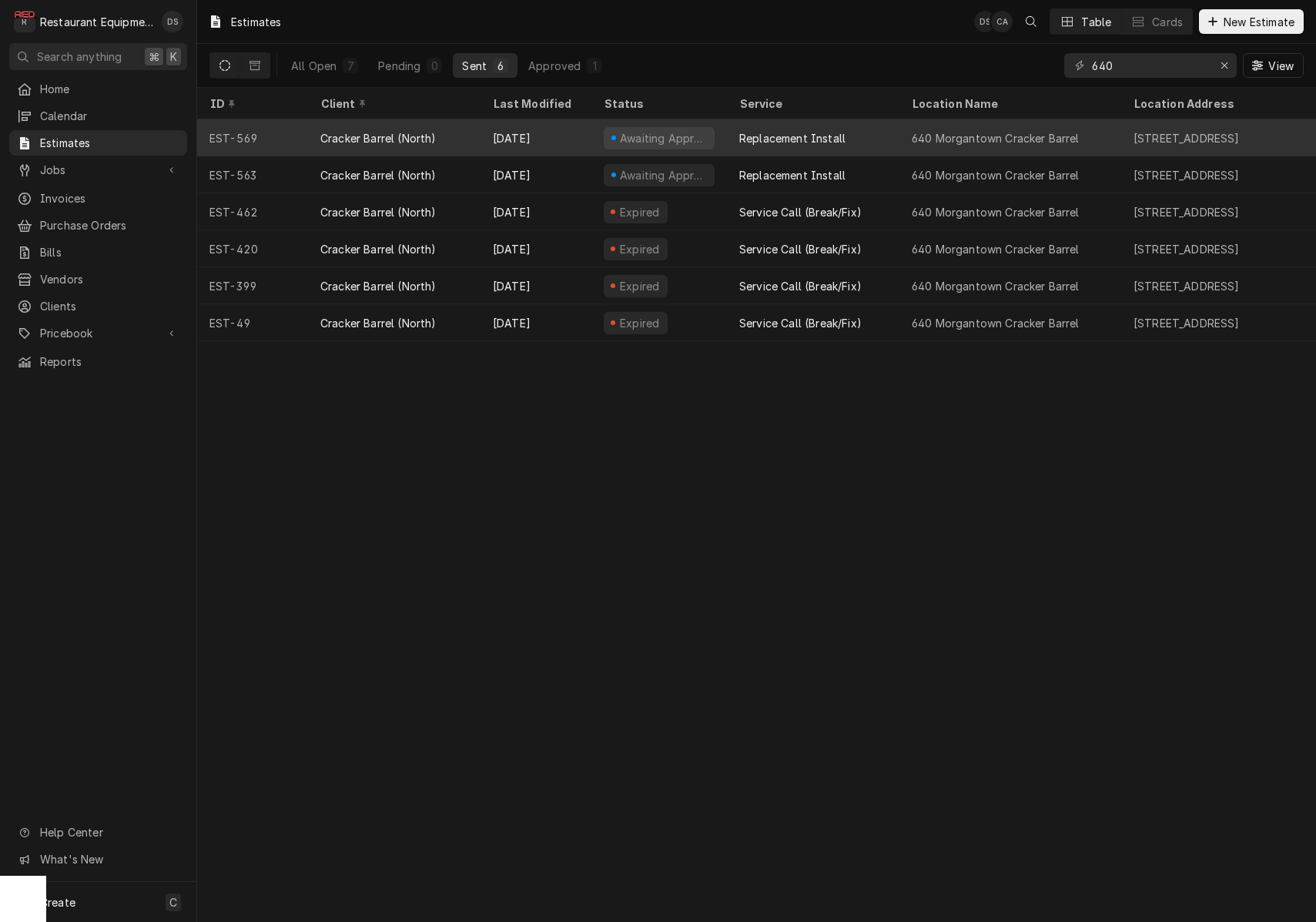
click at [842, 136] on div "Replacement Install" at bounding box center [792, 138] width 106 height 16
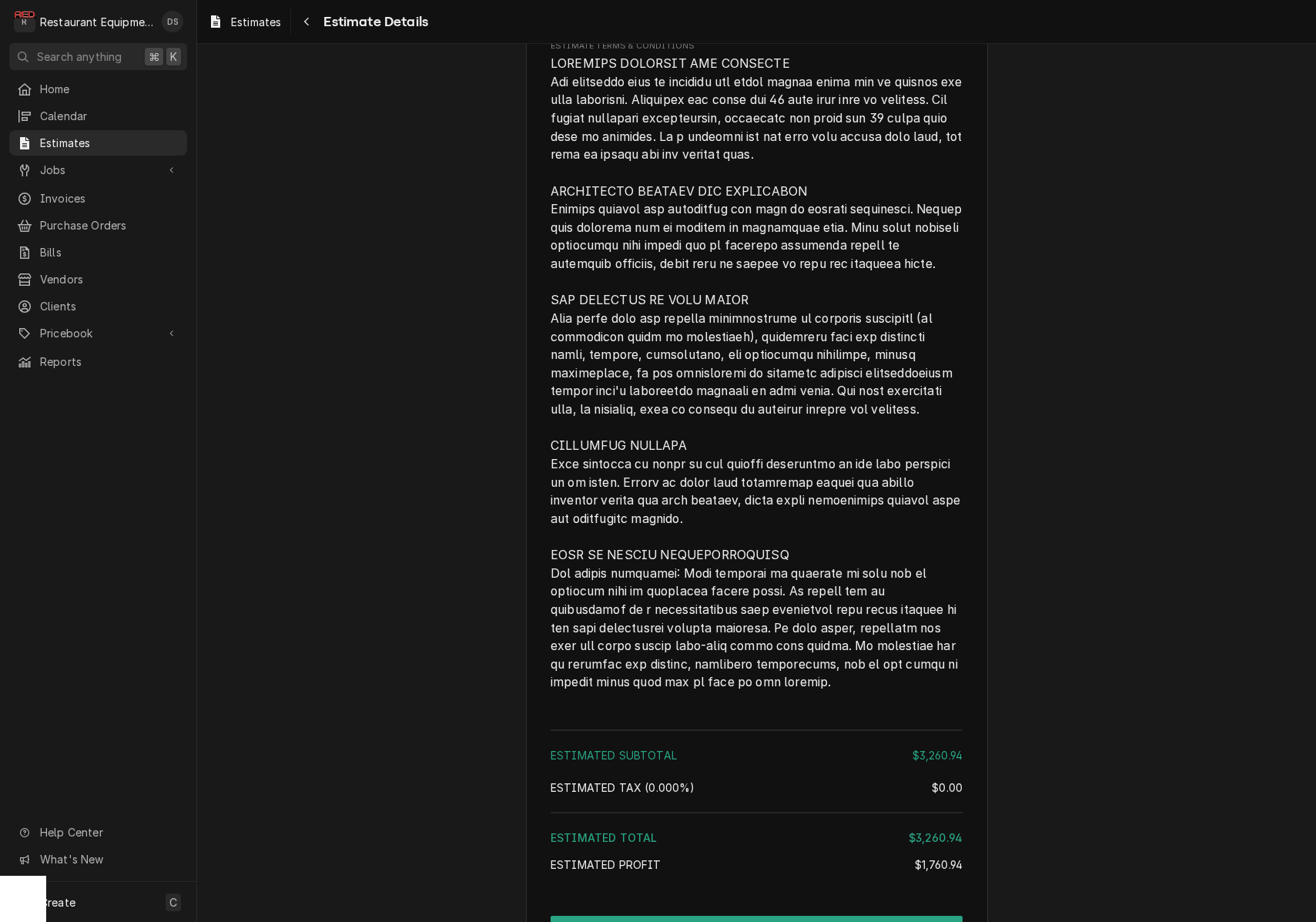
scroll to position [2054, 0]
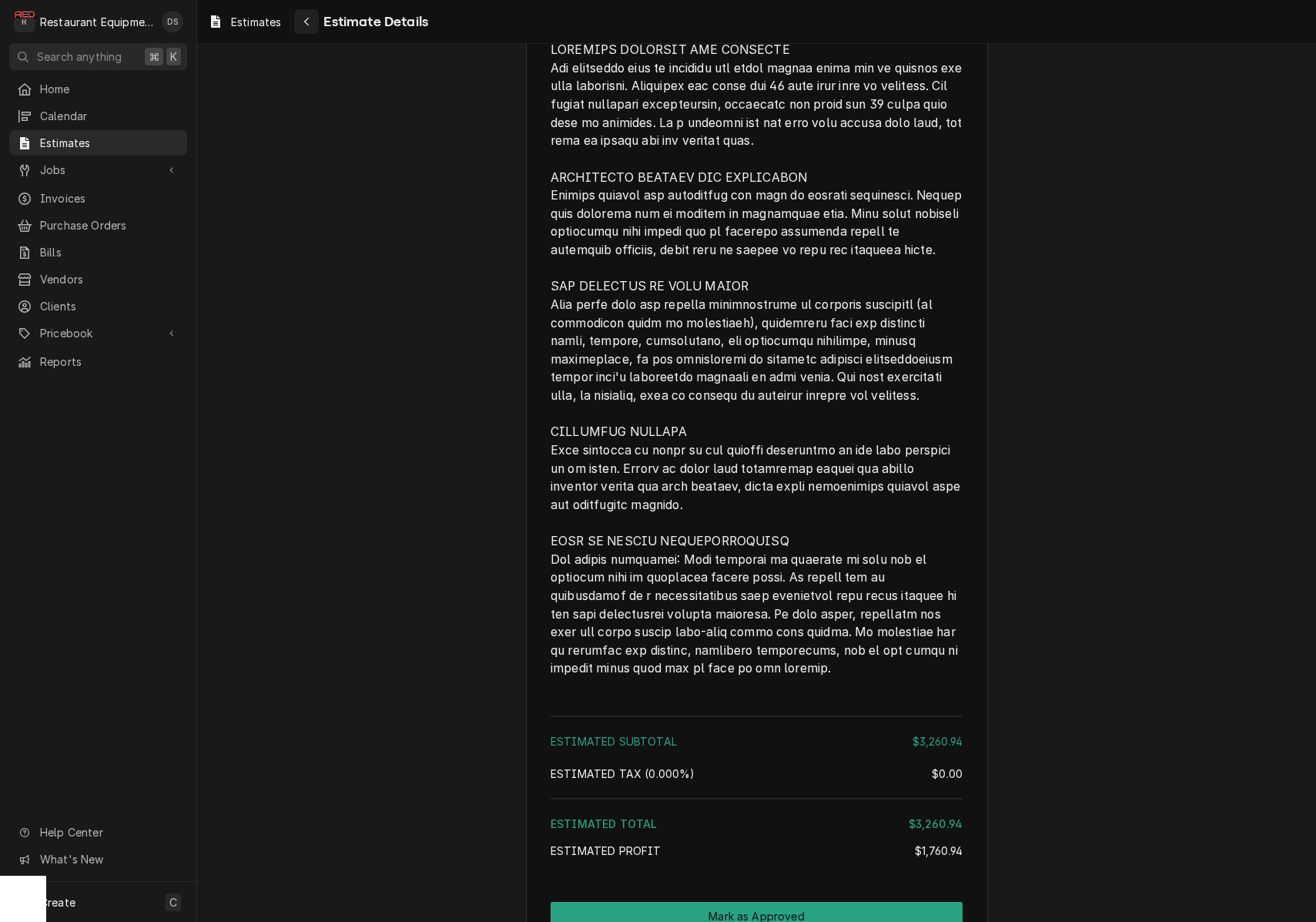
click at [310, 28] on div "Navigate back" at bounding box center [306, 21] width 16 height 16
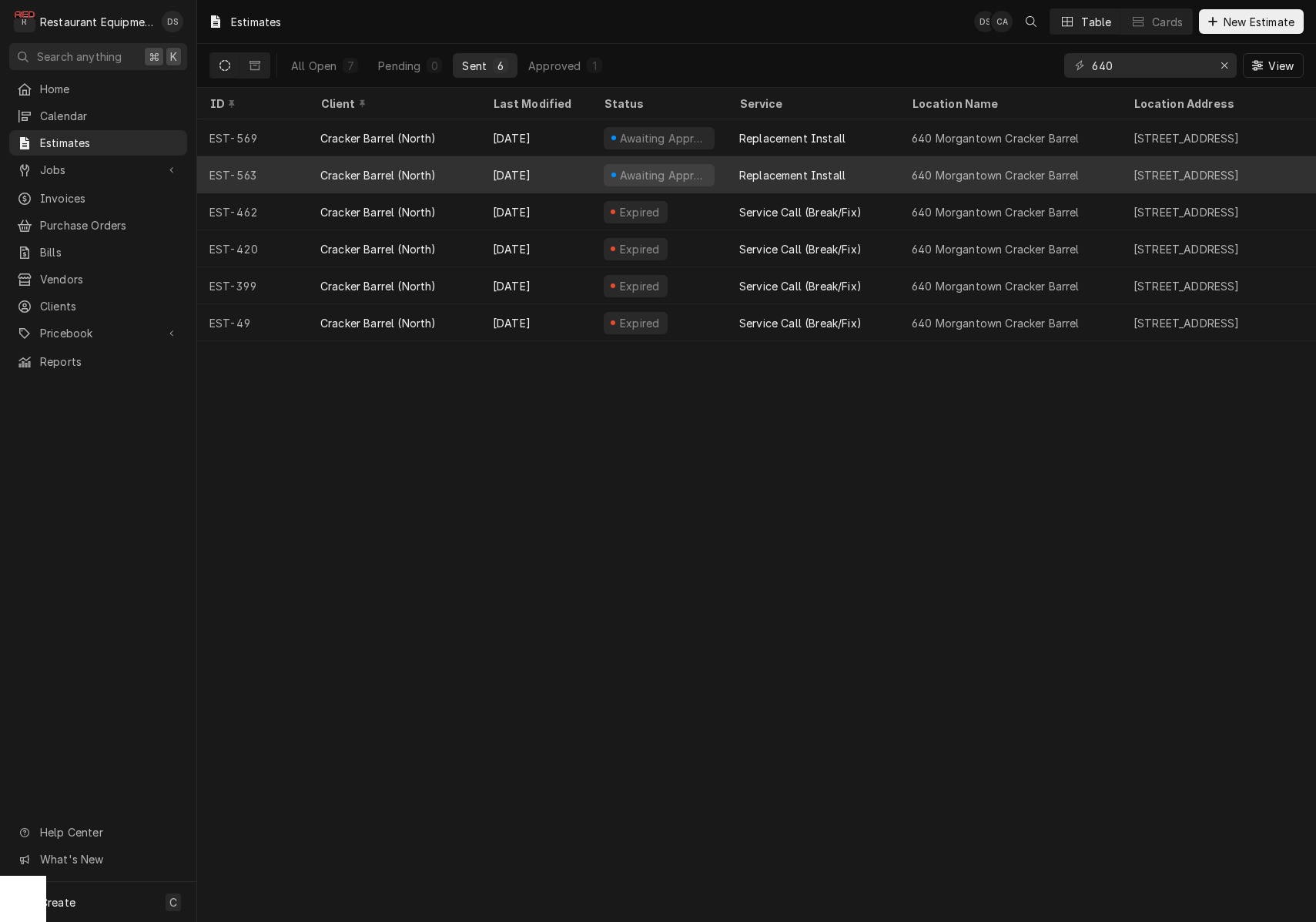
click at [579, 169] on div "Sep 15" at bounding box center [535, 174] width 110 height 37
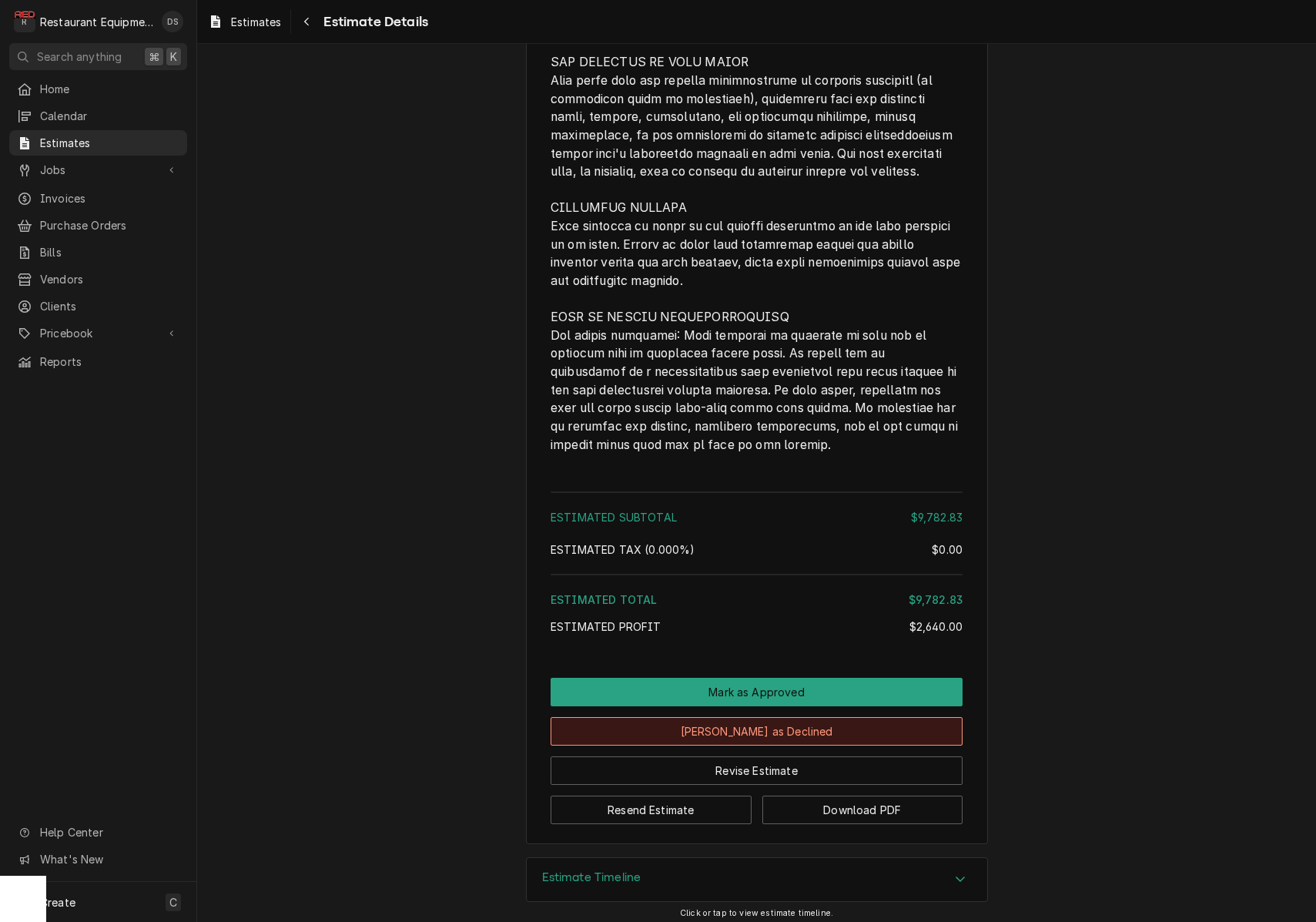
scroll to position [2266, 0]
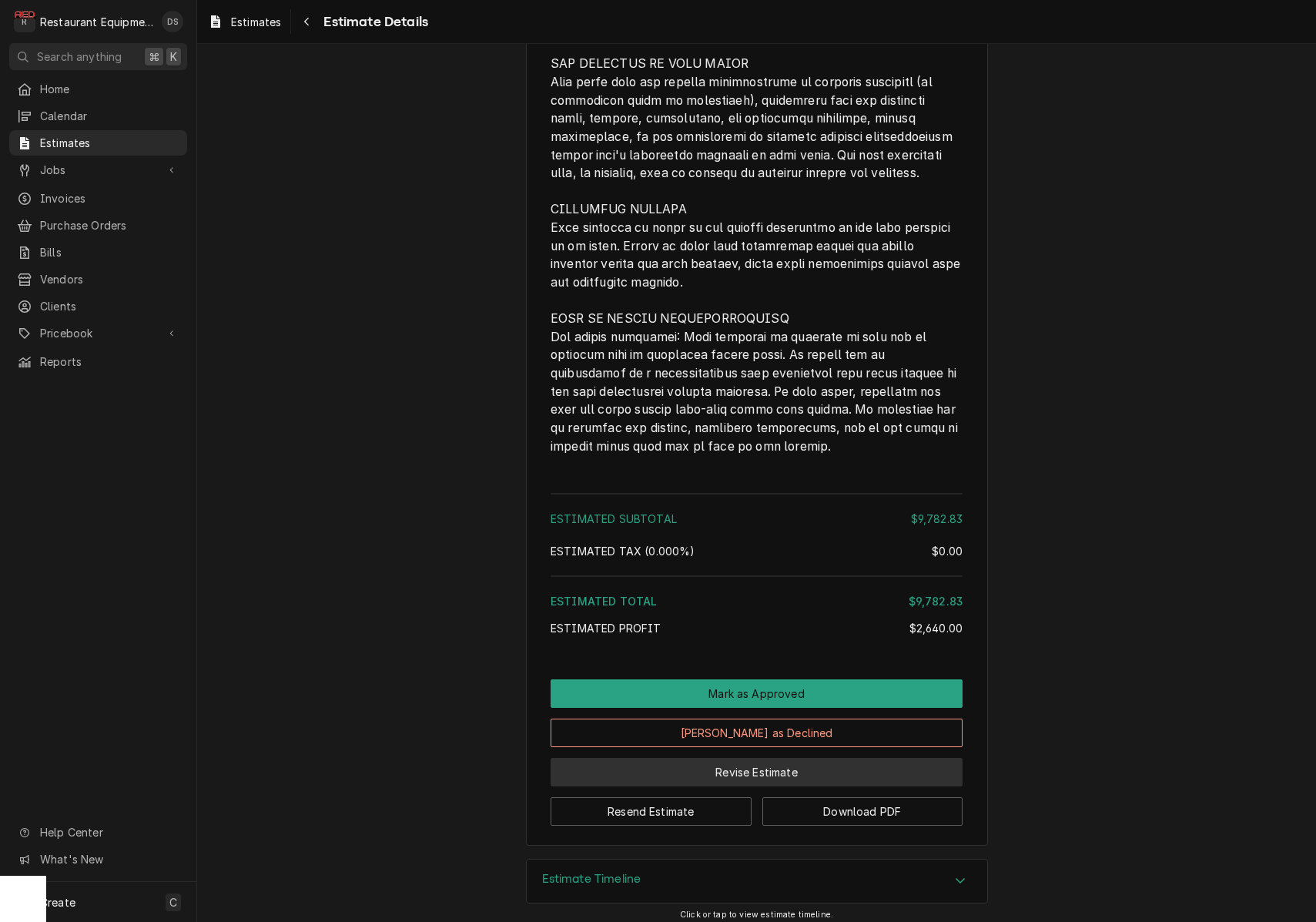
click at [793, 767] on button "Revise Estimate" at bounding box center [756, 772] width 412 height 29
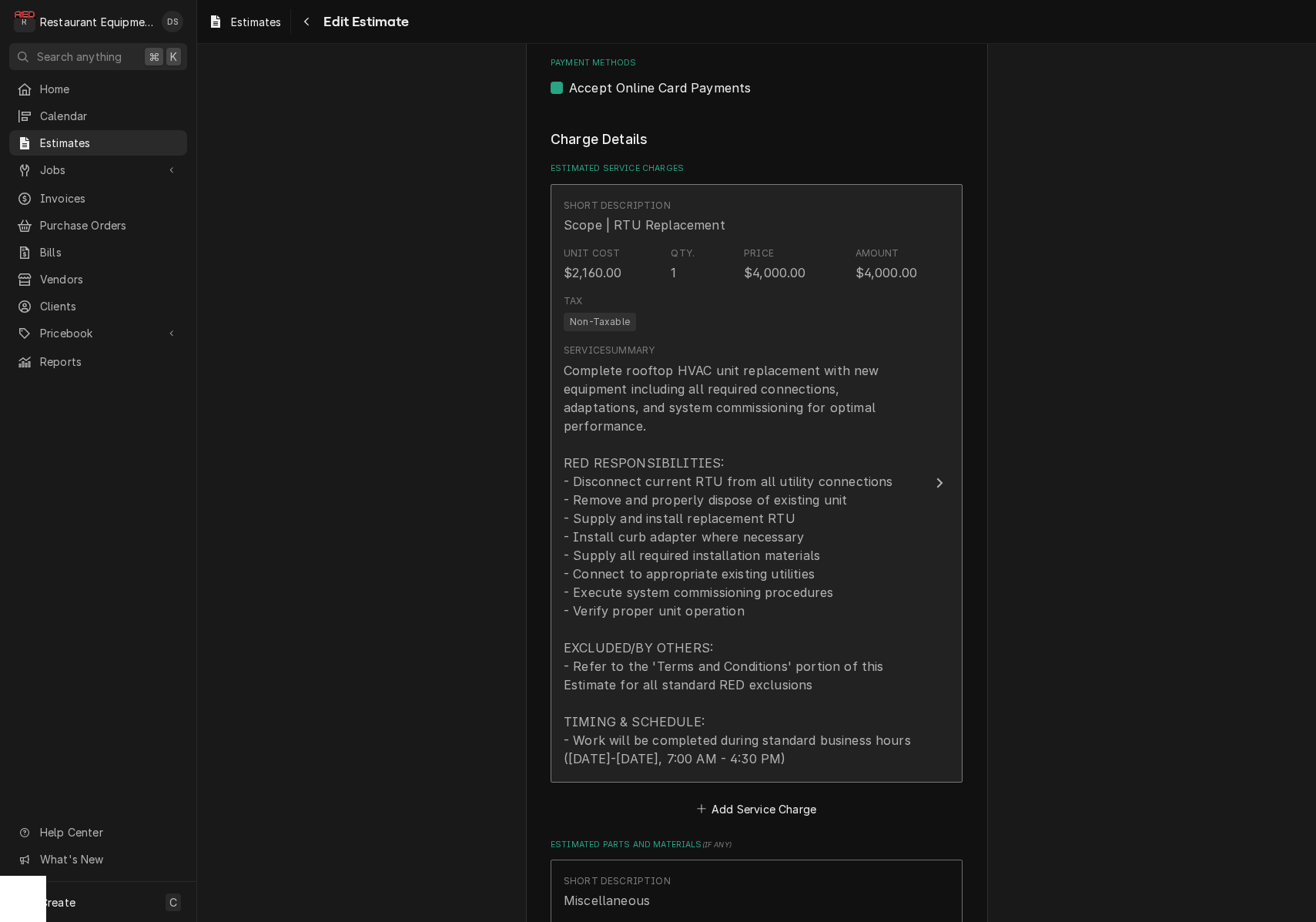
scroll to position [1427, 0]
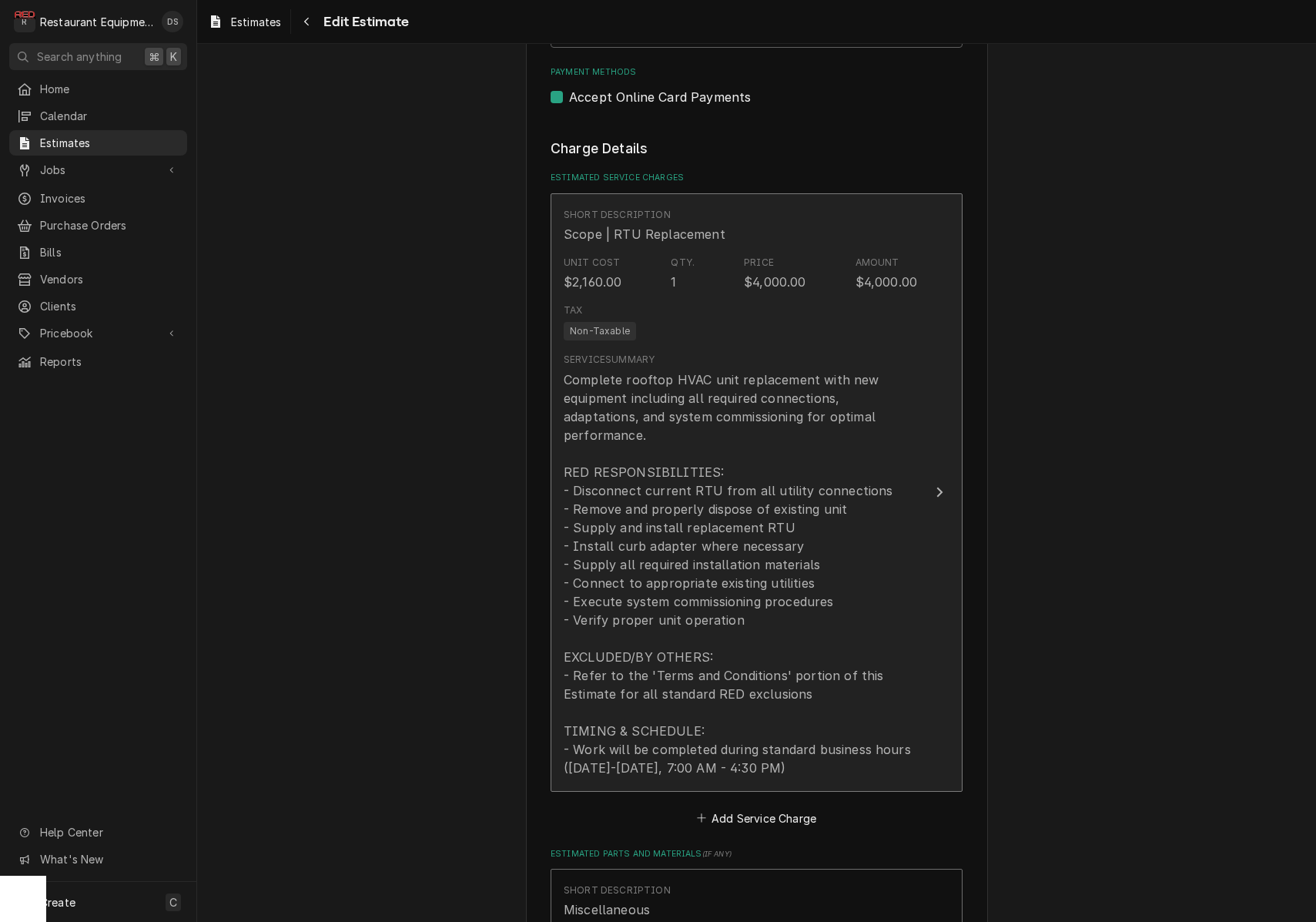
click at [780, 567] on div "Complete rooftop HVAC unit replacement with new equipment including all require…" at bounding box center [741, 573] width 354 height 407
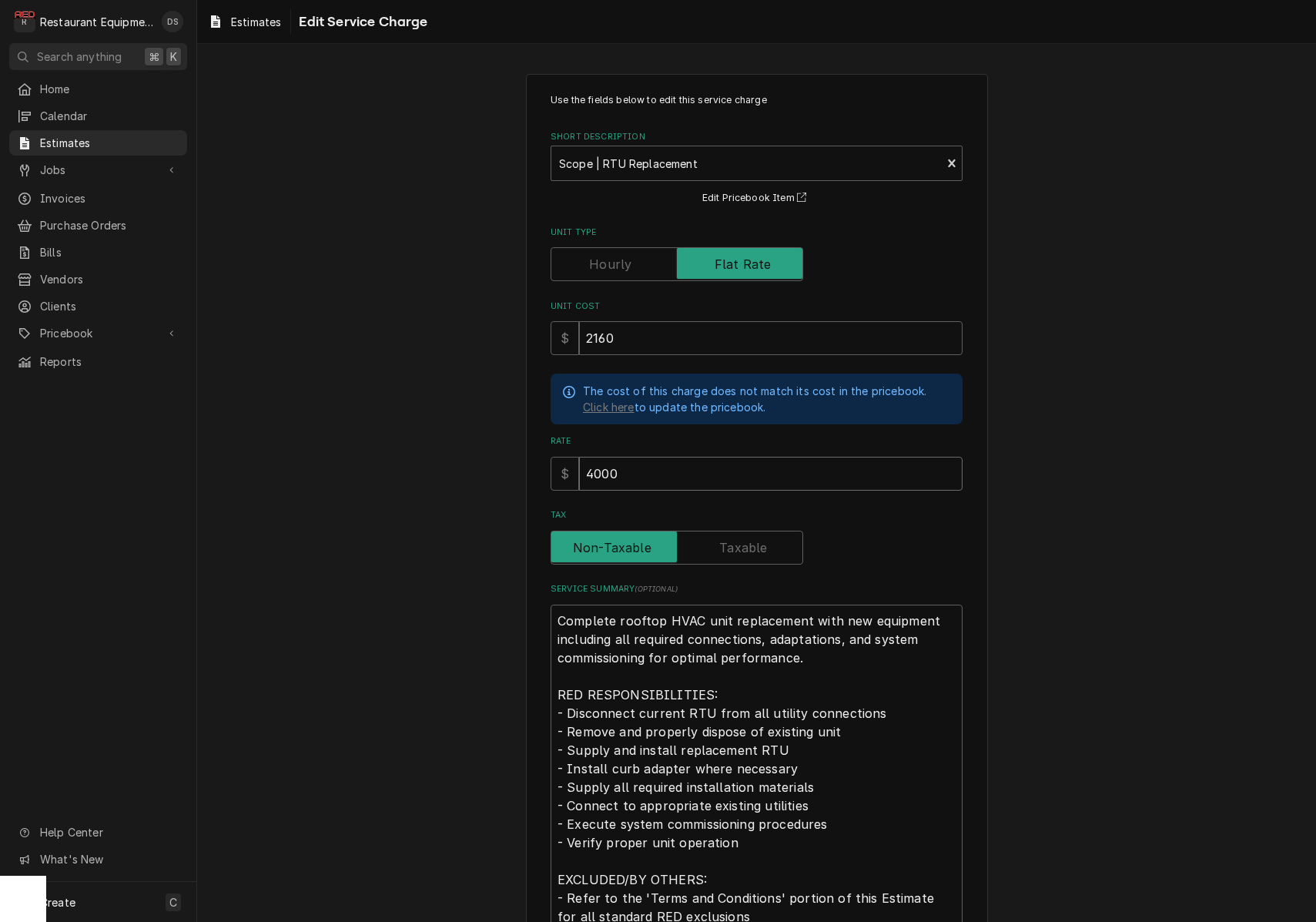
drag, startPoint x: 707, startPoint y: 461, endPoint x: 498, endPoint y: 449, distance: 209.3
click at [499, 450] on div "Use the fields below to edit this service charge Short Description Scope | RTU …" at bounding box center [756, 599] width 1119 height 1080
type textarea "x"
type input "1"
type textarea "x"
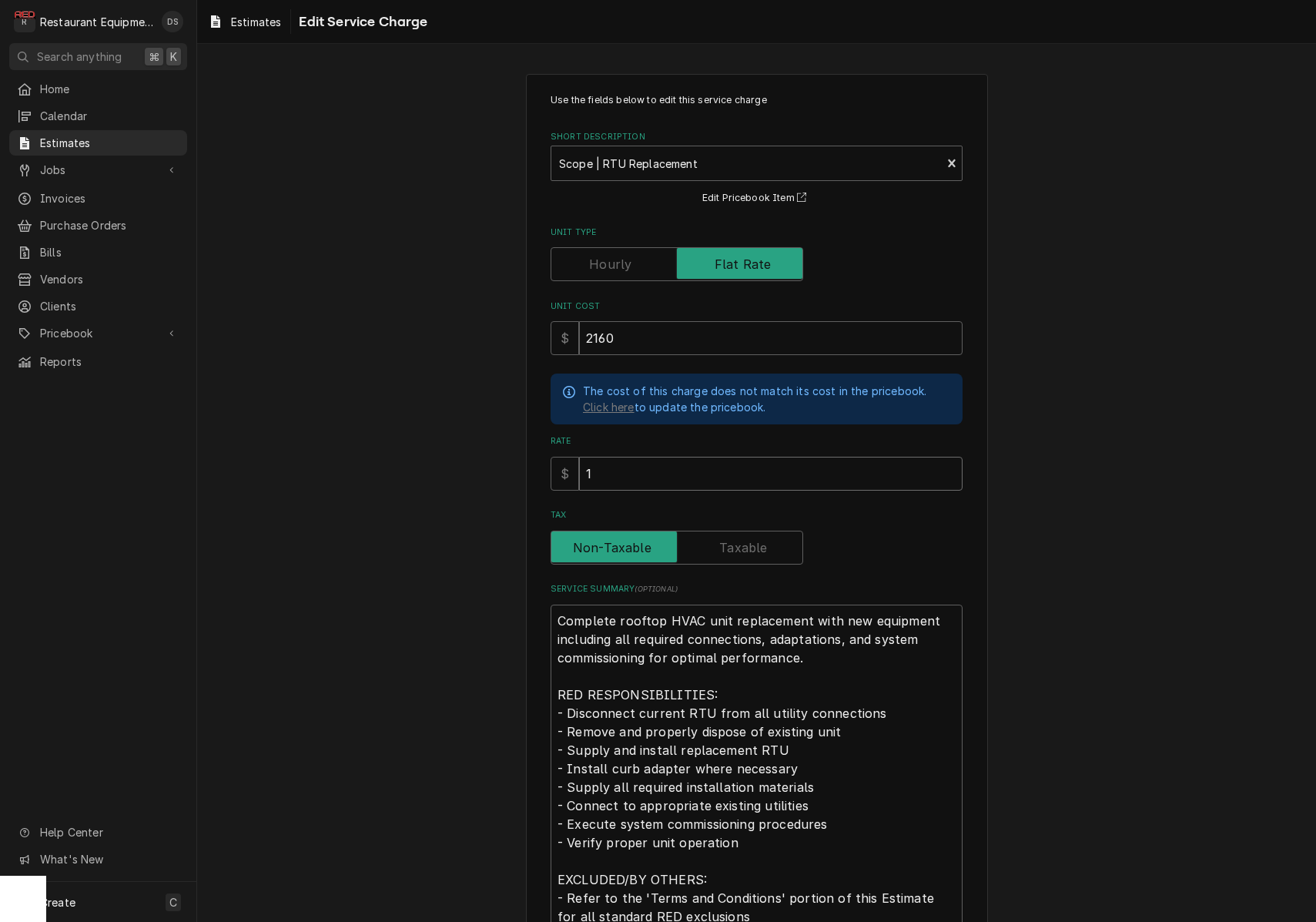
type input "13"
type textarea "x"
type input "133"
type textarea "x"
type input "1333"
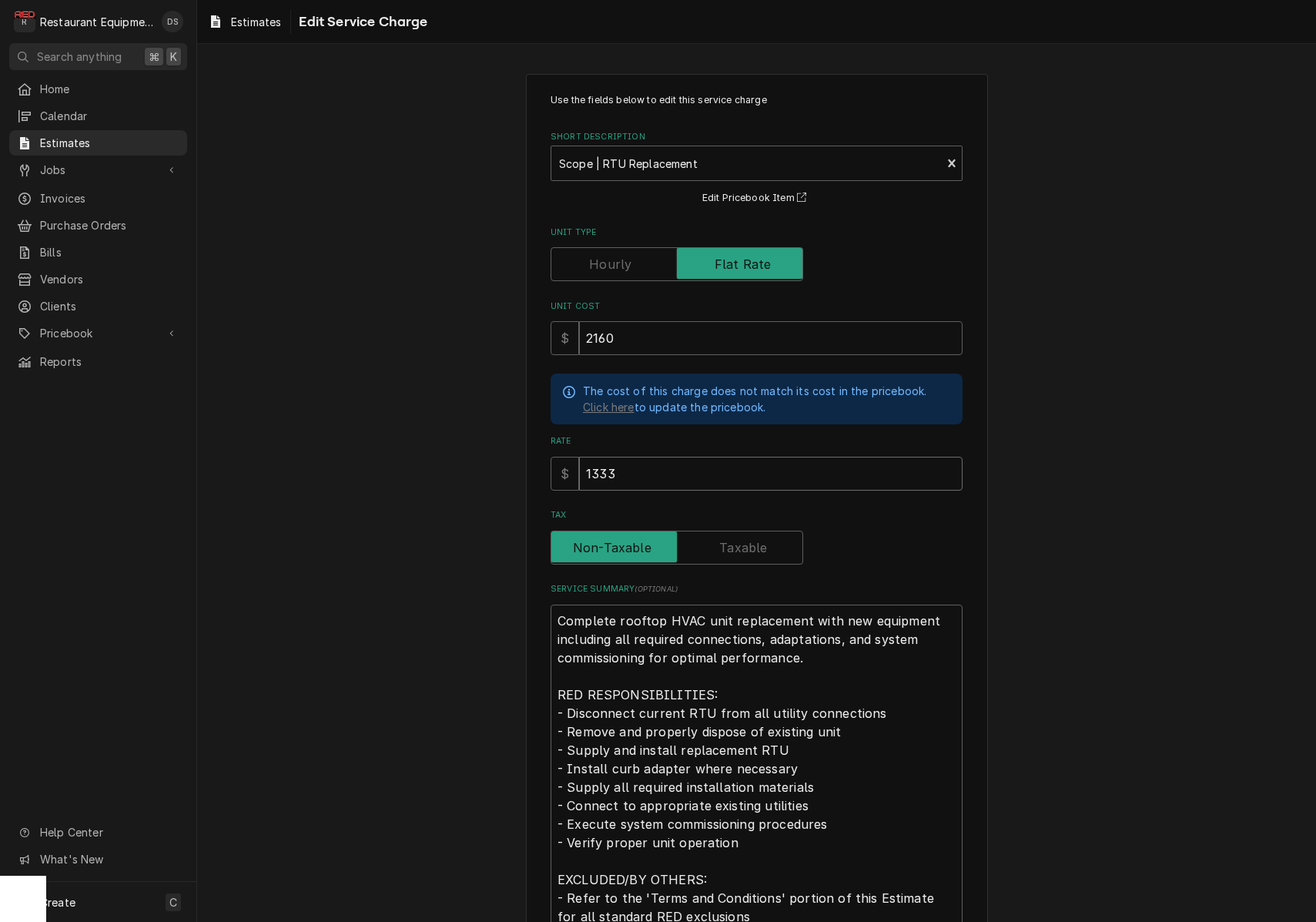
type textarea "x"
type input "1333.3"
type textarea "x"
type input "1333.33"
type textarea "x"
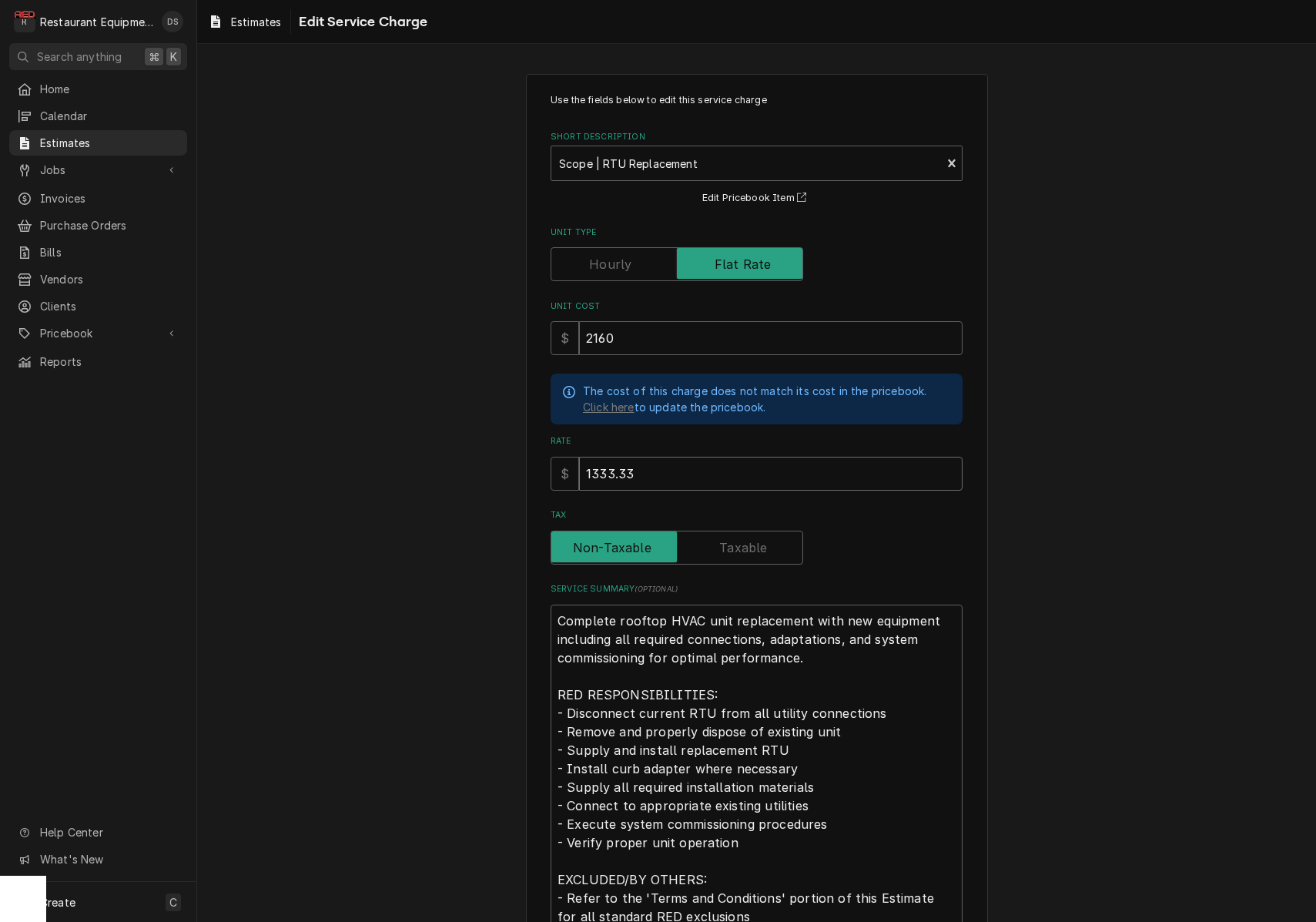
type input "1333.33"
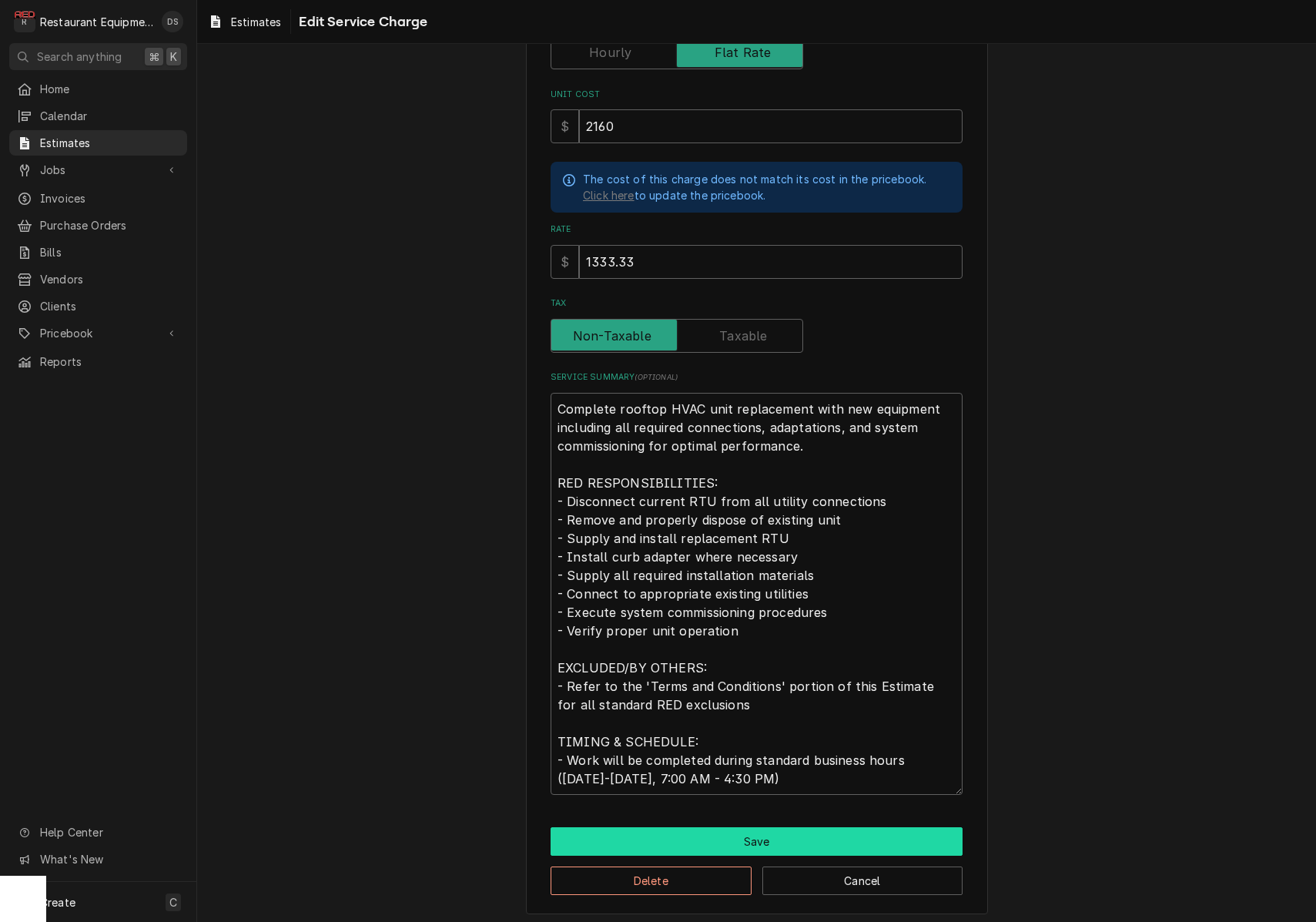
click at [702, 846] on button "Save" at bounding box center [756, 841] width 412 height 29
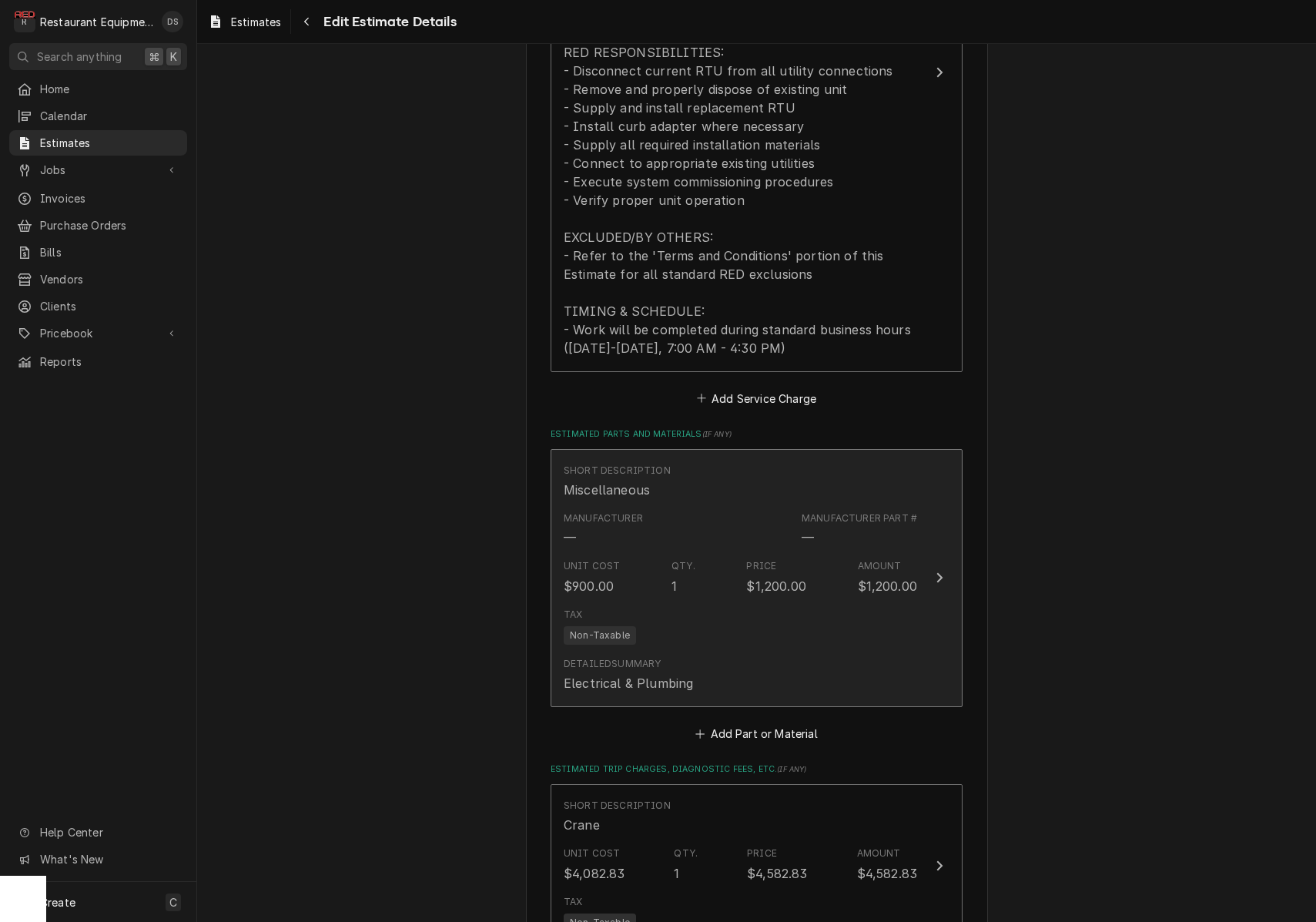
scroll to position [1850, 0]
click at [804, 599] on div "Tax Non-Taxable" at bounding box center [741, 624] width 354 height 49
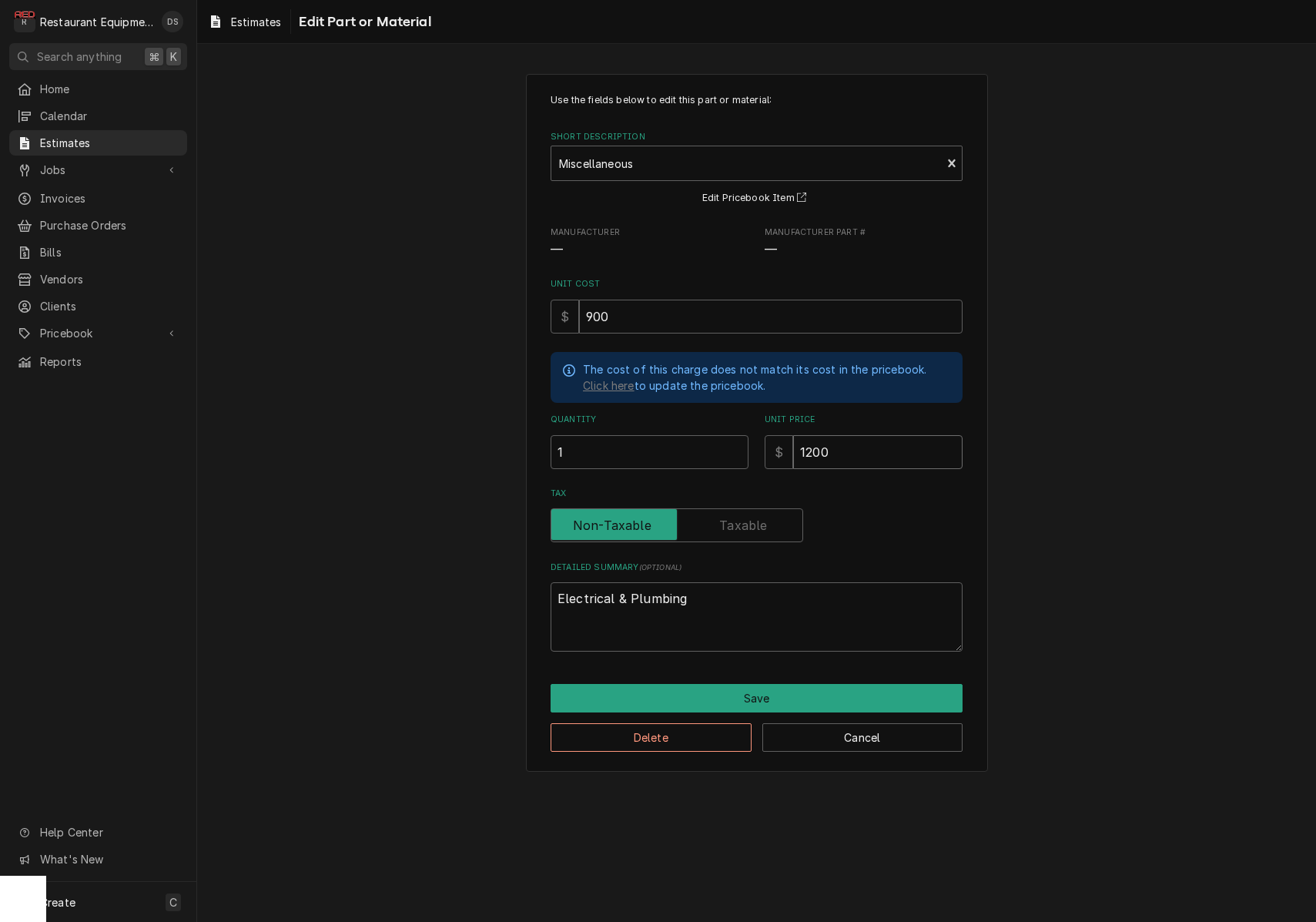
click at [858, 441] on input "1200" at bounding box center [877, 451] width 169 height 34
click at [858, 440] on input "1200" at bounding box center [877, 451] width 169 height 34
type textarea "x"
type input "4"
type textarea "x"
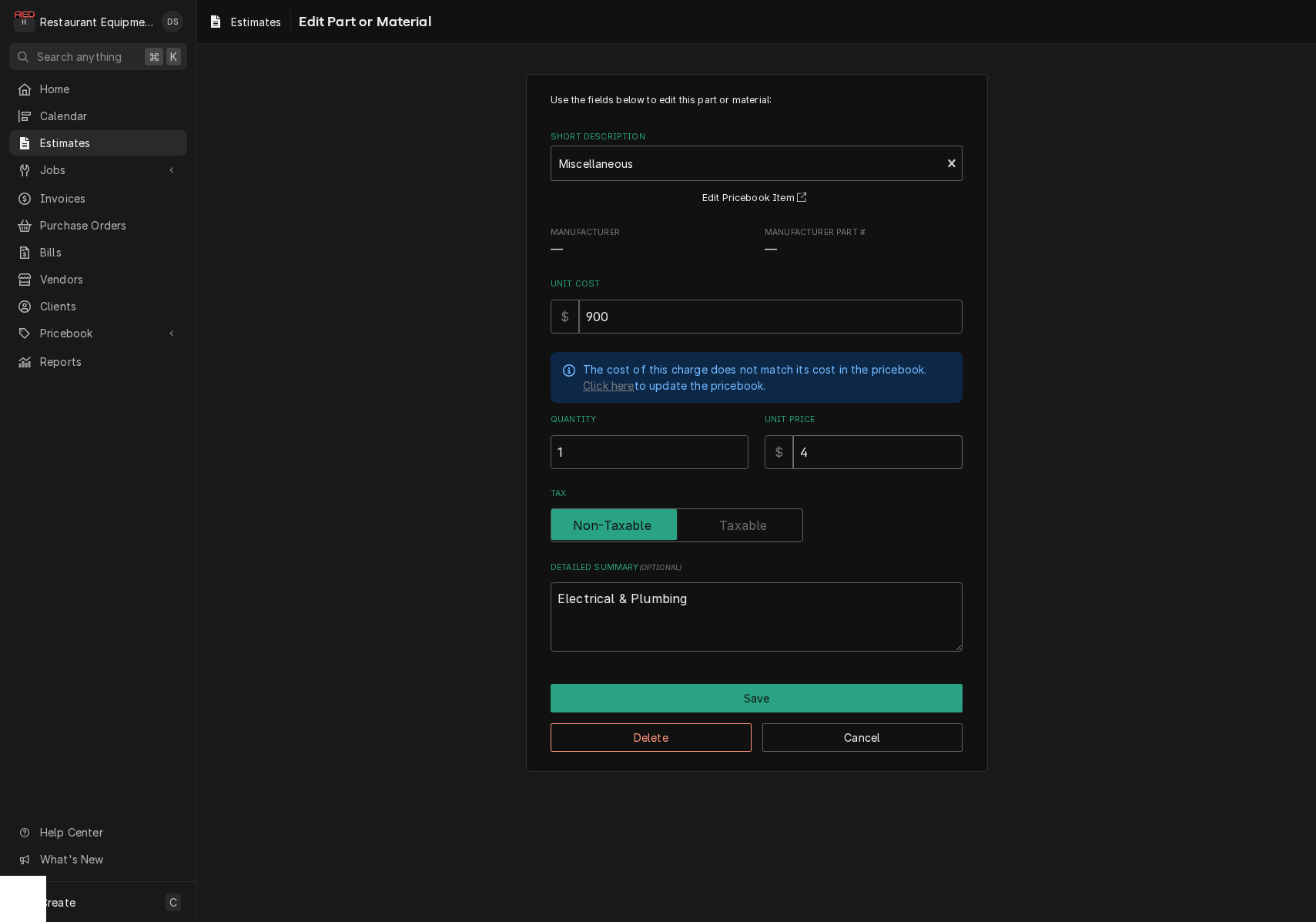
type input "40"
type textarea "x"
type input "400"
type textarea "x"
type input "400.0"
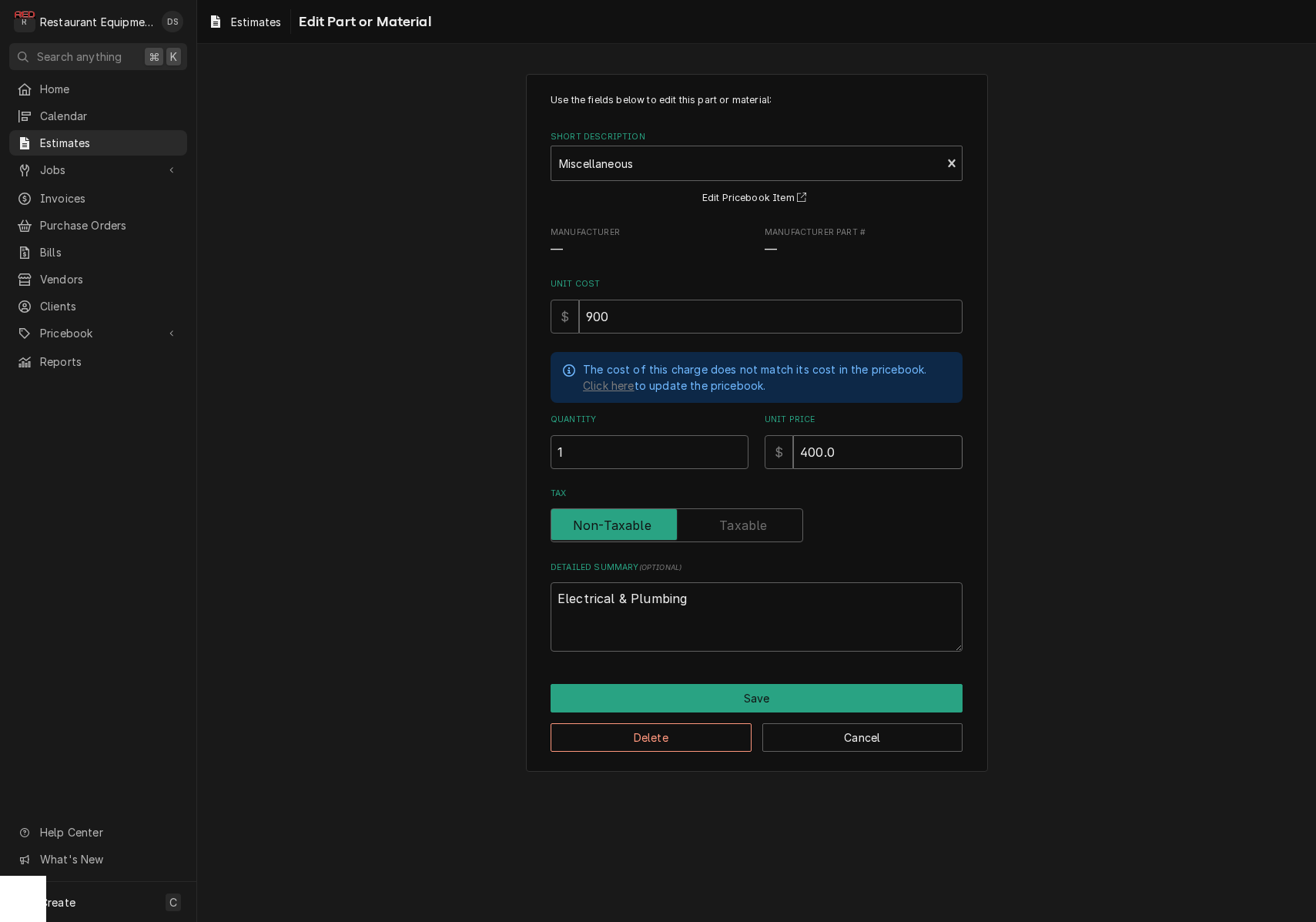
type textarea "x"
type input "400.00"
type textarea "x"
type input "400.00"
click at [828, 685] on button "Save" at bounding box center [756, 698] width 412 height 29
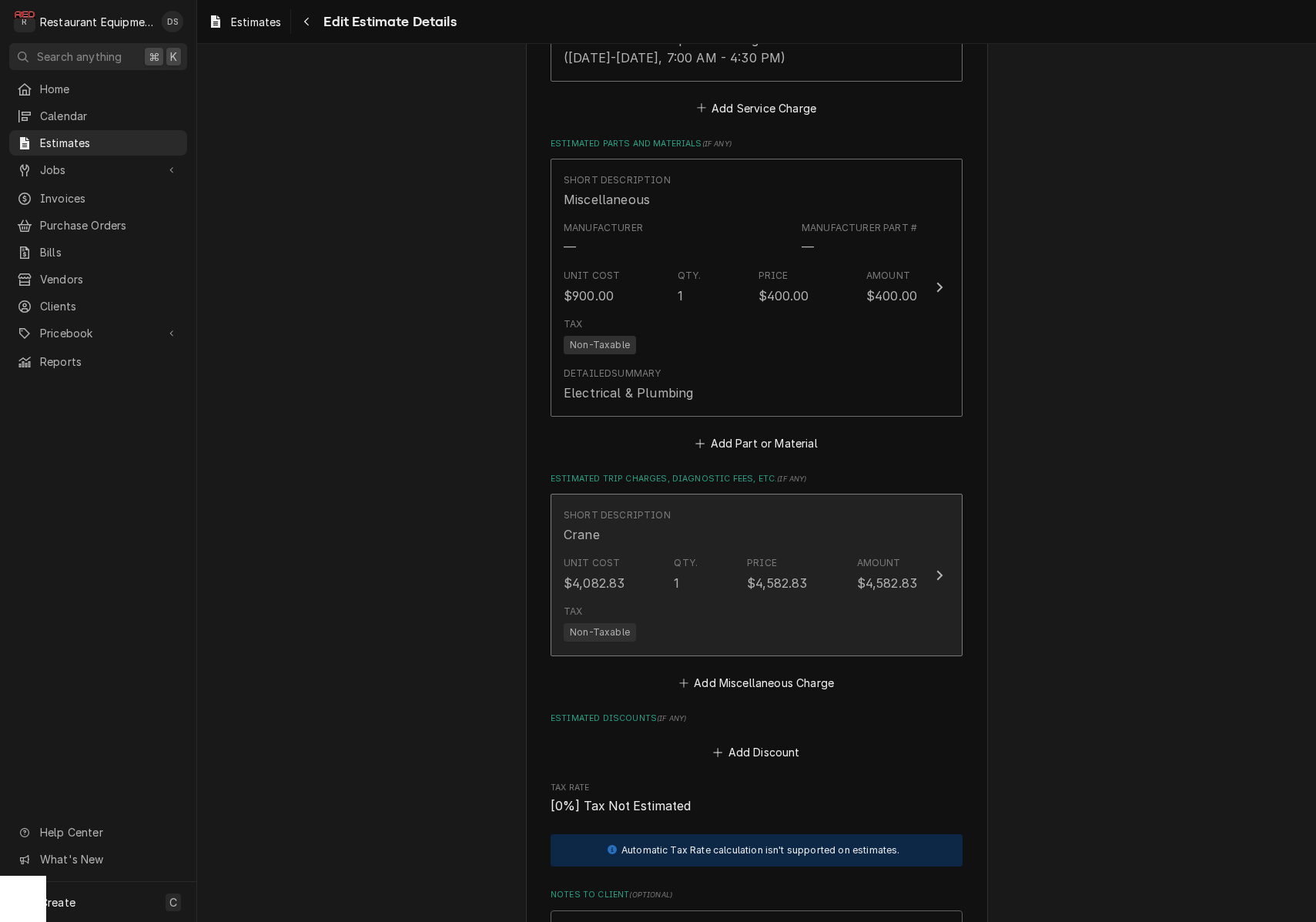
scroll to position [2196, 0]
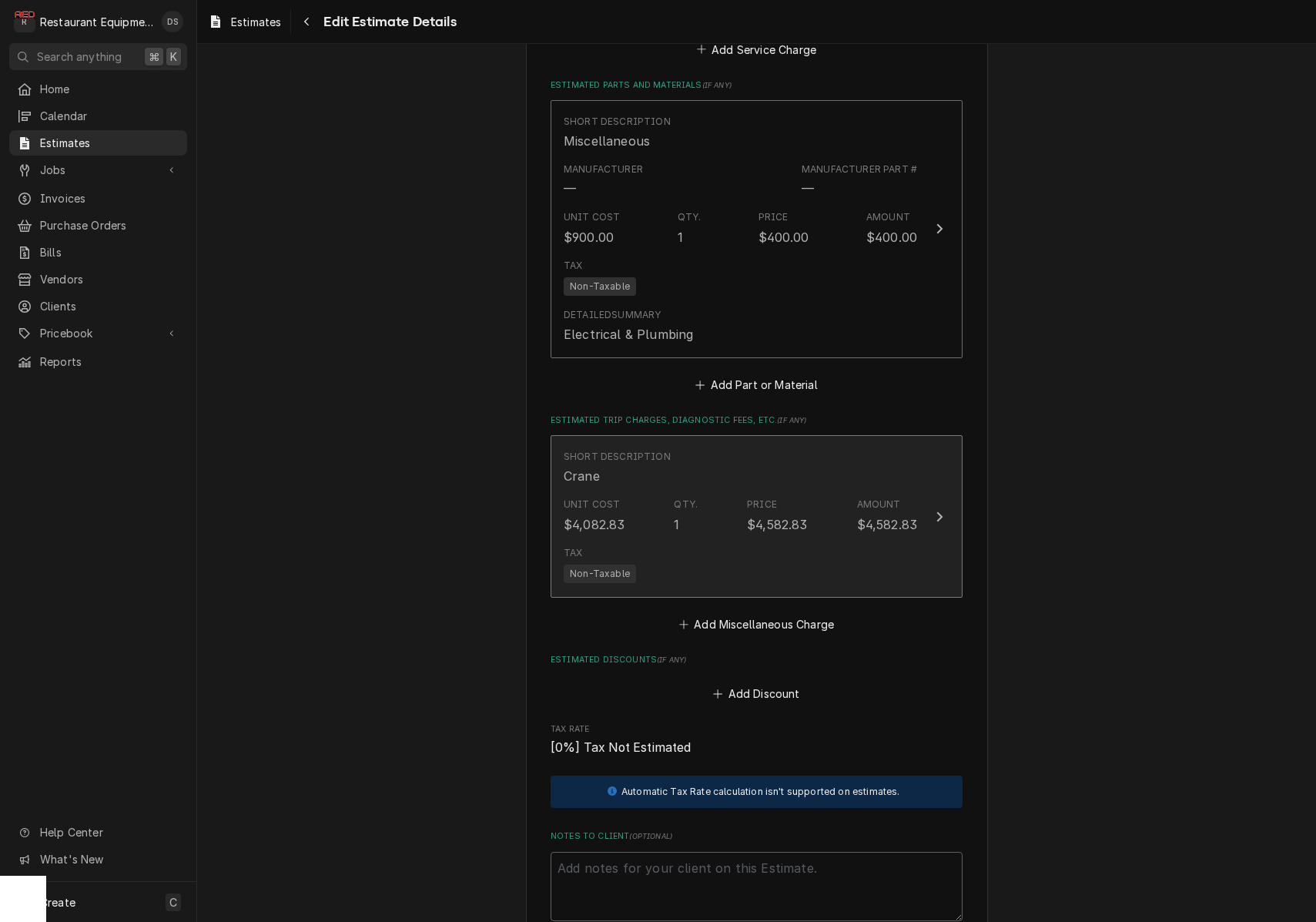
click at [821, 491] on div "Unit Cost $4,082.83 Qty. 1 Price $4,582.83 Amount $4,582.83" at bounding box center [741, 515] width 354 height 47
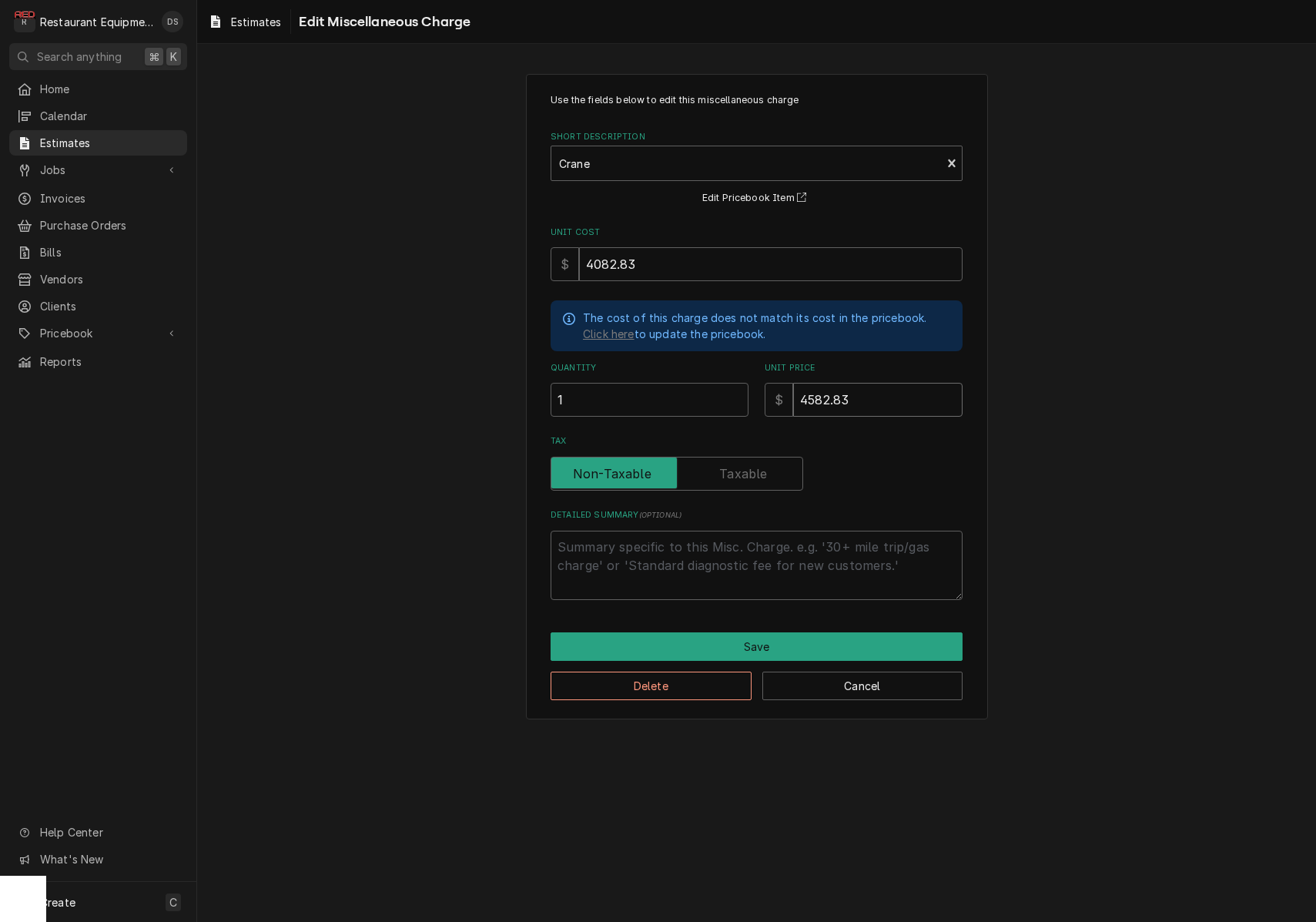
click at [862, 390] on input "4582.83" at bounding box center [877, 400] width 169 height 34
type textarea "x"
type input "1"
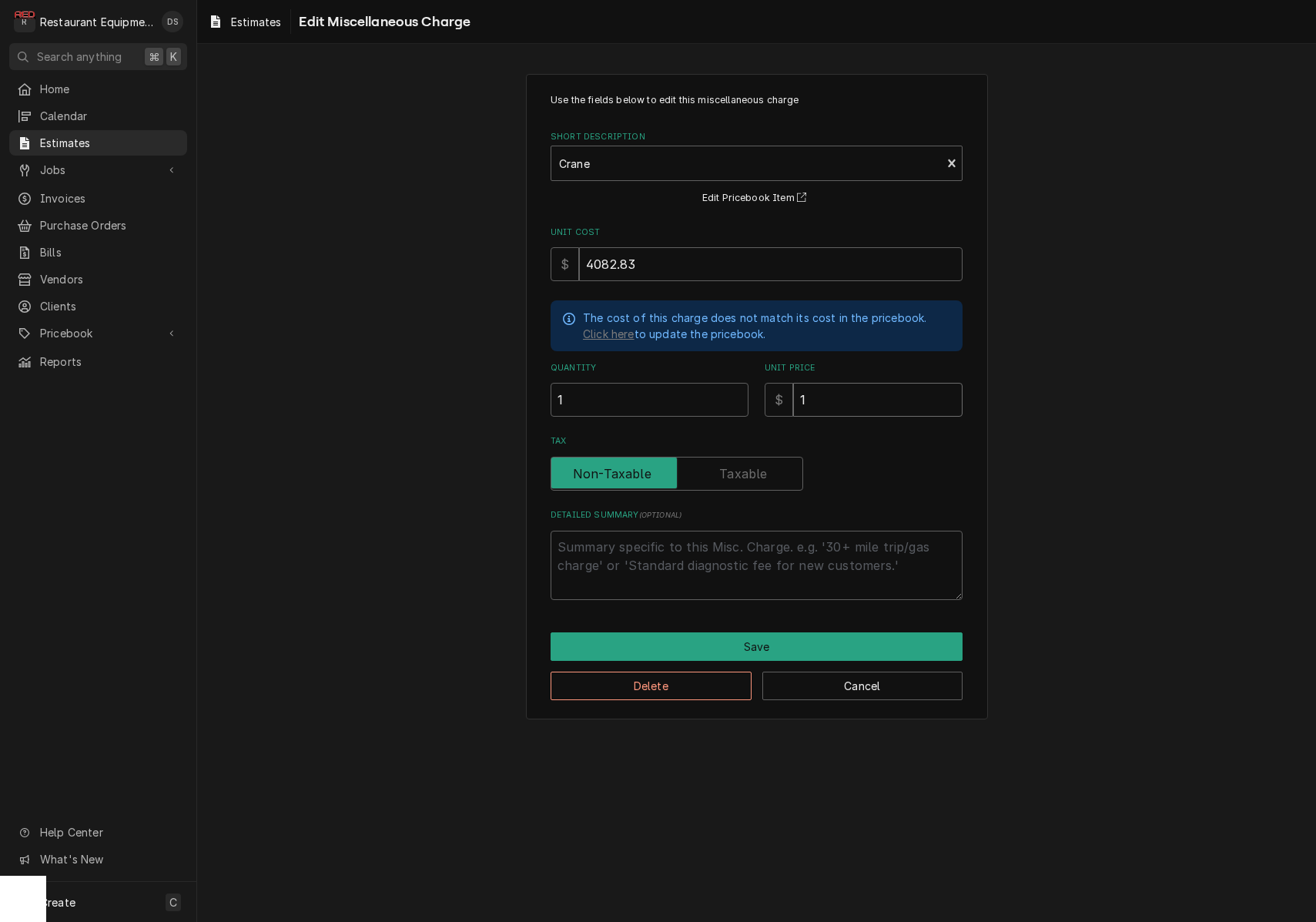
type textarea "x"
type input "15"
type textarea "x"
type input "152"
type textarea "x"
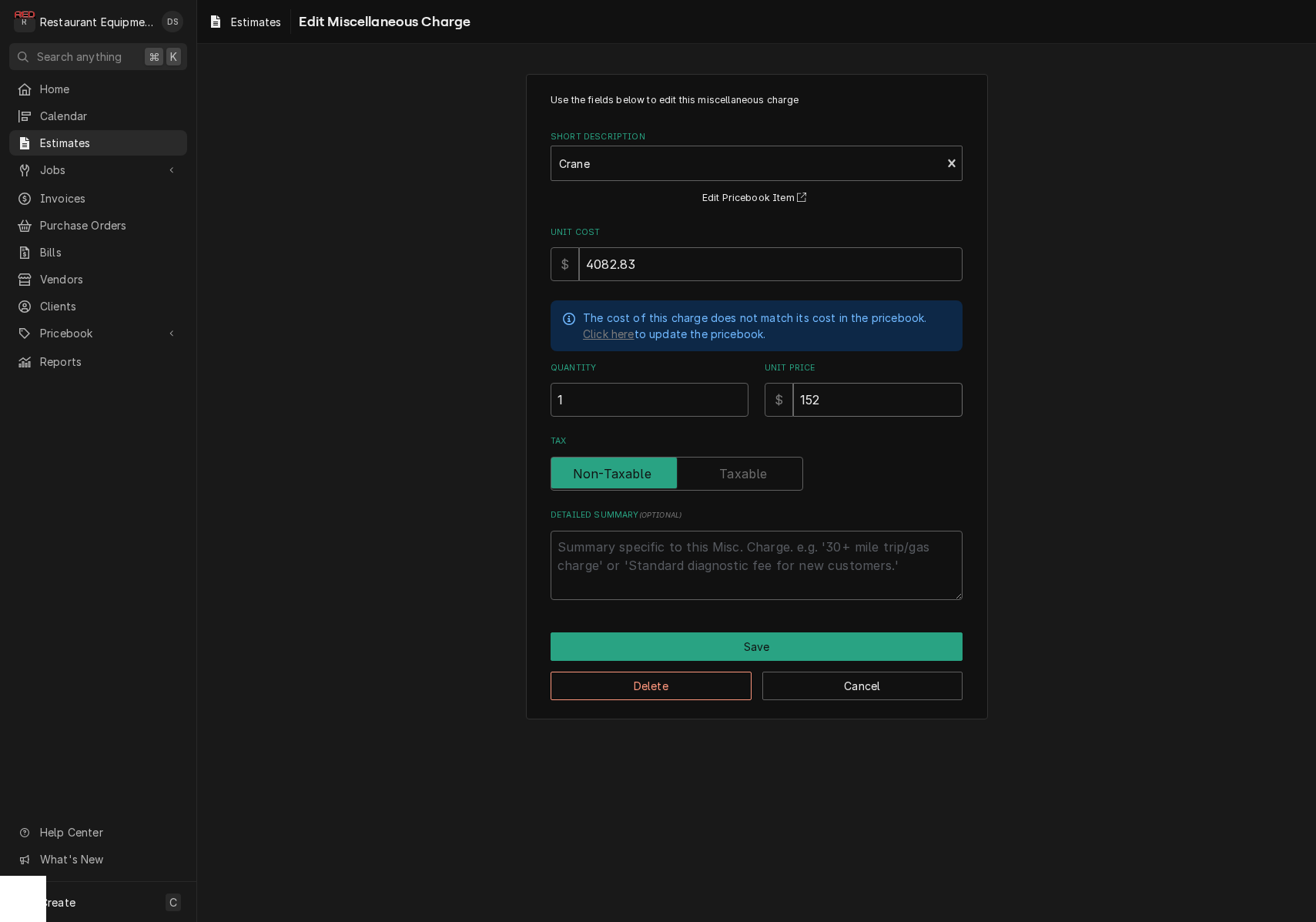
type input "1527"
type textarea "x"
type input "1527.6"
type textarea "x"
type input "1527.61"
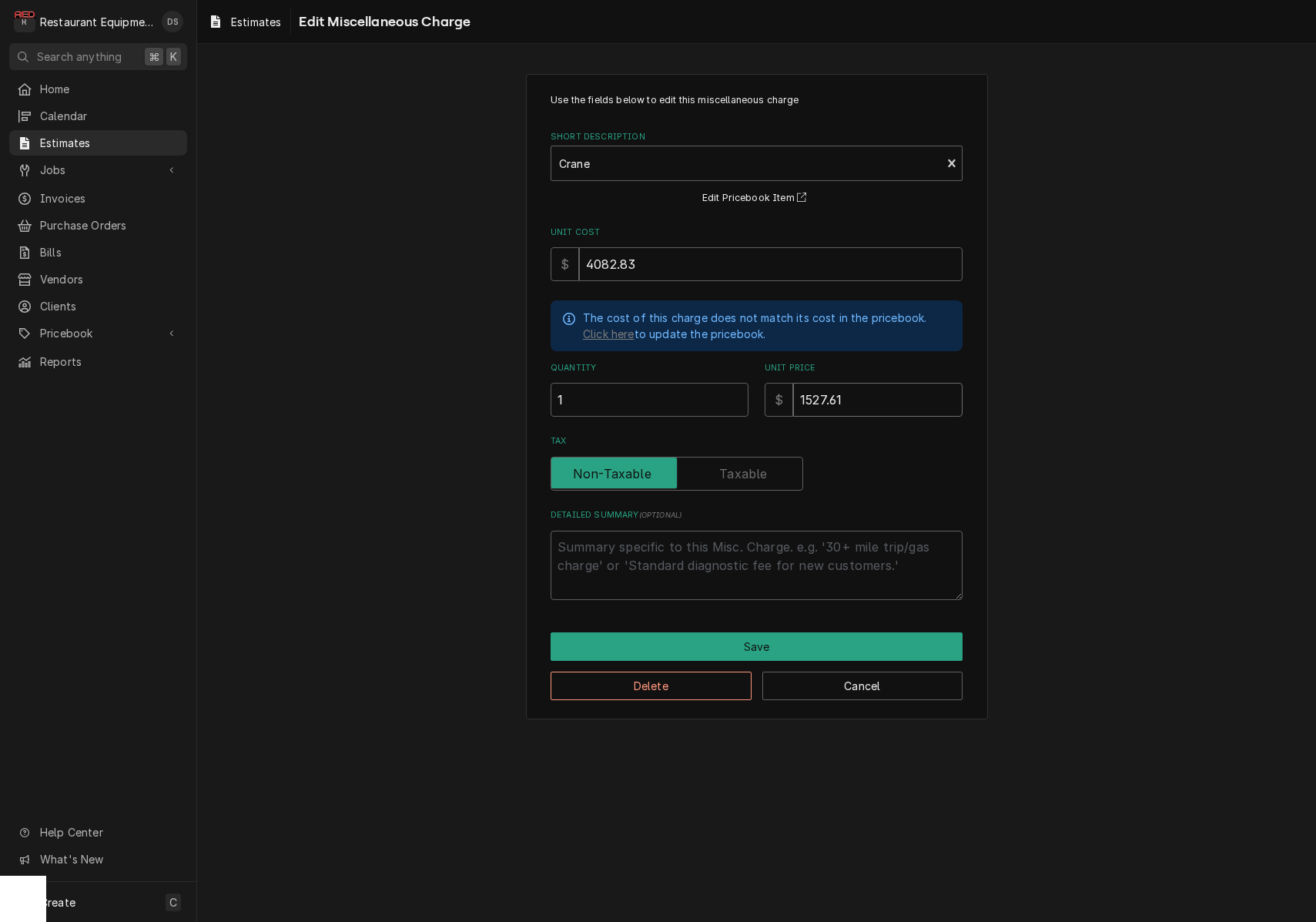
type textarea "x"
type input "1527.61"
click at [783, 635] on button "Save" at bounding box center [756, 646] width 412 height 29
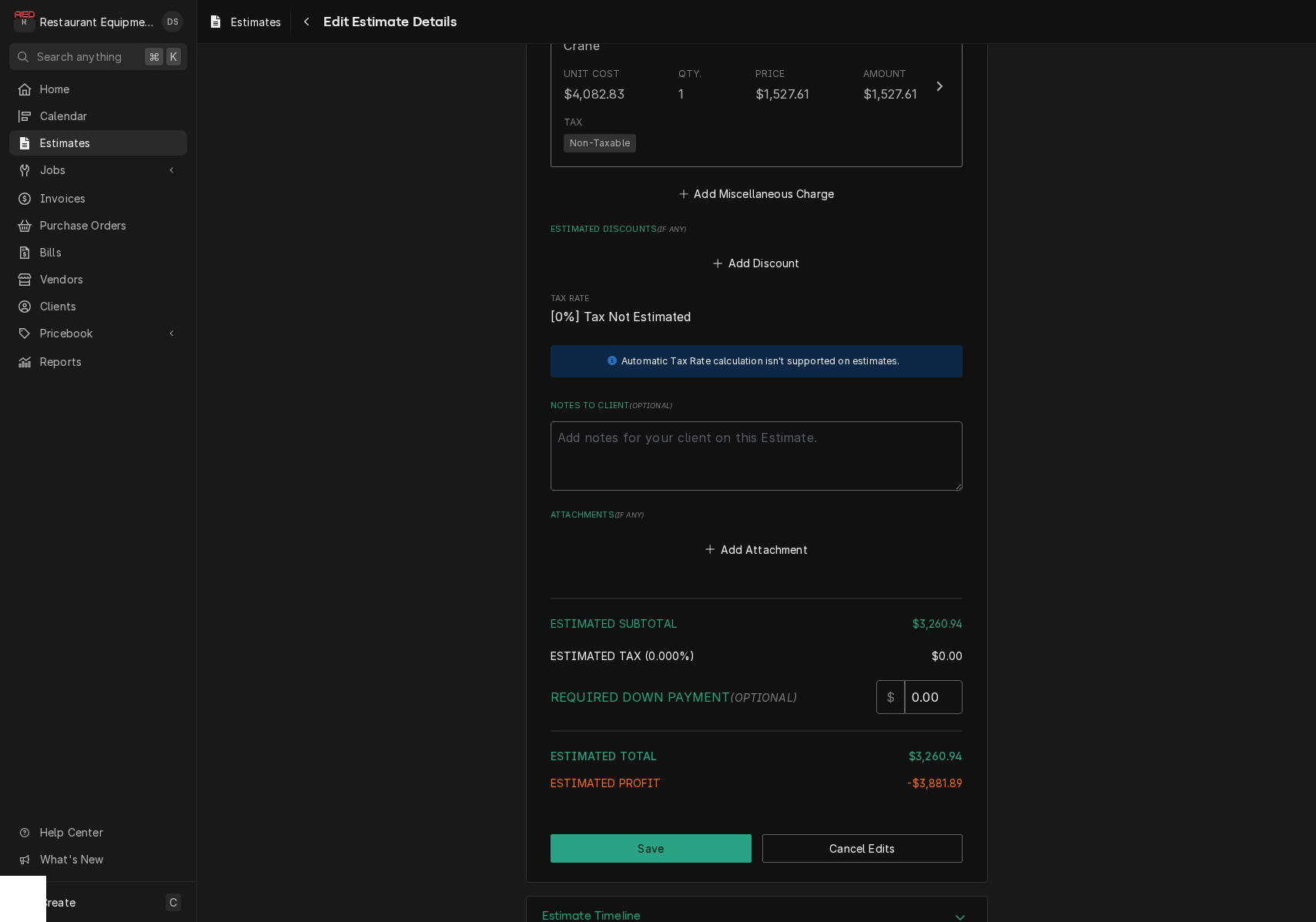
scroll to position [2626, 0]
click at [680, 835] on button "Save" at bounding box center [651, 849] width 201 height 29
type textarea "x"
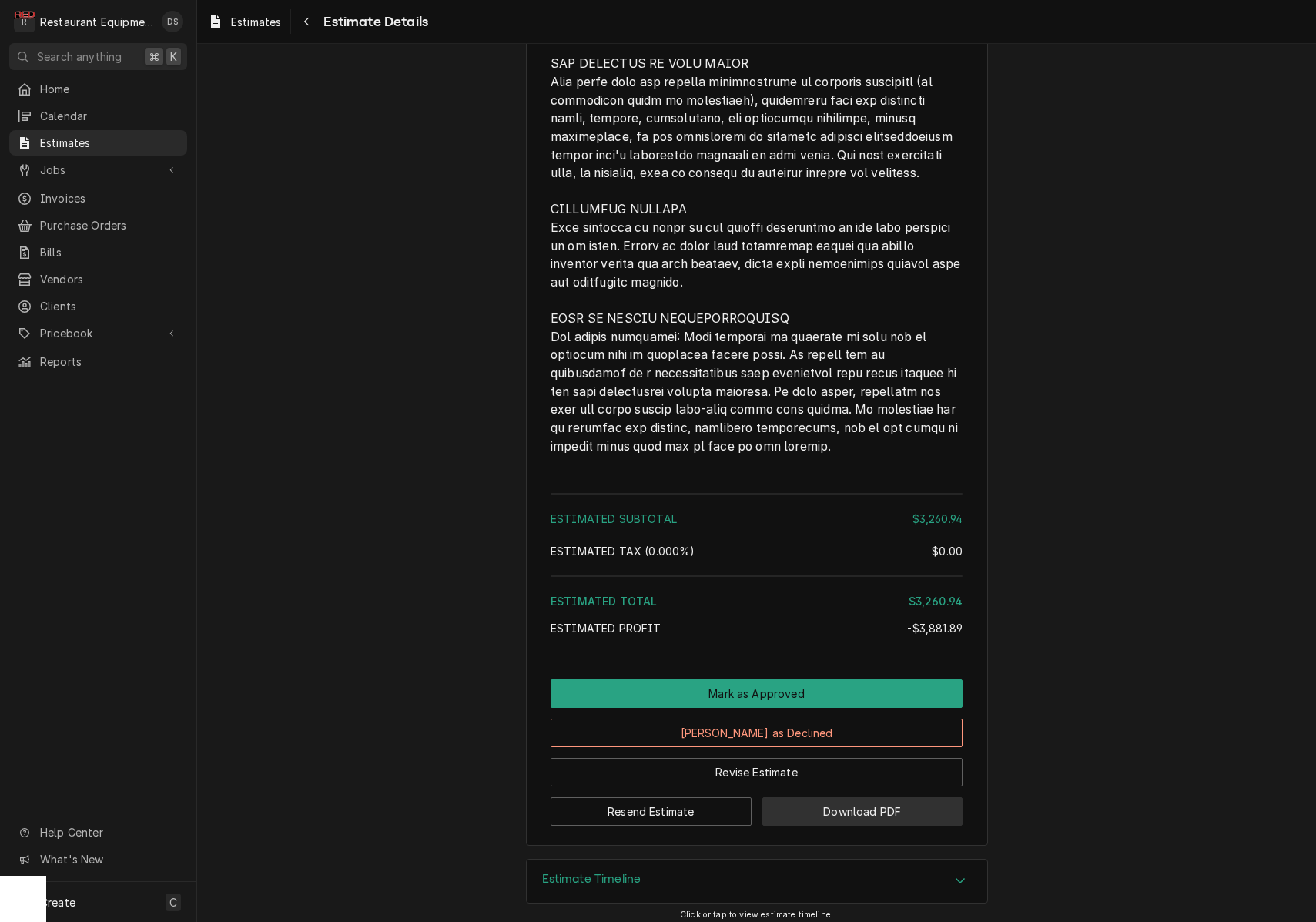
click at [842, 805] on button "Download PDF" at bounding box center [863, 811] width 201 height 29
click at [305, 25] on icon "Navigate back" at bounding box center [307, 21] width 7 height 11
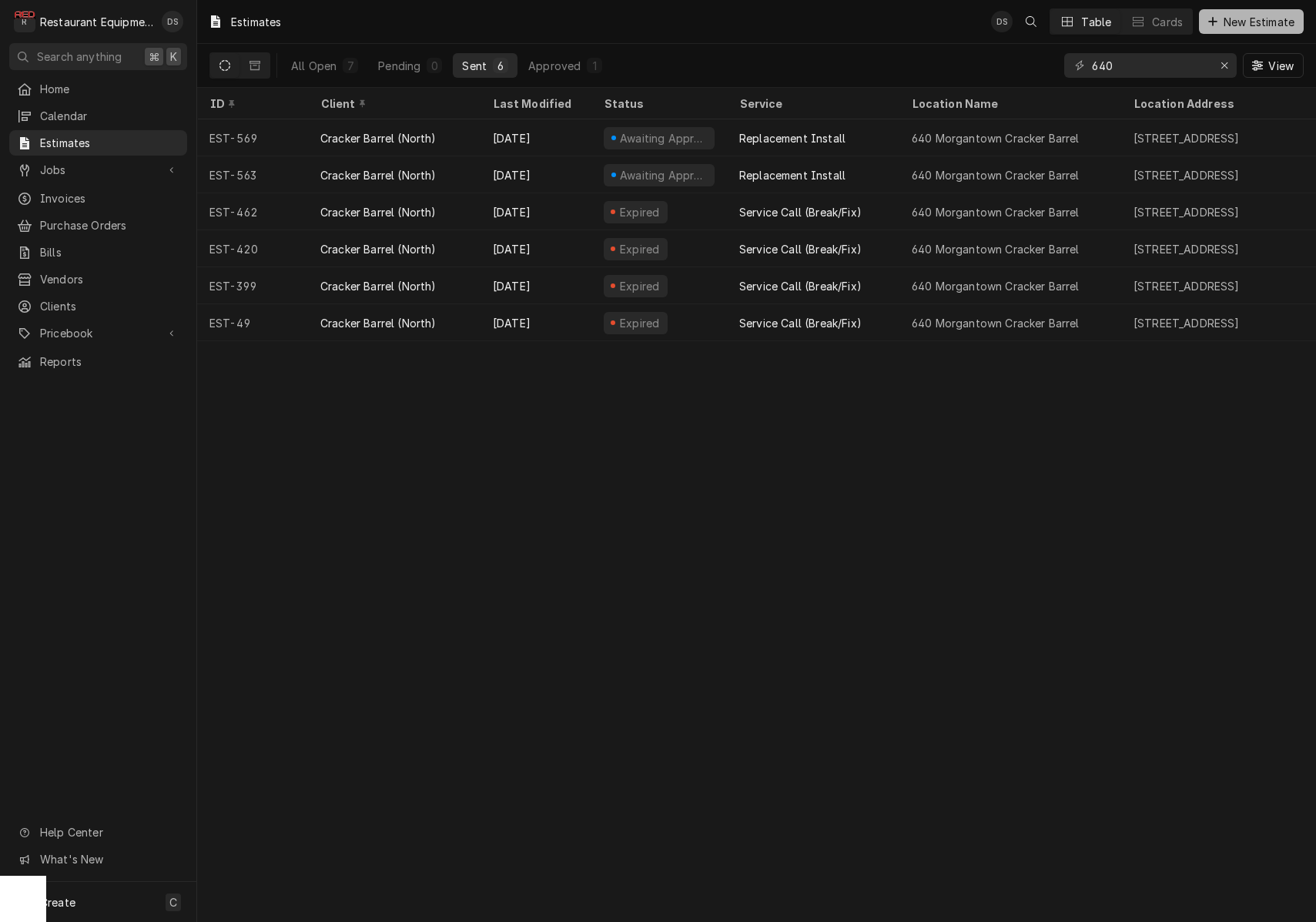
click at [1241, 30] on button "New Estimate" at bounding box center [1251, 21] width 105 height 25
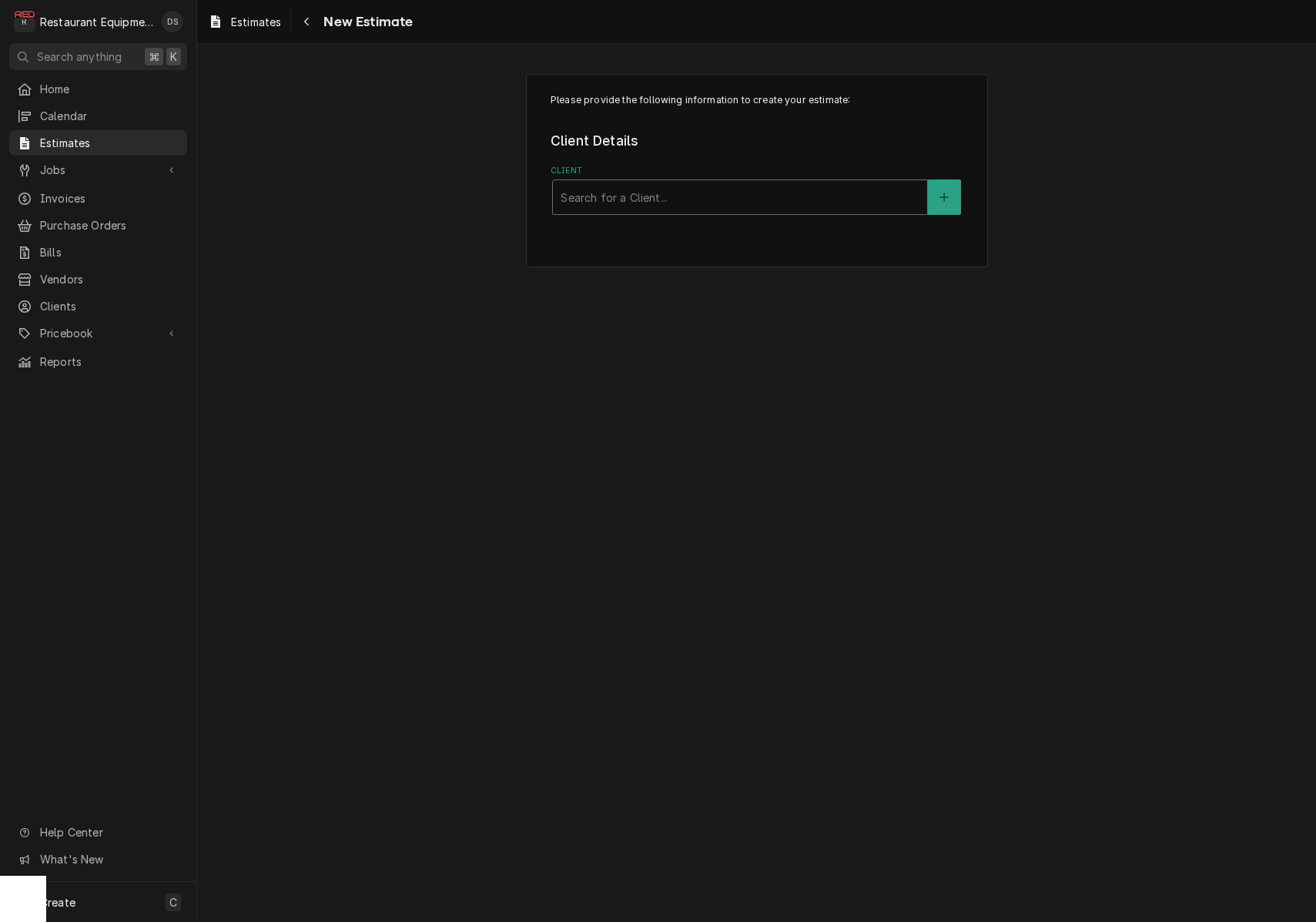
click at [664, 205] on div "Client" at bounding box center [740, 197] width 358 height 28
type input "cracker barre"
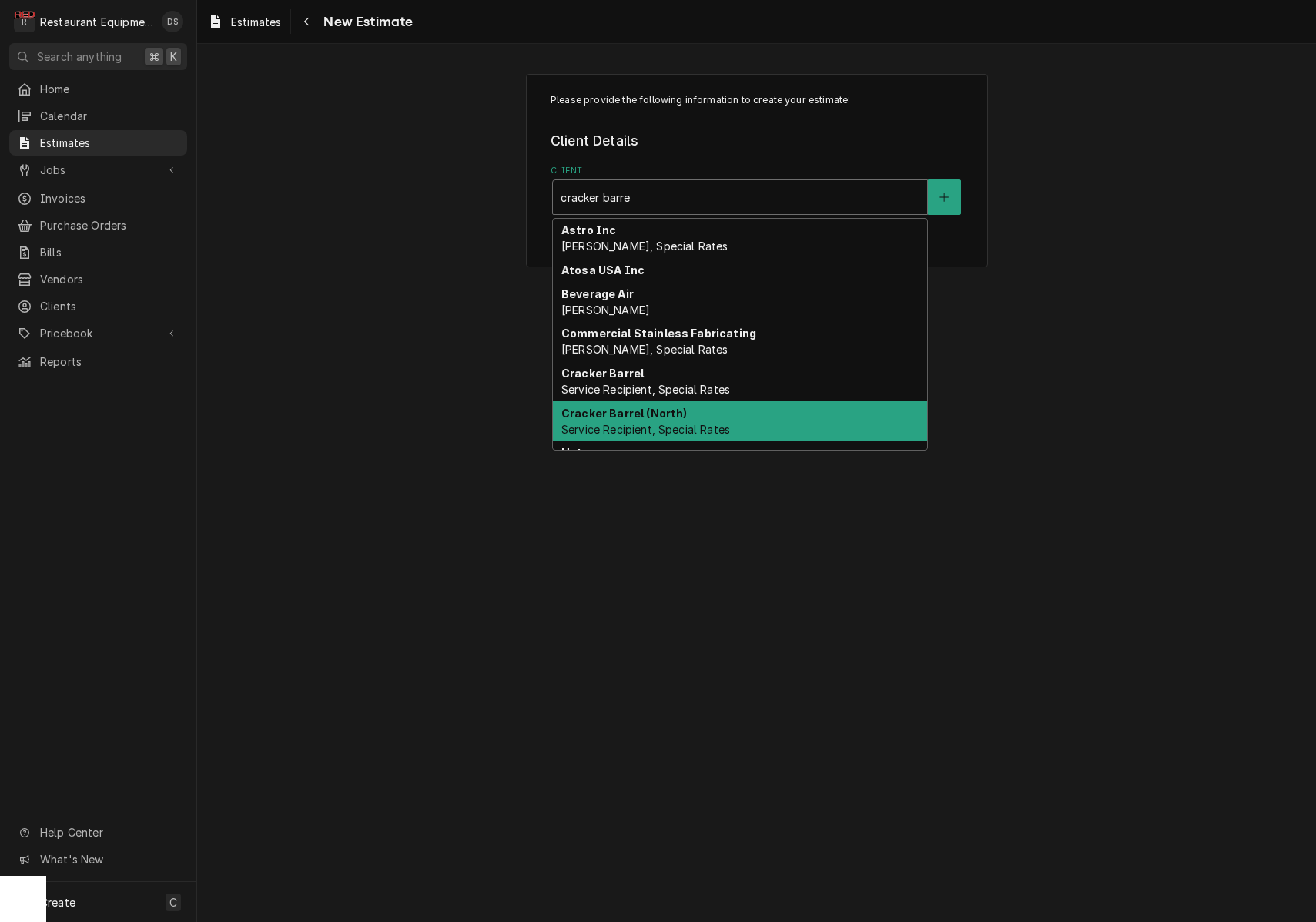
click at [644, 409] on strong "Cracker Barrel (North)" at bounding box center [624, 414] width 126 height 13
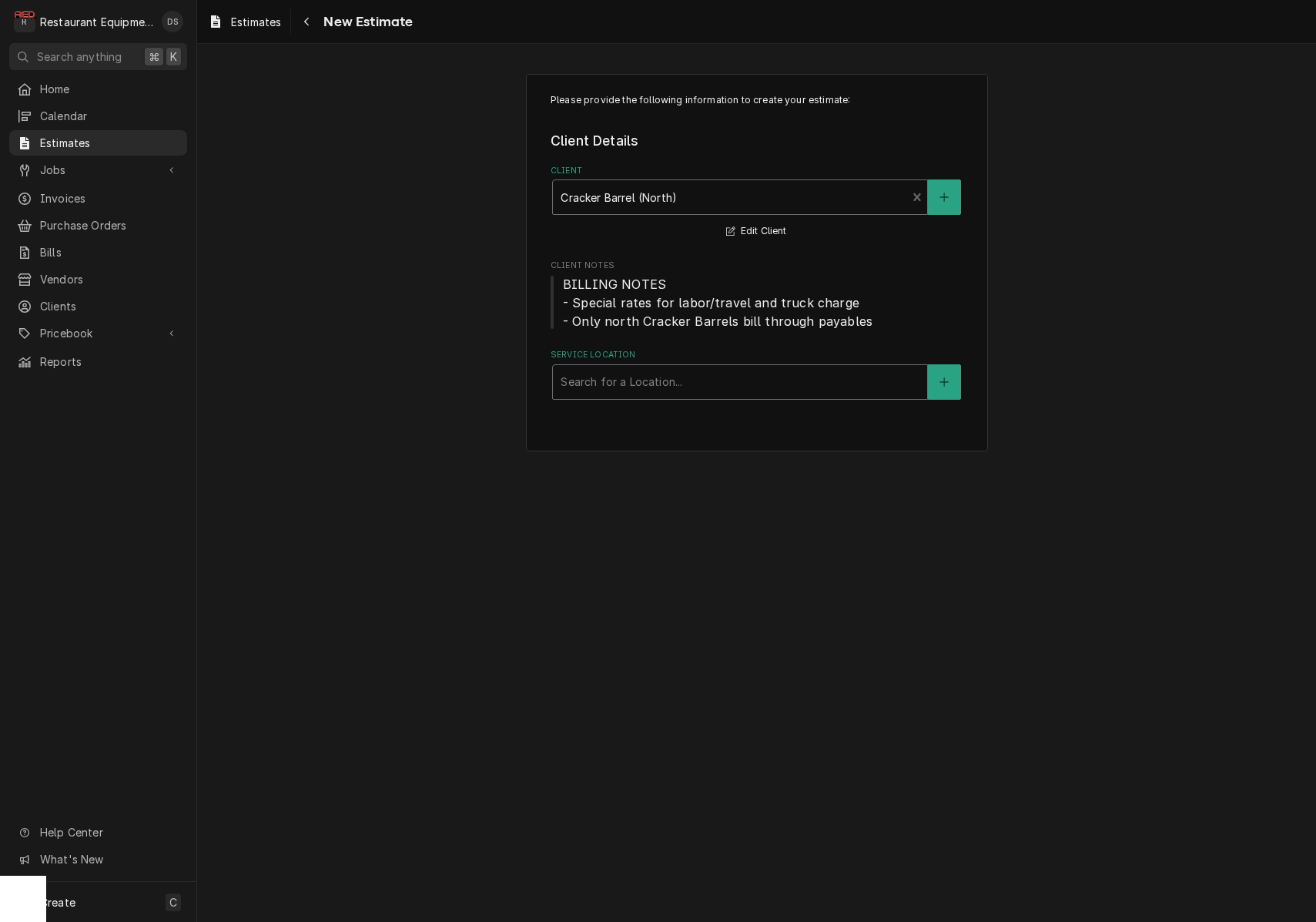
click at [662, 374] on div "Search for a Location..." at bounding box center [740, 382] width 358 height 16
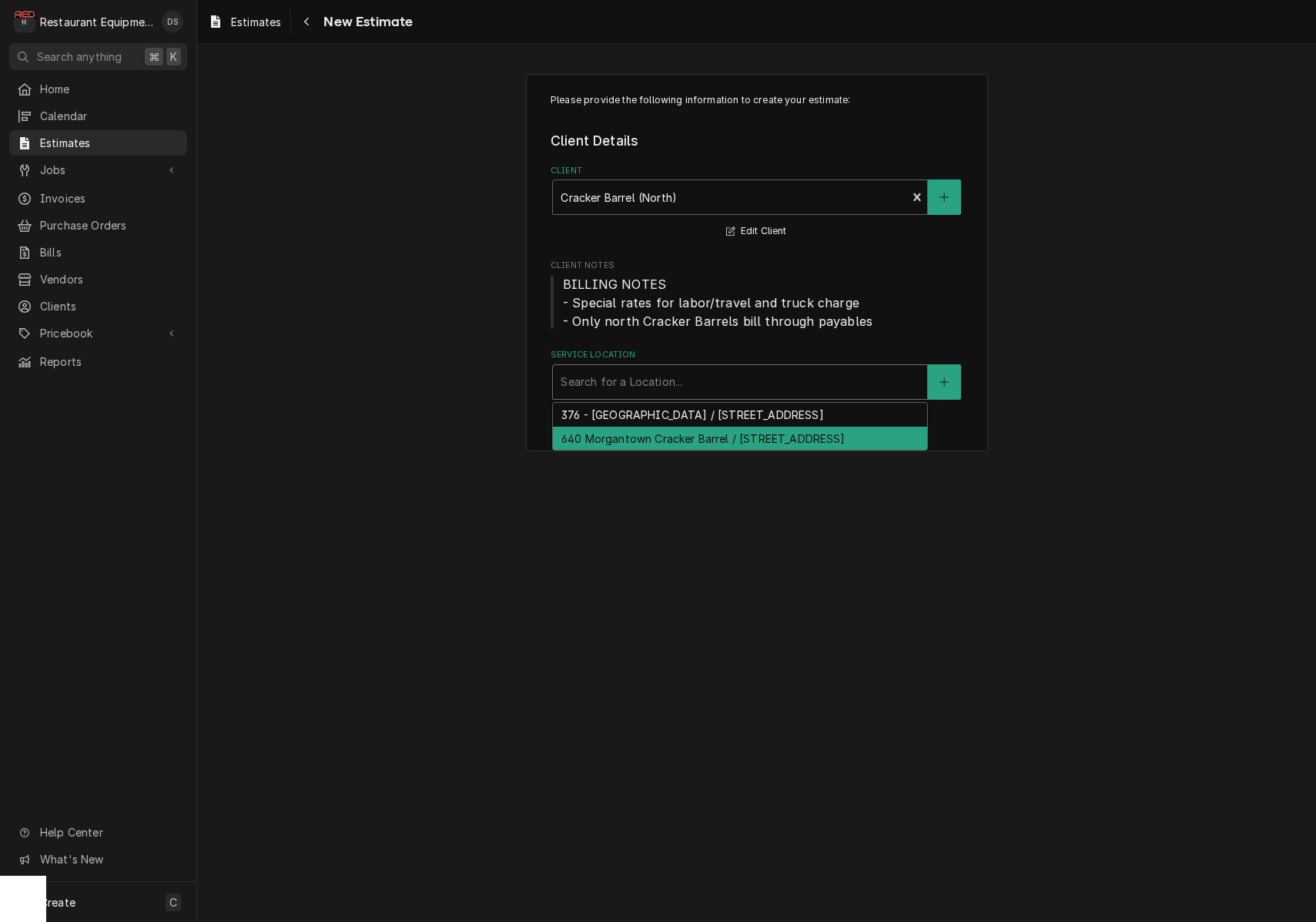
click at [662, 450] on div "640 Morgantown Cracker Barrel / 2000 University Town Centre Dr, Morgantown, WV …" at bounding box center [739, 438] width 374 height 24
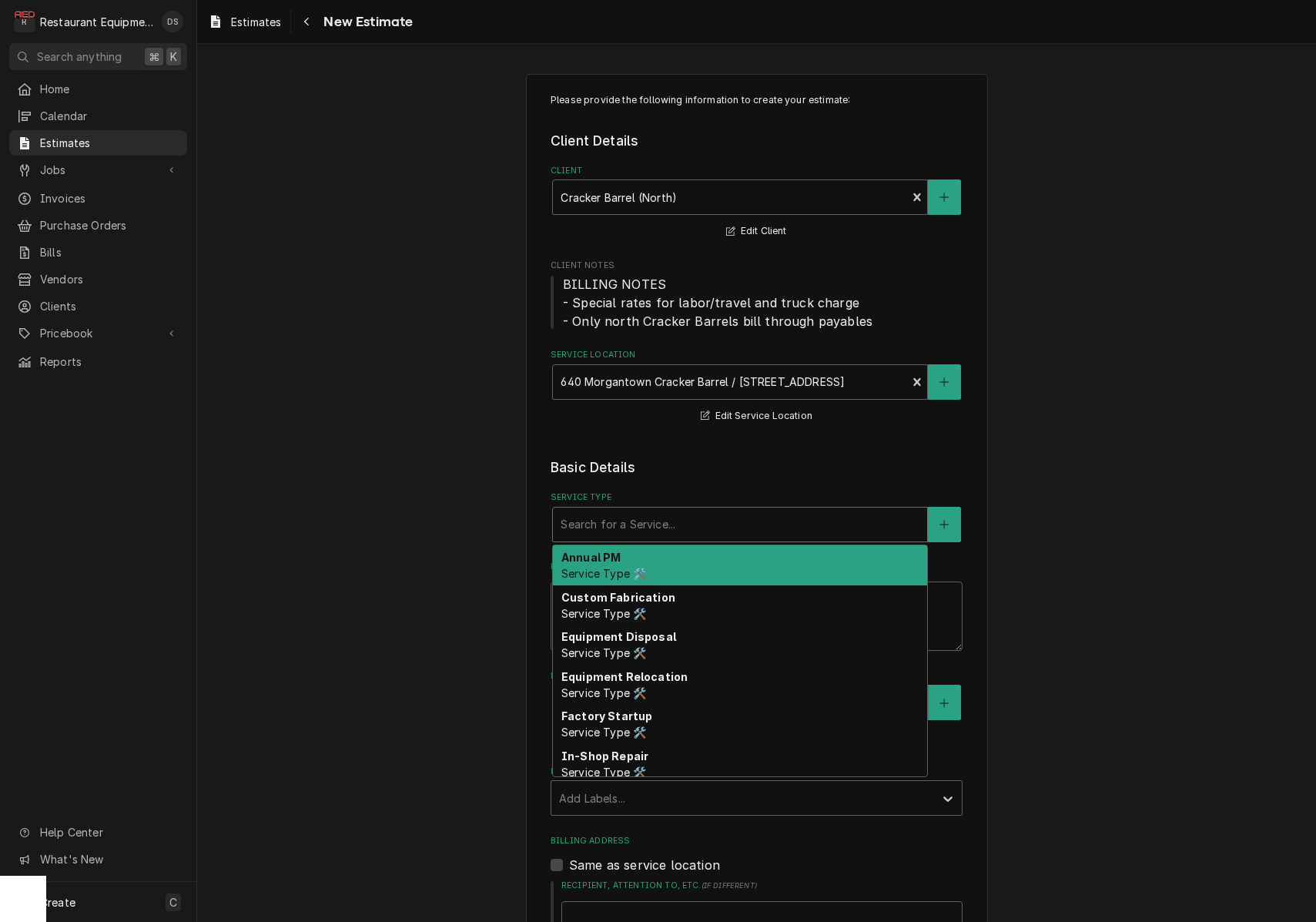
click at [673, 523] on div "Search for a Service..." at bounding box center [740, 524] width 358 height 16
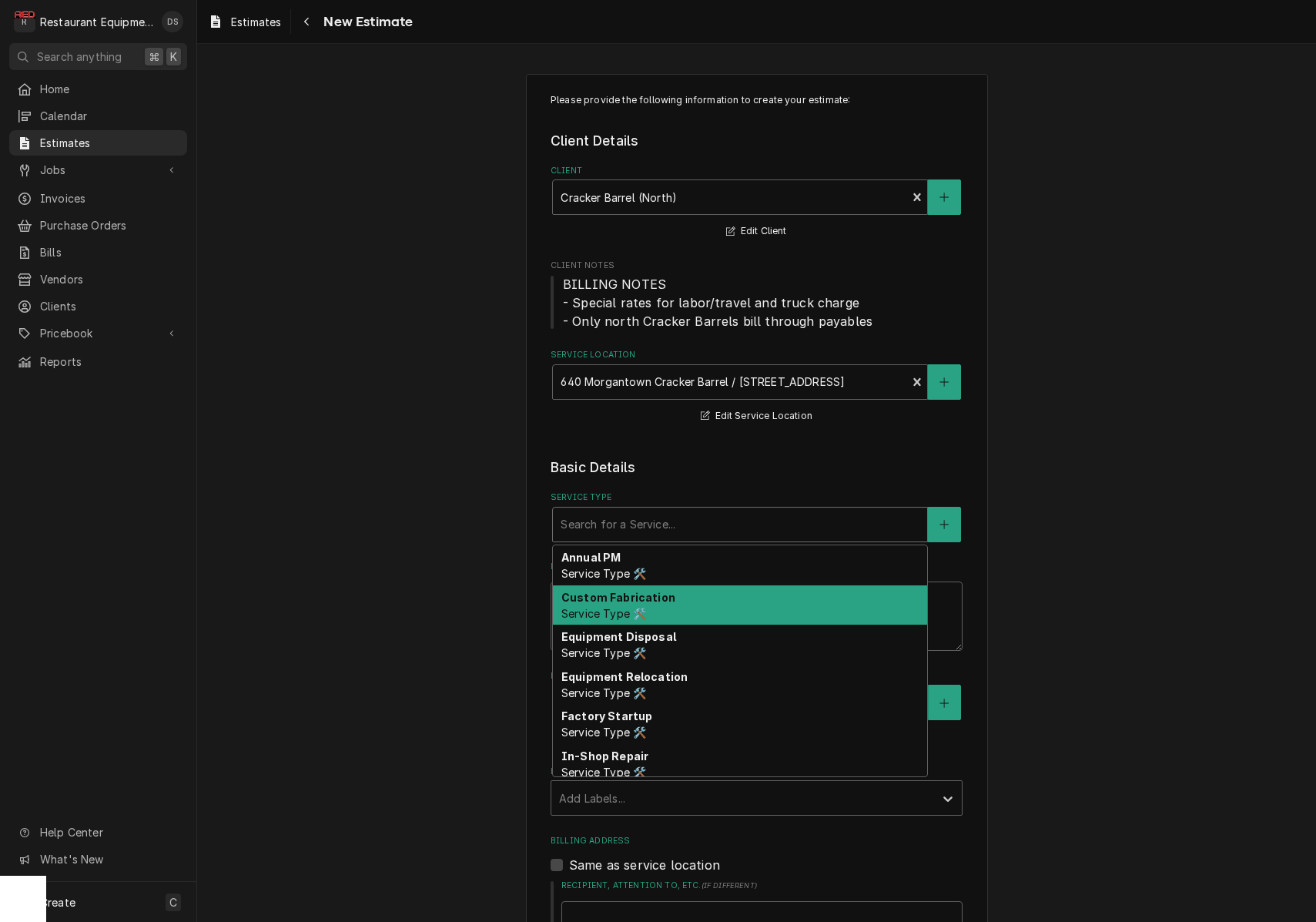
type textarea "x"
type input "i"
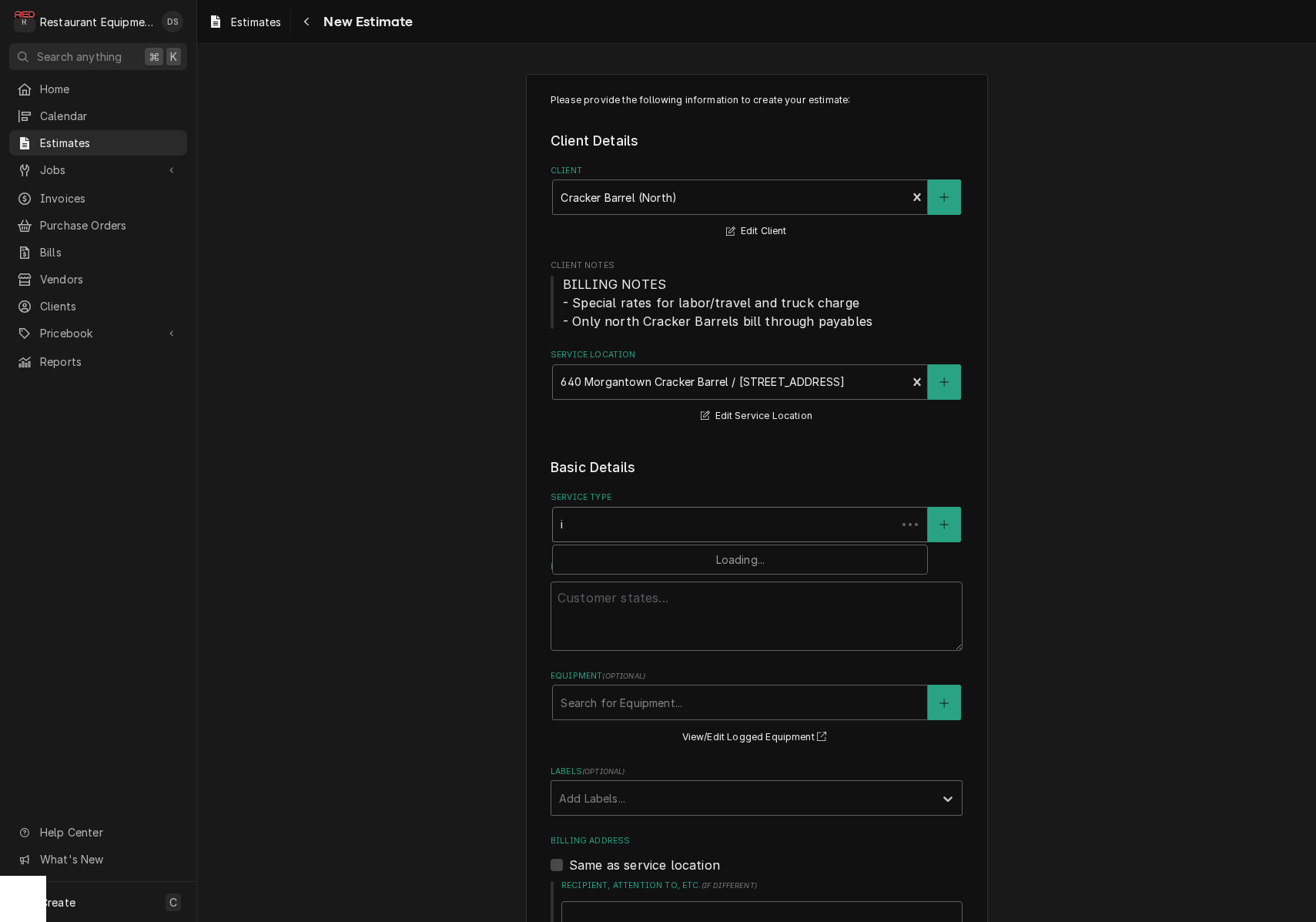
type textarea "x"
type input "in"
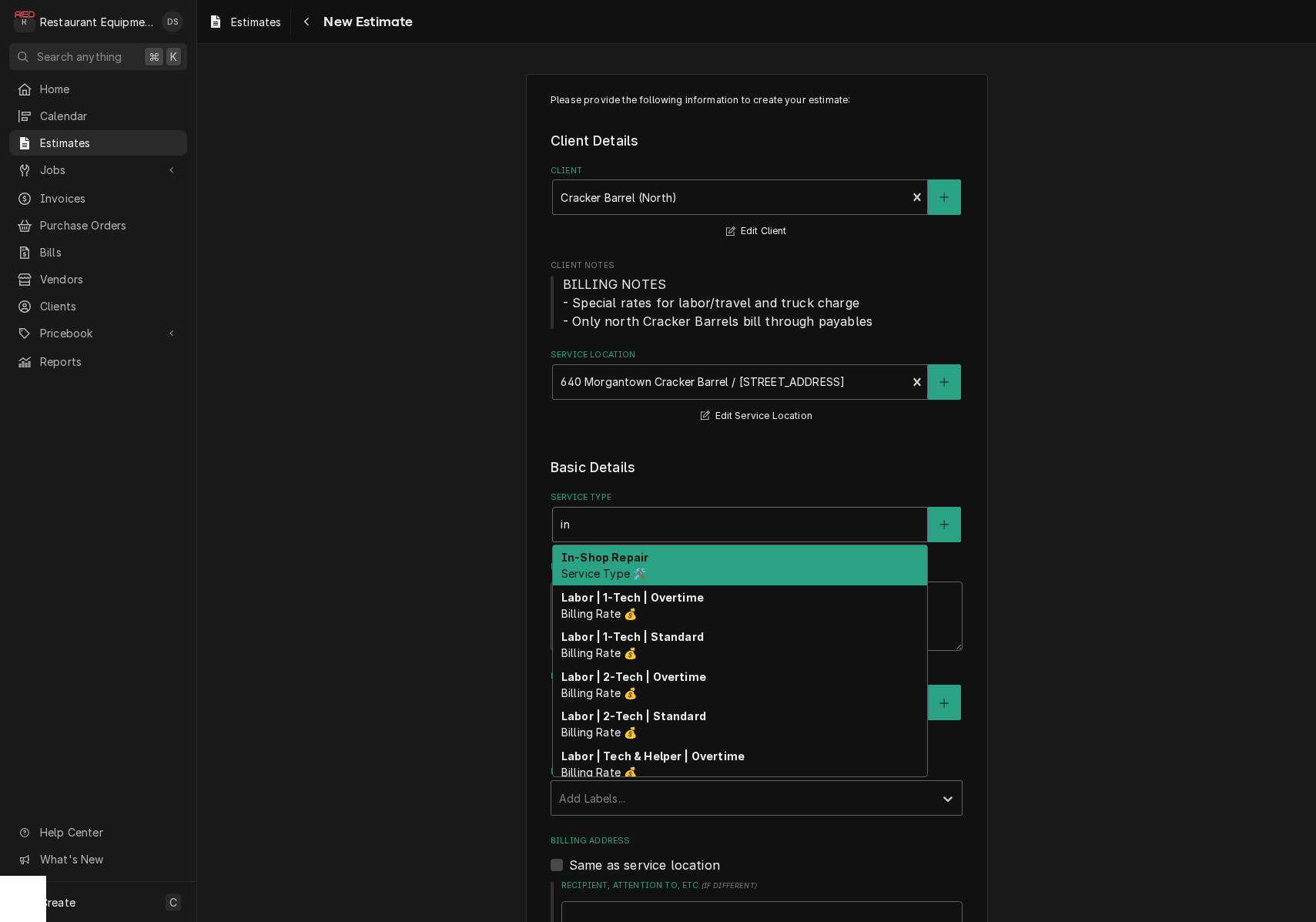
type textarea "x"
type input "ins"
type textarea "x"
type input "inst"
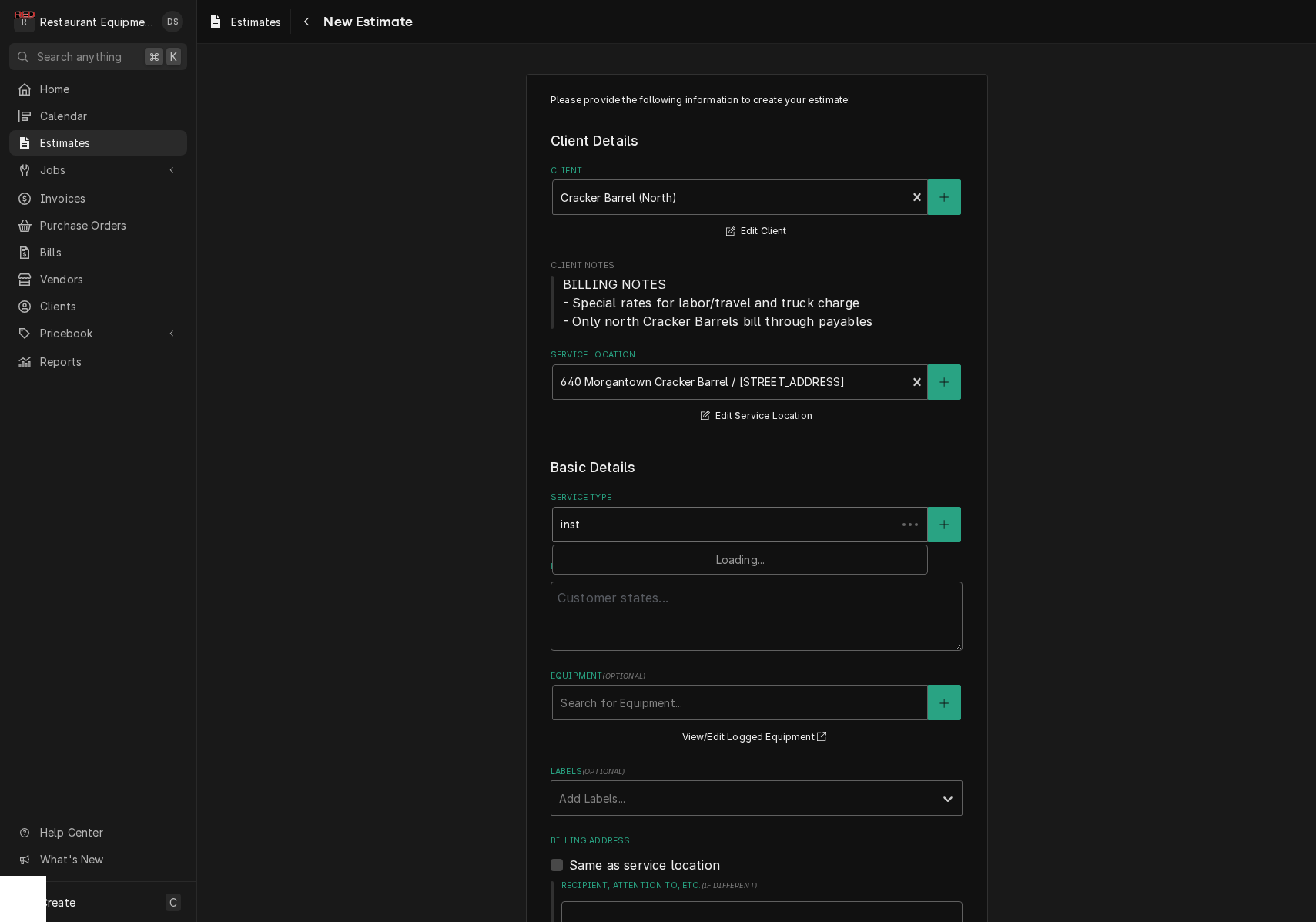
type textarea "x"
type input "insta"
type textarea "x"
type input "instal"
type textarea "x"
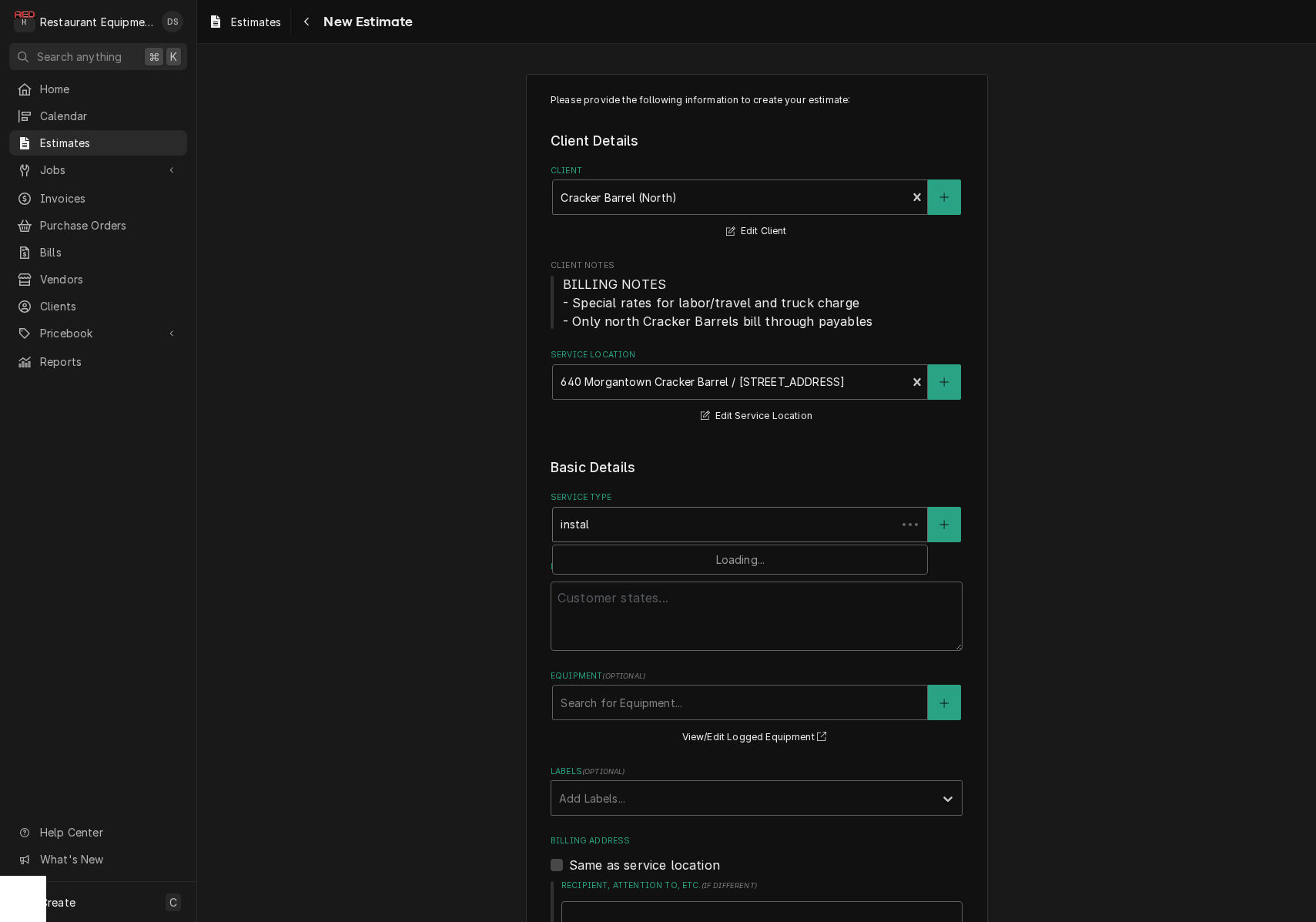
type input "install"
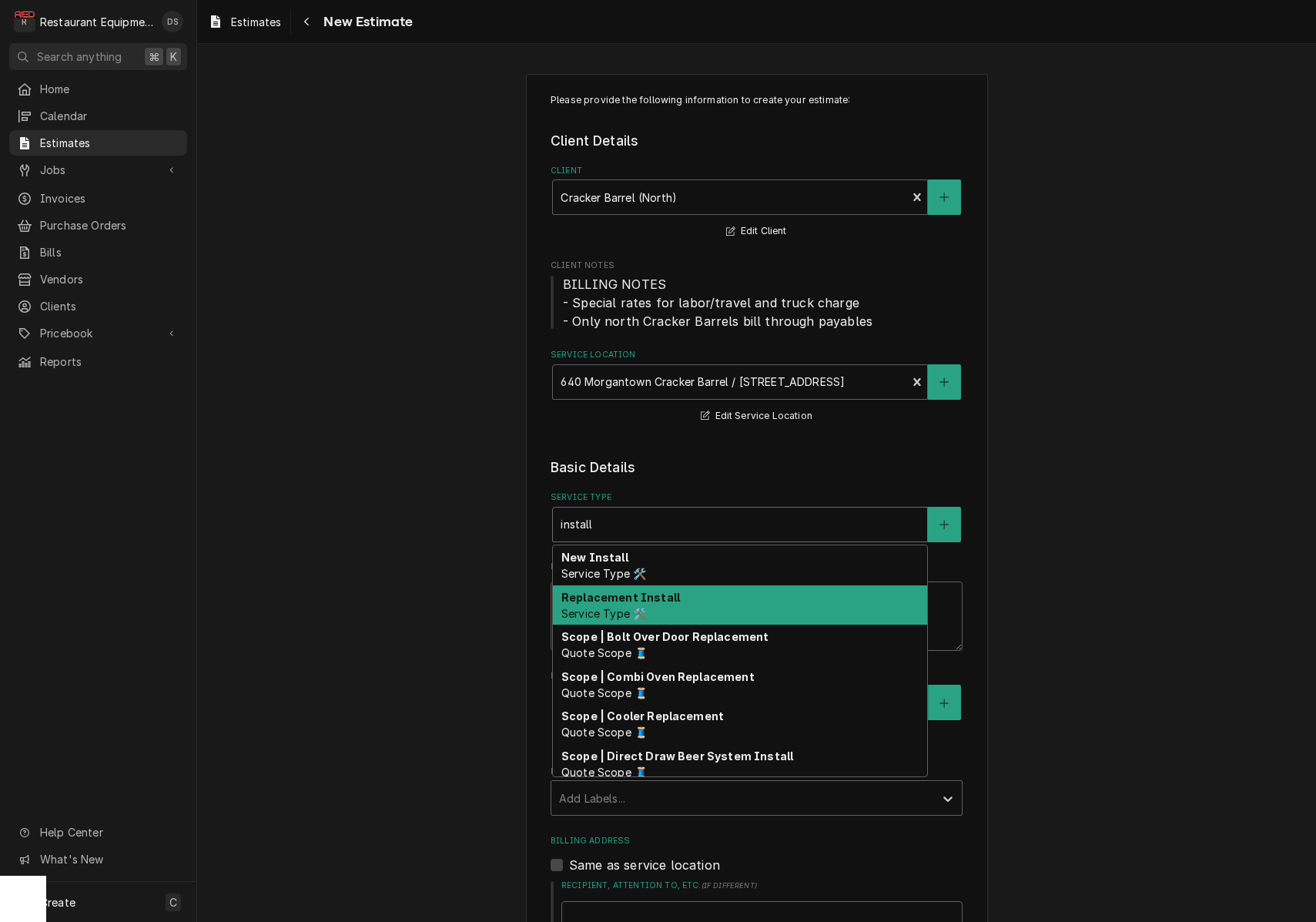
click at [669, 597] on div "Replacement Install Service Type 🛠️" at bounding box center [739, 605] width 374 height 40
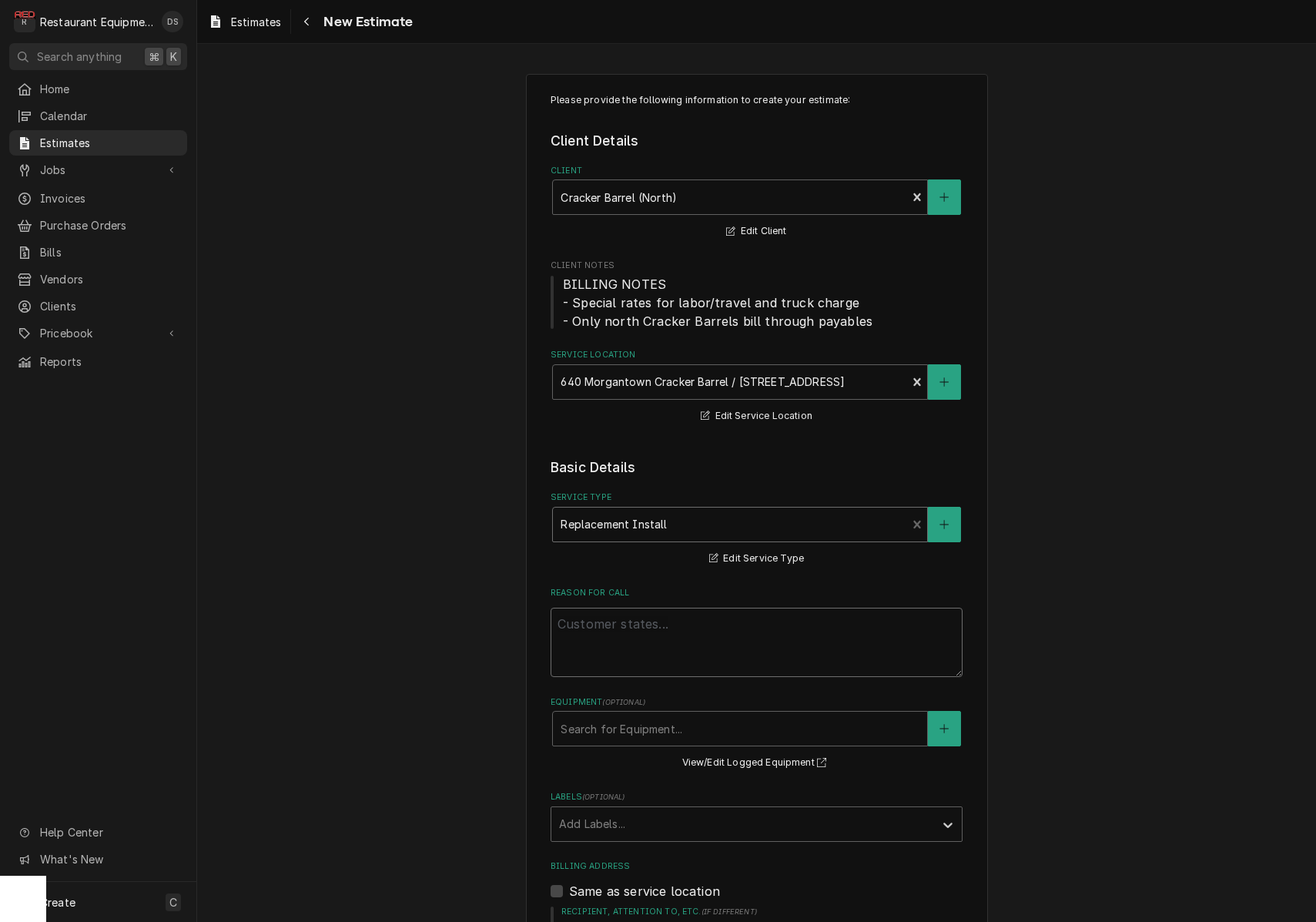
click at [660, 624] on textarea "Reason For Call" at bounding box center [756, 642] width 412 height 70
click at [683, 629] on textarea "Reason For Call" at bounding box center [756, 642] width 412 height 70
paste textarea "FACILITIES CAPITAL REQUESTS / HVAC / HVAC UNIT RTU #4 - FRONT KITCHEN / INSTALL…"
type textarea "x"
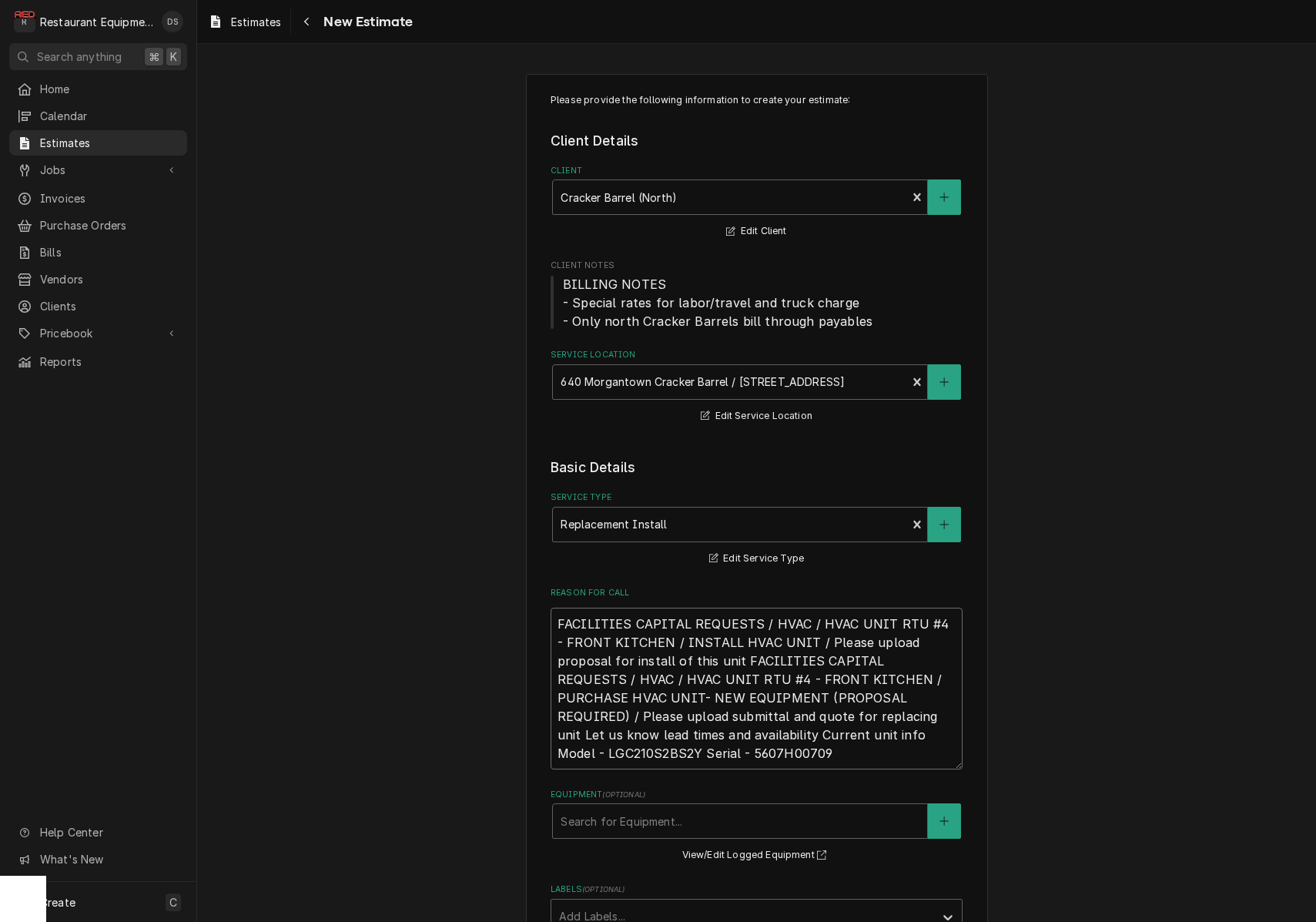
type textarea "FACILITIES CAPITAL REQUESTS / HVAC / HVAC UNIT RTU #4 - FRONT KITCHEN / INSTALL…"
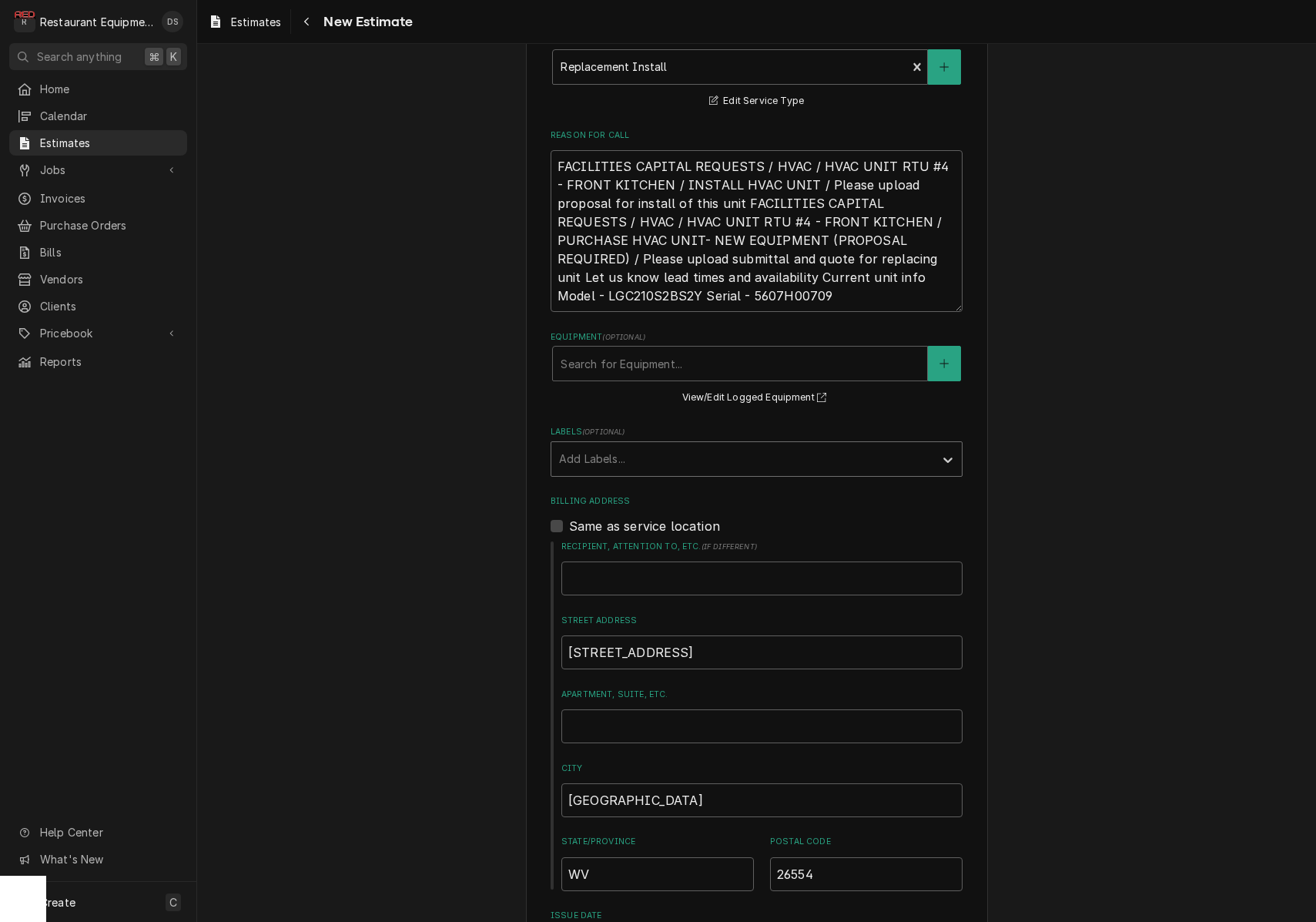
scroll to position [486, 0]
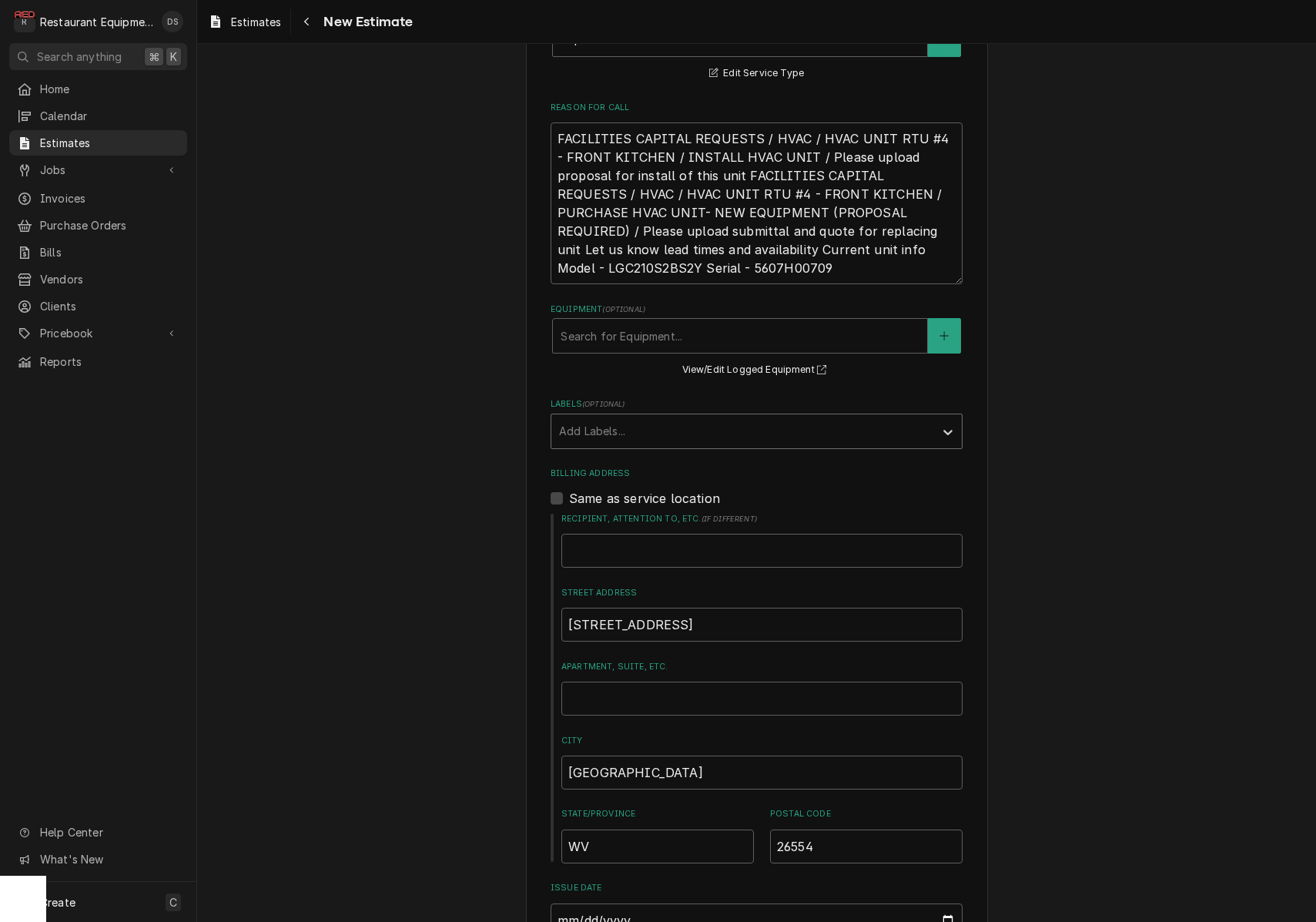
click at [696, 426] on div "Labels" at bounding box center [742, 432] width 367 height 28
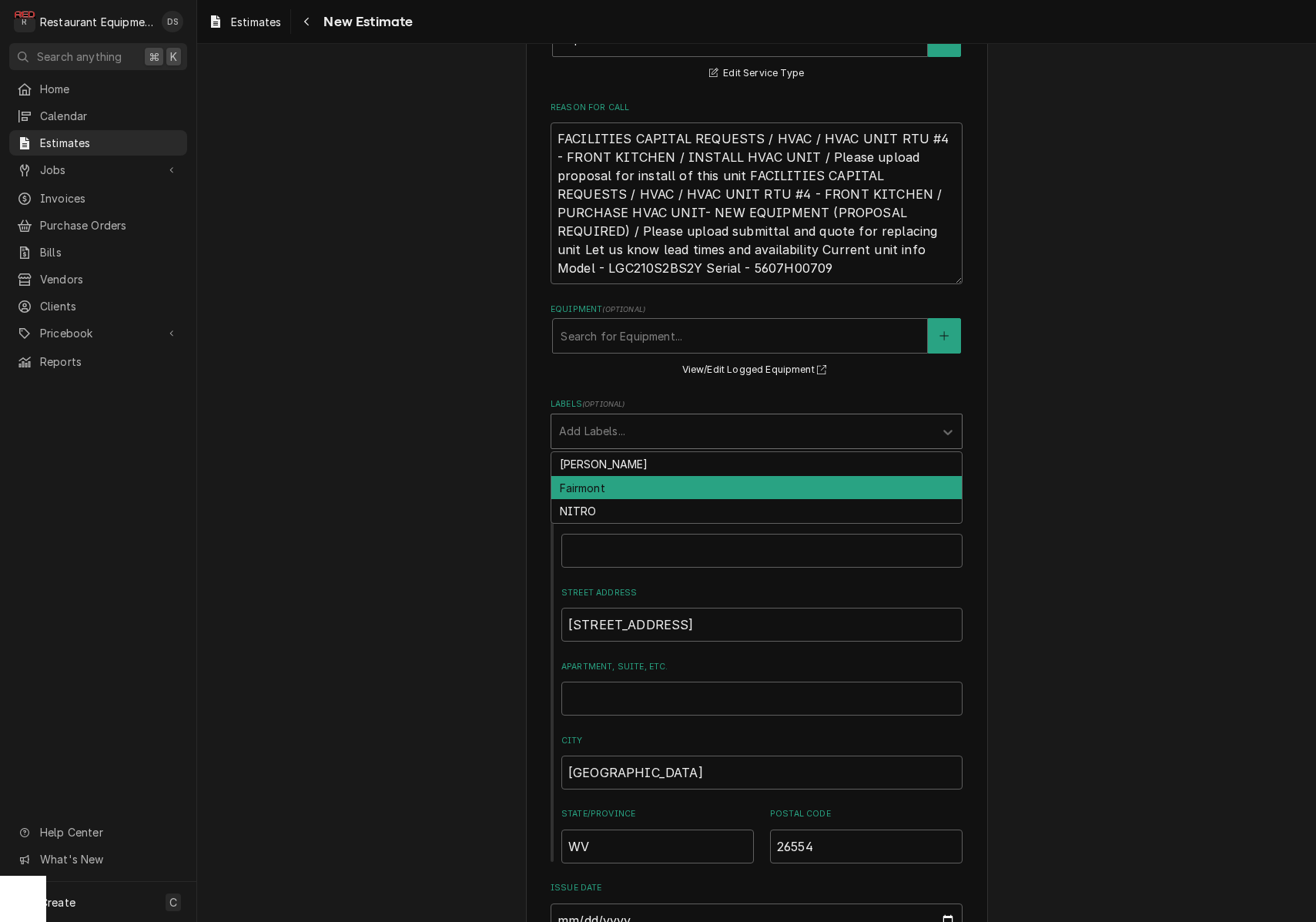
click at [664, 479] on div "Fairmont" at bounding box center [756, 487] width 410 height 24
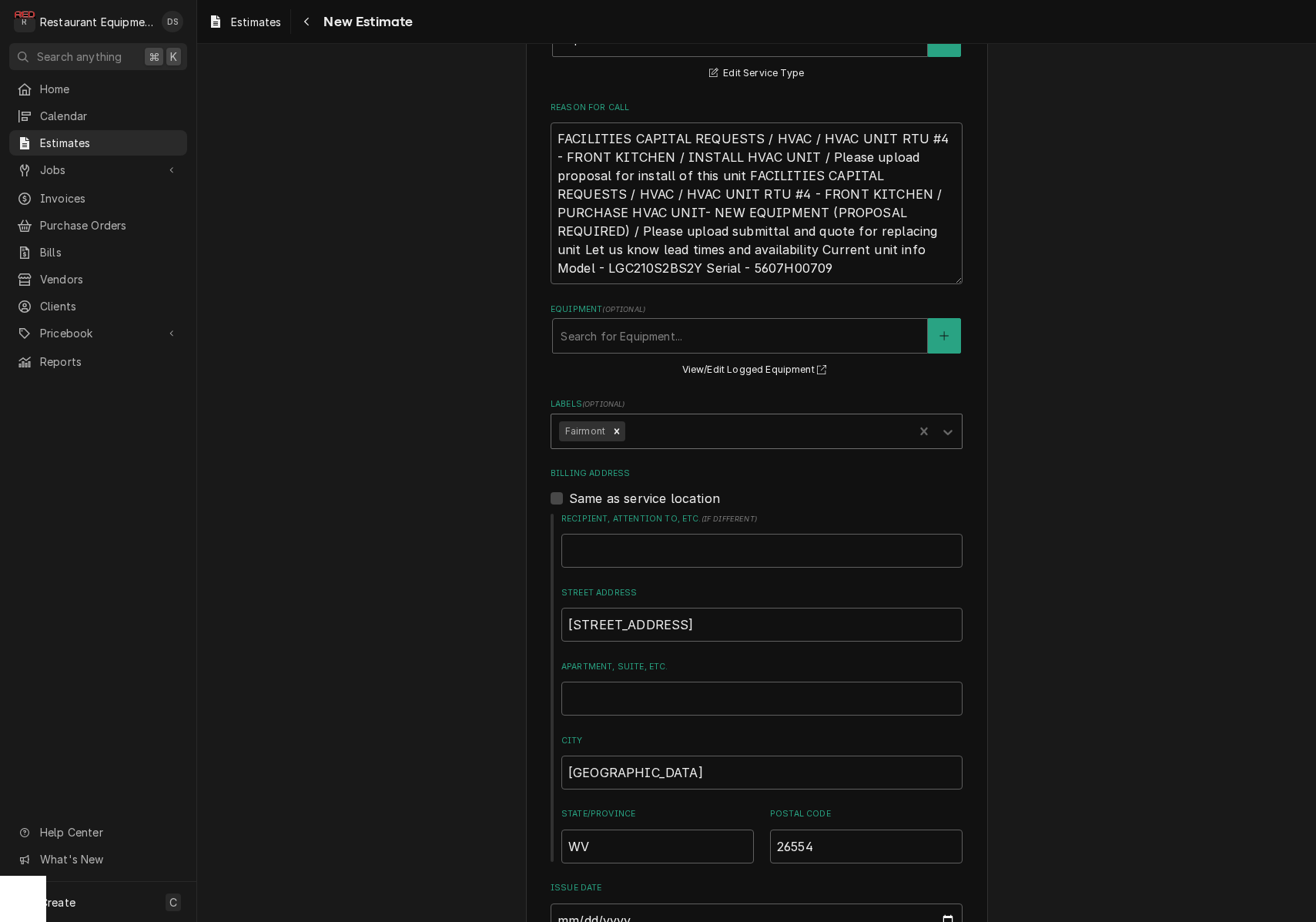
click at [968, 450] on div "Please provide the following information to create your estimate: Client Detail…" at bounding box center [756, 852] width 462 height 2525
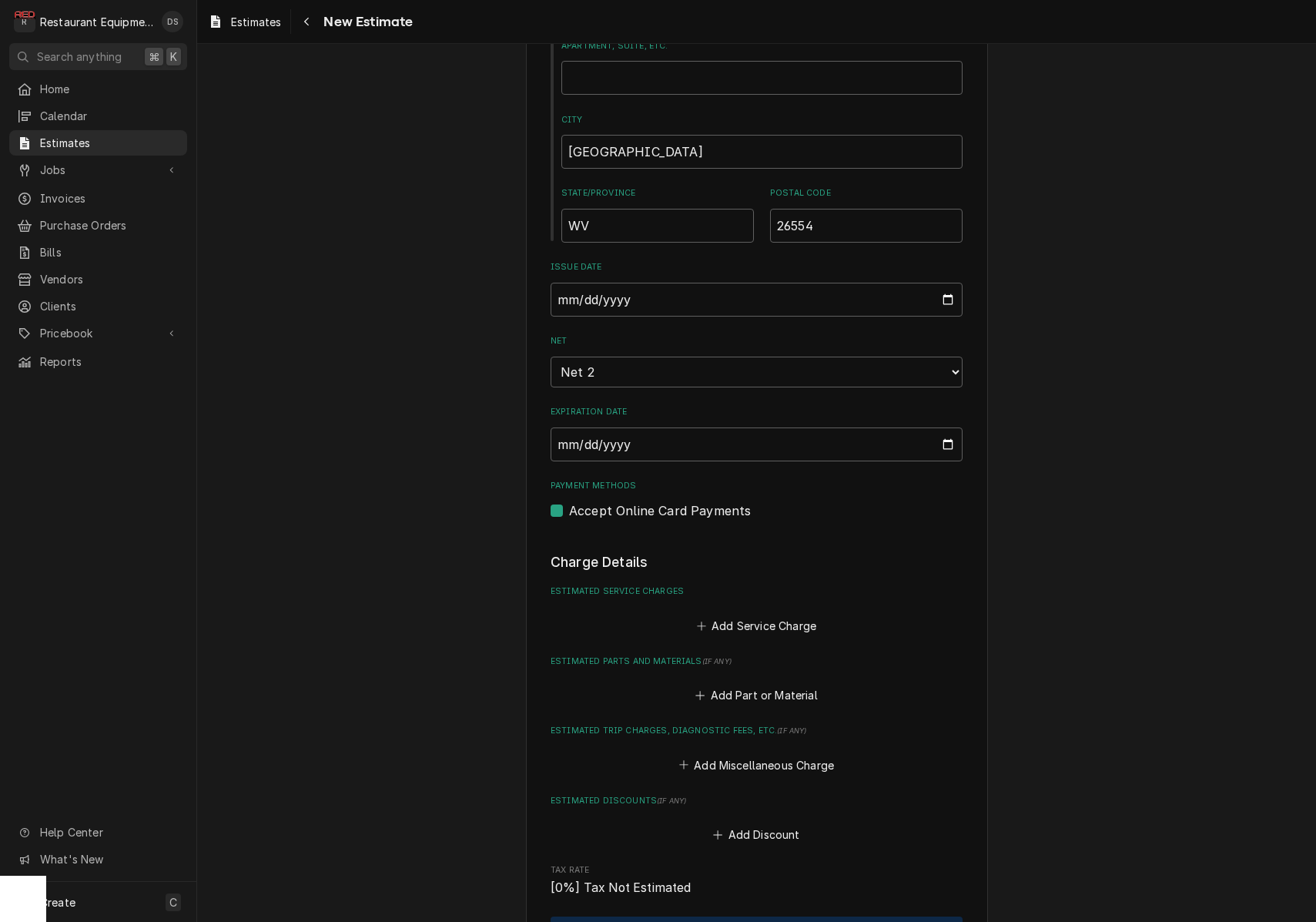
scroll to position [1165, 0]
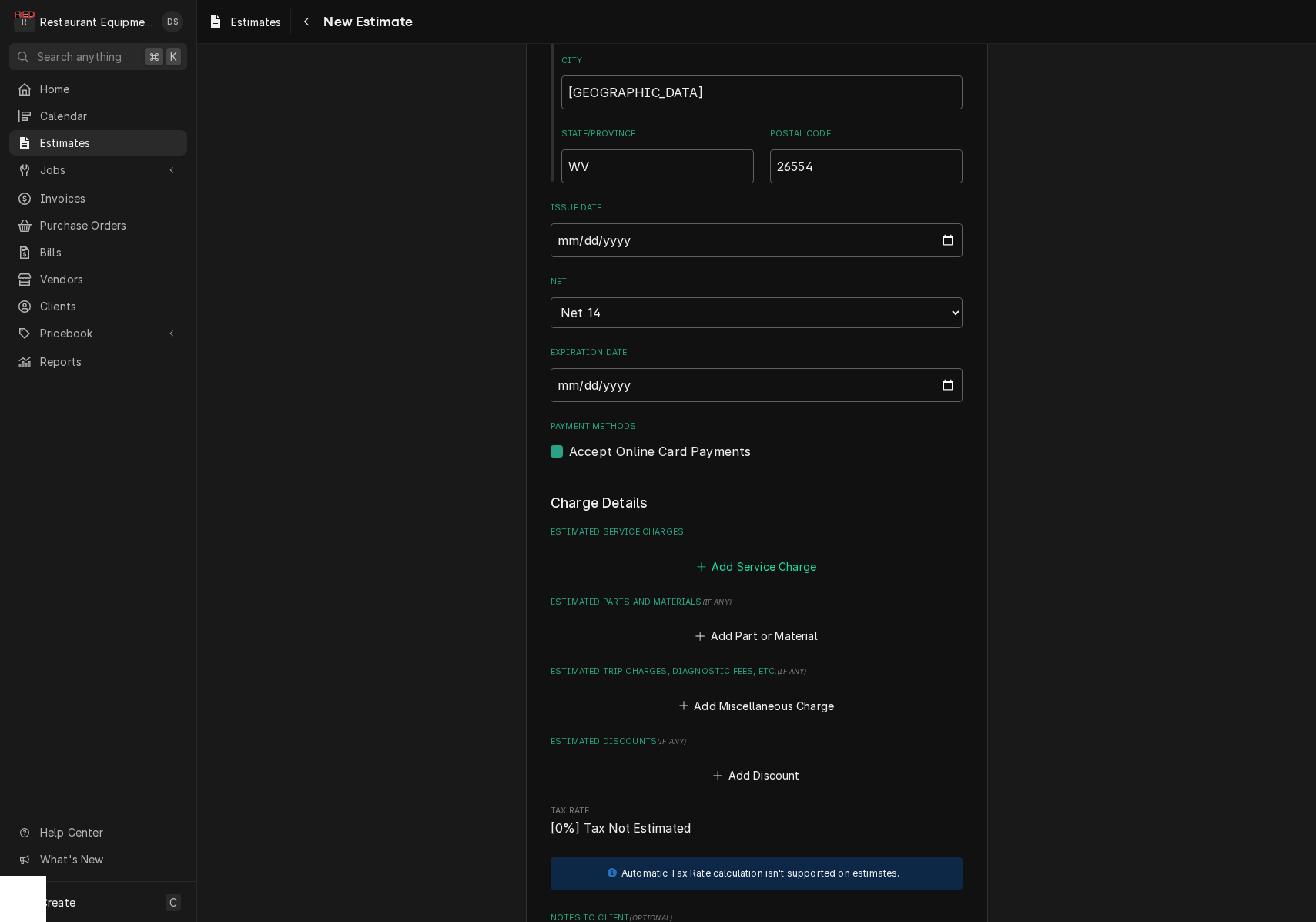
type textarea "x"
click at [785, 555] on button "Add Service Charge" at bounding box center [756, 566] width 124 height 21
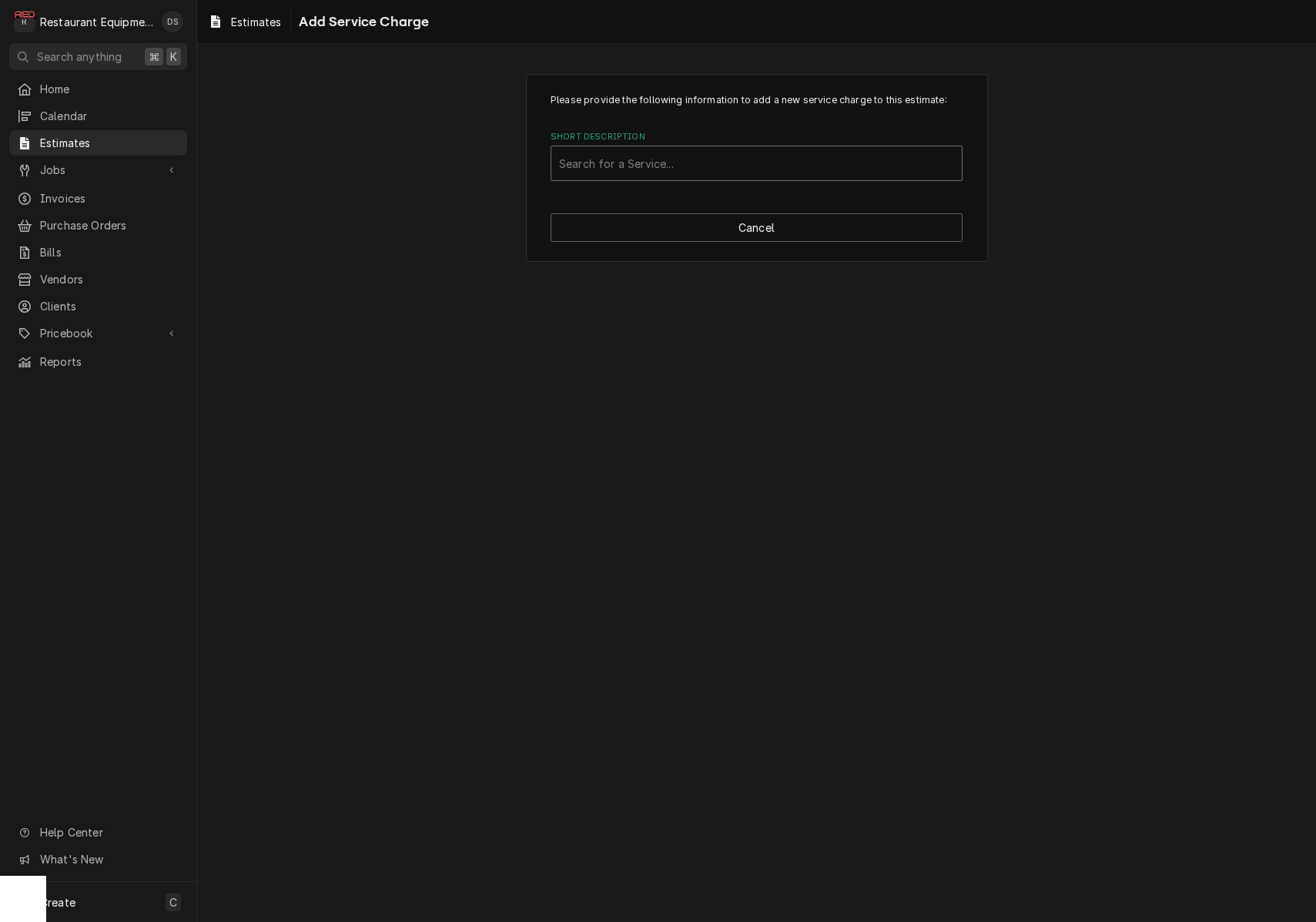
click at [626, 142] on label "Short Description" at bounding box center [756, 137] width 412 height 12
click at [630, 152] on div "Short Description" at bounding box center [756, 163] width 395 height 28
type input "scope"
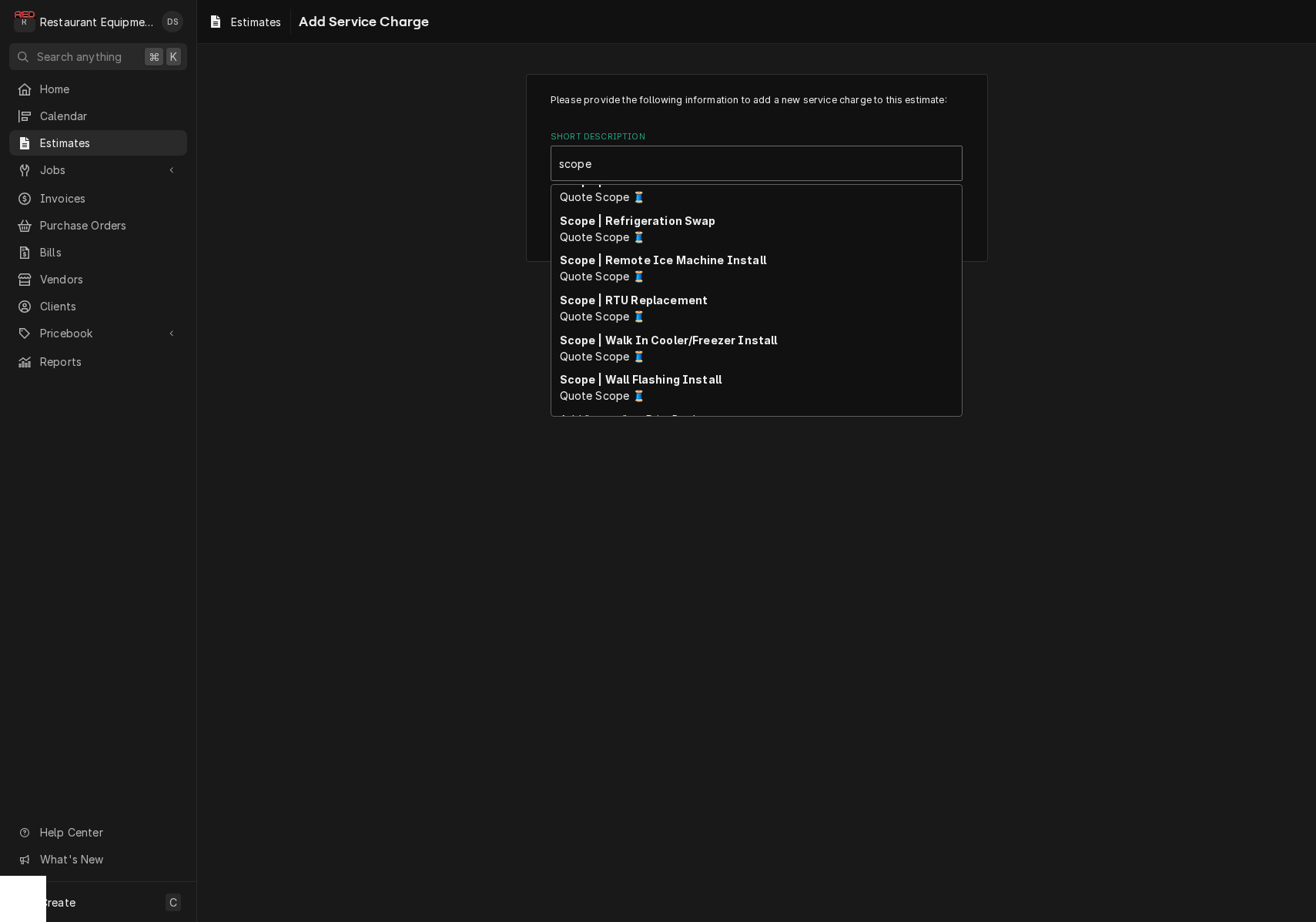
scroll to position [494, 0]
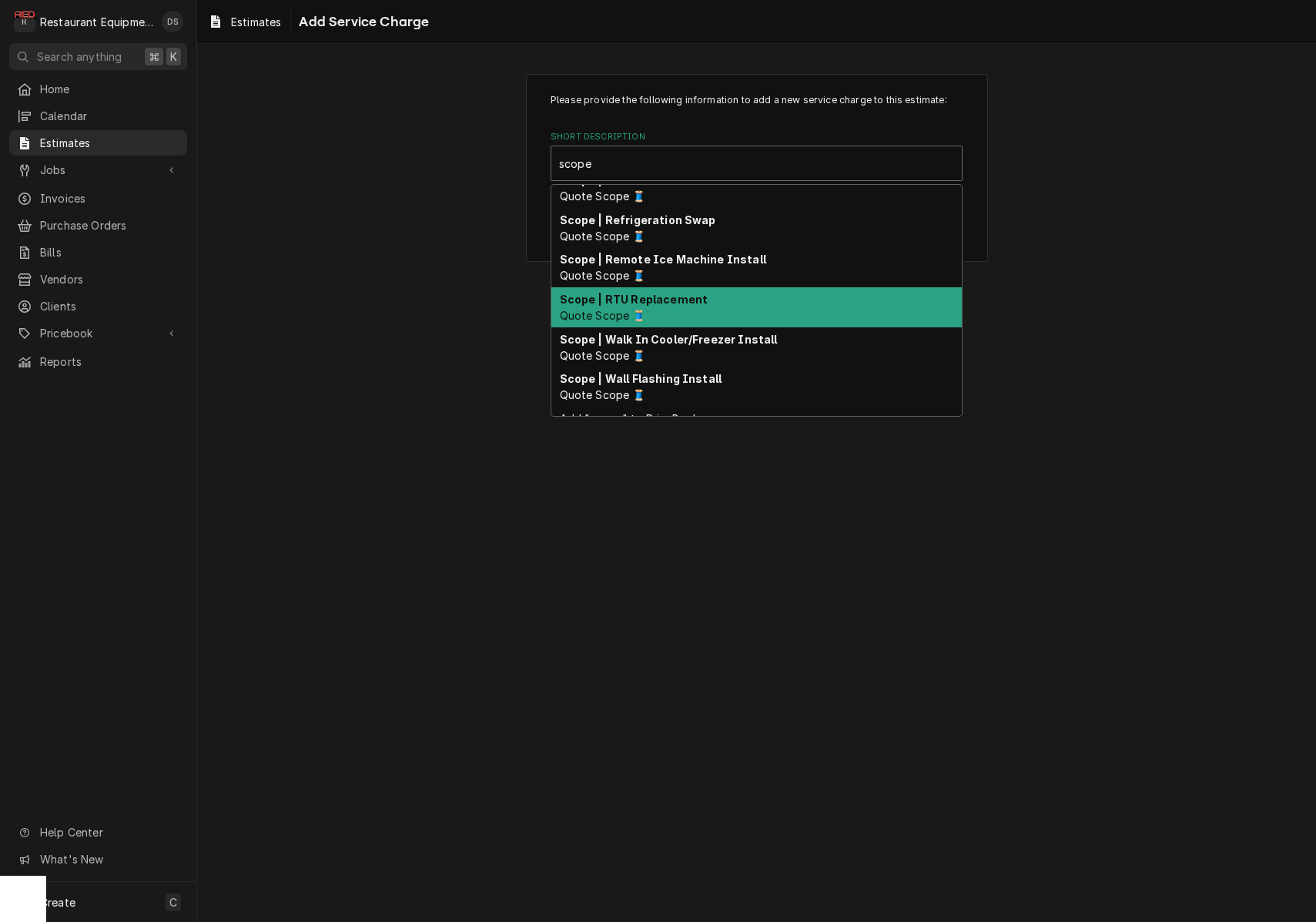
click at [667, 306] on div "Scope | RTU Replacement Quote Scope 🧵" at bounding box center [756, 307] width 410 height 40
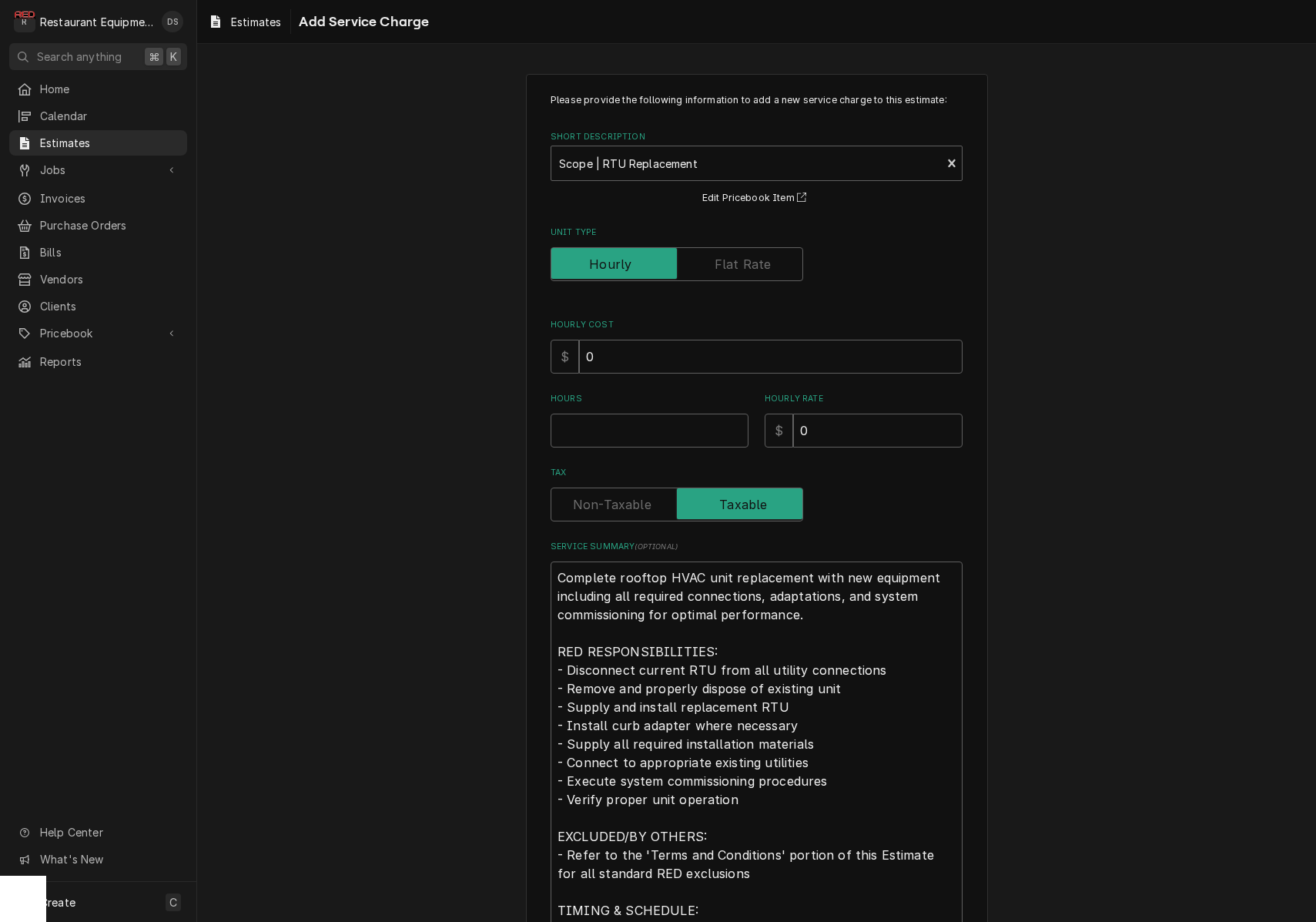
type textarea "x"
click at [753, 262] on label "Unit Type" at bounding box center [677, 264] width 253 height 34
click at [753, 262] on input "Unit Type" at bounding box center [677, 264] width 239 height 34
checkbox input "true"
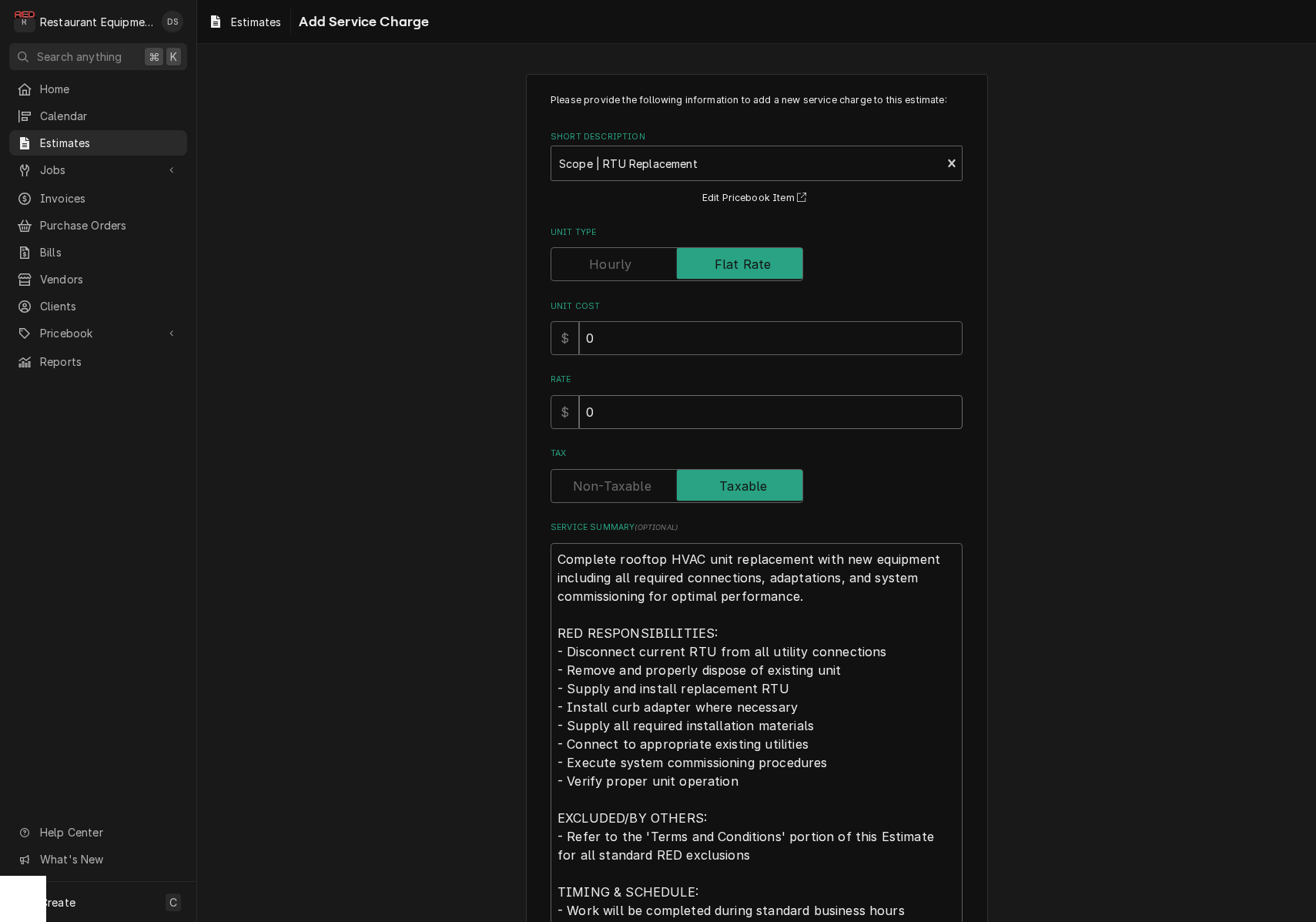
click at [770, 416] on input "0" at bounding box center [770, 412] width 383 height 34
type textarea "x"
type input "1"
type textarea "x"
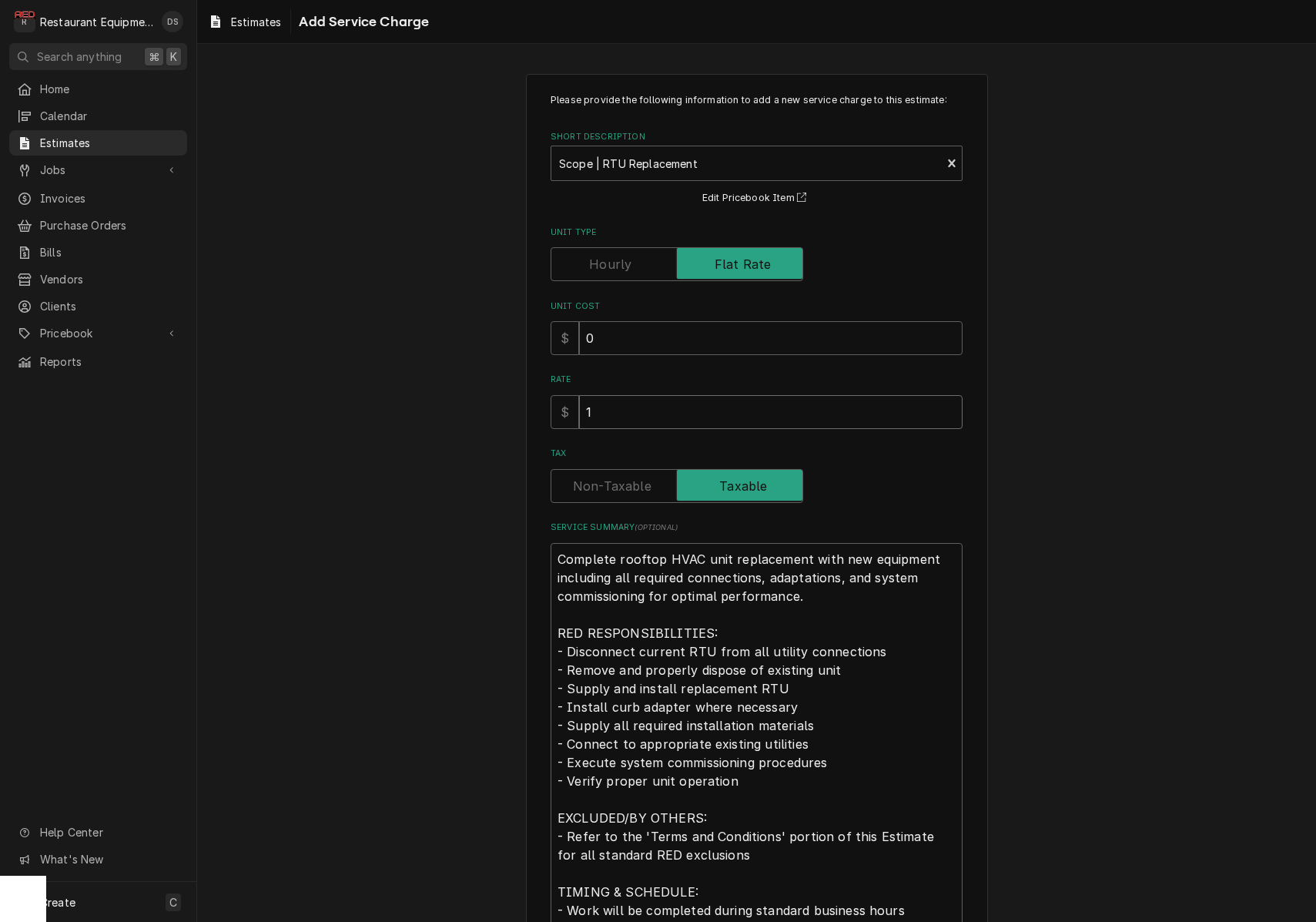
type input "13"
type textarea "x"
type input "133"
type textarea "x"
type input "1333"
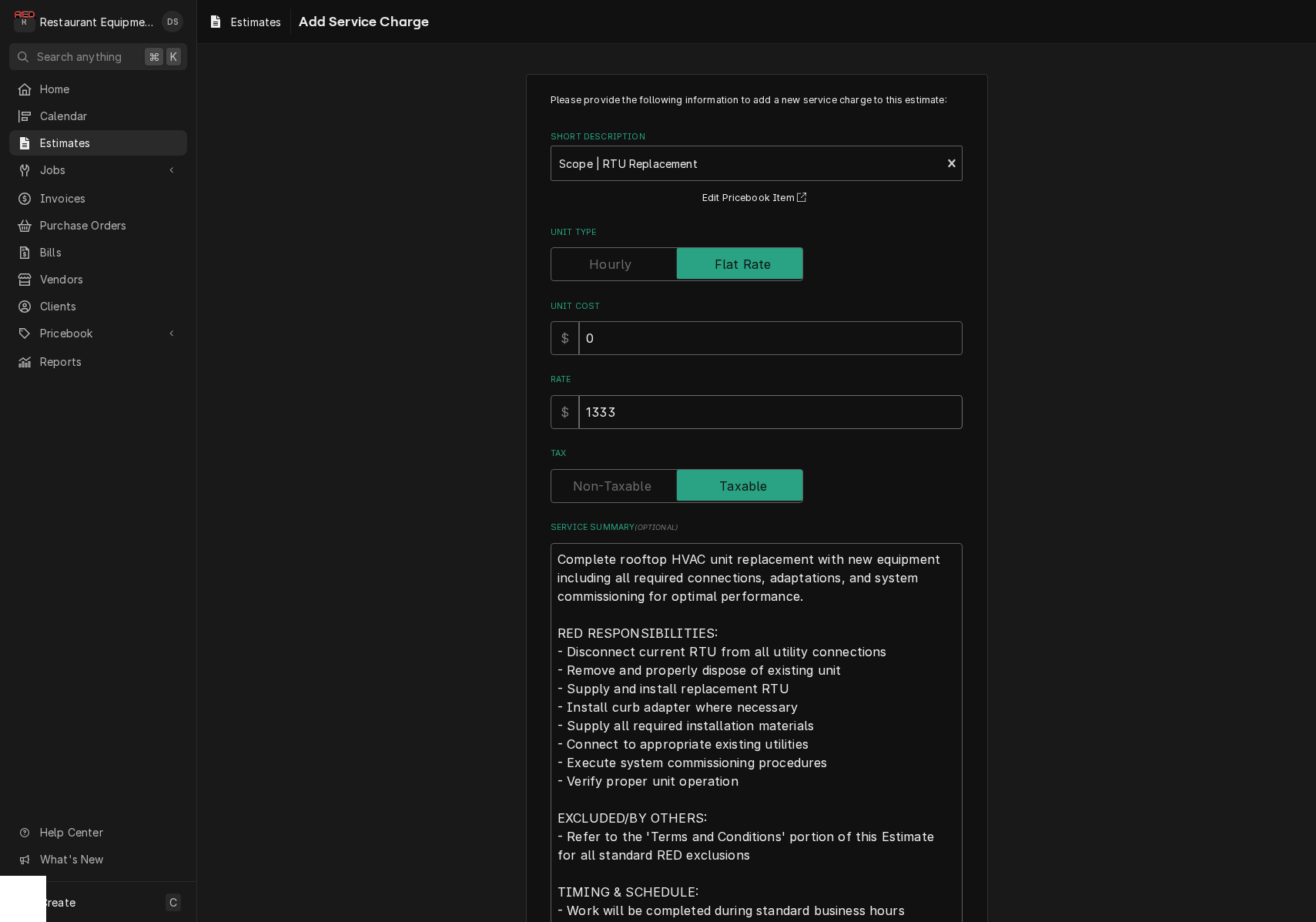
type textarea "x"
type input "1333.3"
type textarea "x"
type input "1333.33"
type textarea "x"
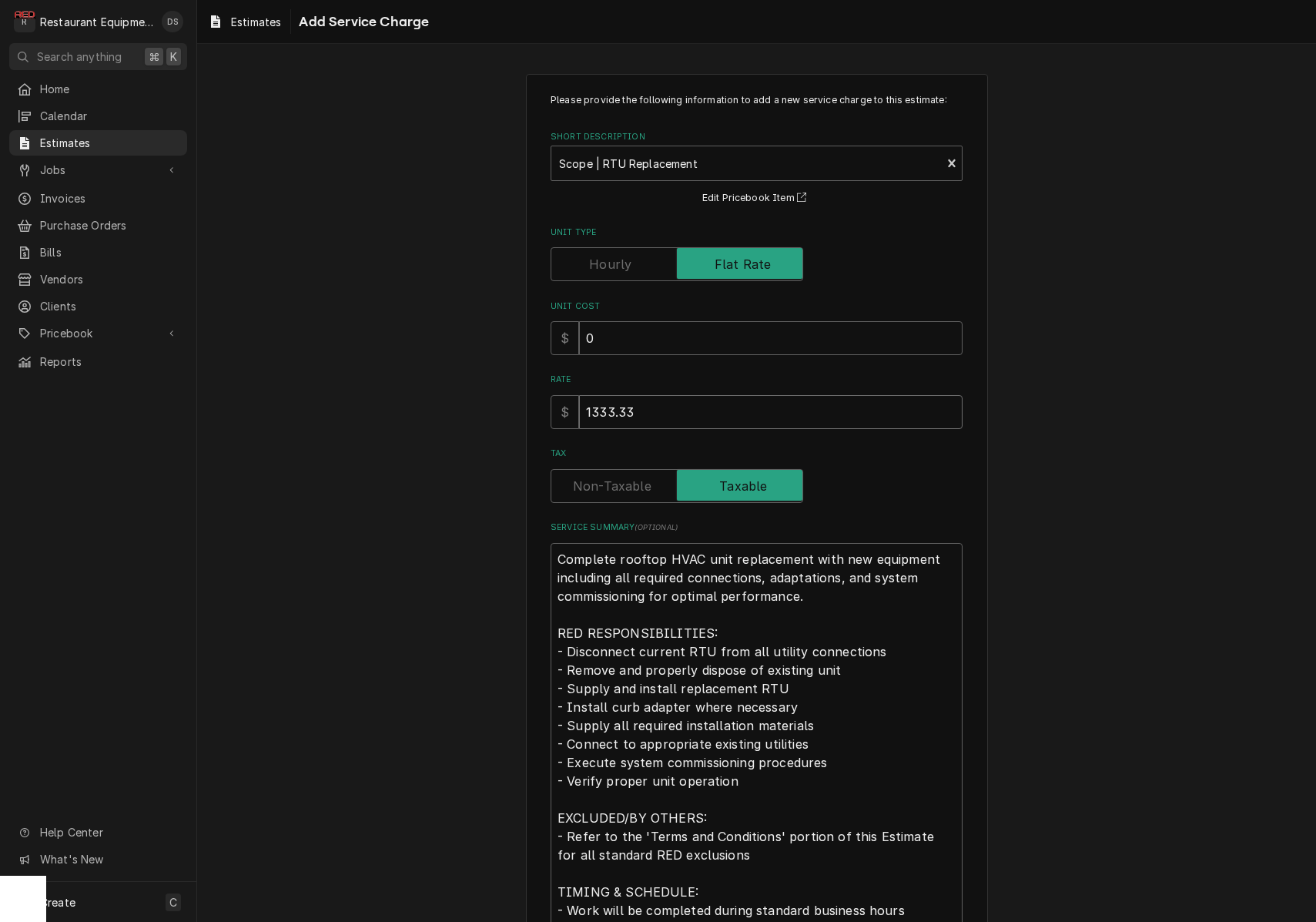
type input "1333.33"
click at [633, 485] on label "Tax" at bounding box center [677, 486] width 253 height 34
click at [633, 485] on input "Tax" at bounding box center [677, 486] width 239 height 34
checkbox input "false"
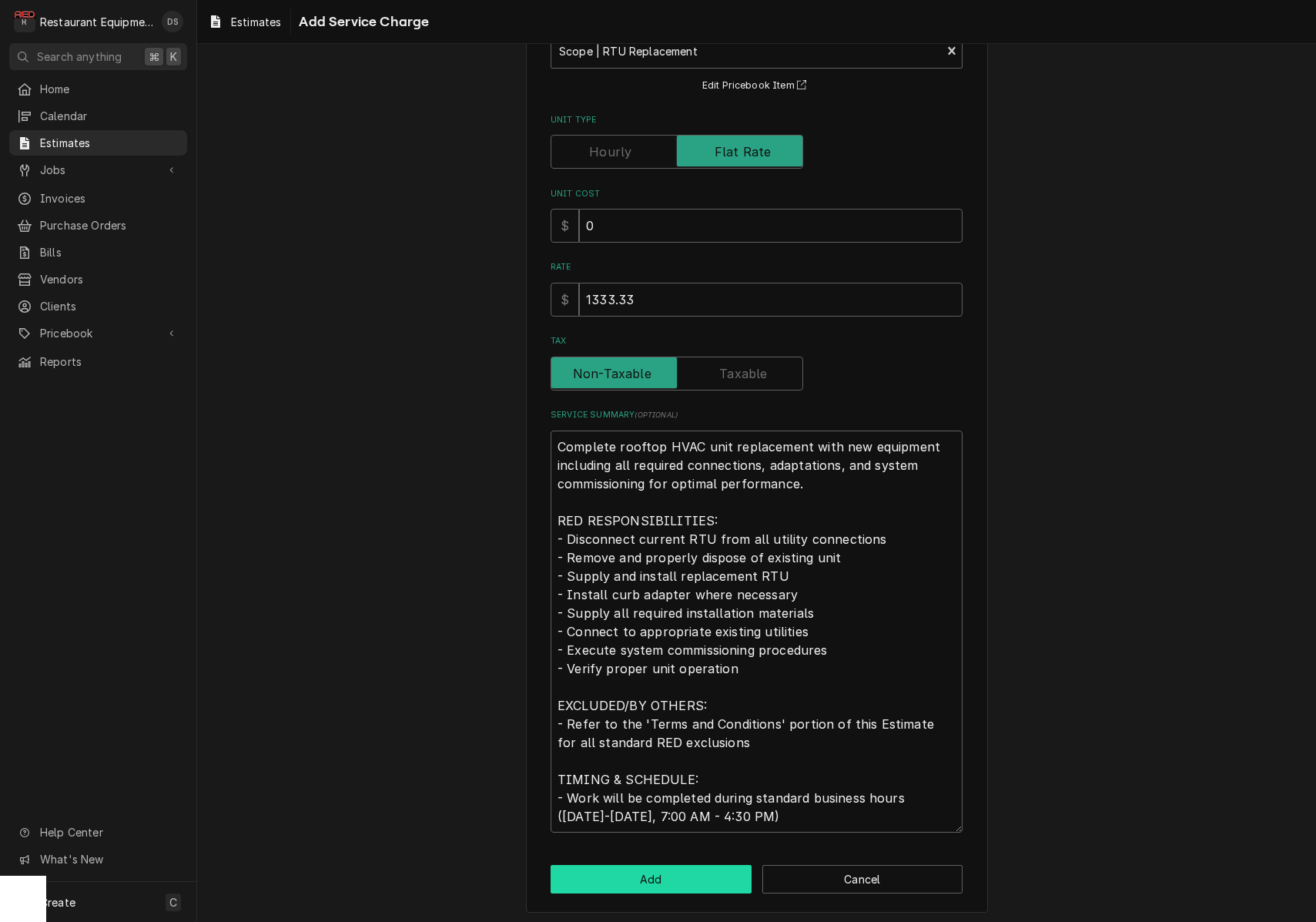
click at [686, 869] on button "Add" at bounding box center [651, 879] width 201 height 29
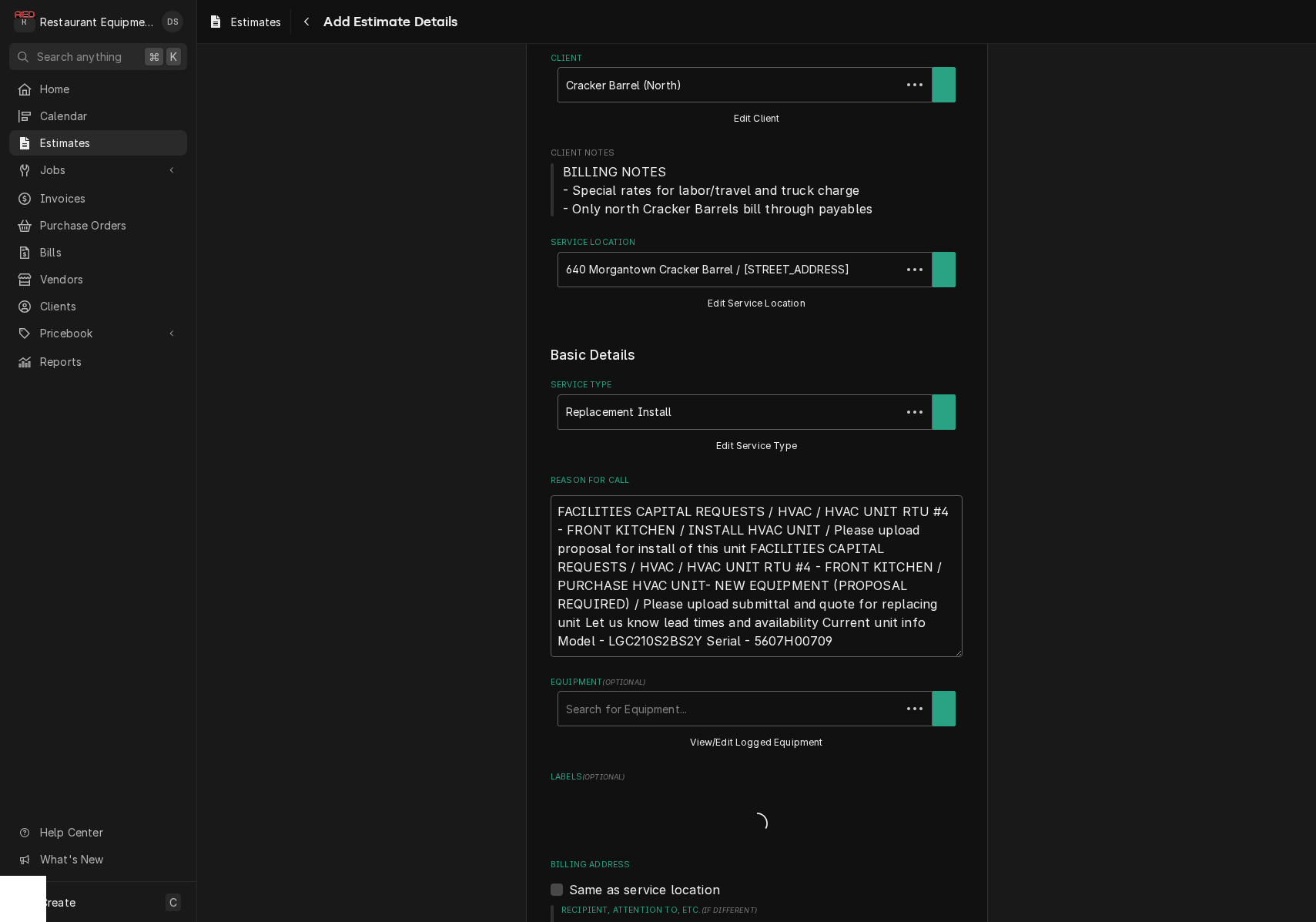
scroll to position [1165, 0]
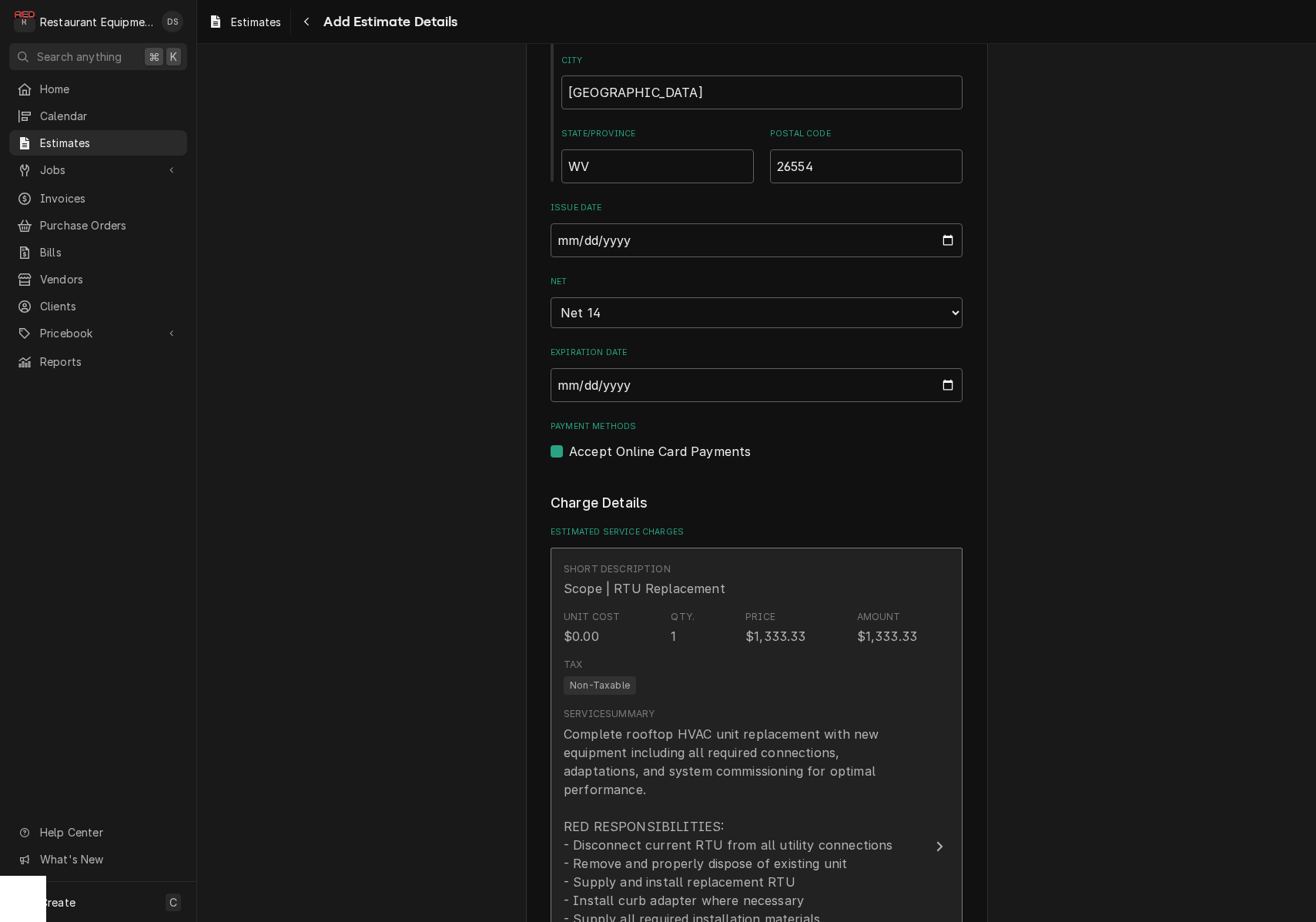
type textarea "x"
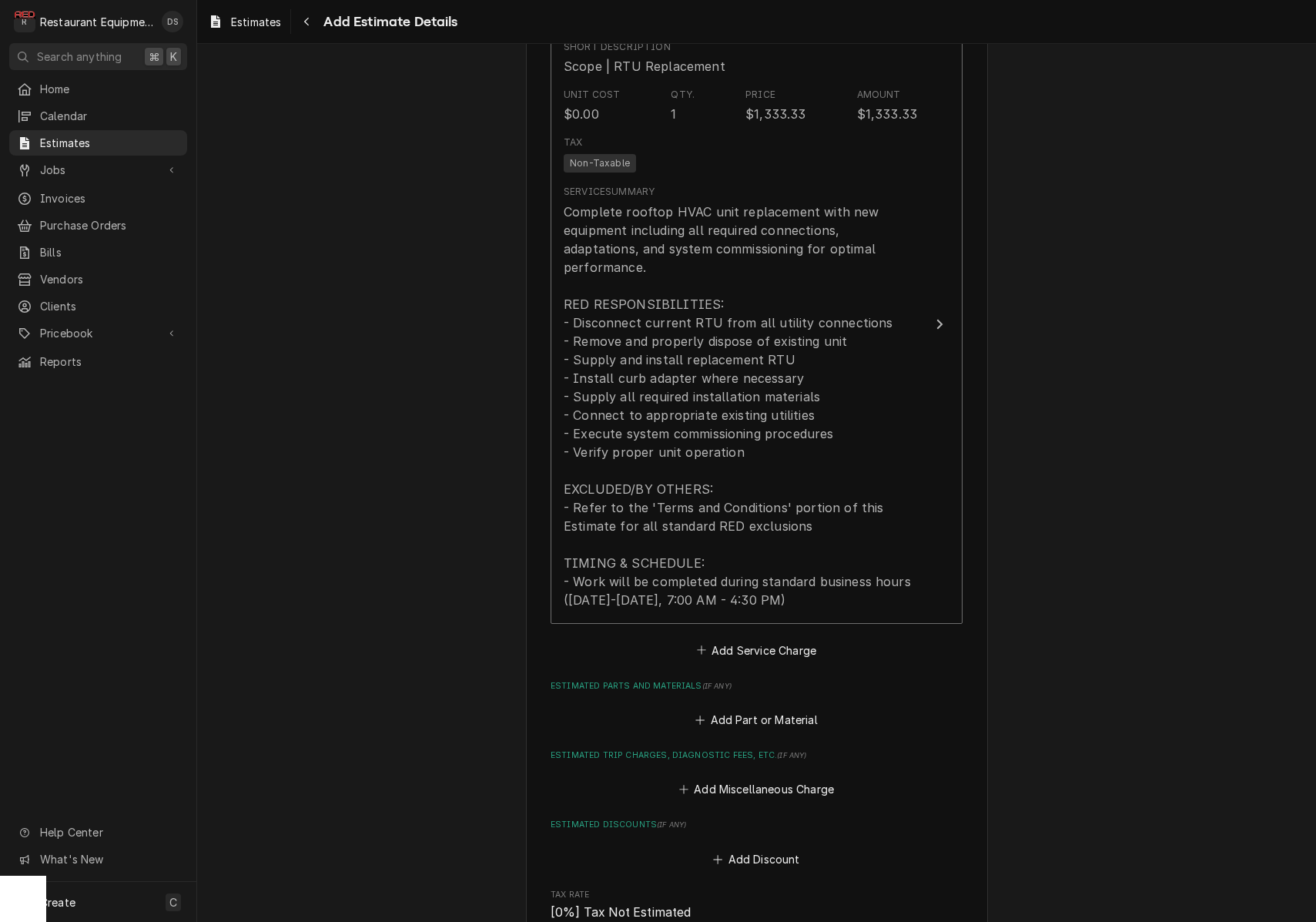
scroll to position [1696, 0]
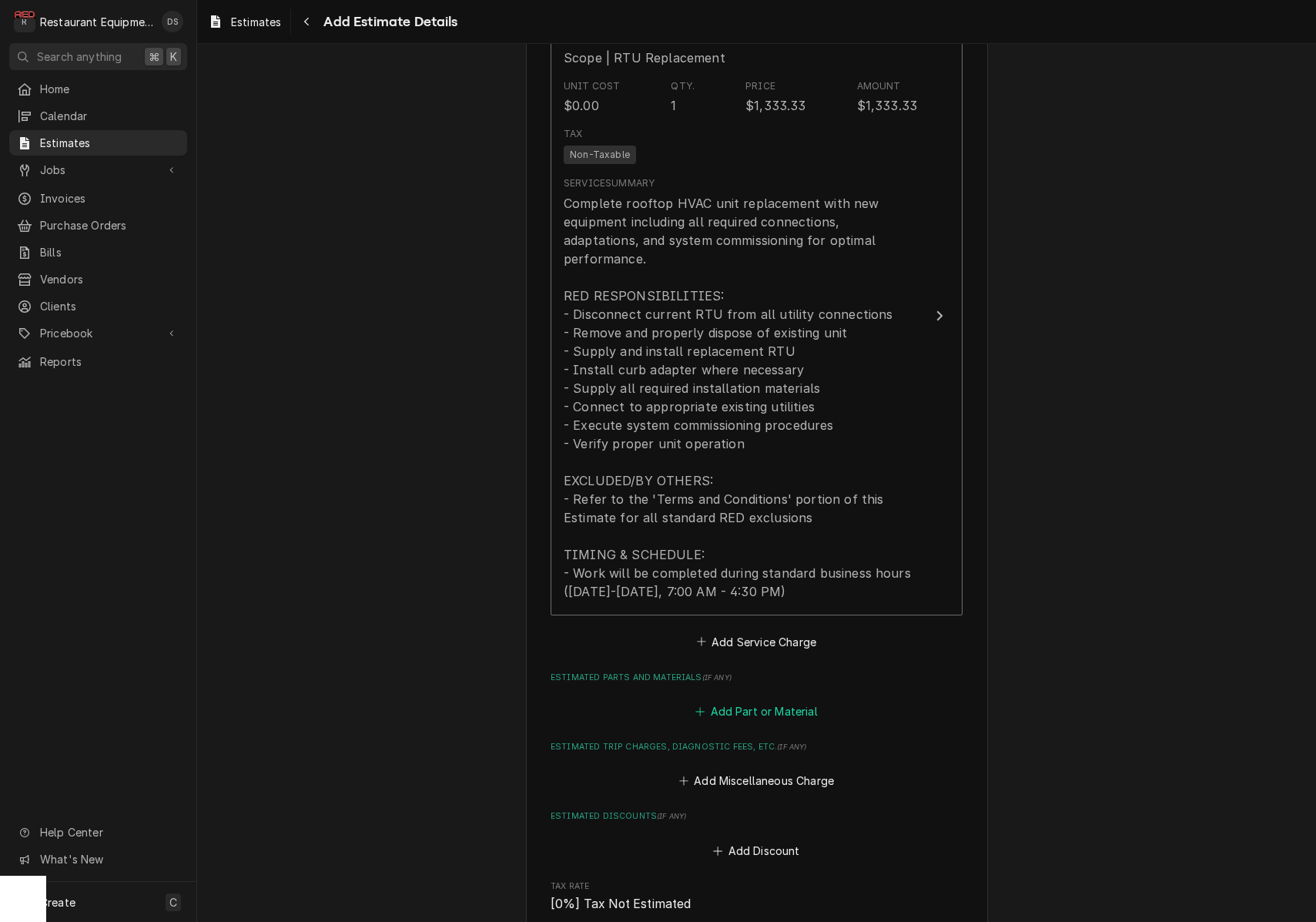
click at [776, 700] on button "Add Part or Material" at bounding box center [756, 711] width 127 height 21
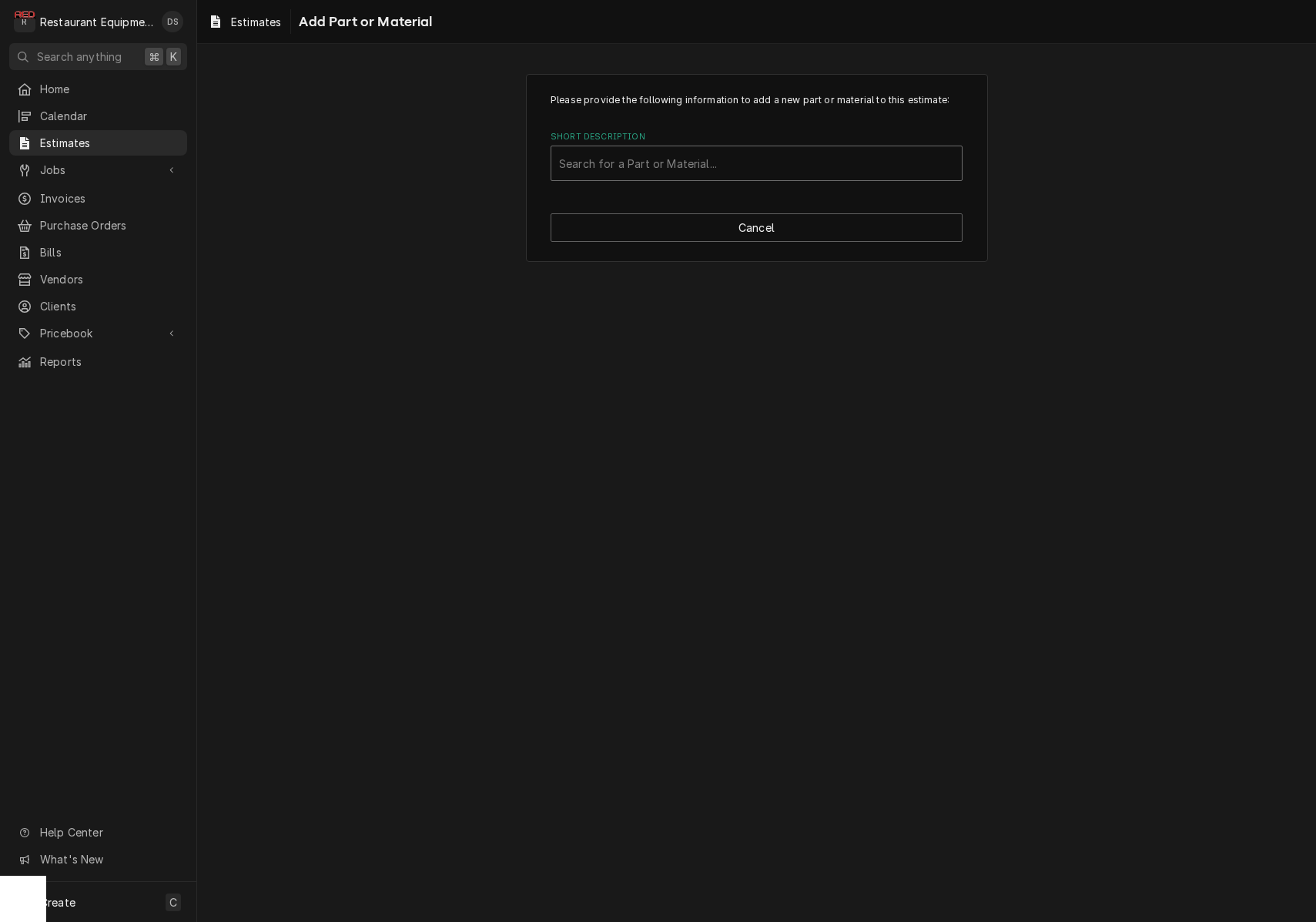
click at [683, 165] on div "Search for a Part or Material..." at bounding box center [756, 164] width 395 height 16
type input "misc"
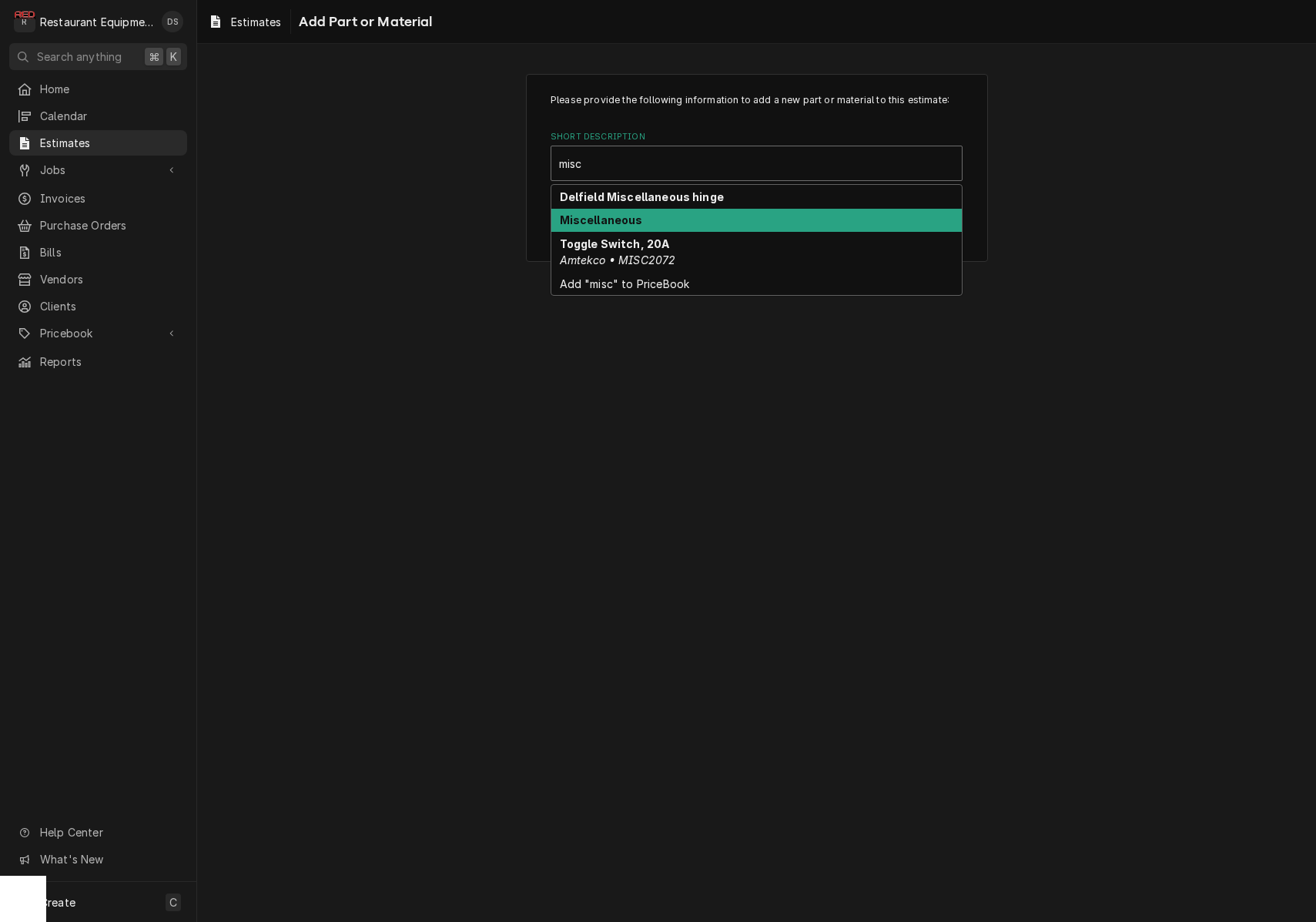
click at [644, 209] on div "Miscellaneous" at bounding box center [756, 220] width 410 height 24
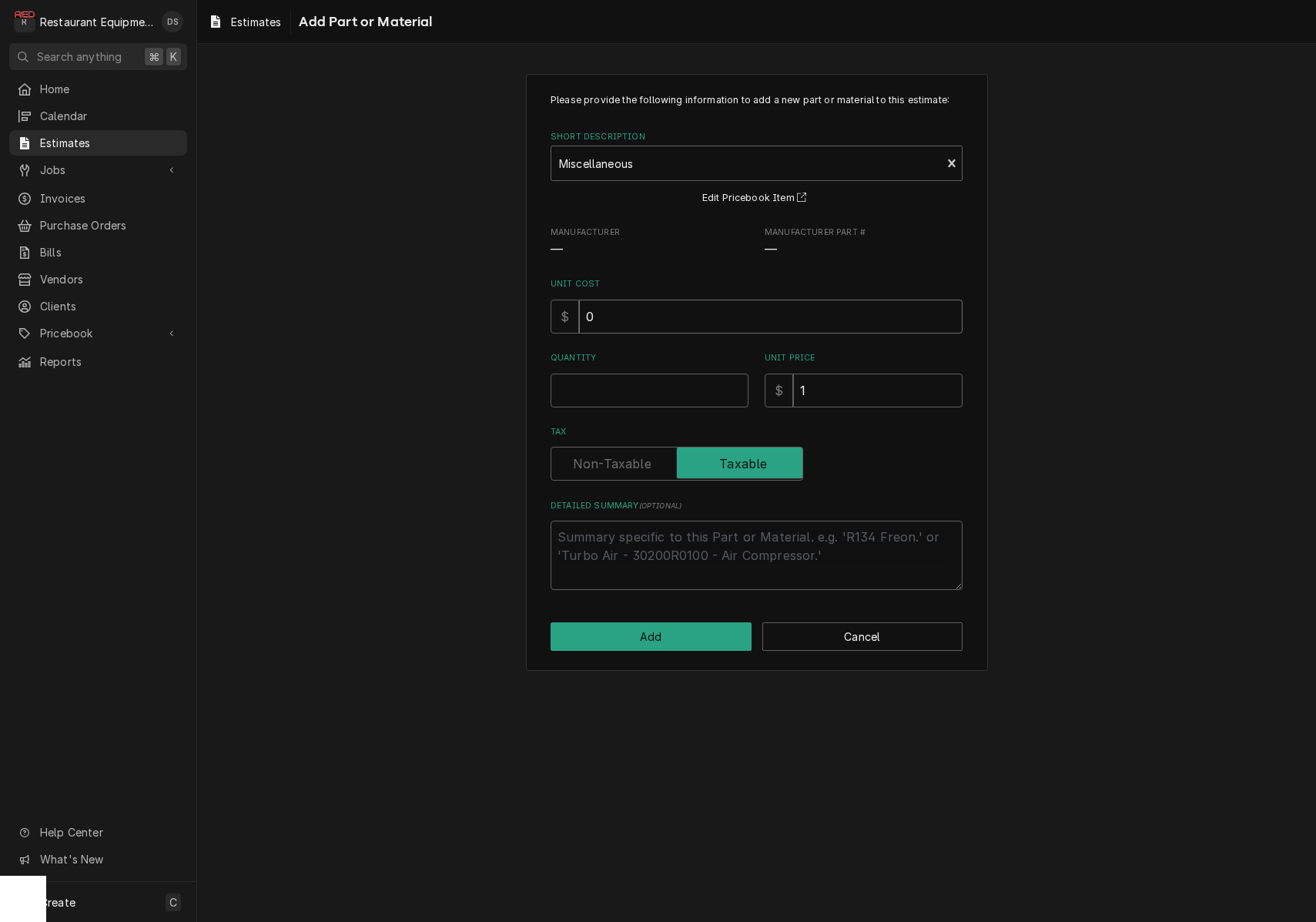
click at [626, 326] on input "0" at bounding box center [770, 316] width 383 height 34
click at [626, 325] on input "0" at bounding box center [770, 316] width 383 height 34
click at [850, 396] on input "1" at bounding box center [877, 390] width 169 height 34
type textarea "x"
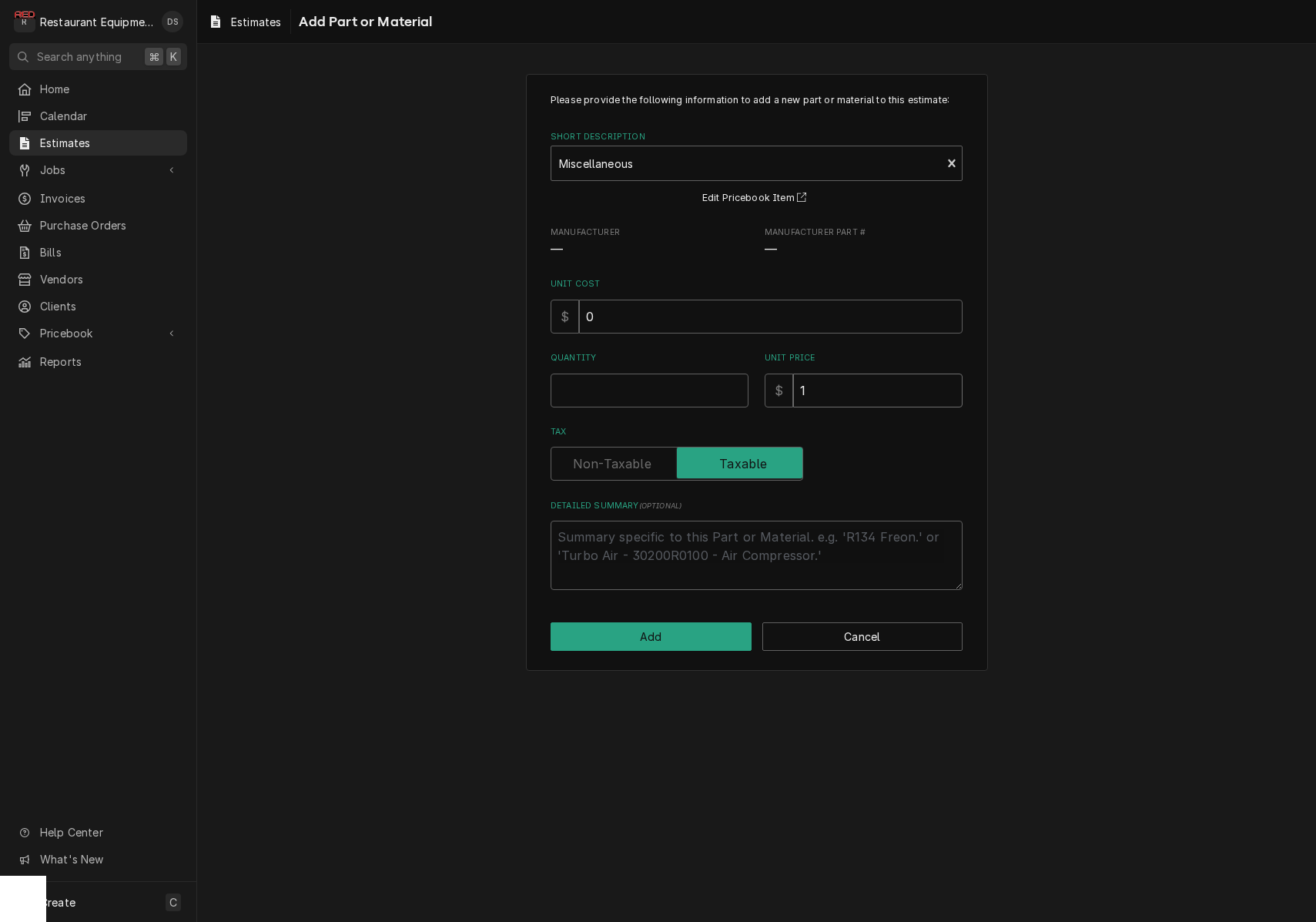
type input "4"
type textarea "x"
type input "40"
type textarea "x"
type input "400"
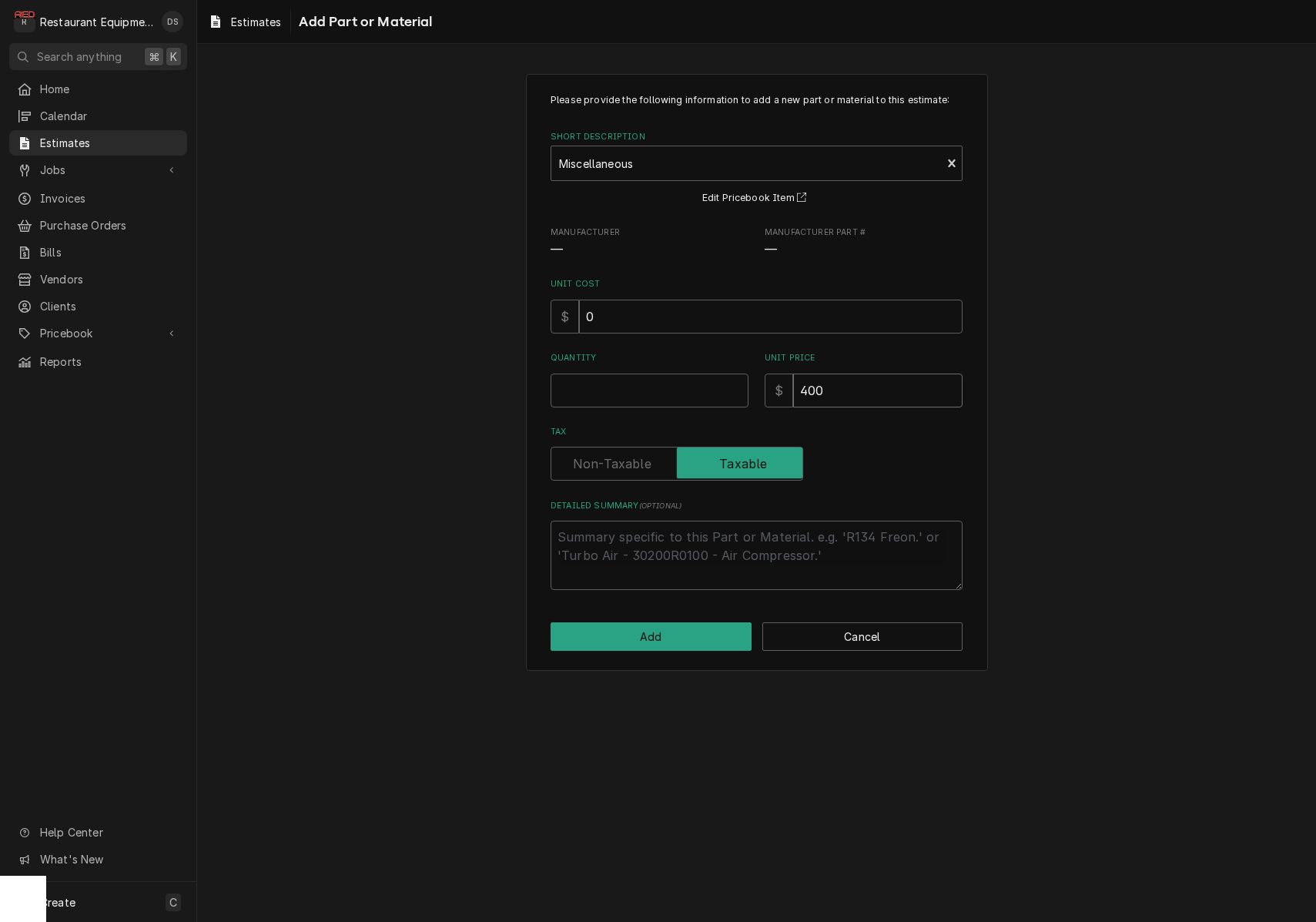
type textarea "x"
type input "400.0"
type textarea "x"
type input "400.00"
type textarea "x"
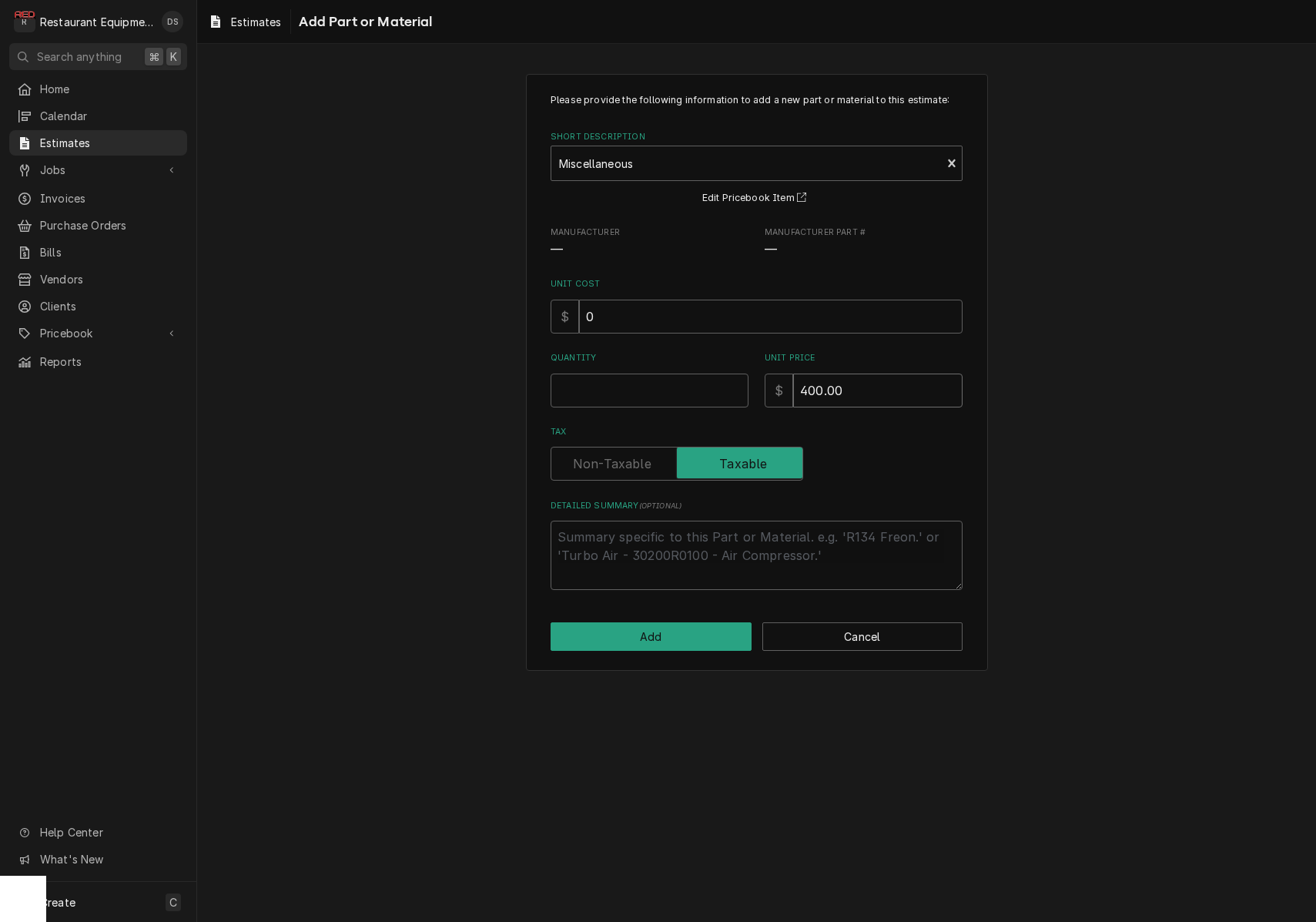
type input "400.00"
click at [718, 389] on input "Quantity" at bounding box center [650, 390] width 198 height 34
type textarea "x"
type input "1"
type textarea "x"
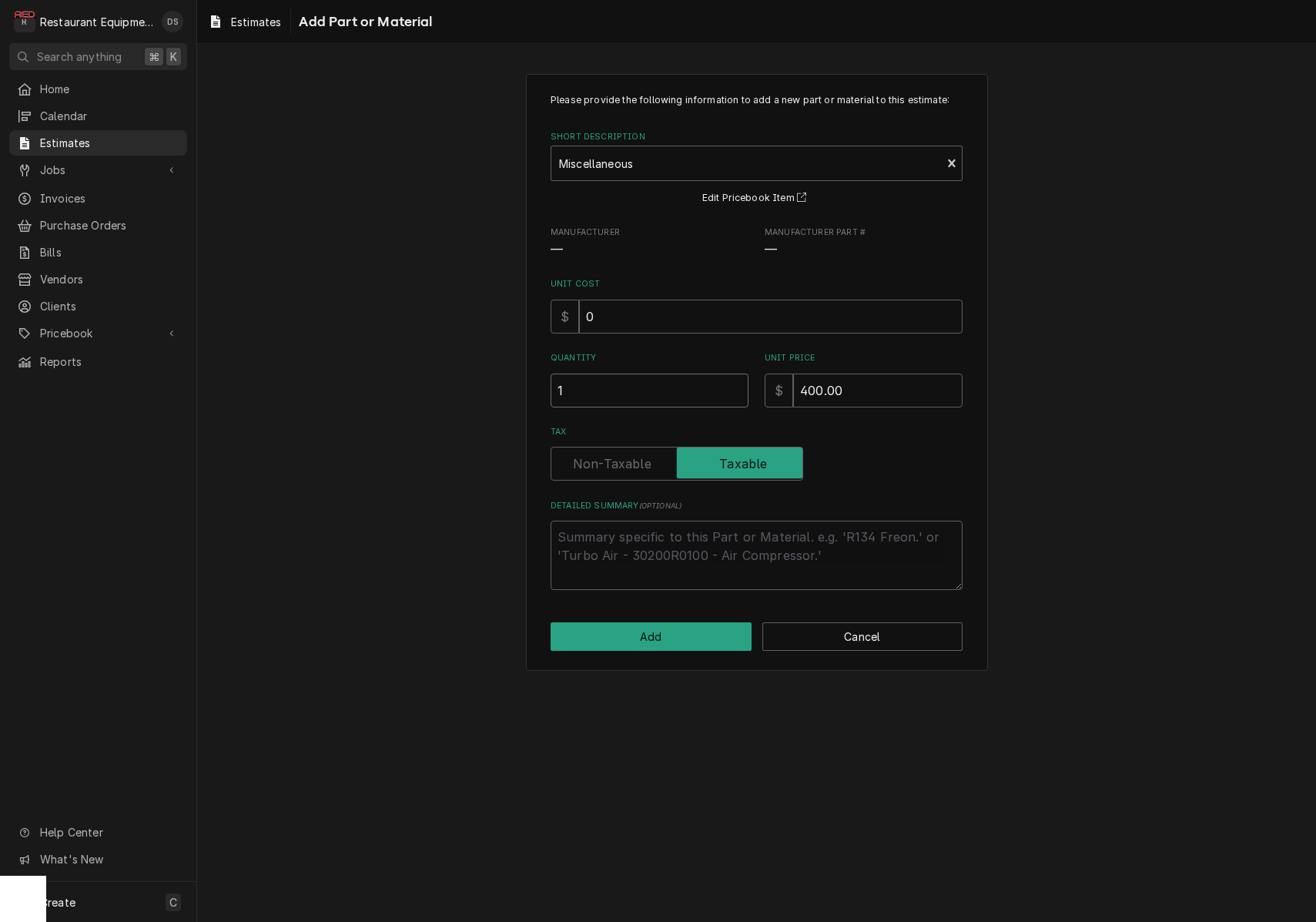
type input "1"
click at [643, 460] on label "Tax" at bounding box center [677, 463] width 253 height 34
click at [643, 460] on input "Tax" at bounding box center [677, 463] width 239 height 34
checkbox input "false"
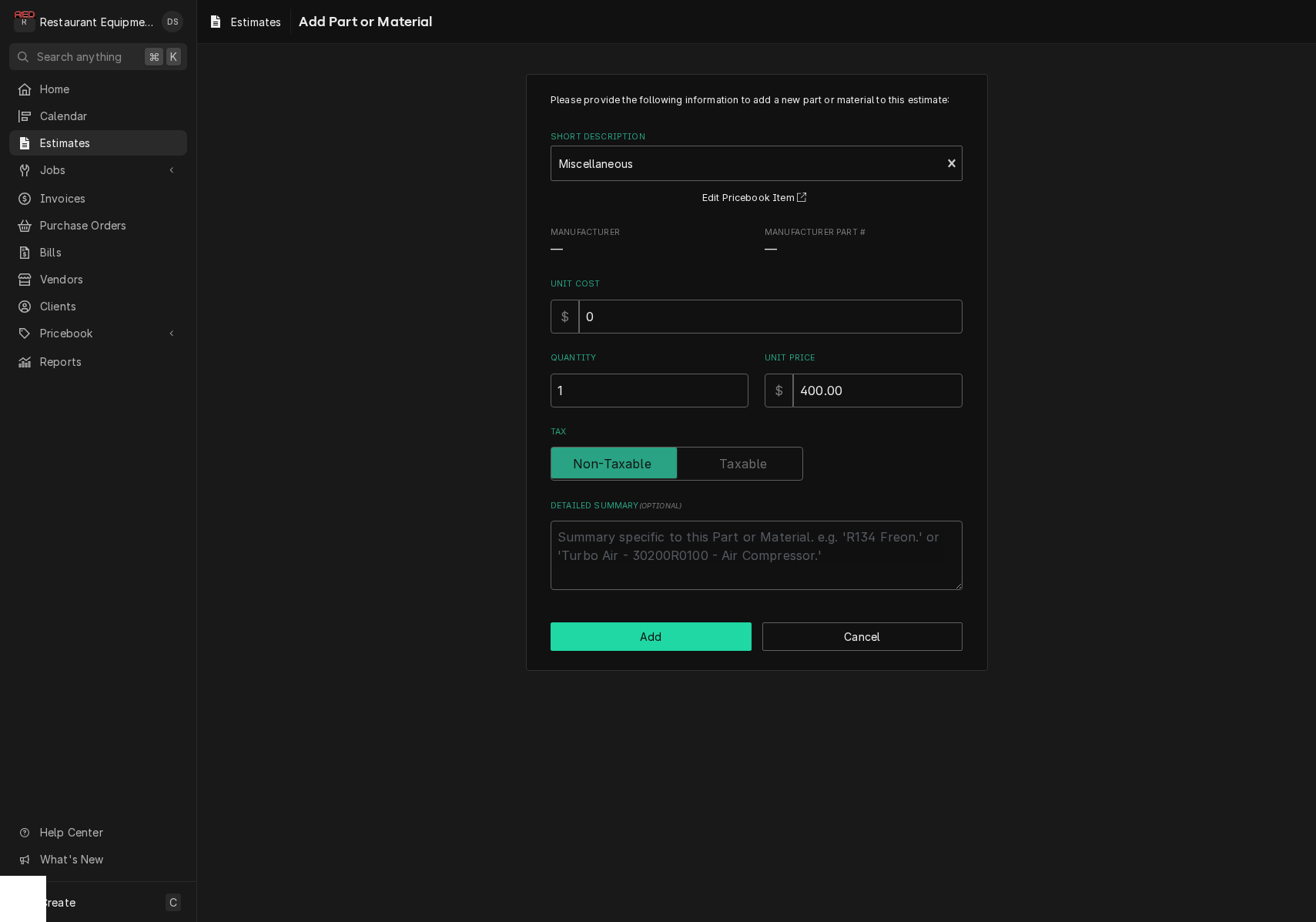
click at [670, 643] on button "Add" at bounding box center [651, 636] width 201 height 29
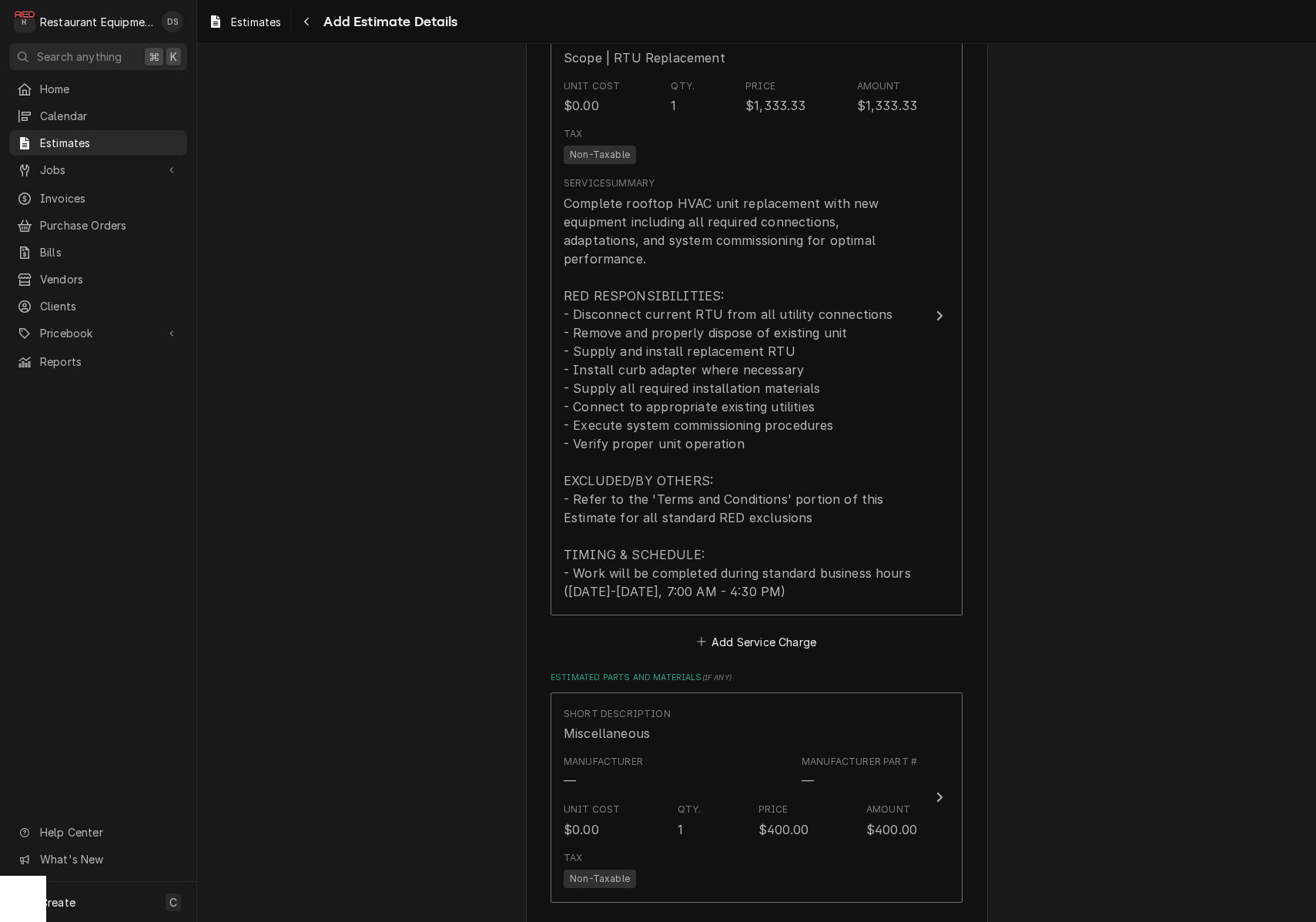
type textarea "x"
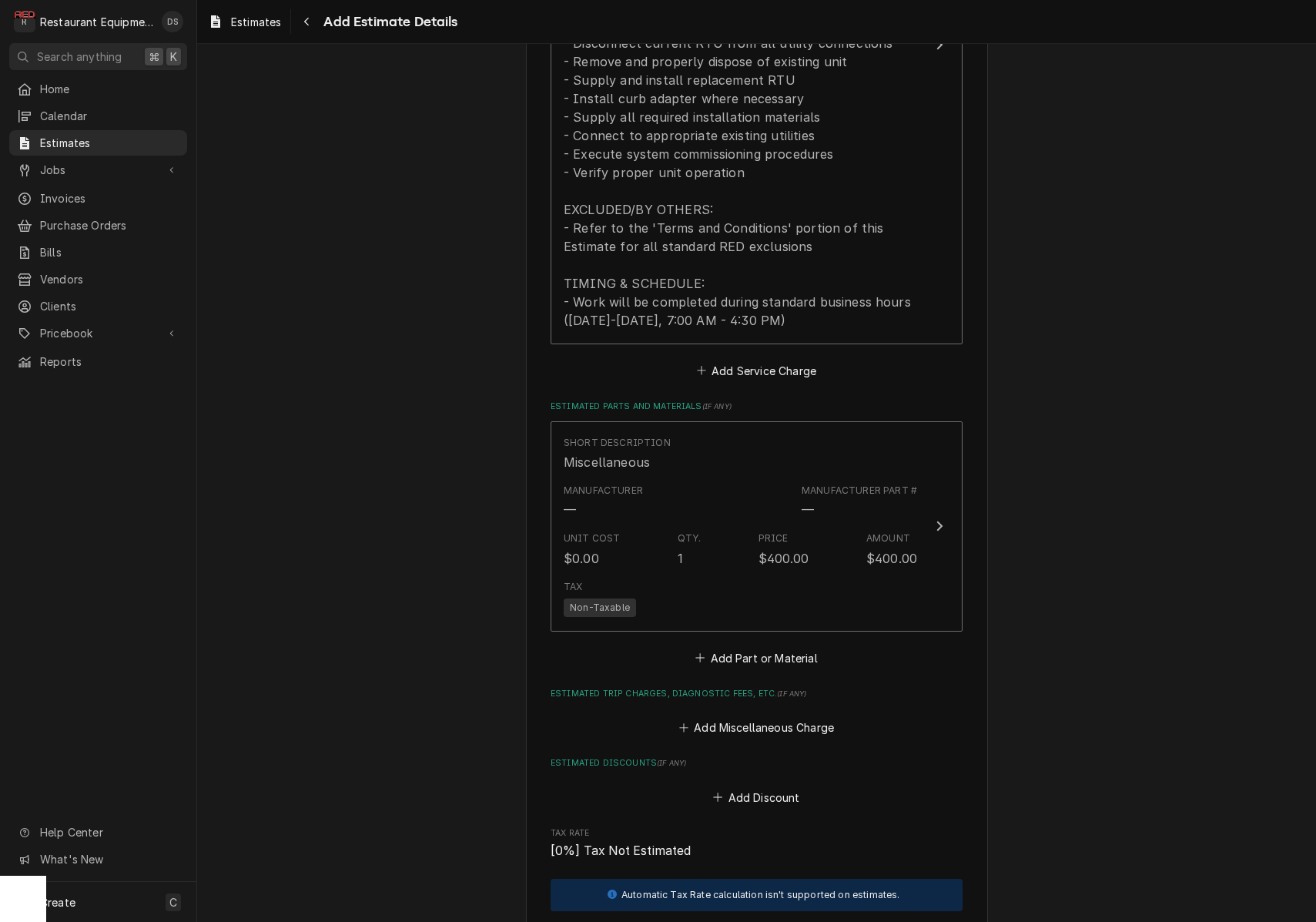
scroll to position [1983, 0]
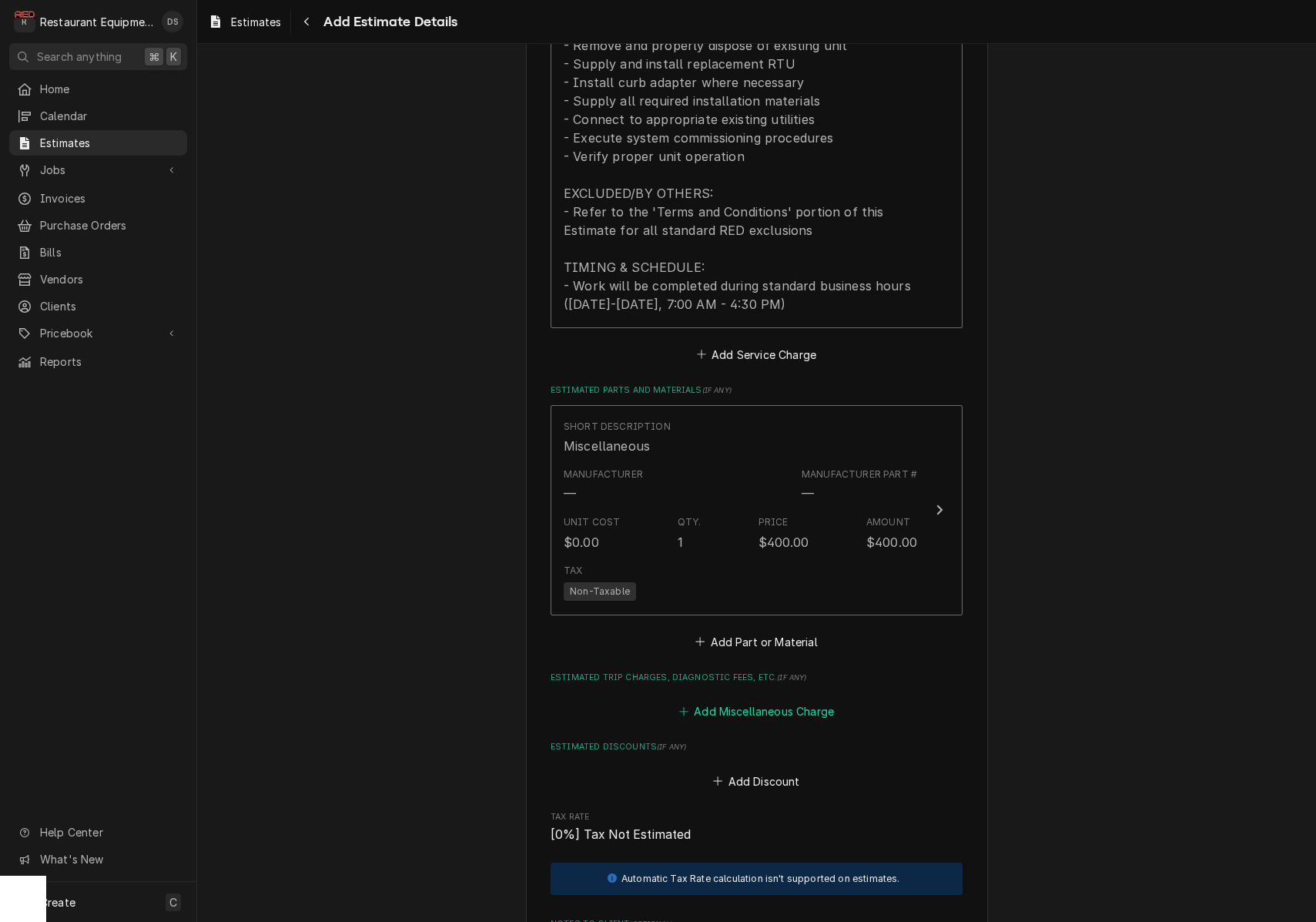
click at [741, 701] on button "Add Miscellaneous Charge" at bounding box center [756, 712] width 160 height 21
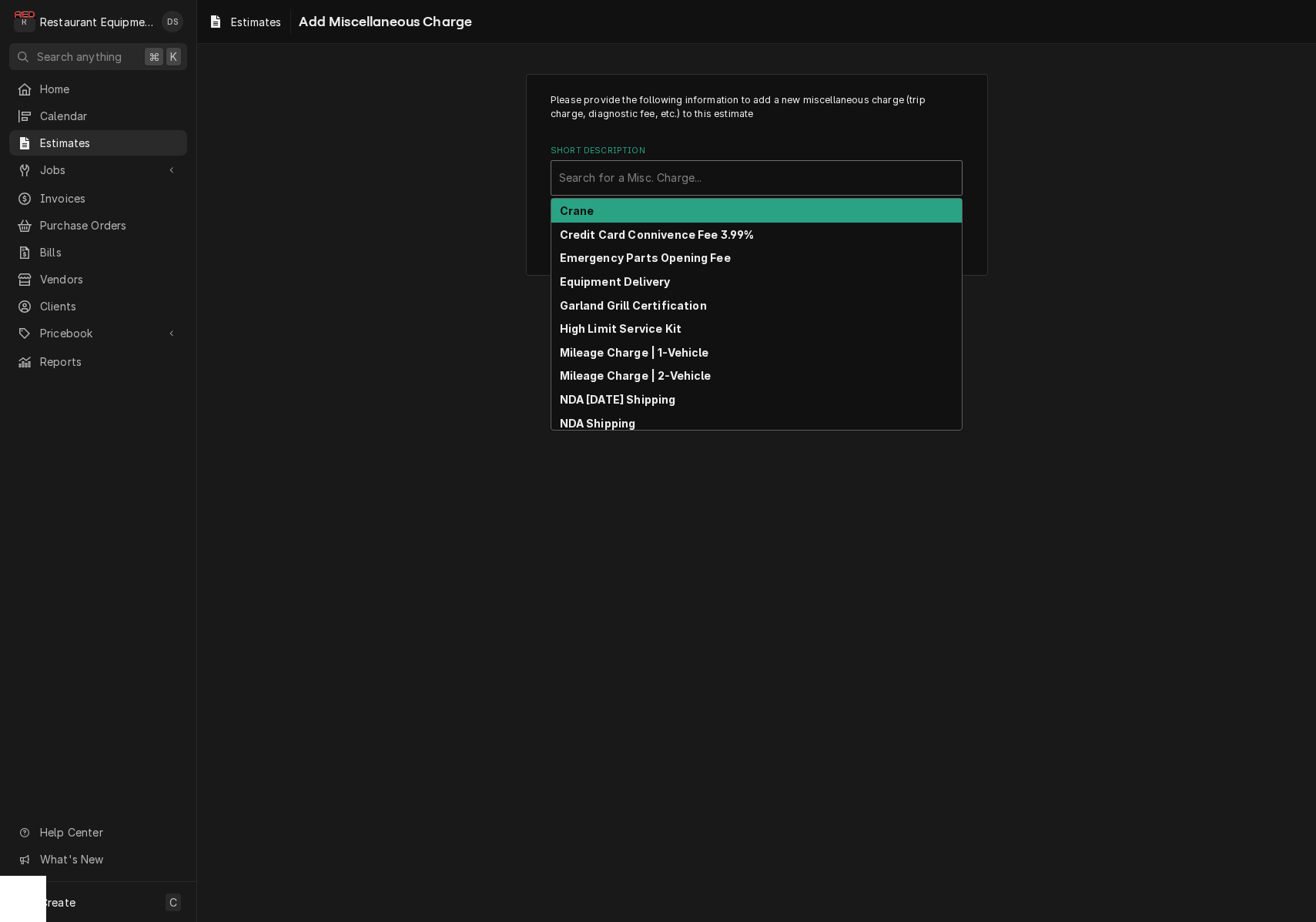
click at [695, 191] on div "Search for a Misc. Charge..." at bounding box center [756, 178] width 410 height 34
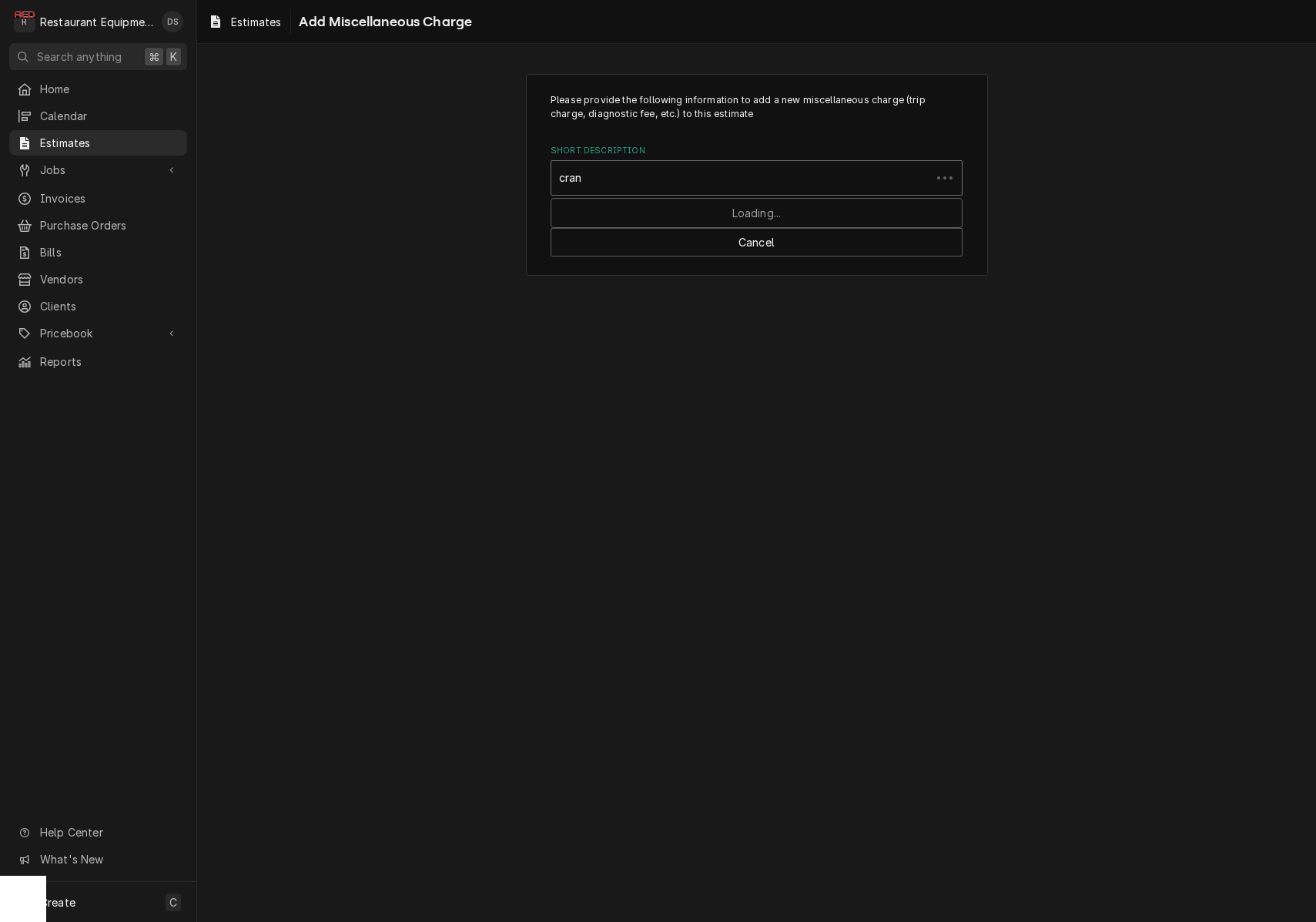
type input "crane"
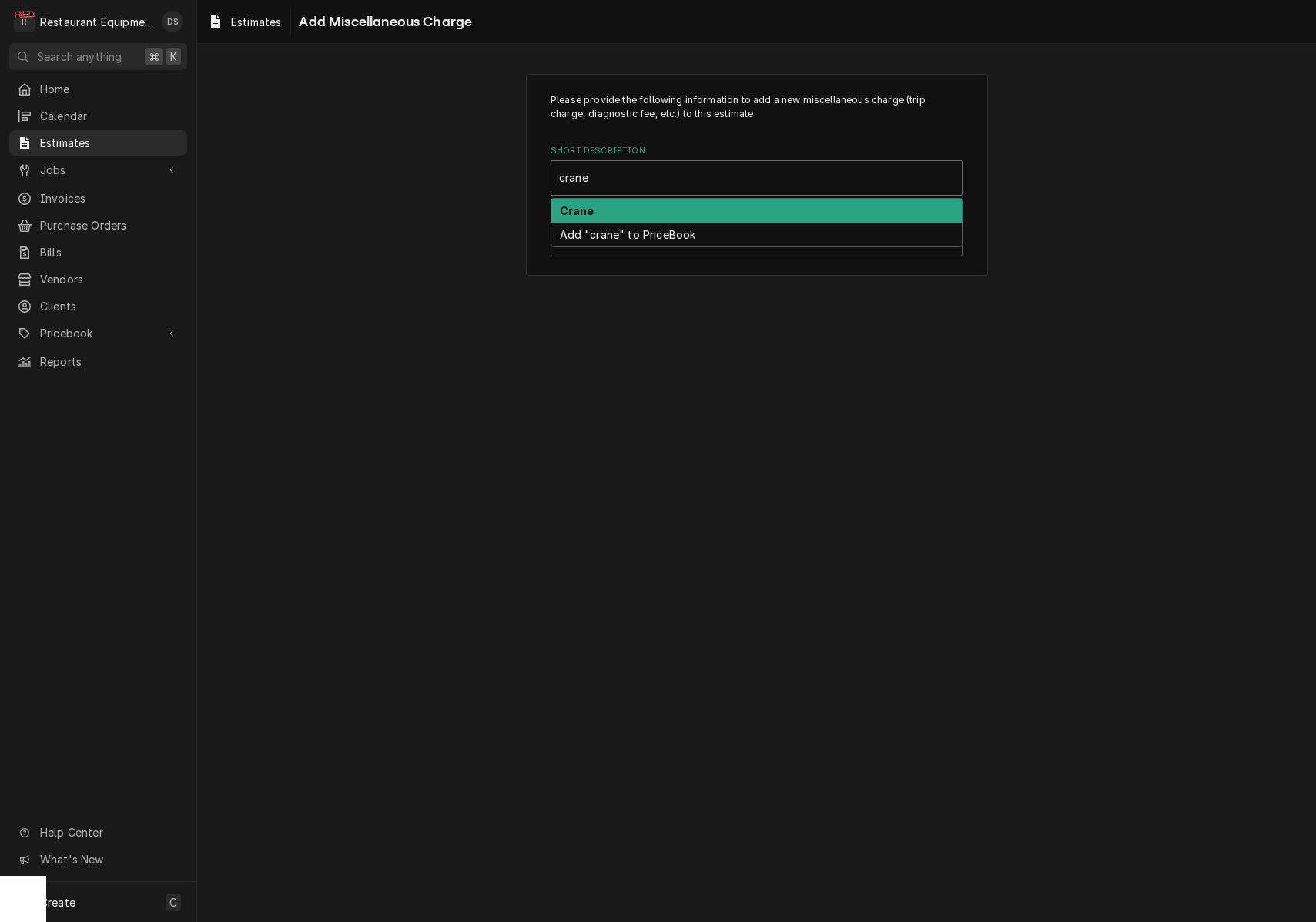
click at [662, 203] on div "Crane" at bounding box center [756, 210] width 410 height 24
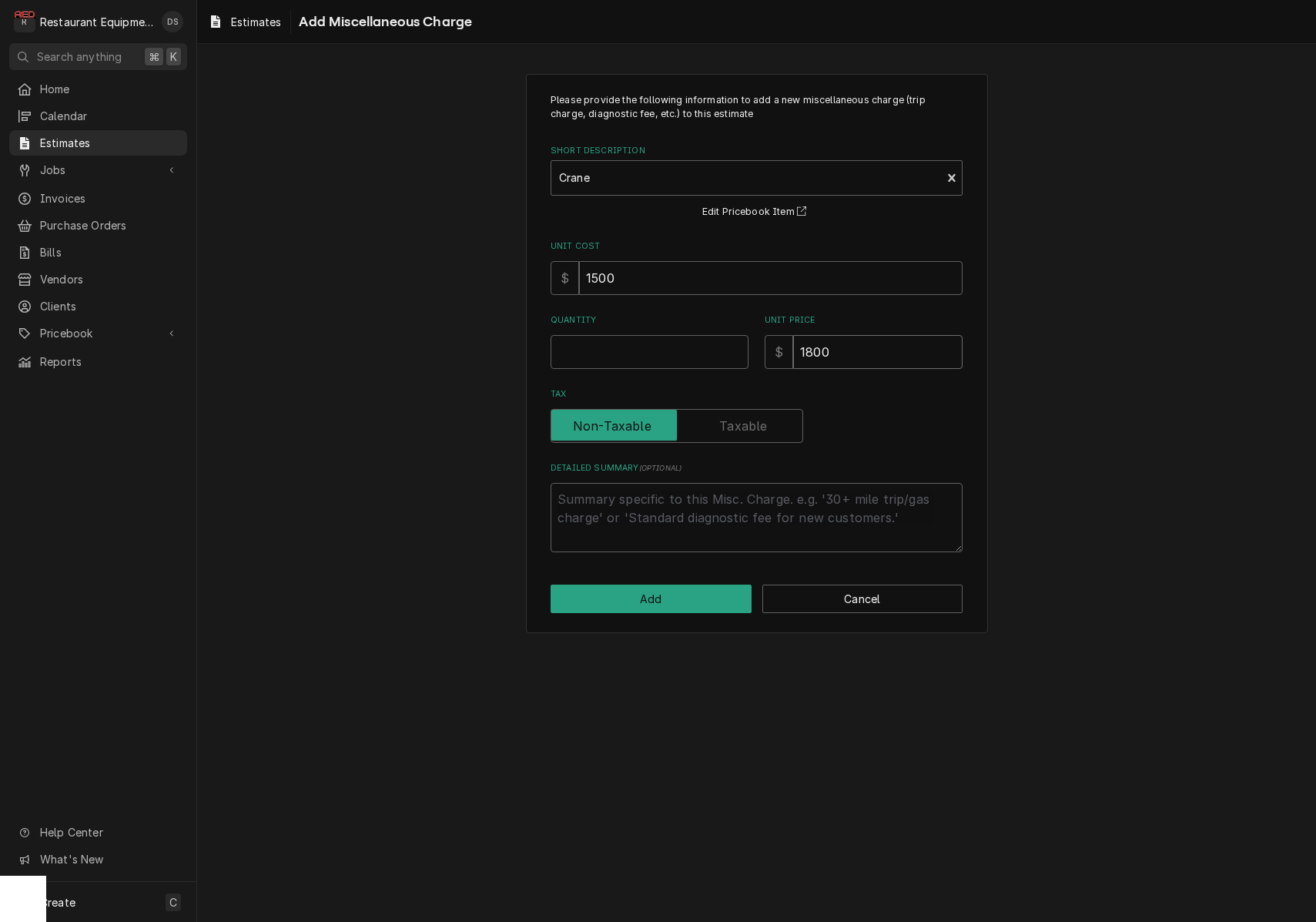
click at [874, 355] on input "1800" at bounding box center [877, 351] width 169 height 34
click at [866, 357] on input "1800" at bounding box center [877, 351] width 169 height 34
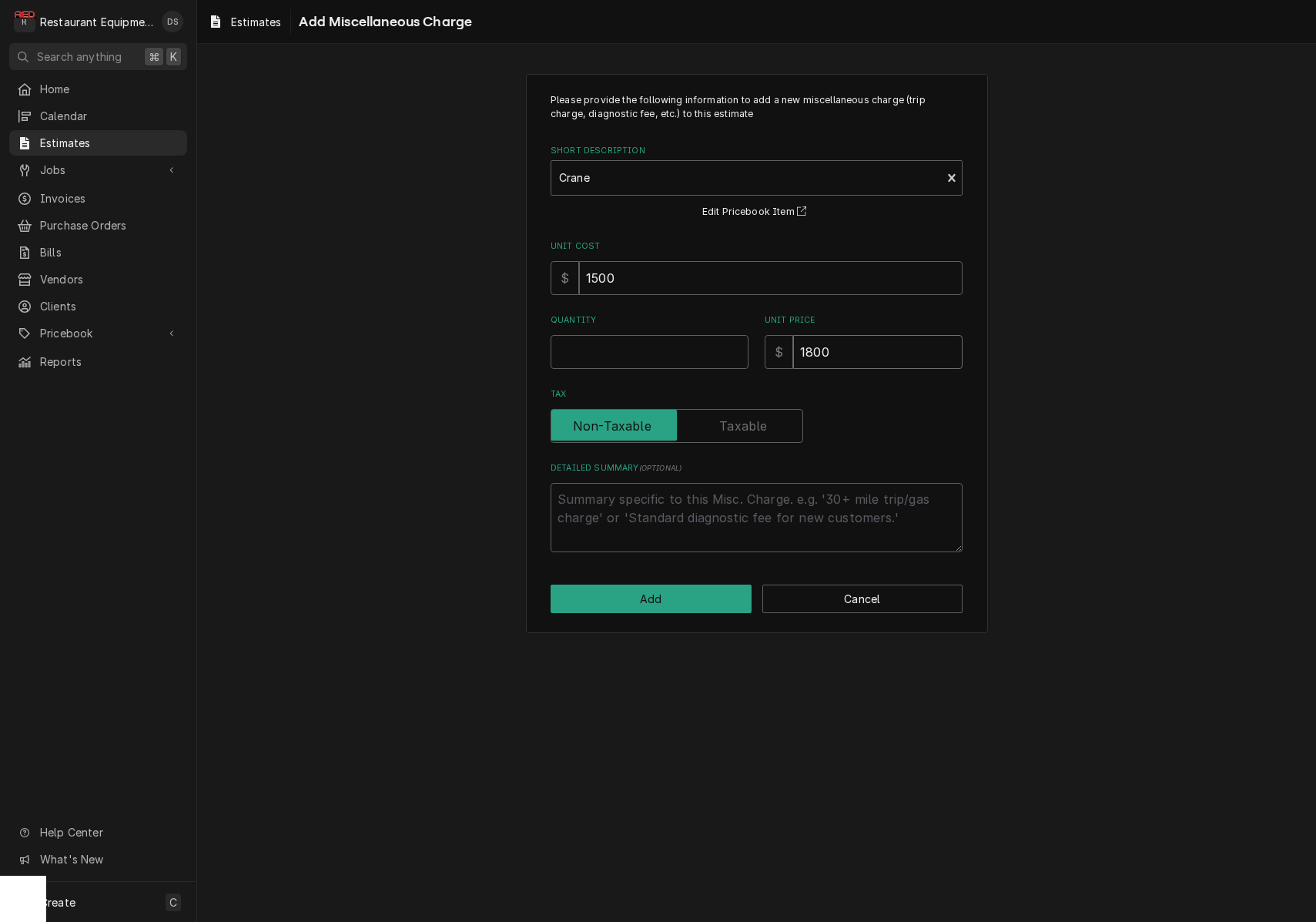
type textarea "x"
type input "1"
type textarea "x"
type input "15"
type textarea "x"
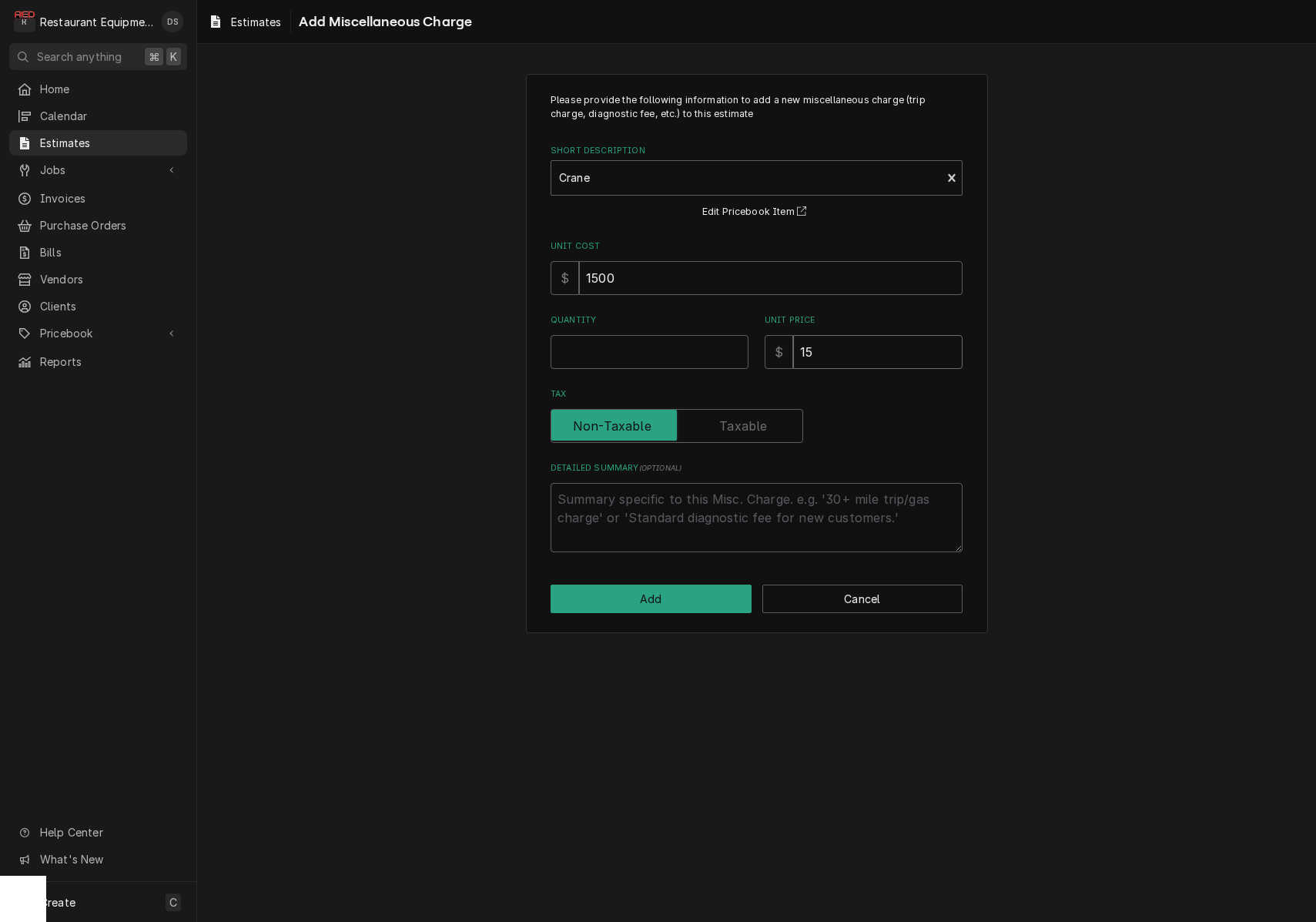
type input "152"
type textarea "x"
type input "1527"
type textarea "x"
type input "1527.6"
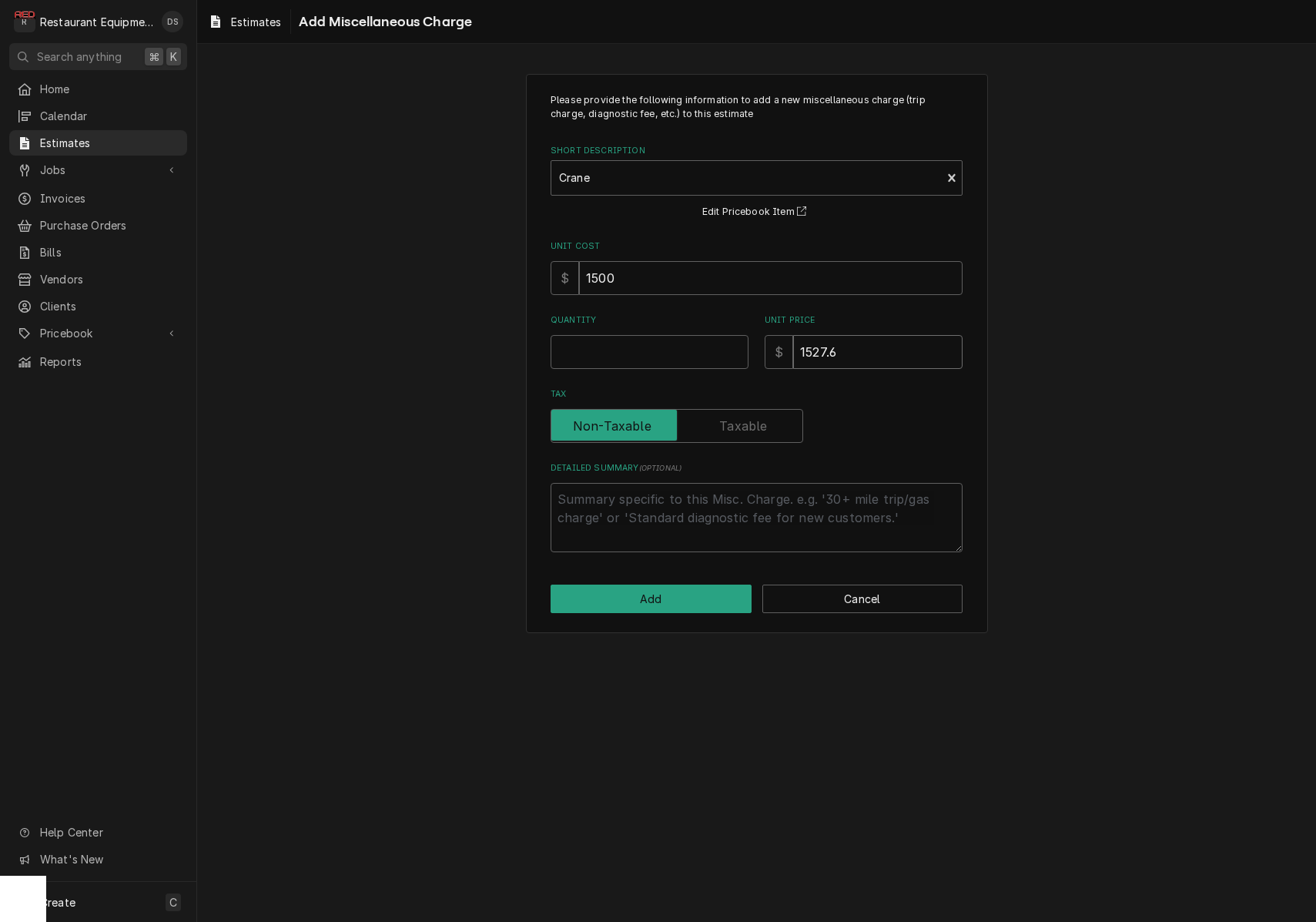
type textarea "x"
type input "1527.61"
type textarea "x"
type input "1527.61"
click at [655, 355] on input "Quantity" at bounding box center [650, 351] width 198 height 34
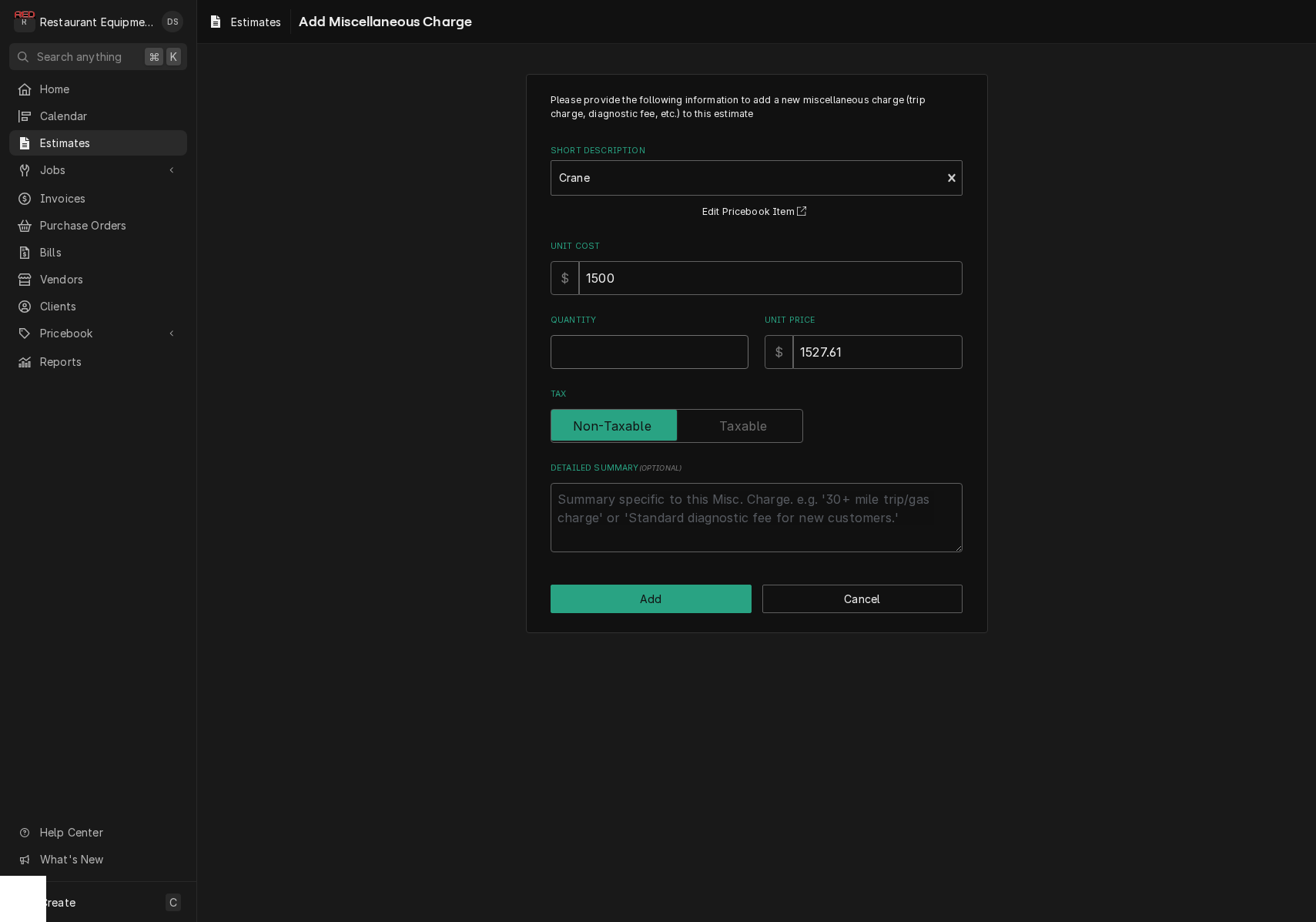
type textarea "x"
type input "1"
type textarea "x"
type input "1"
click at [689, 593] on button "Add" at bounding box center [651, 599] width 201 height 29
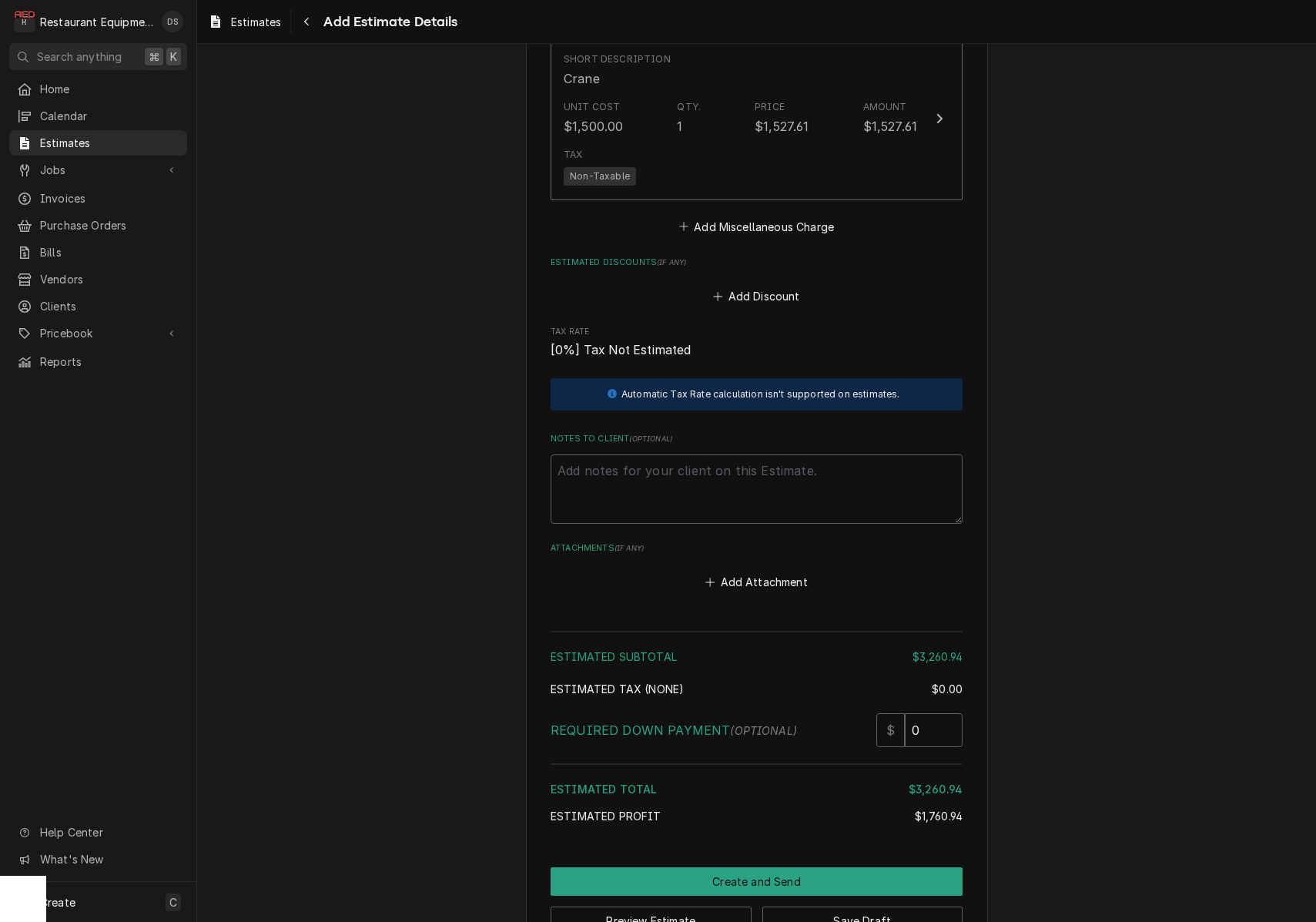
scroll to position [2637, 0]
click at [696, 907] on button "Preview Estimate" at bounding box center [651, 921] width 201 height 29
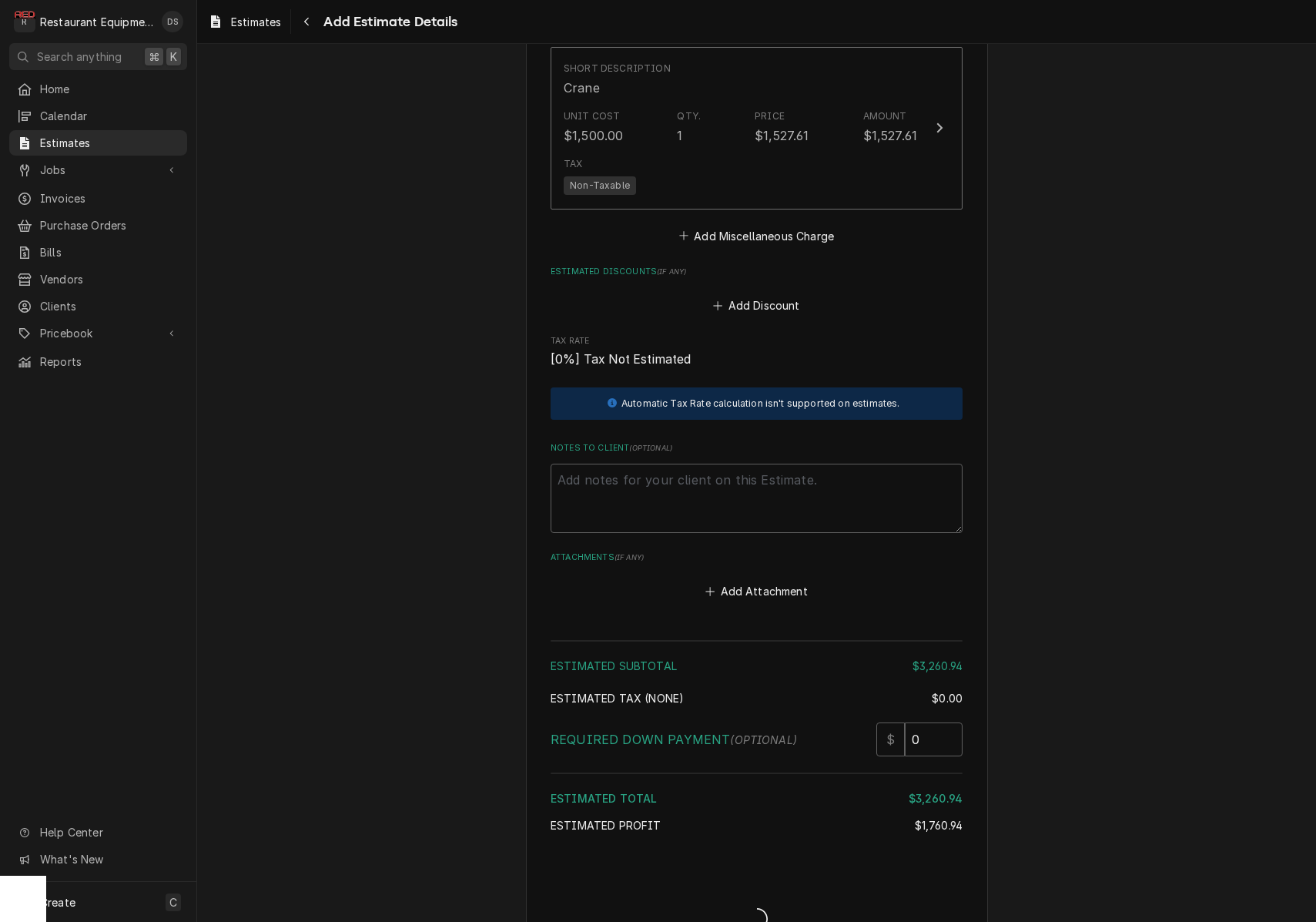
type textarea "x"
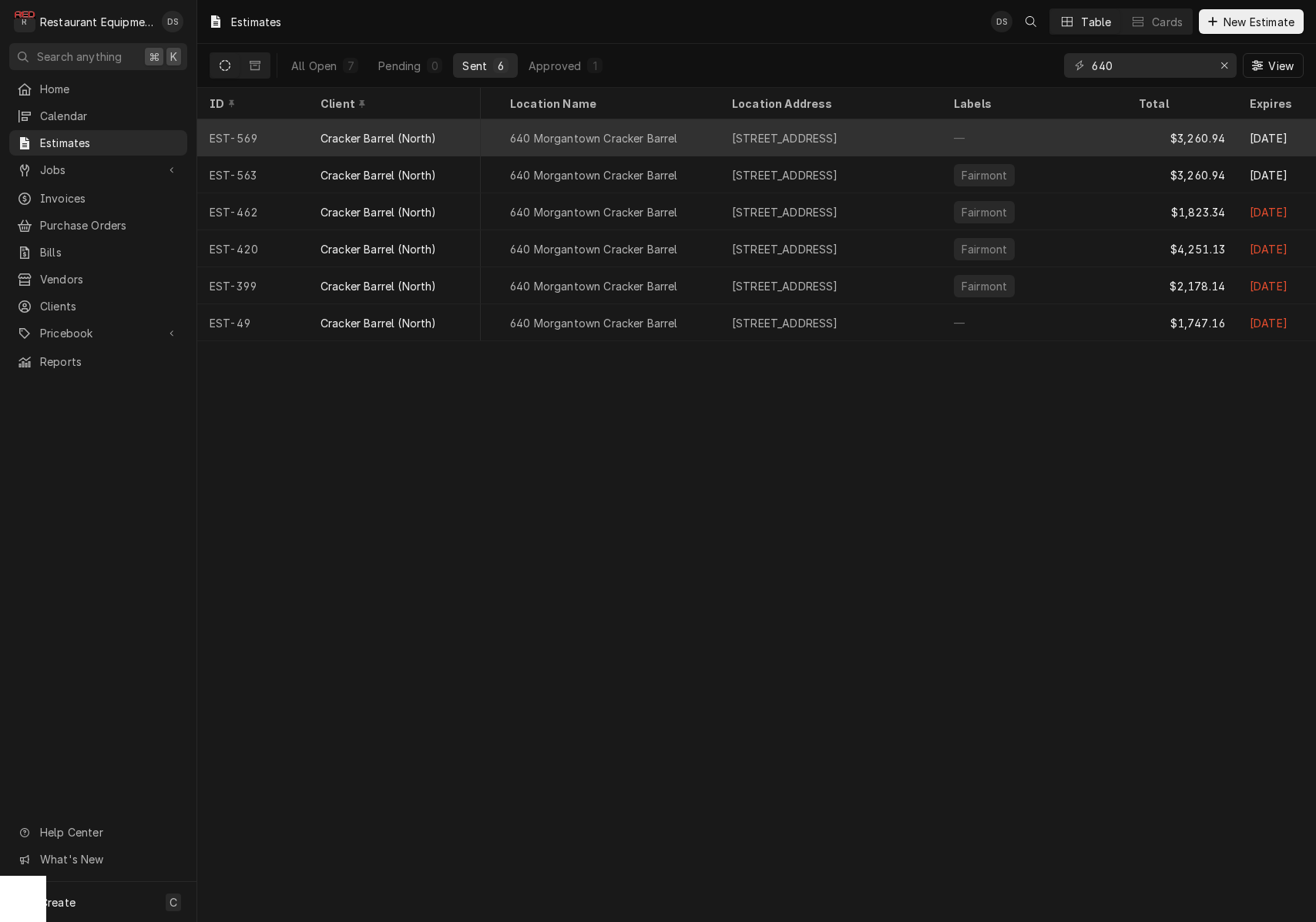
scroll to position [0, 409]
click at [1035, 139] on div "—" at bounding box center [1027, 138] width 185 height 37
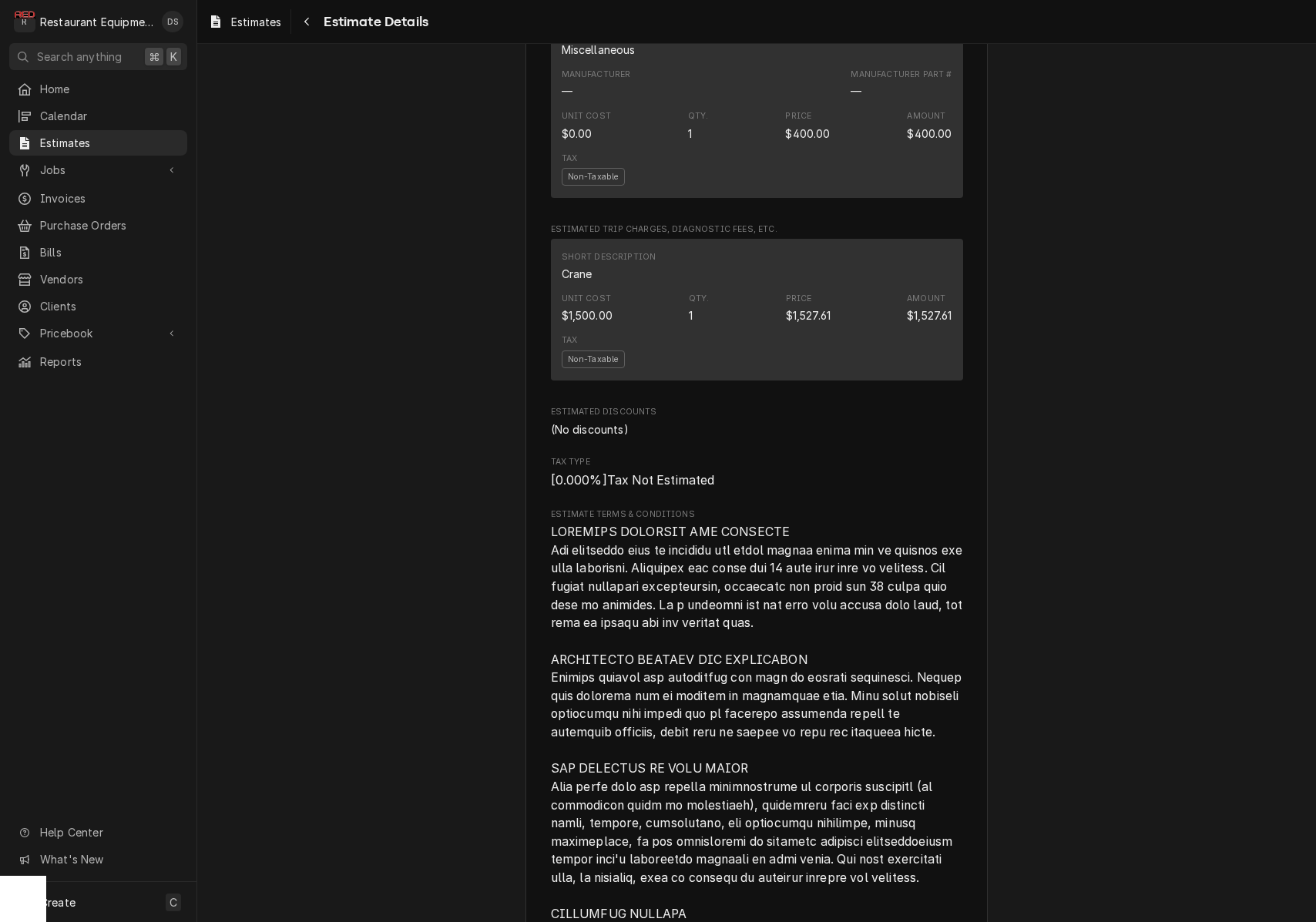
scroll to position [1447, 0]
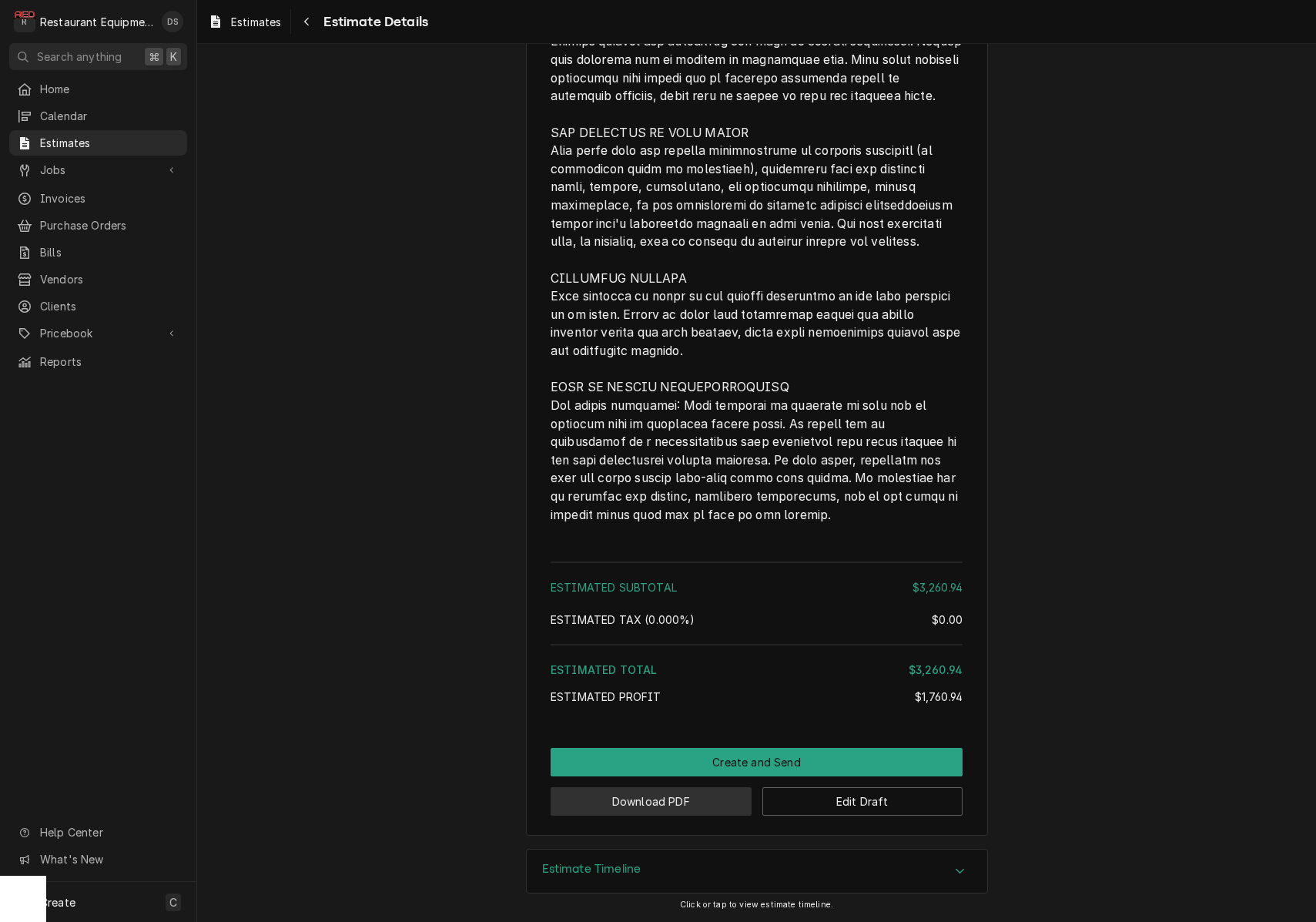
click at [674, 807] on button "Download PDF" at bounding box center [651, 801] width 201 height 29
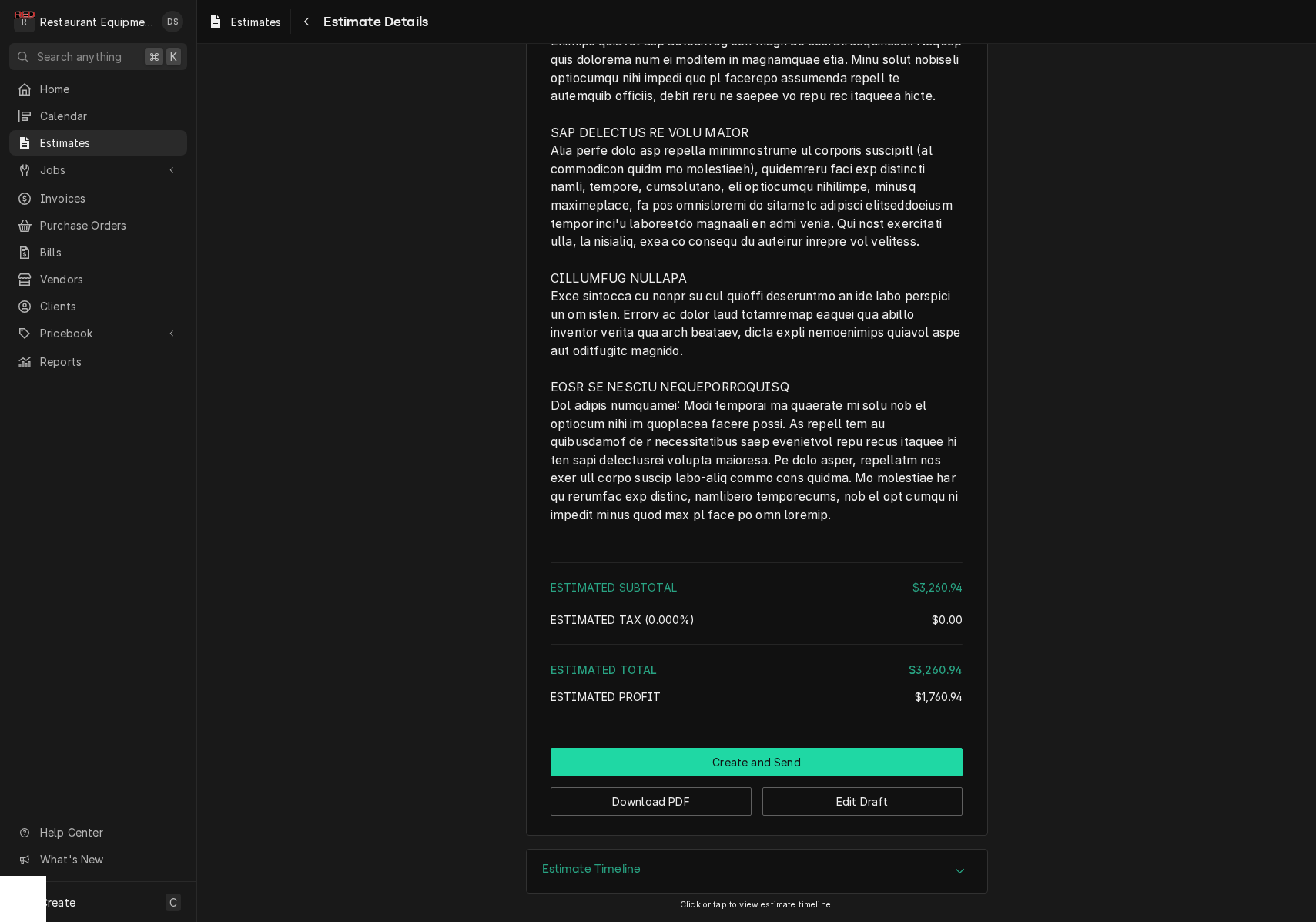
click at [770, 752] on button "Create and Send" at bounding box center [756, 762] width 412 height 29
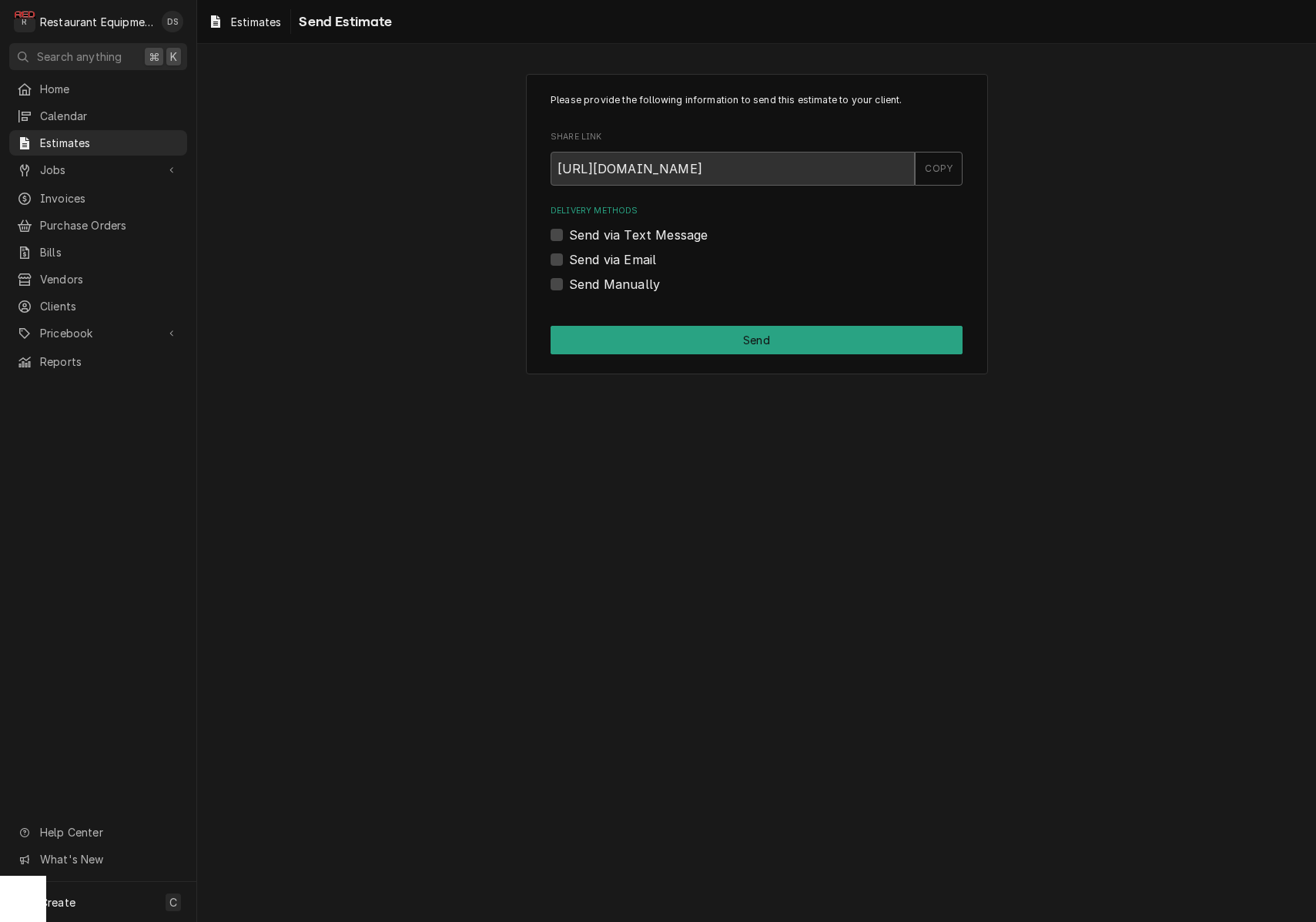
click at [569, 283] on label "Send Manually" at bounding box center [614, 284] width 91 height 19
click at [569, 283] on input "Send Manually" at bounding box center [774, 292] width 412 height 34
checkbox input "true"
click at [706, 344] on button "Send" at bounding box center [756, 340] width 412 height 29
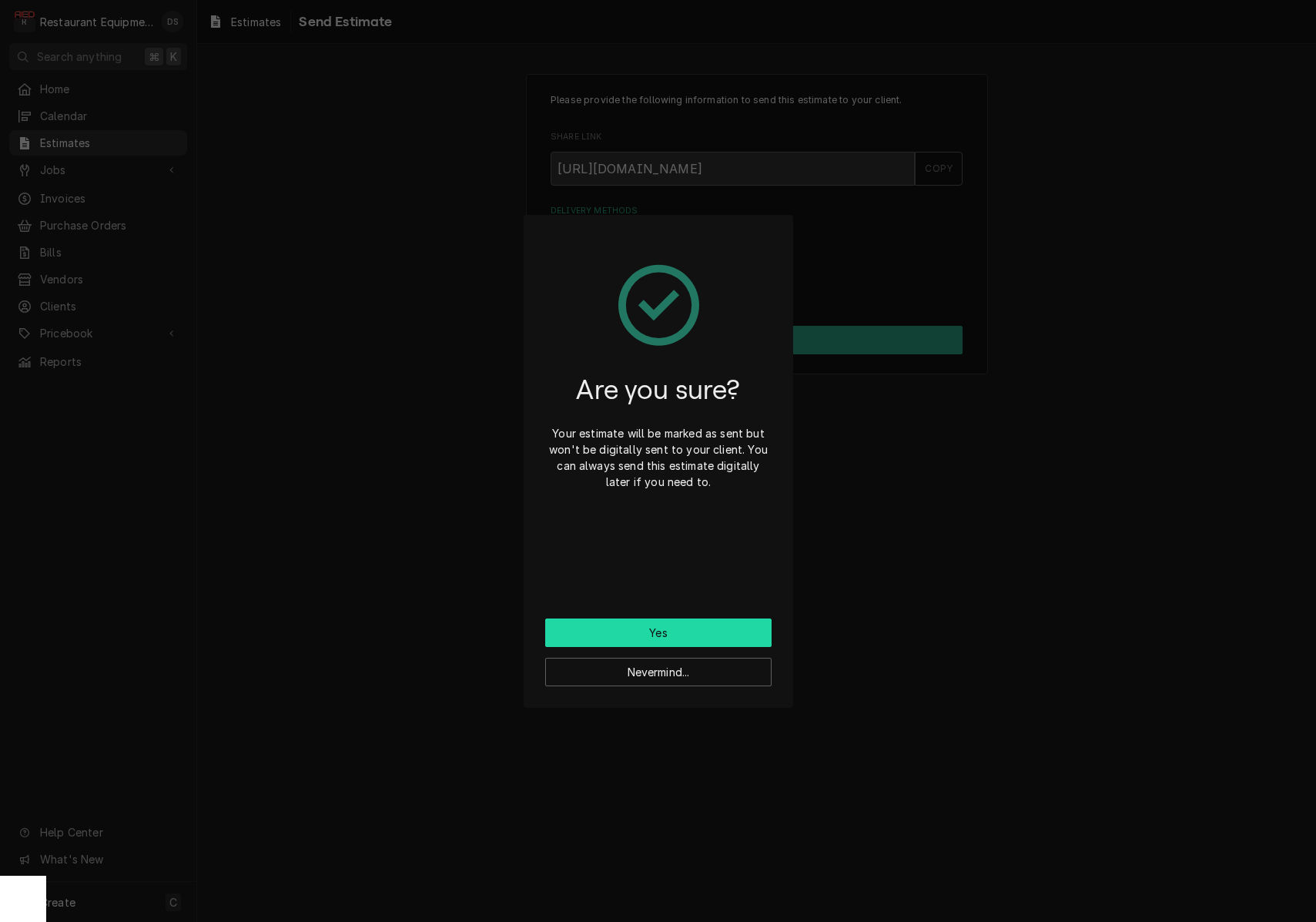
click at [664, 631] on button "Yes" at bounding box center [658, 632] width 227 height 29
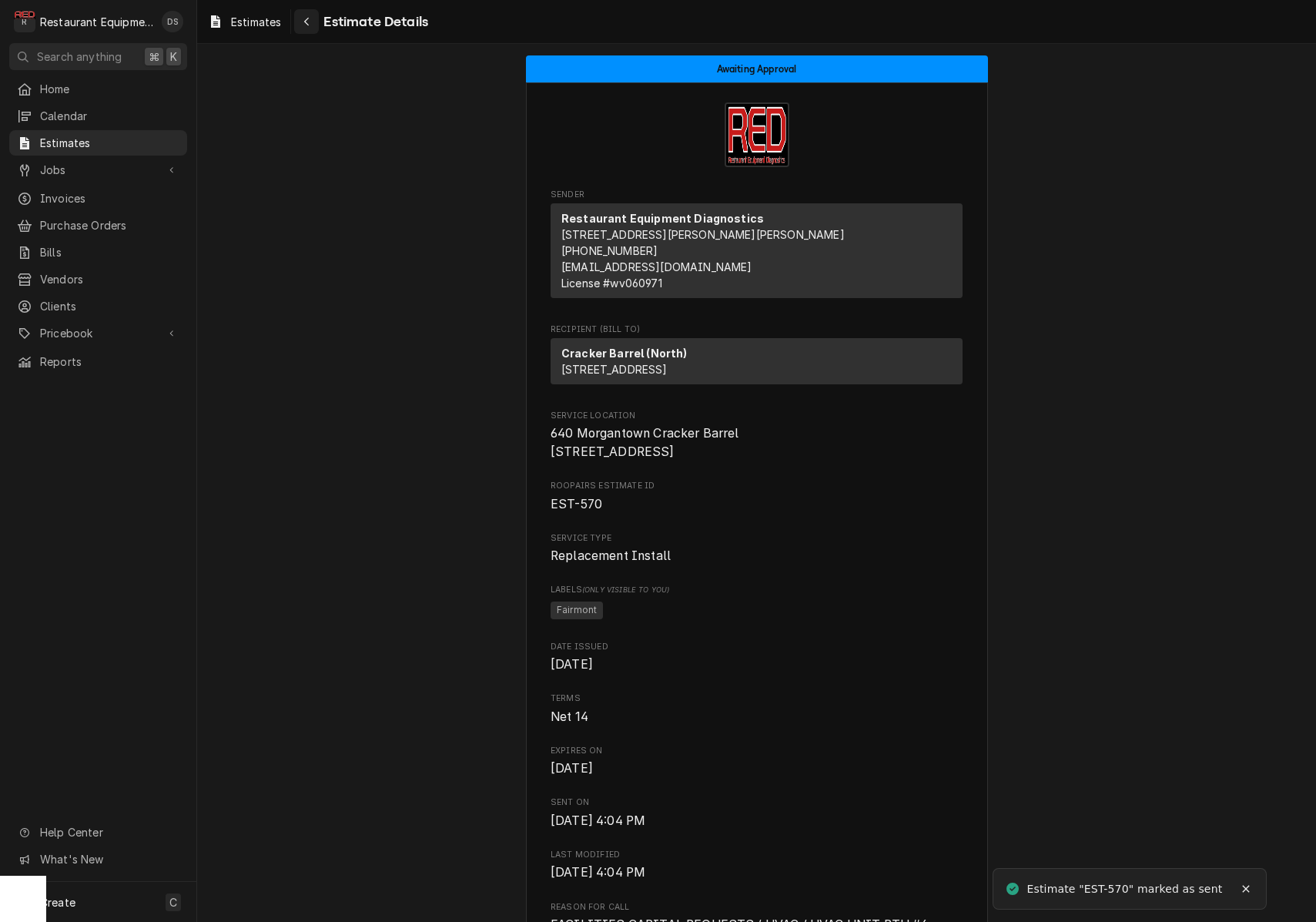
click at [310, 23] on icon "Navigate back" at bounding box center [307, 21] width 7 height 11
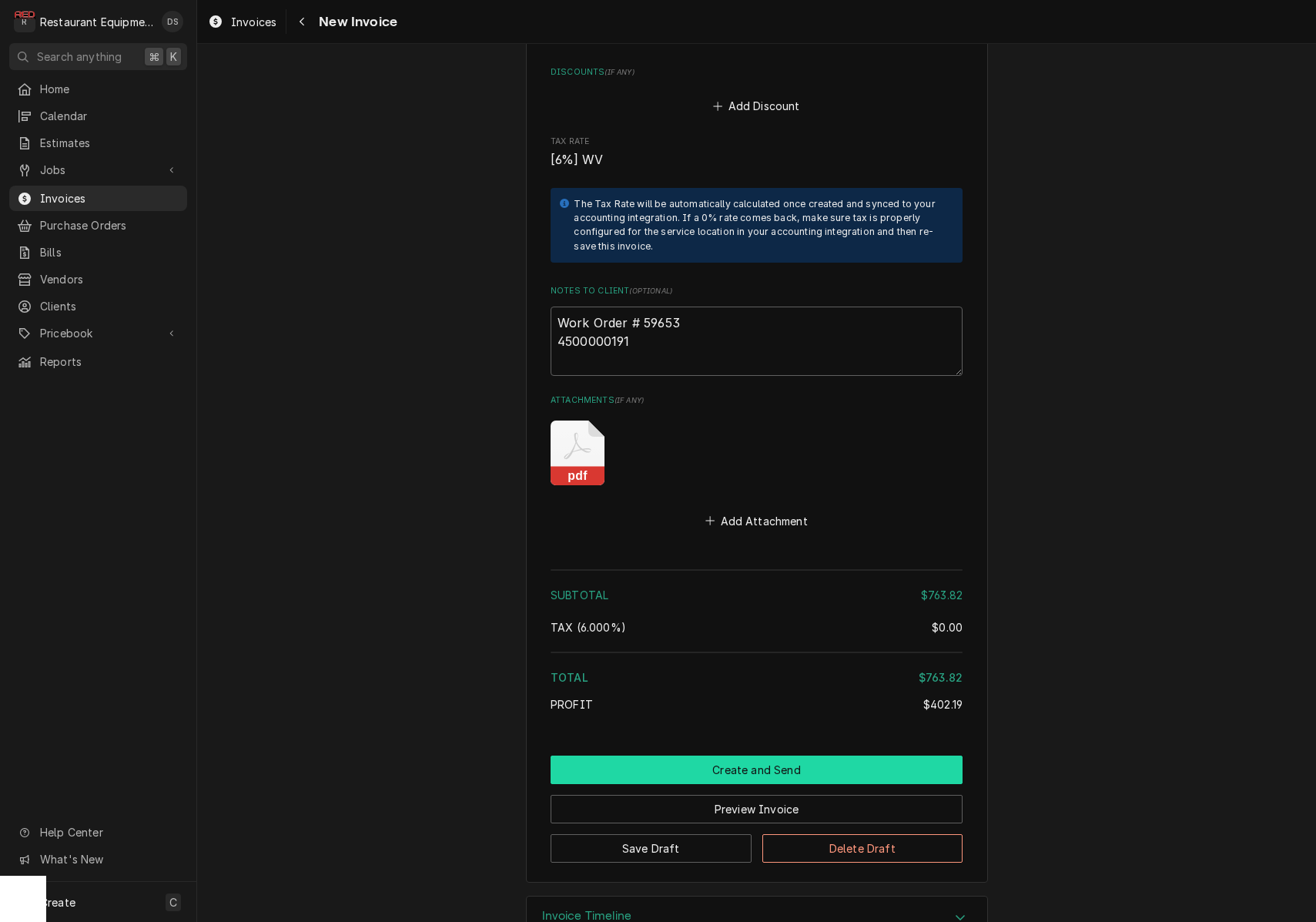
click at [765, 756] on button "Create and Send" at bounding box center [756, 770] width 412 height 29
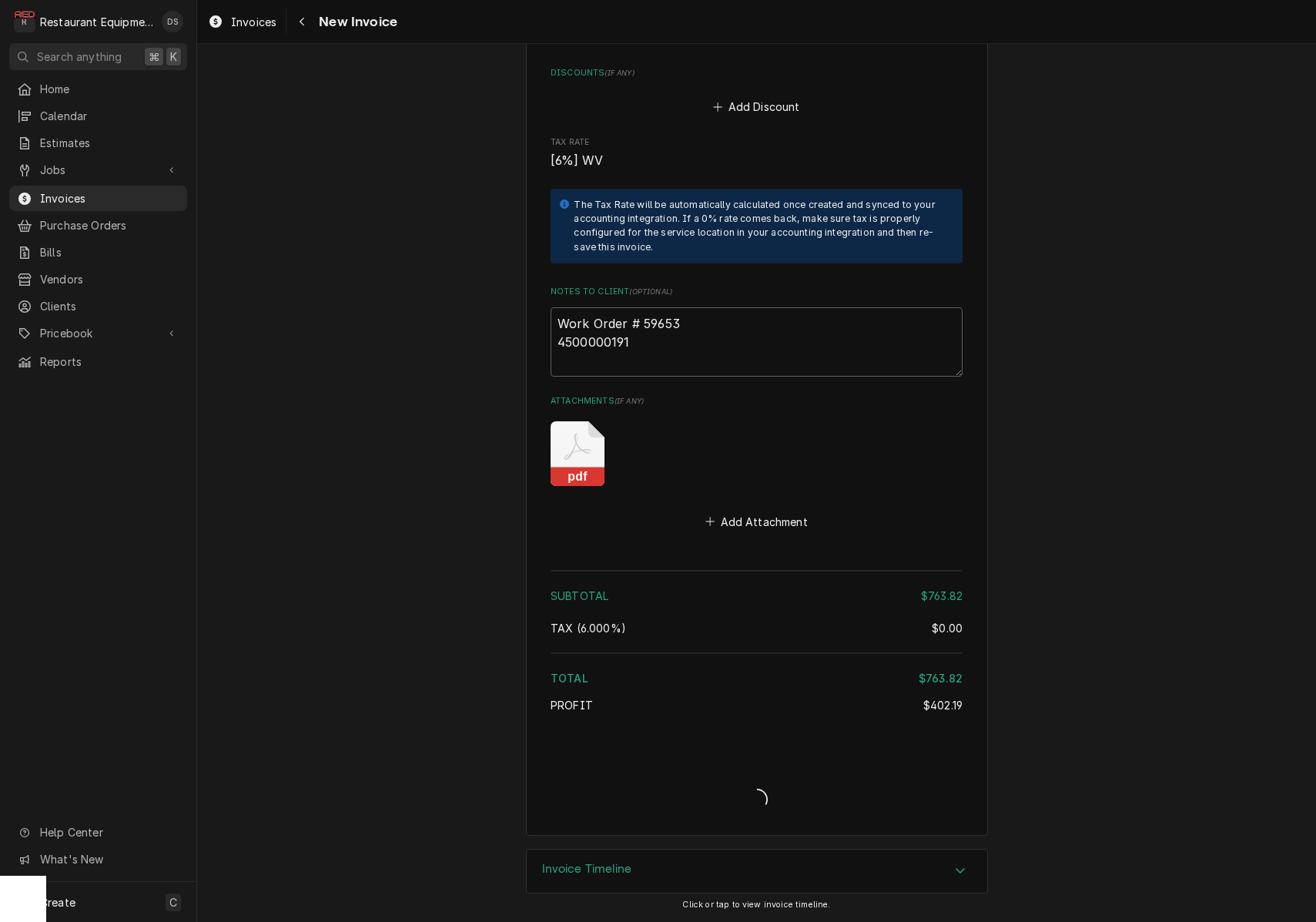
type textarea "x"
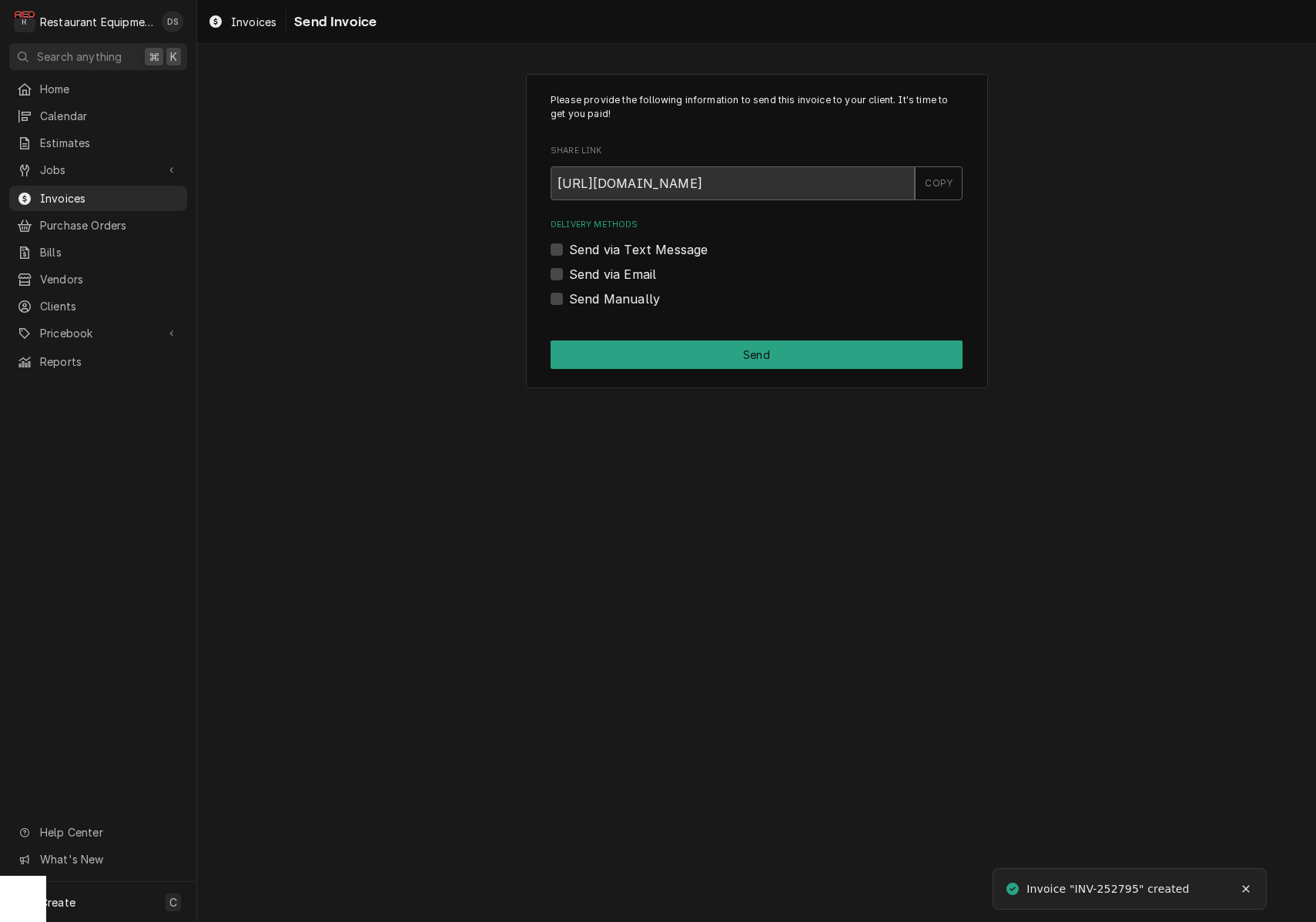
click at [569, 266] on label "Send via Email" at bounding box center [612, 274] width 87 height 19
click at [569, 266] on input "Send via Email" at bounding box center [774, 282] width 412 height 34
checkbox input "true"
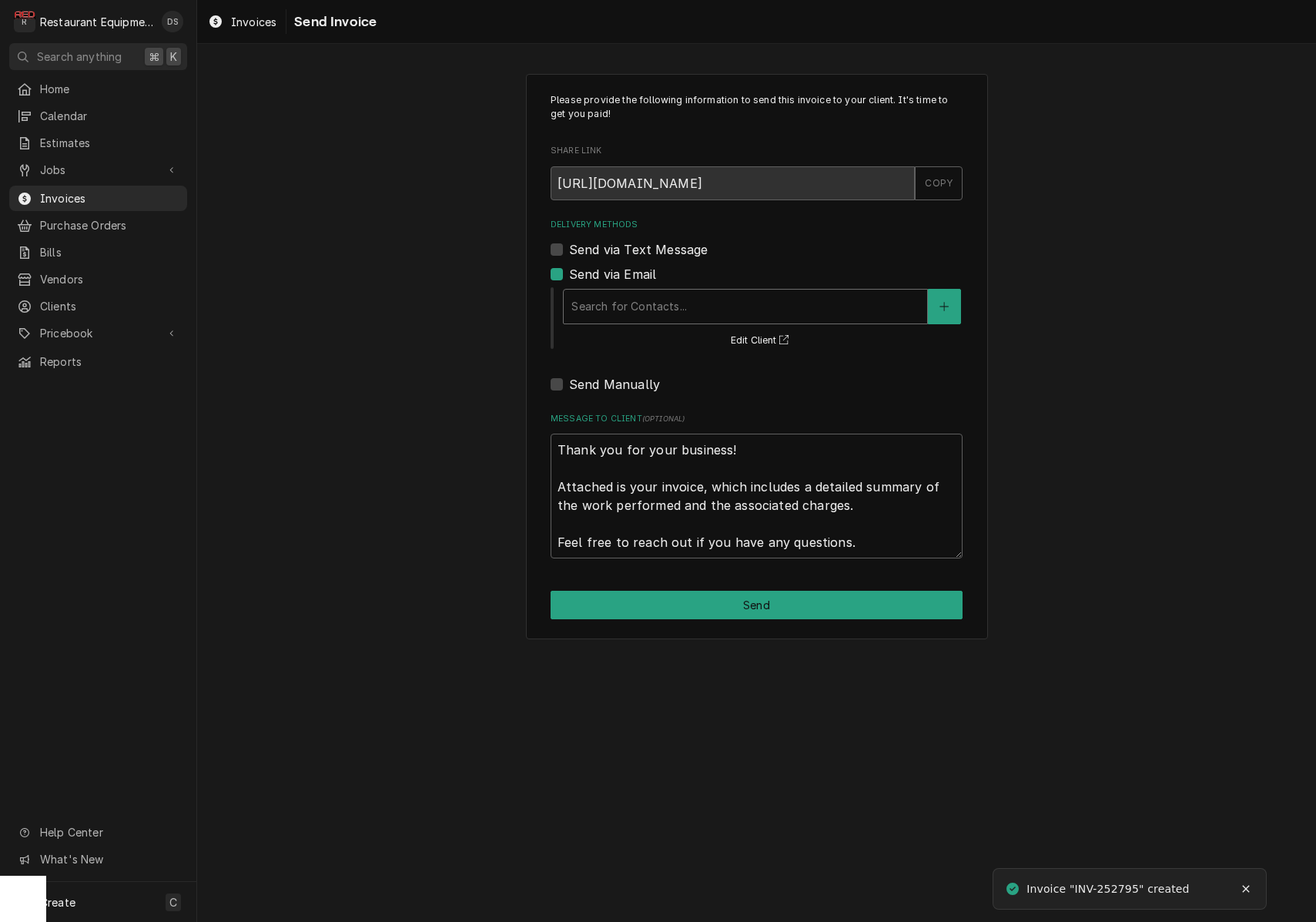
click at [692, 305] on div "Delivery Methods" at bounding box center [745, 306] width 348 height 28
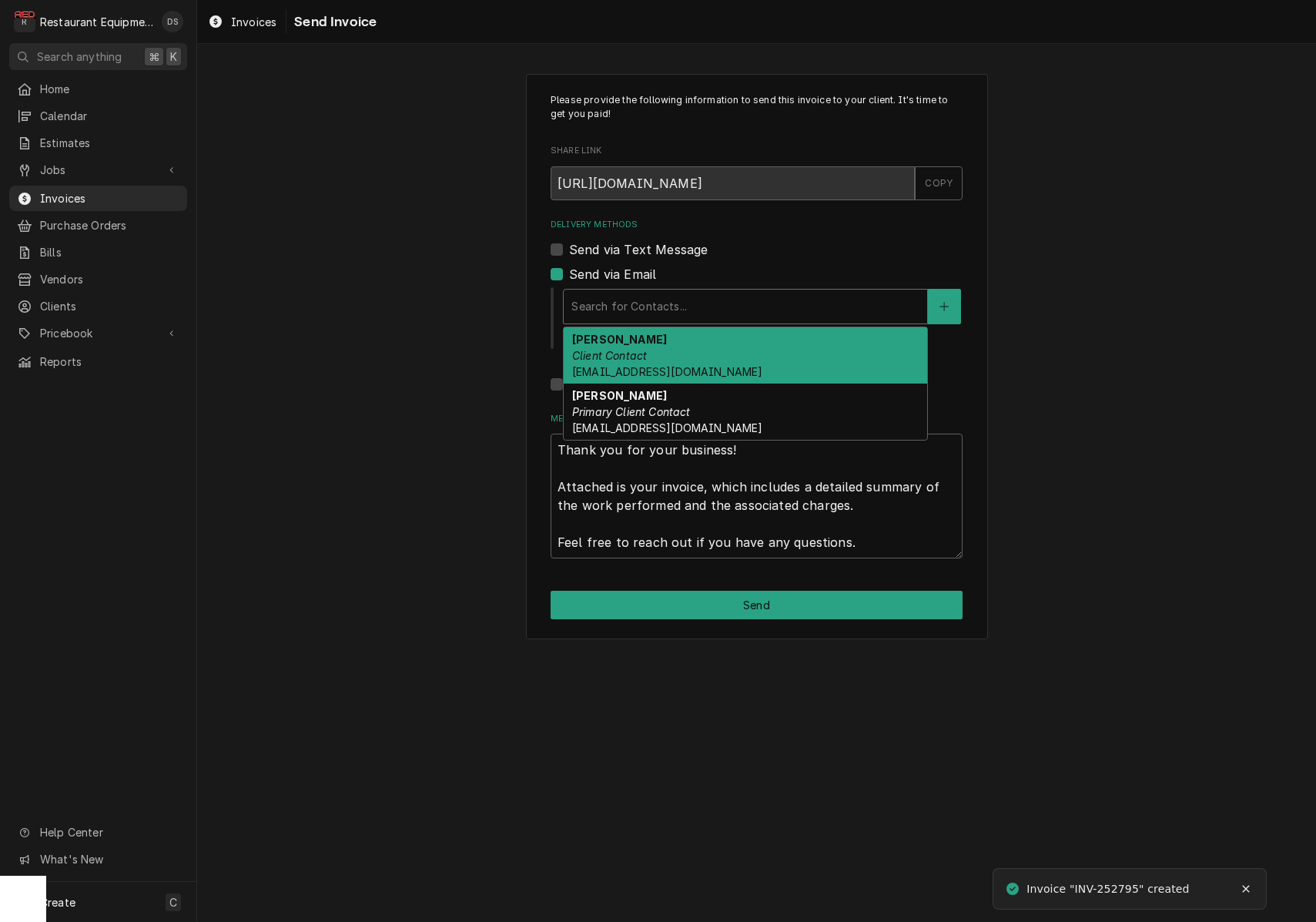
click at [683, 344] on div "[PERSON_NAME] Client Contact [EMAIL_ADDRESS][DOMAIN_NAME]" at bounding box center [746, 355] width 363 height 56
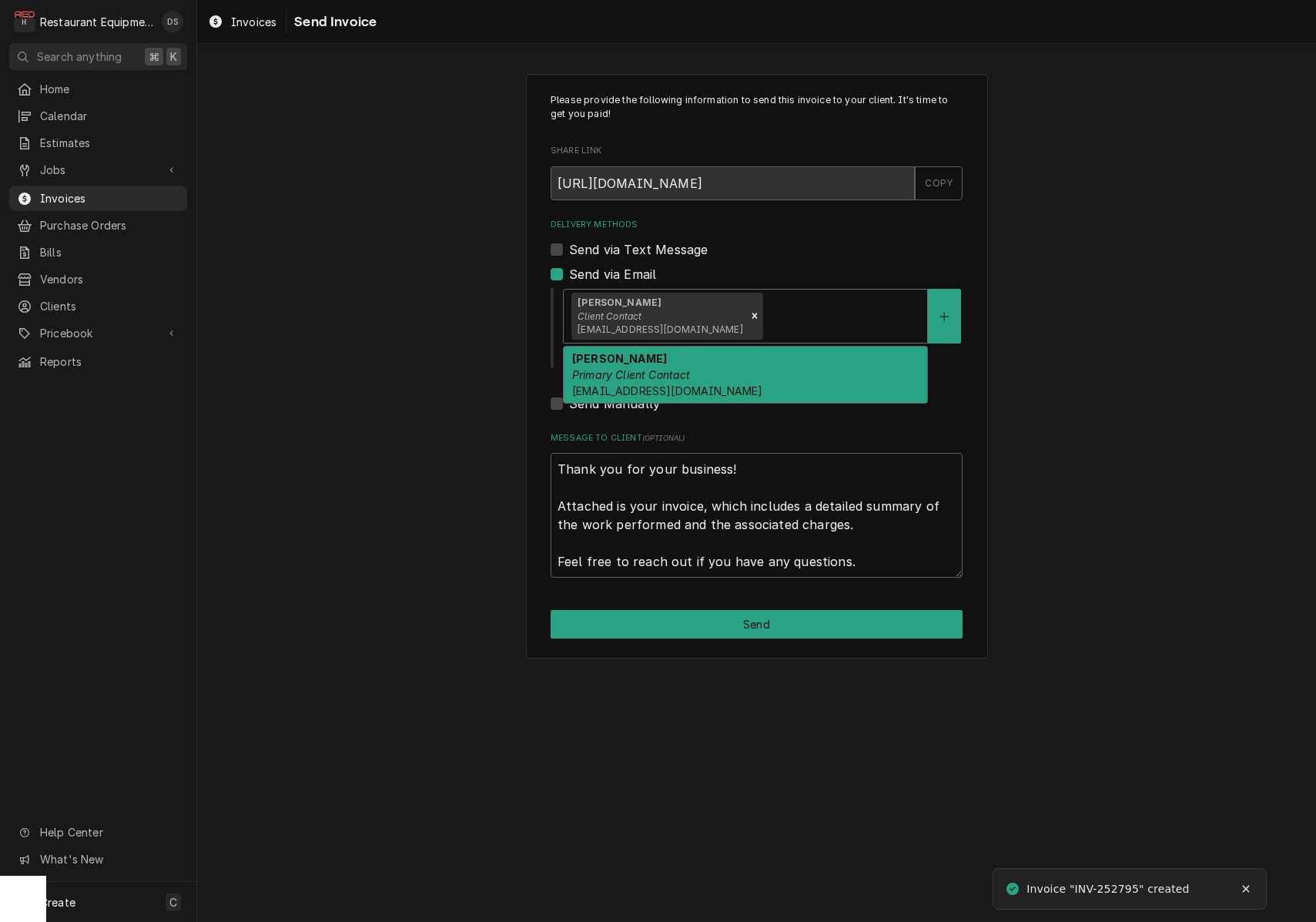
click at [765, 305] on div "Delivery Methods" at bounding box center [842, 316] width 154 height 28
click at [718, 359] on div "[PERSON_NAME] Primary Client Contact [EMAIL_ADDRESS][DOMAIN_NAME]" at bounding box center [746, 374] width 363 height 56
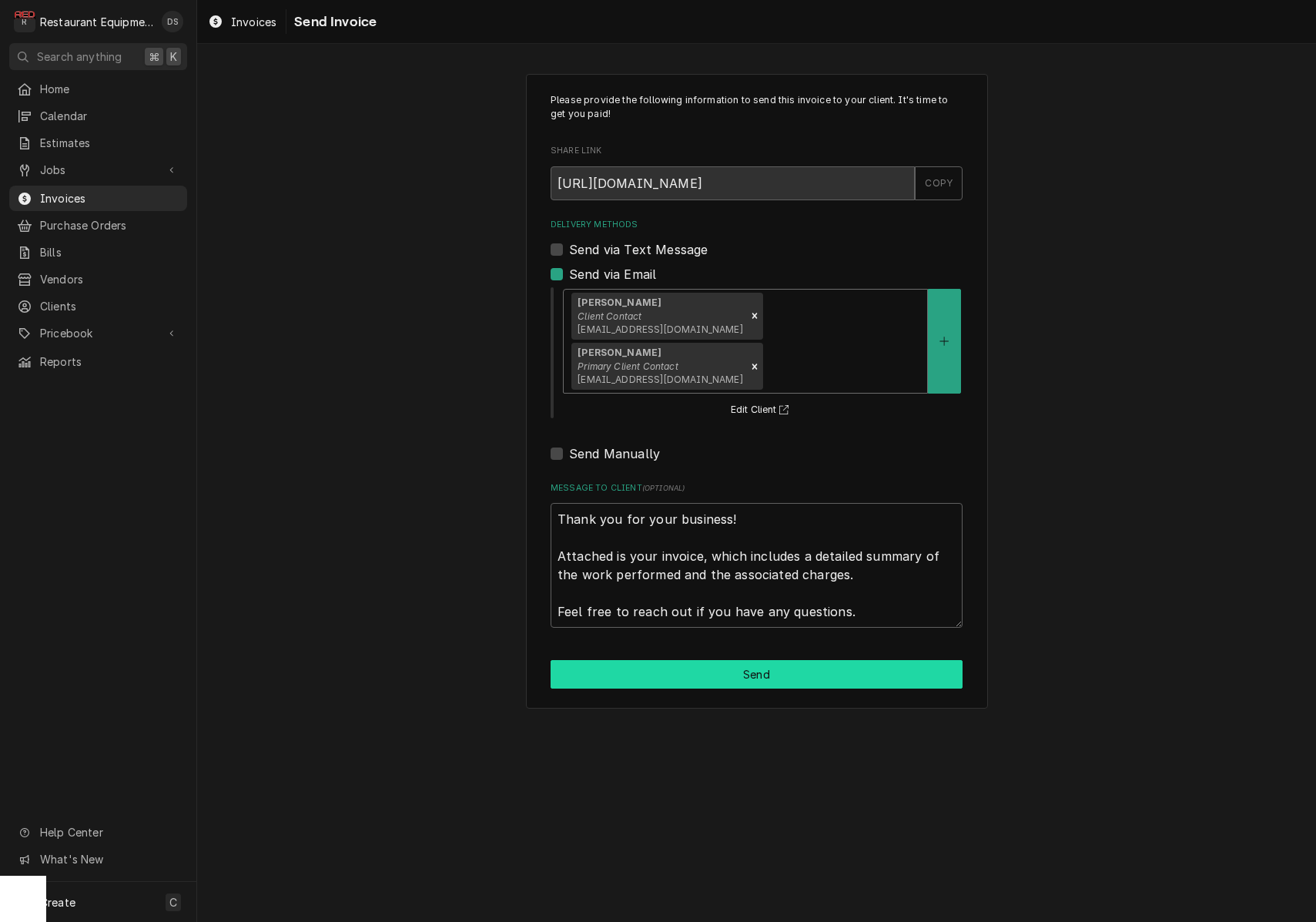
click at [746, 660] on button "Send" at bounding box center [756, 674] width 412 height 29
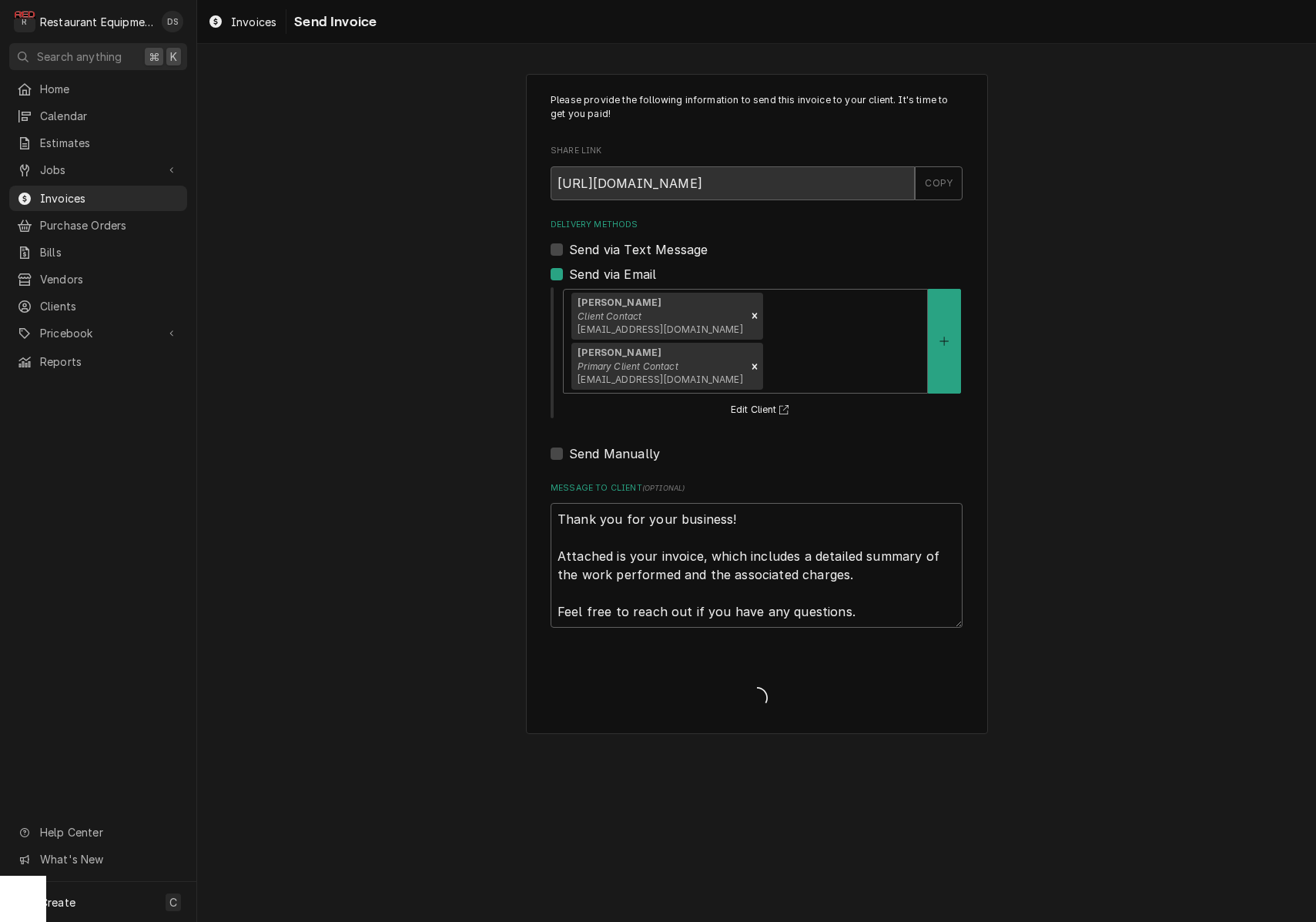
type textarea "x"
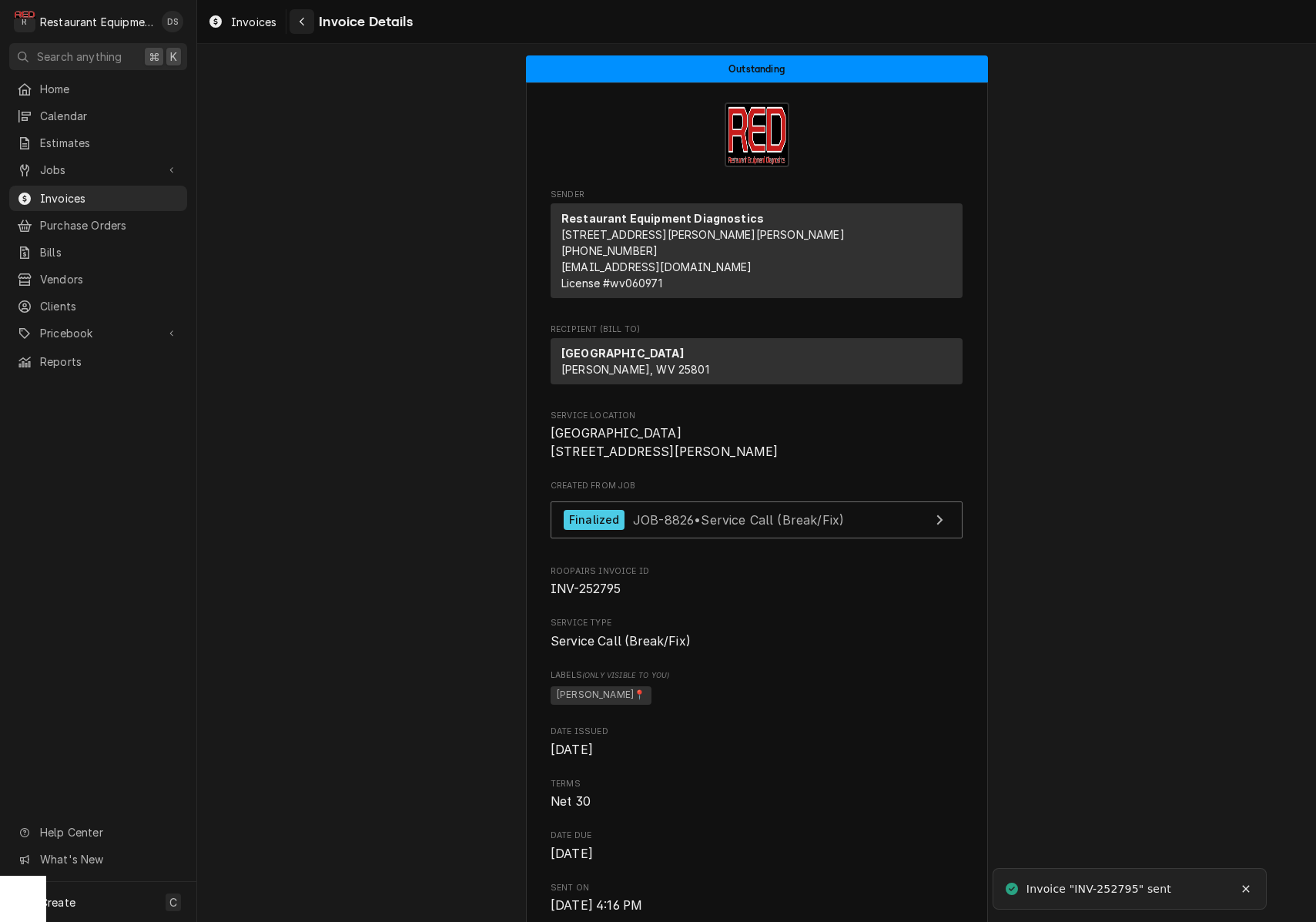
click at [305, 27] on div "Navigate back" at bounding box center [301, 21] width 16 height 16
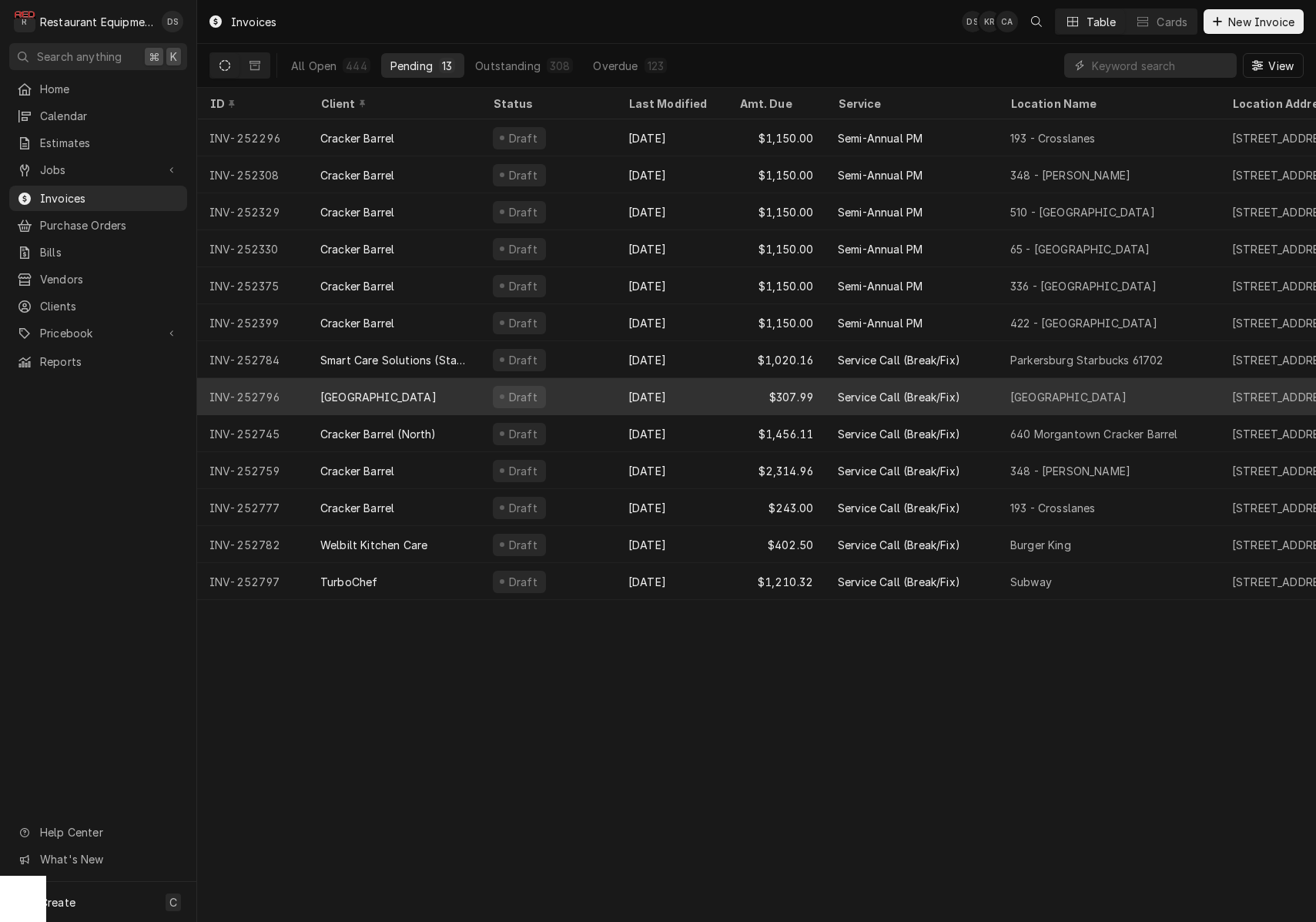
click at [574, 395] on div "Draft" at bounding box center [548, 396] width 136 height 37
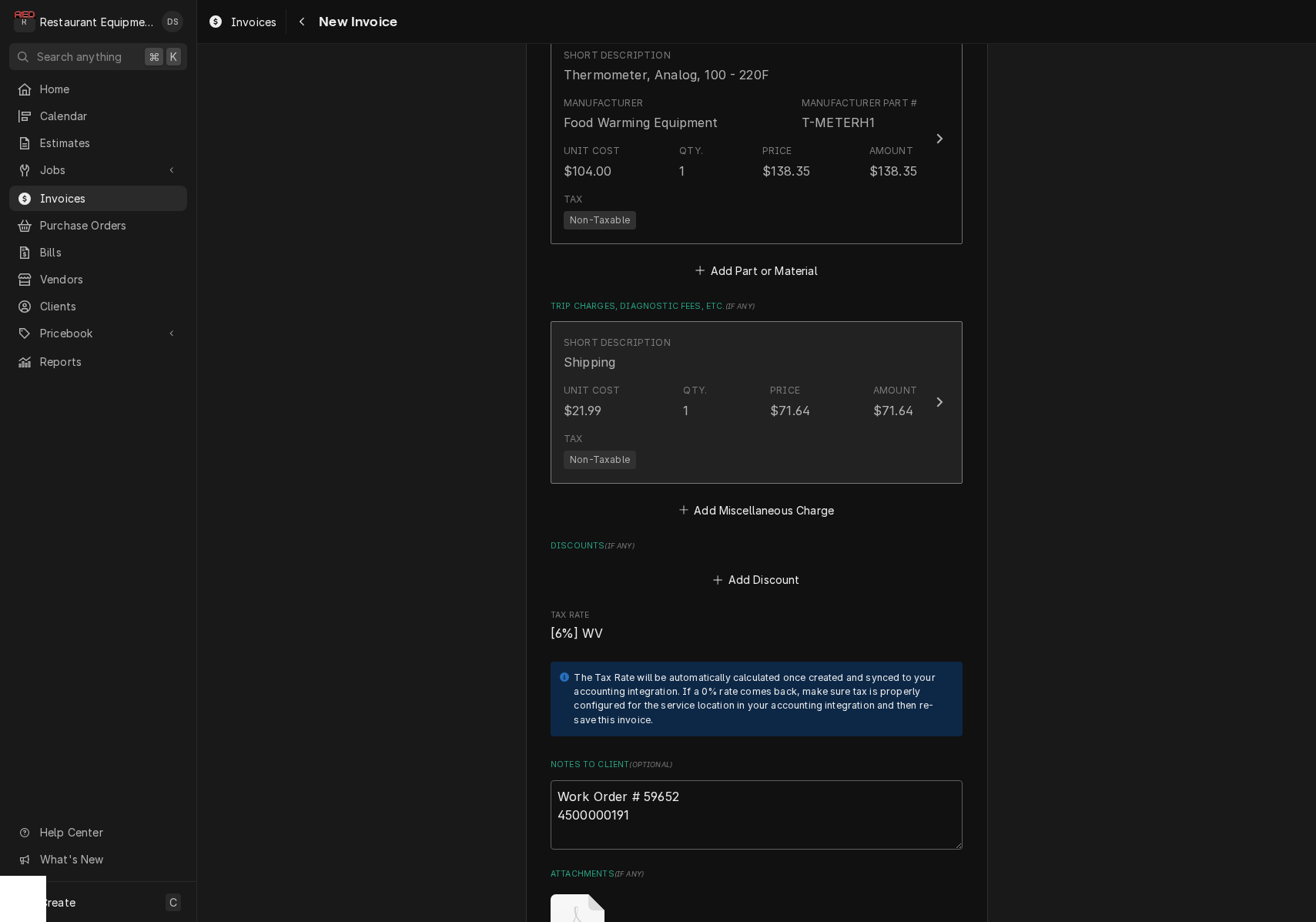
scroll to position [2149, 0]
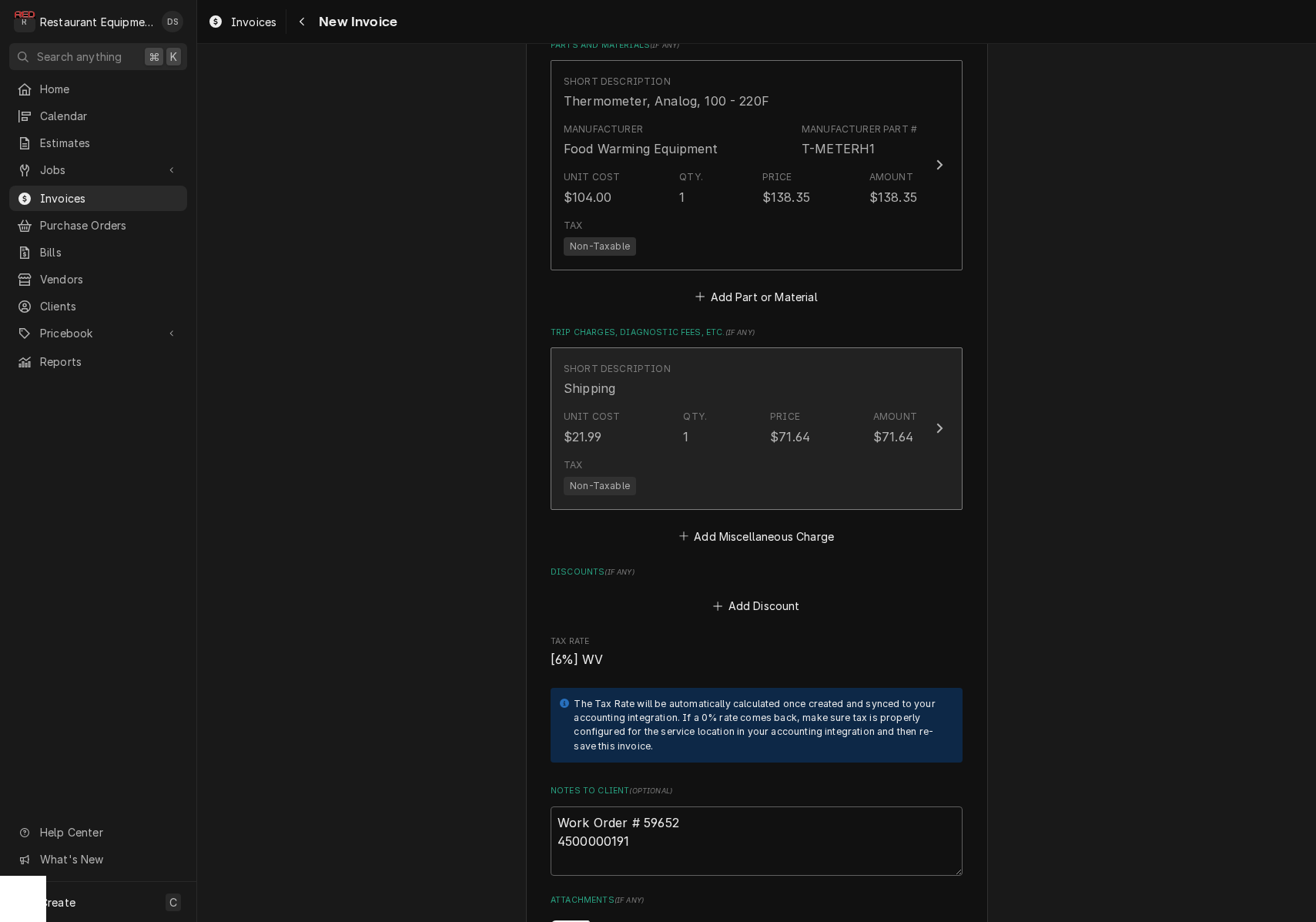
click at [779, 426] on div "Unit Cost $21.99 Qty. 1 Price $71.64 Amount $71.64" at bounding box center [741, 427] width 354 height 47
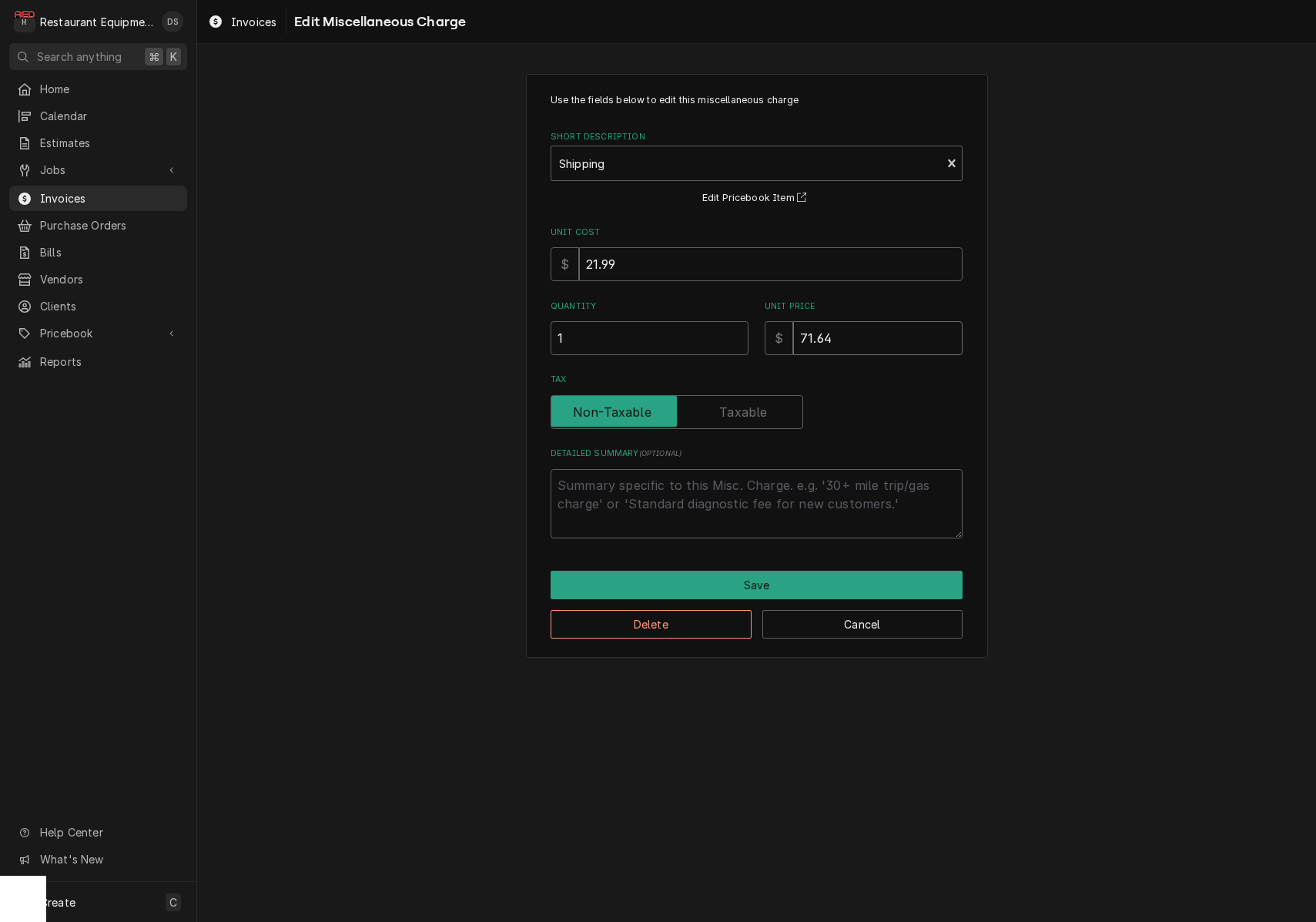
drag, startPoint x: 845, startPoint y: 340, endPoint x: 708, endPoint y: 323, distance: 138.1
click at [708, 323] on div "Quantity 1 Unit Price $ 71.64" at bounding box center [756, 328] width 412 height 55
type textarea "x"
type input "5"
type textarea "x"
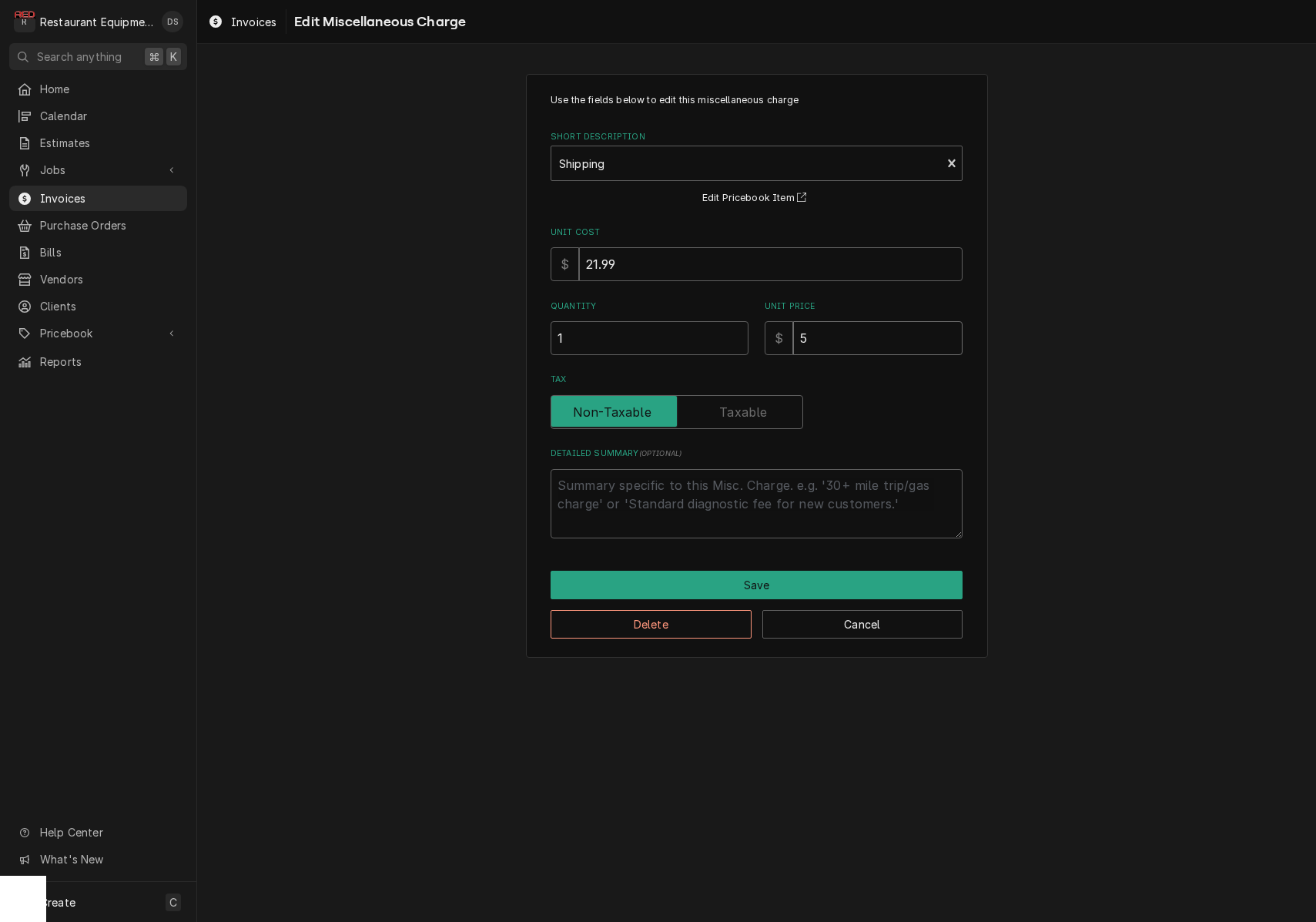
type input "57"
type textarea "x"
type input "57.2"
type textarea "x"
type input "57.23"
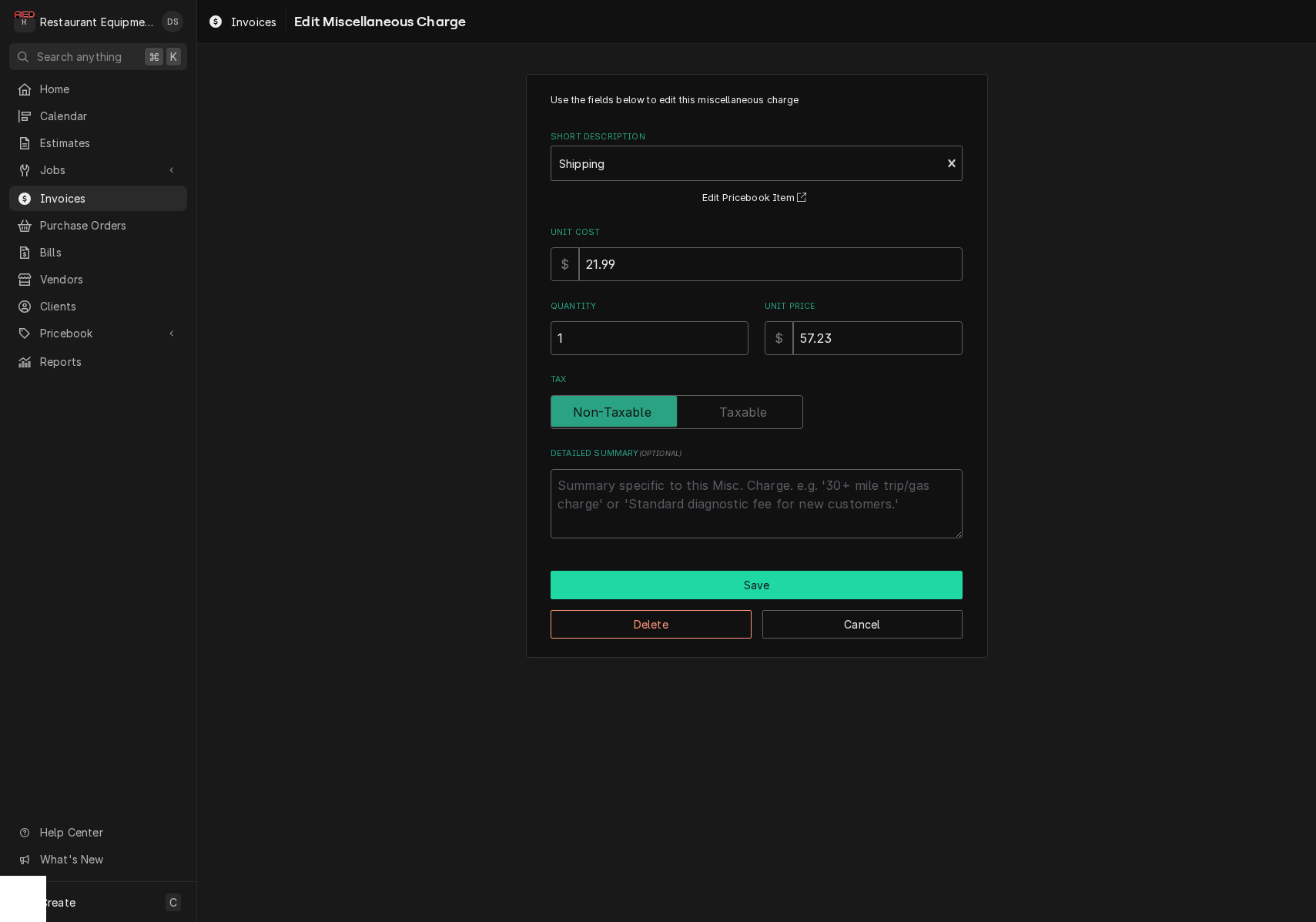
click at [730, 578] on button "Save" at bounding box center [756, 585] width 412 height 29
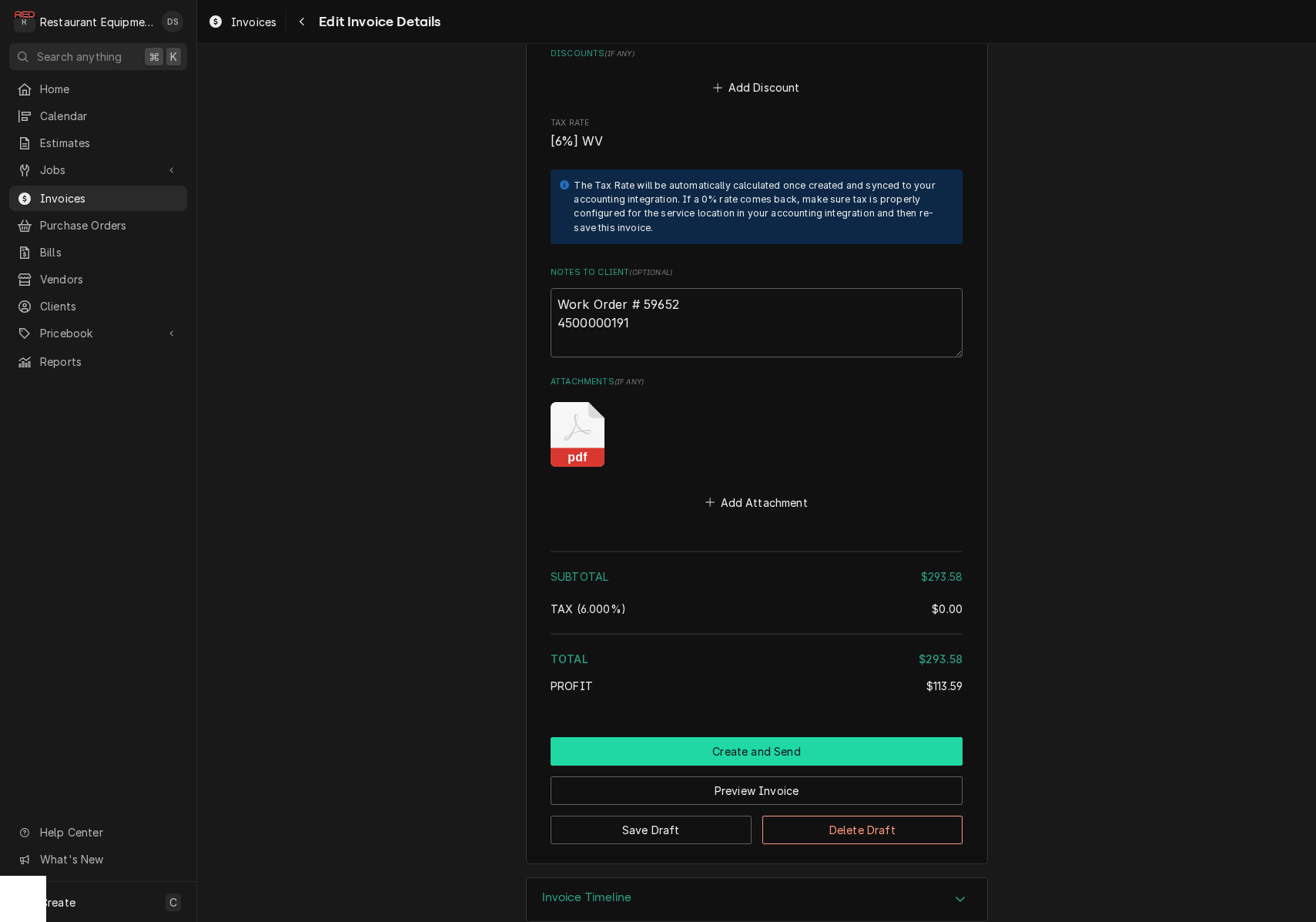
click at [731, 737] on button "Create and Send" at bounding box center [756, 751] width 412 height 29
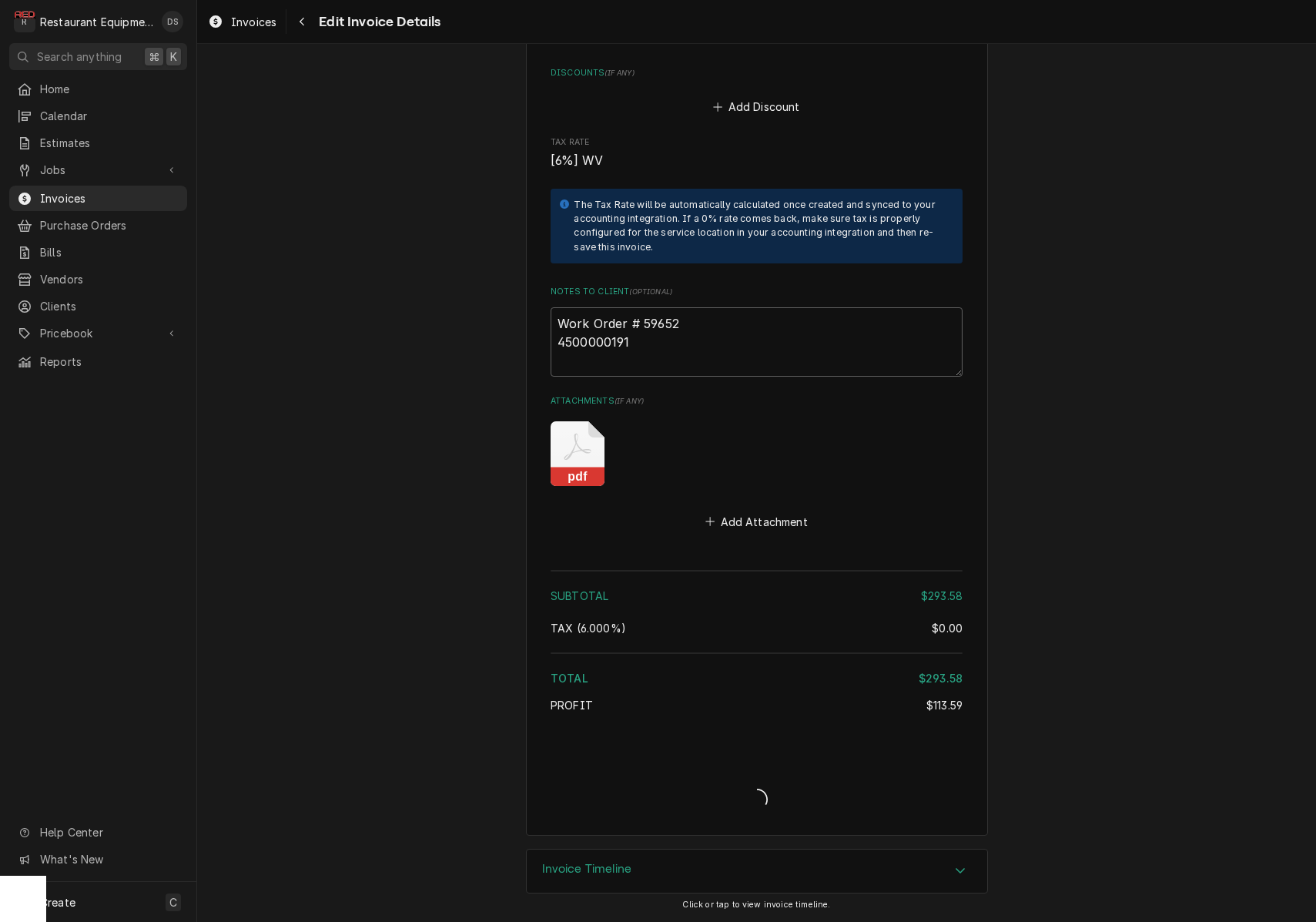
type textarea "x"
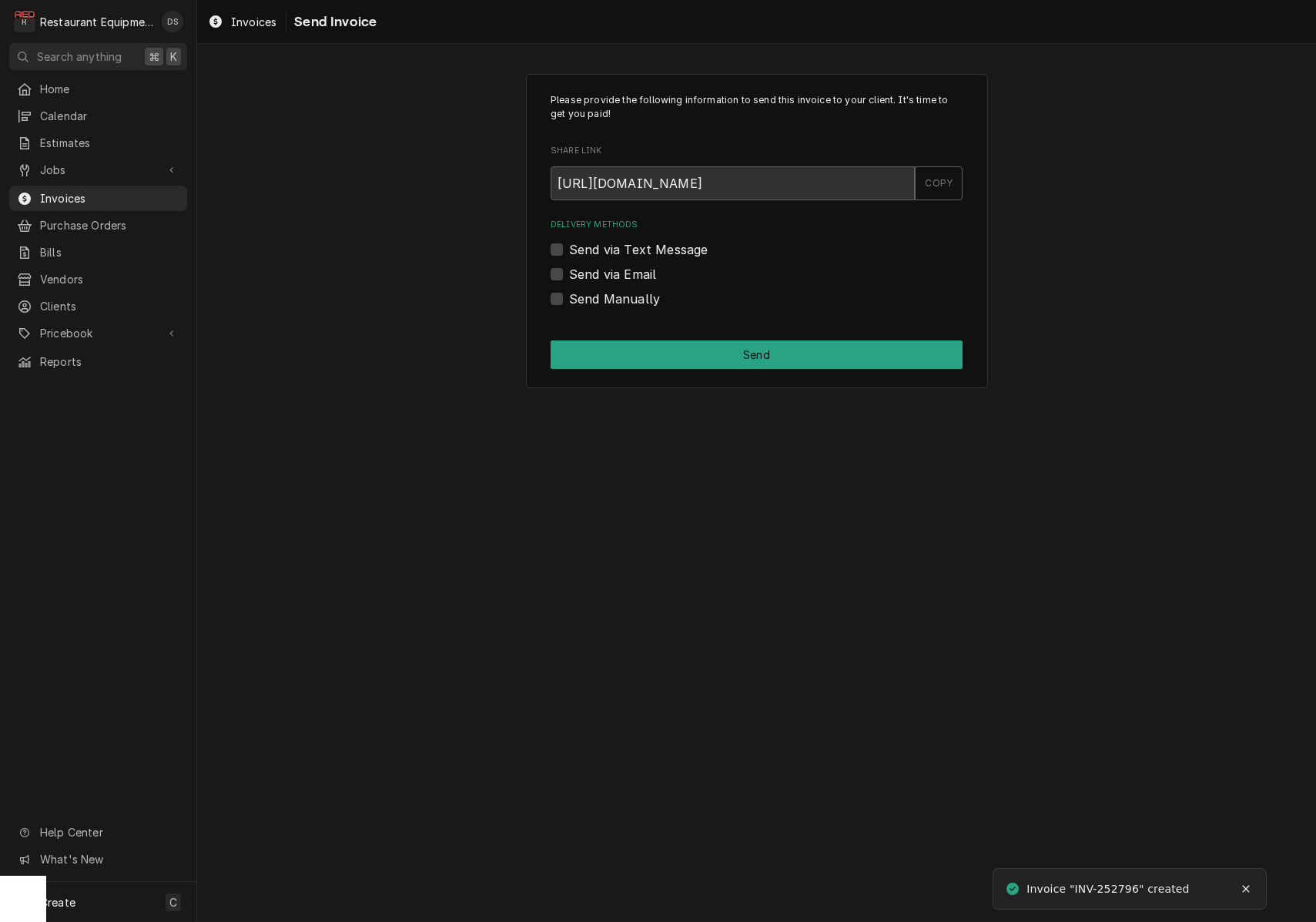
click at [569, 273] on label "Send via Email" at bounding box center [612, 274] width 87 height 19
click at [569, 273] on input "Send via Email" at bounding box center [774, 282] width 412 height 34
checkbox input "true"
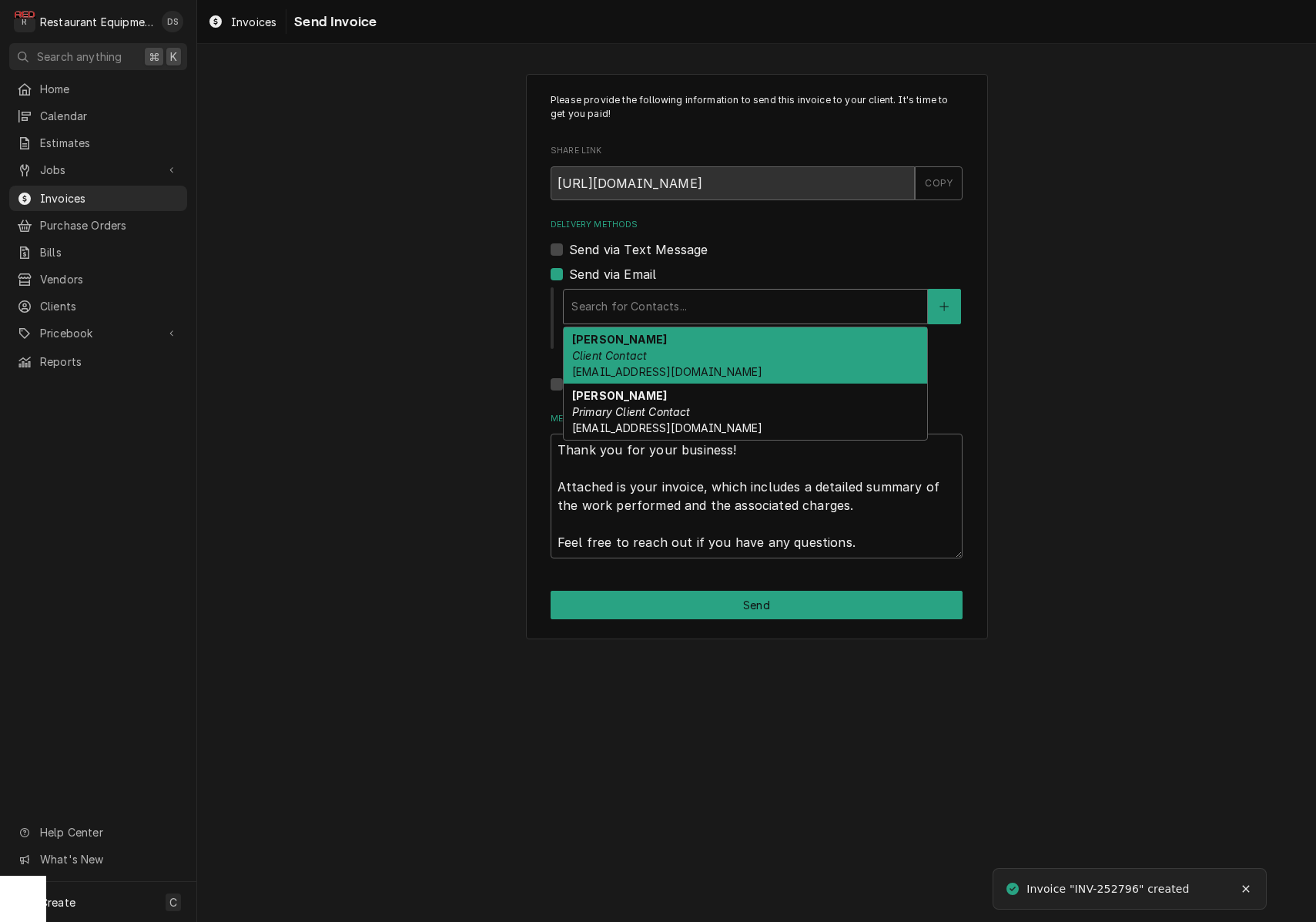
click at [651, 306] on div "Search for Contacts..." at bounding box center [745, 306] width 348 height 16
click at [659, 357] on div "Darlene McNeal Client Contact smcneel@k12.wv.us" at bounding box center [746, 355] width 363 height 56
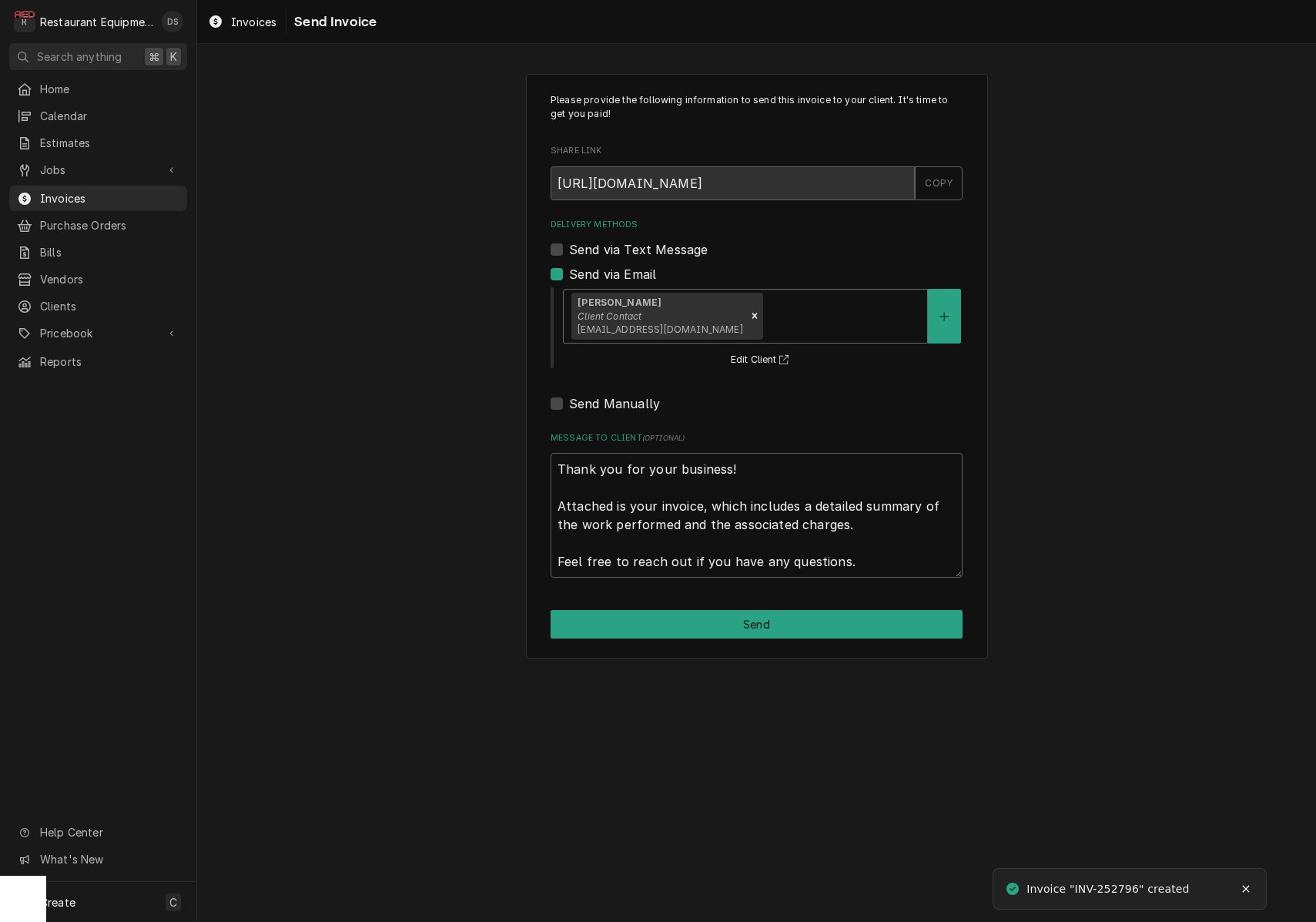
drag, startPoint x: 755, startPoint y: 321, endPoint x: 751, endPoint y: 335, distance: 14.6
click at [765, 321] on div "Delivery Methods" at bounding box center [842, 316] width 154 height 28
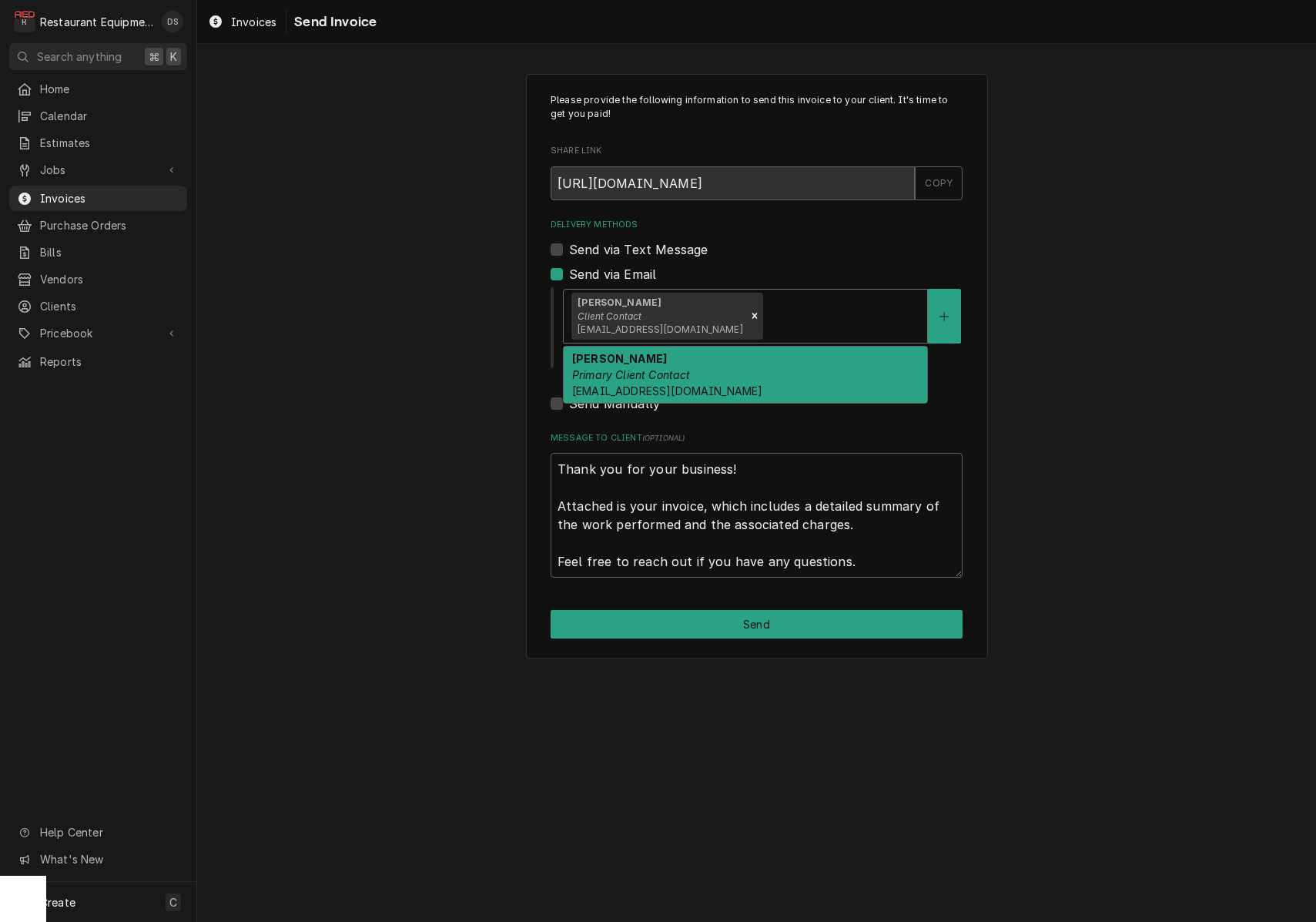
drag, startPoint x: 741, startPoint y: 356, endPoint x: 741, endPoint y: 377, distance: 21.0
click at [741, 356] on div "Malati Reeve Primary Client Contact mreeve@k12.wv.us" at bounding box center [746, 374] width 363 height 56
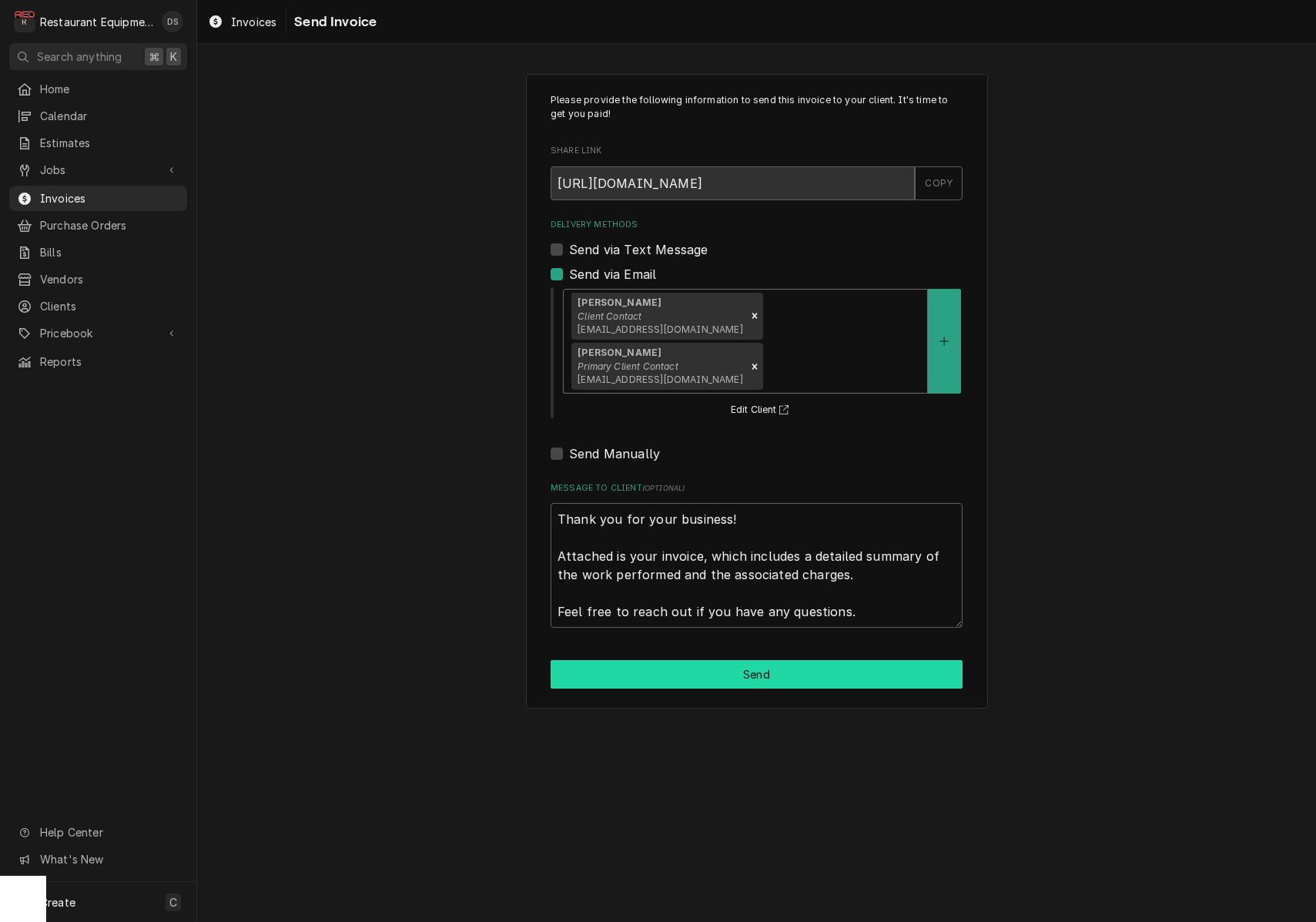
click at [752, 660] on button "Send" at bounding box center [756, 674] width 412 height 29
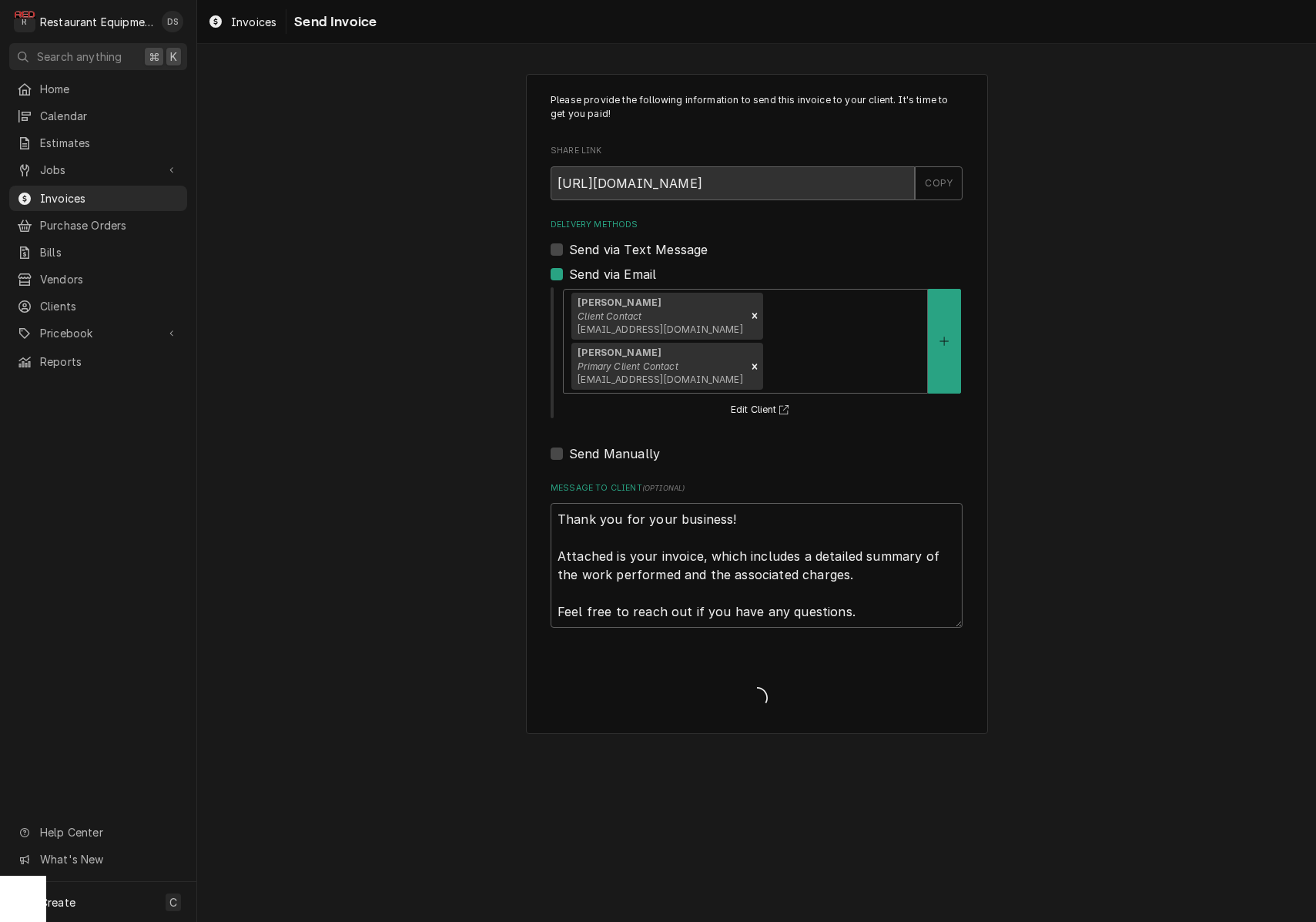
type textarea "x"
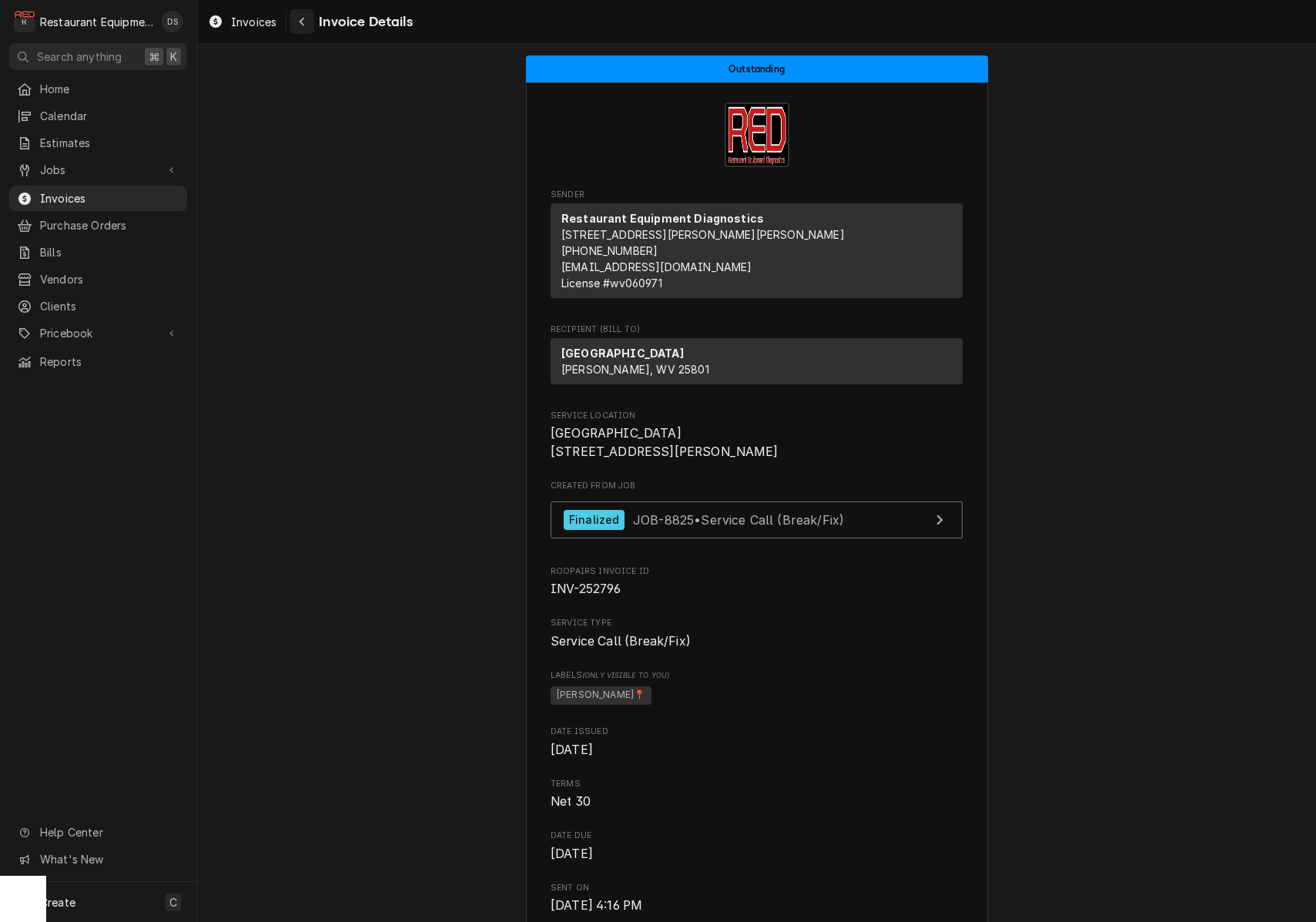
click at [305, 20] on icon "Navigate back" at bounding box center [302, 21] width 7 height 11
